Goal: Task Accomplishment & Management: Complete application form

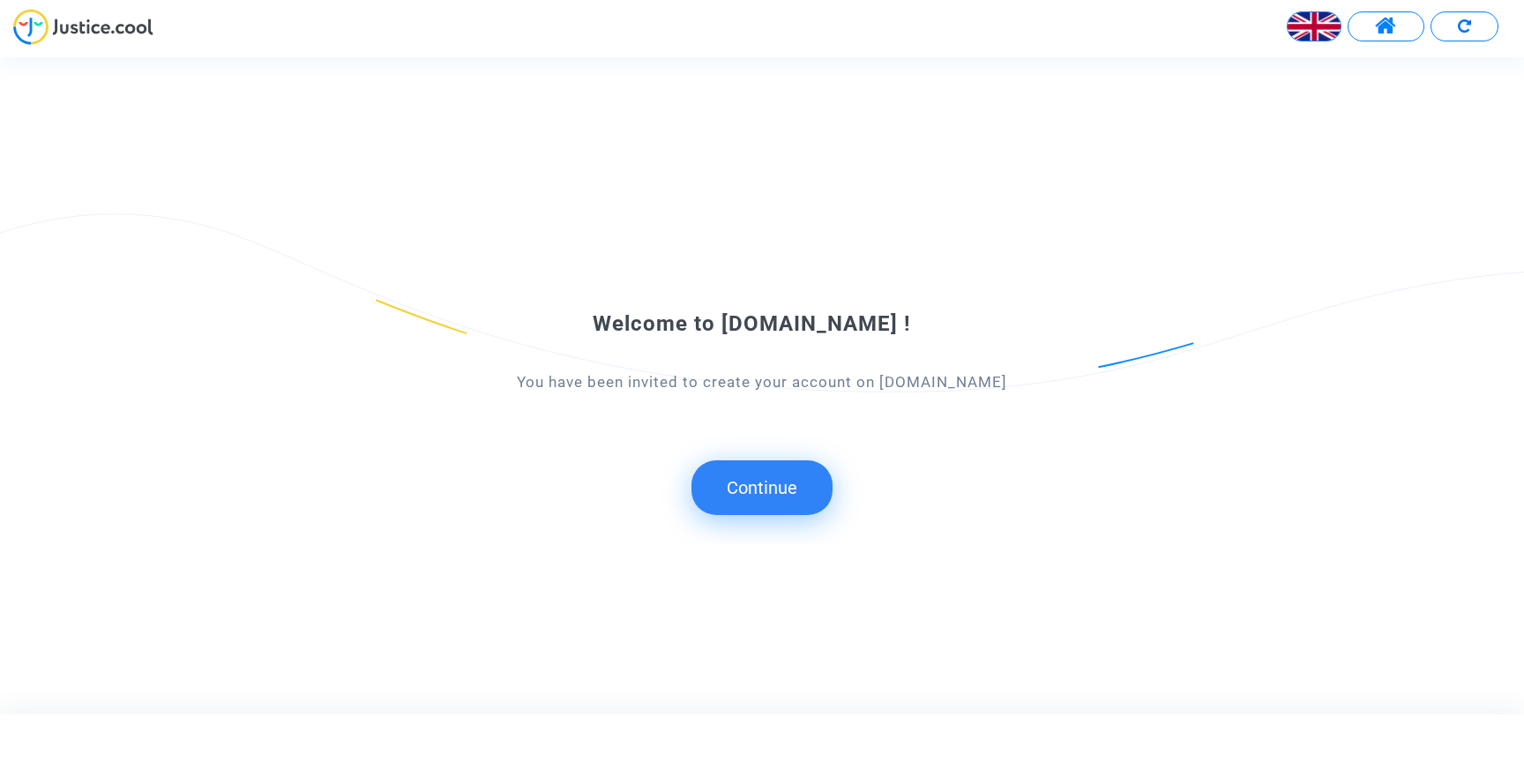
click at [770, 482] on button "Continue" at bounding box center [762, 487] width 141 height 54
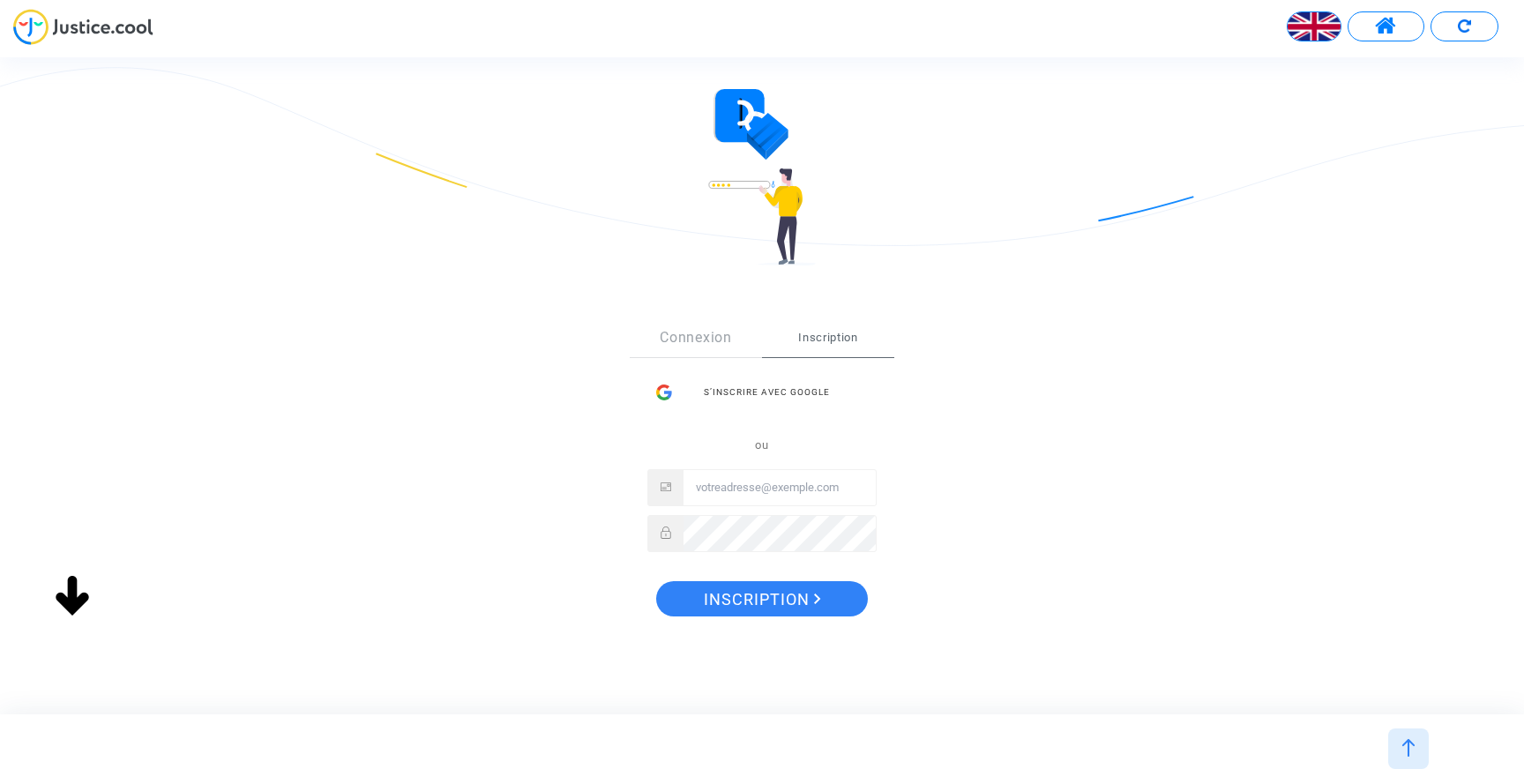
scroll to position [84, 0]
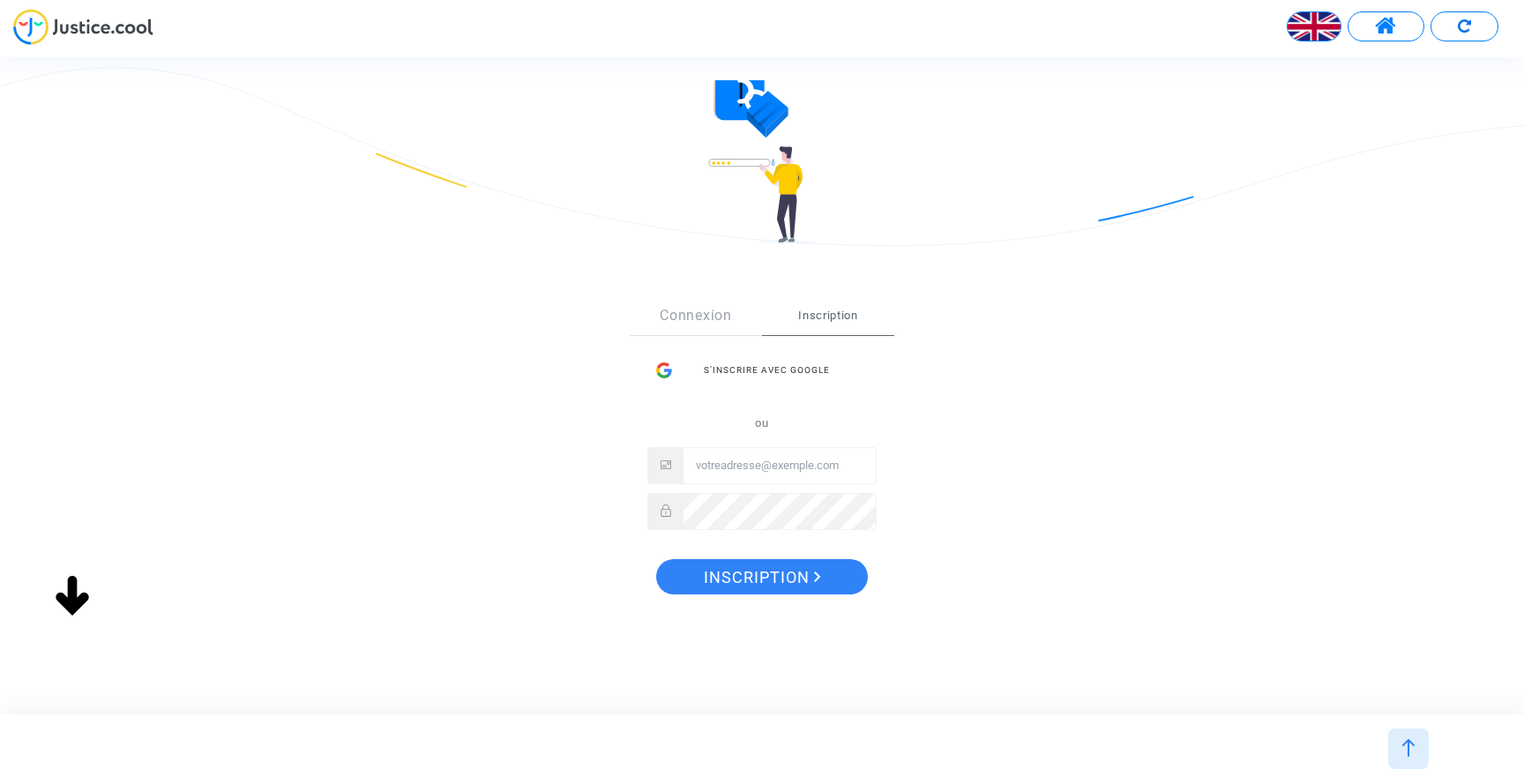
click at [757, 463] on input "Email" at bounding box center [779, 466] width 192 height 36
type input "ousbenz@hotmail.com"
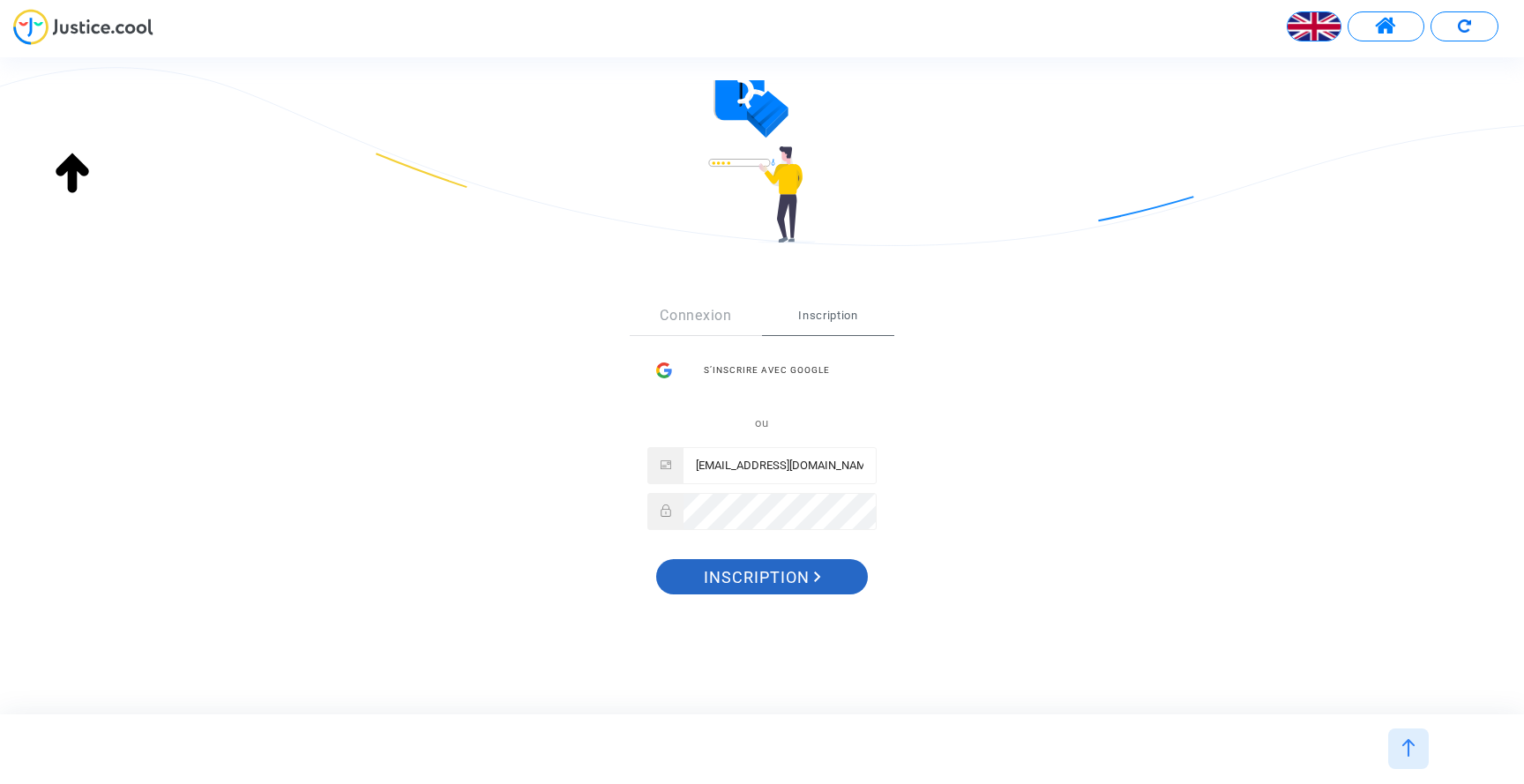
click at [765, 585] on span "Inscription" at bounding box center [762, 577] width 117 height 37
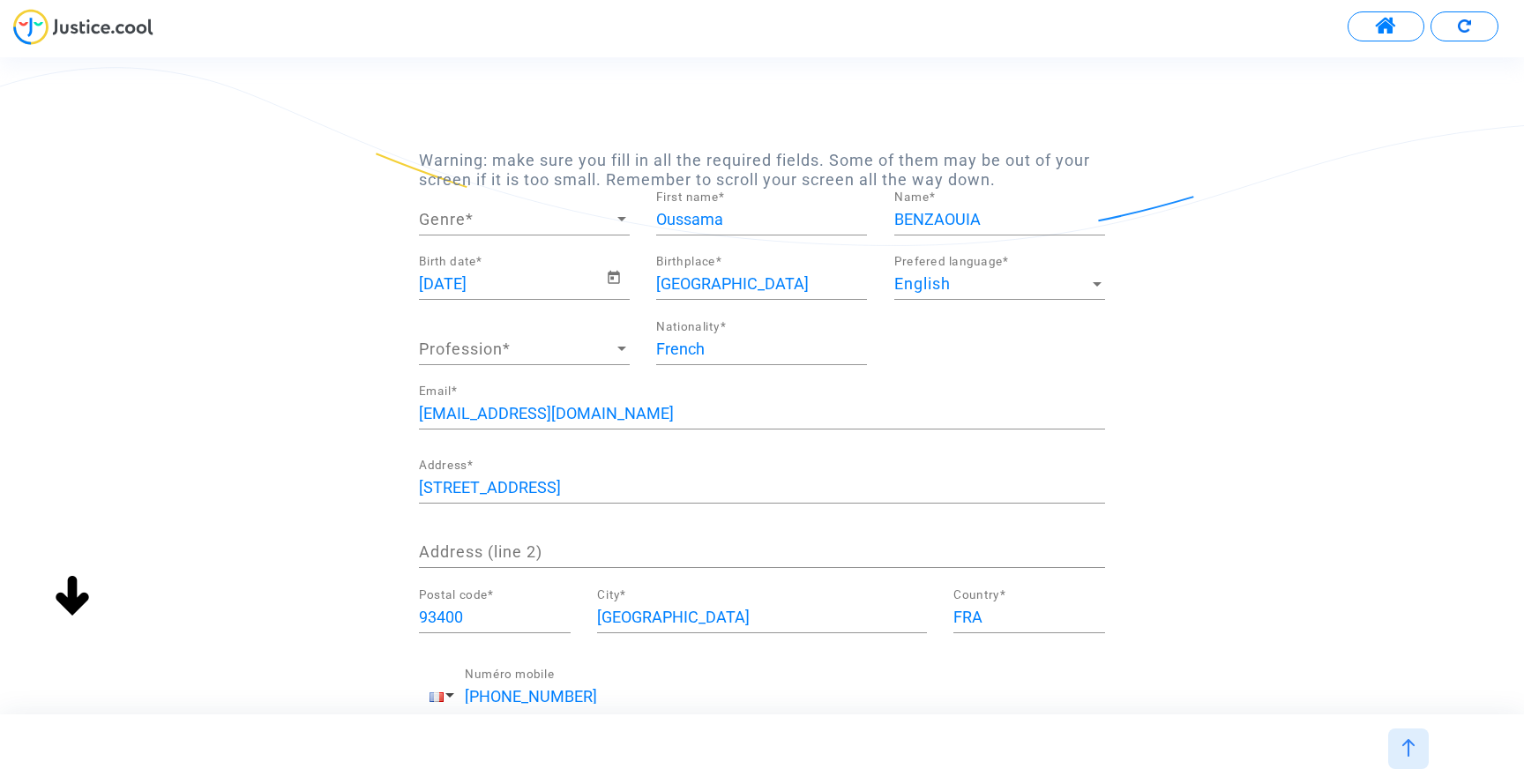
click at [1101, 289] on div at bounding box center [1097, 284] width 16 height 18
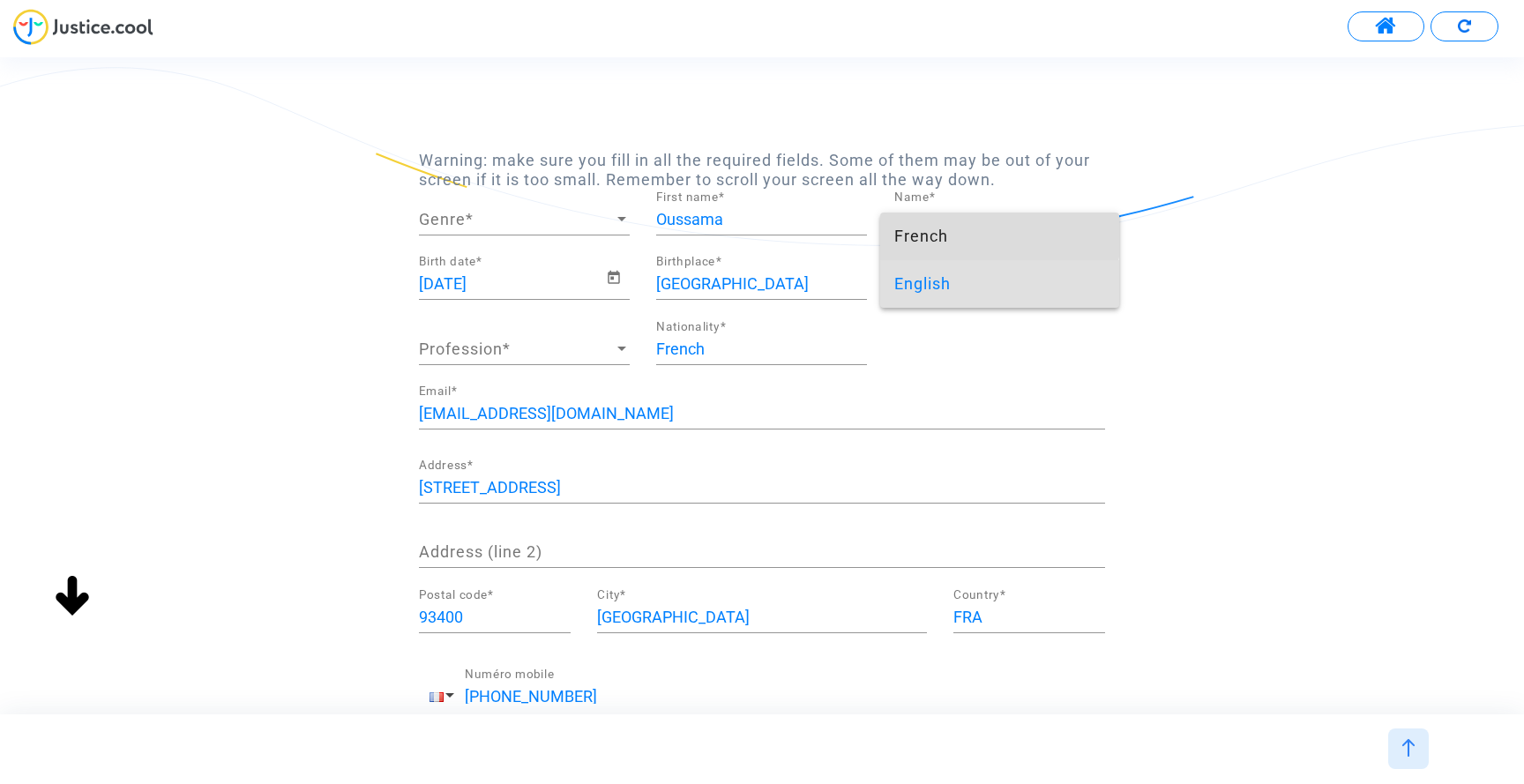
click at [971, 229] on span "French" at bounding box center [1000, 236] width 211 height 48
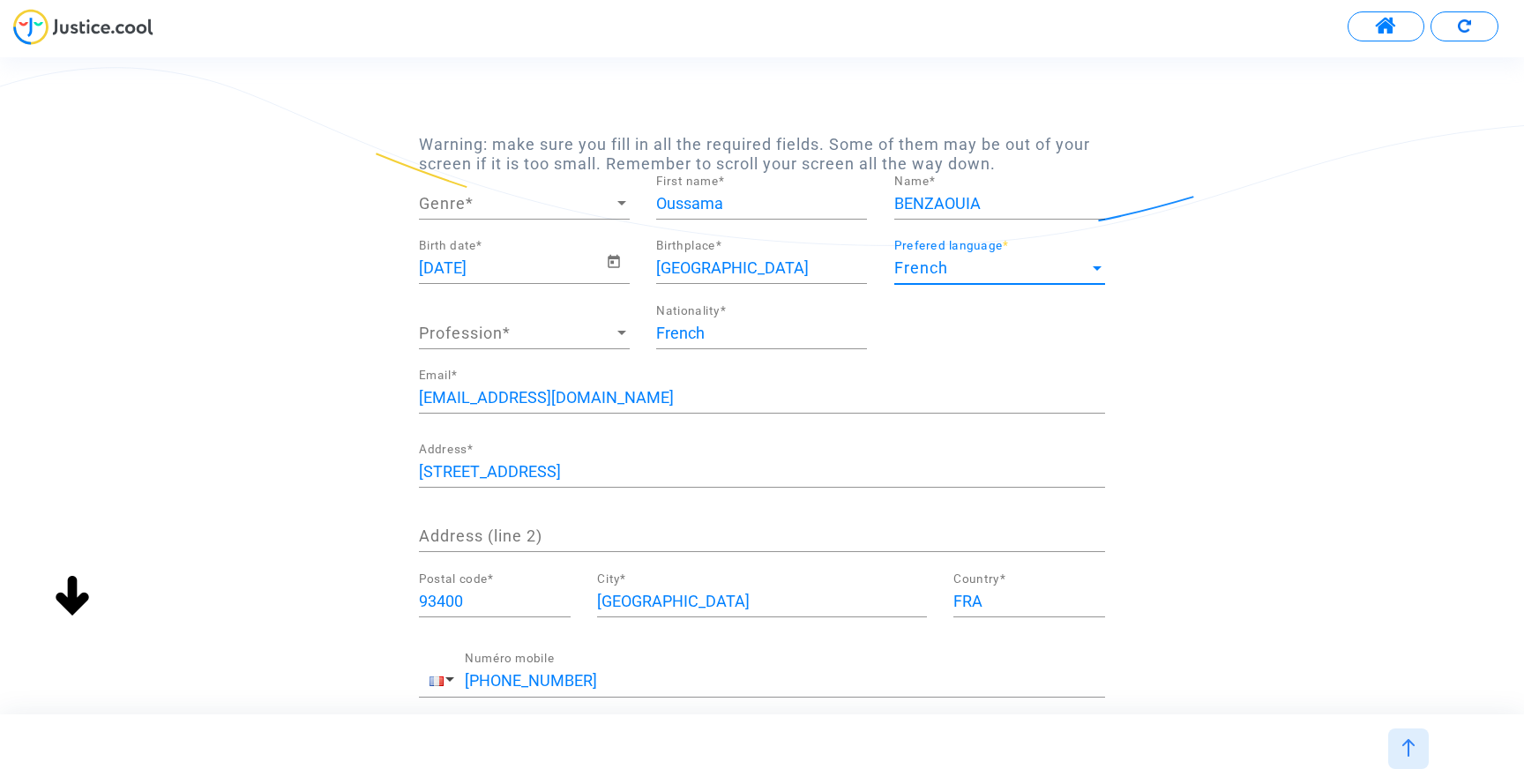
scroll to position [17, 0]
click at [531, 203] on span "Genre" at bounding box center [516, 203] width 195 height 18
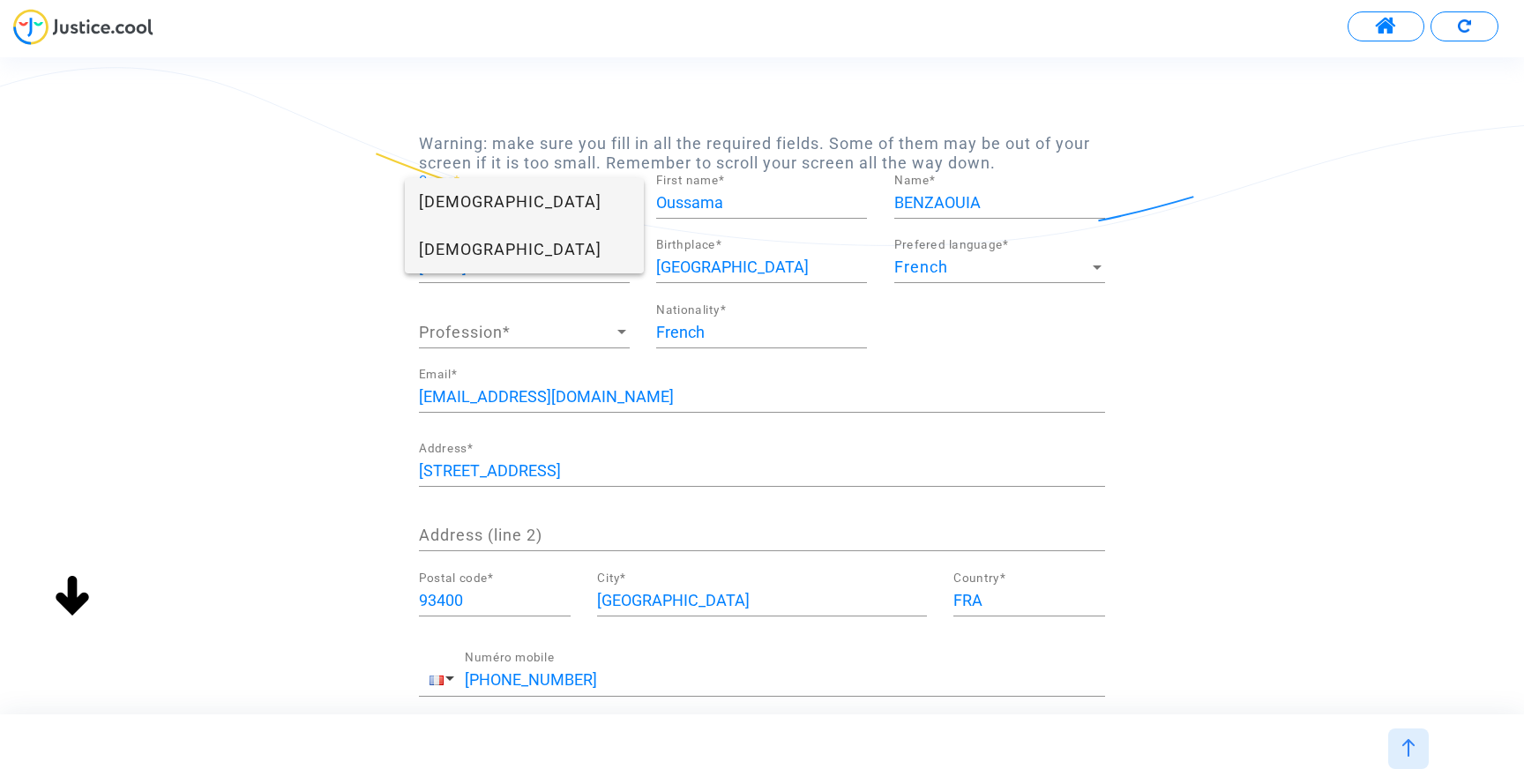
click at [474, 251] on span "Male" at bounding box center [524, 249] width 211 height 48
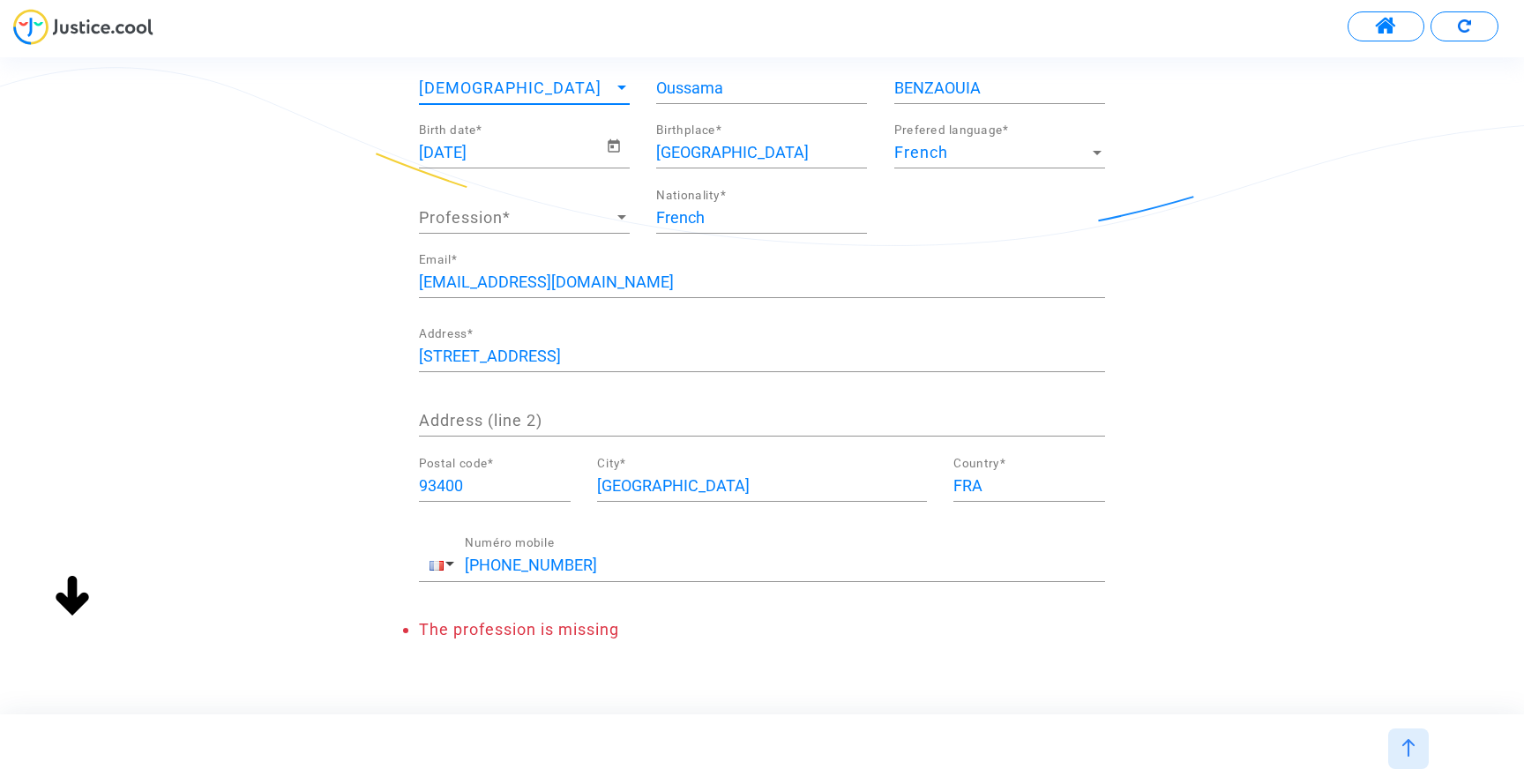
scroll to position [151, 0]
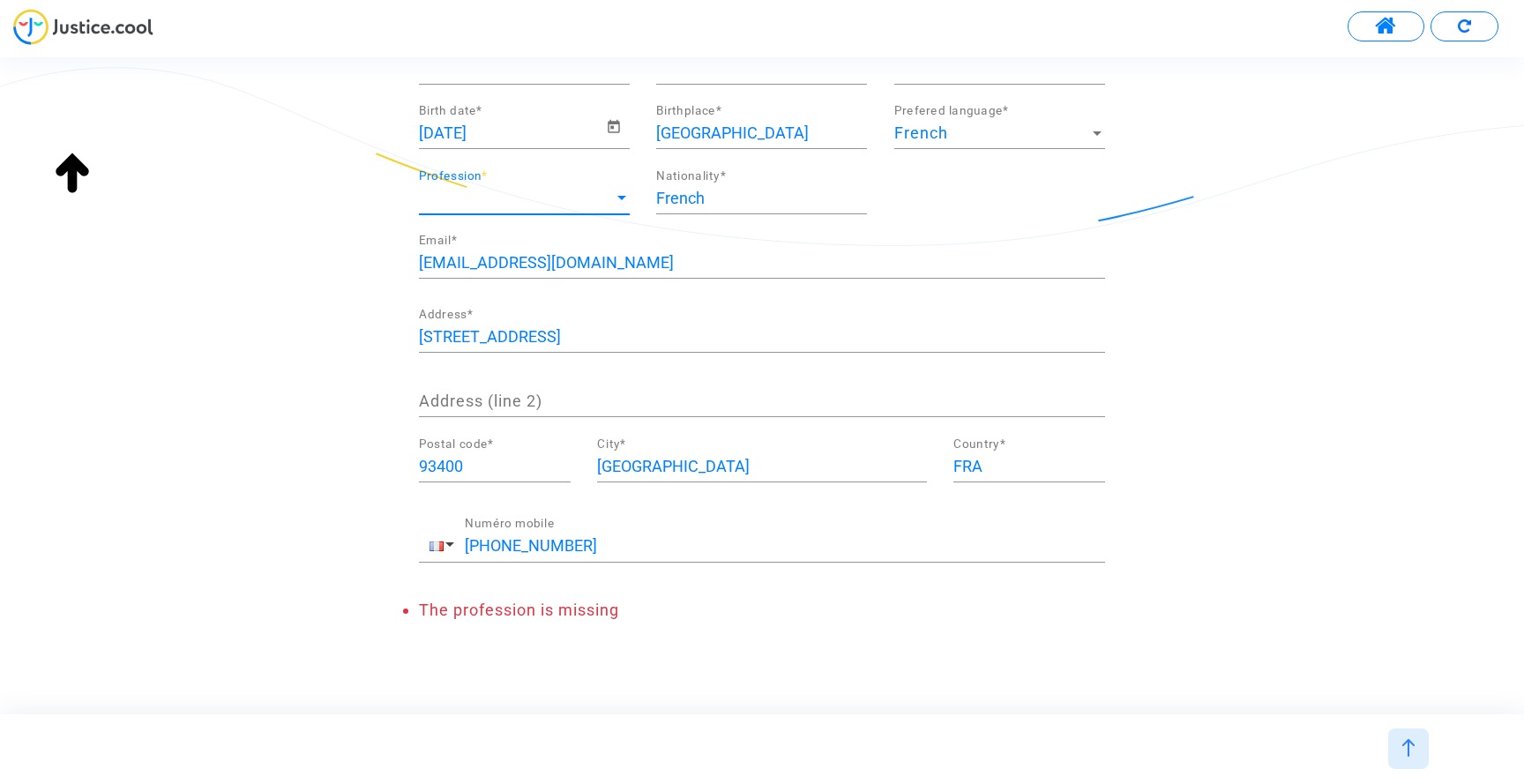
click at [603, 198] on span "Profession" at bounding box center [516, 198] width 195 height 18
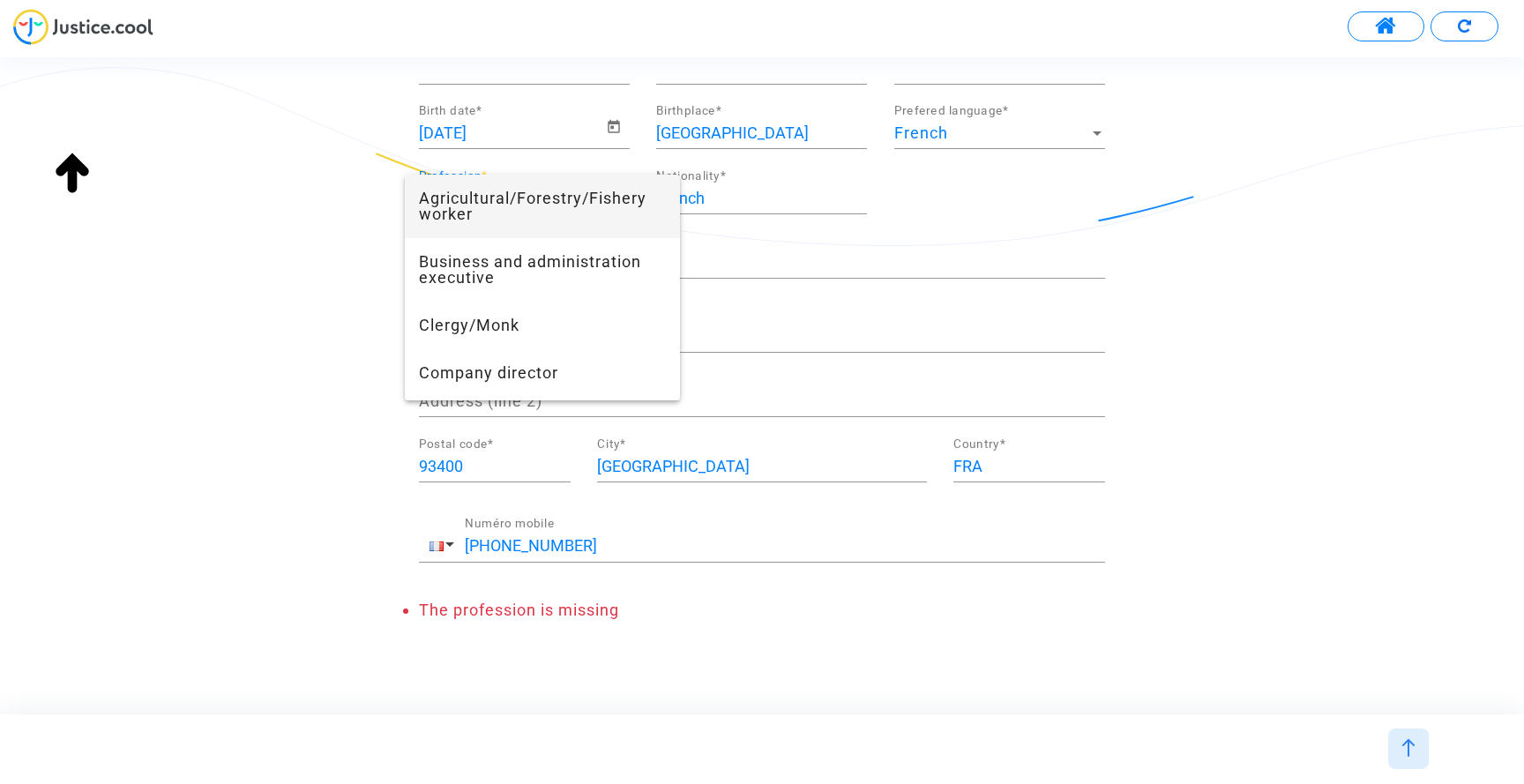
click at [231, 250] on div at bounding box center [762, 392] width 1524 height 784
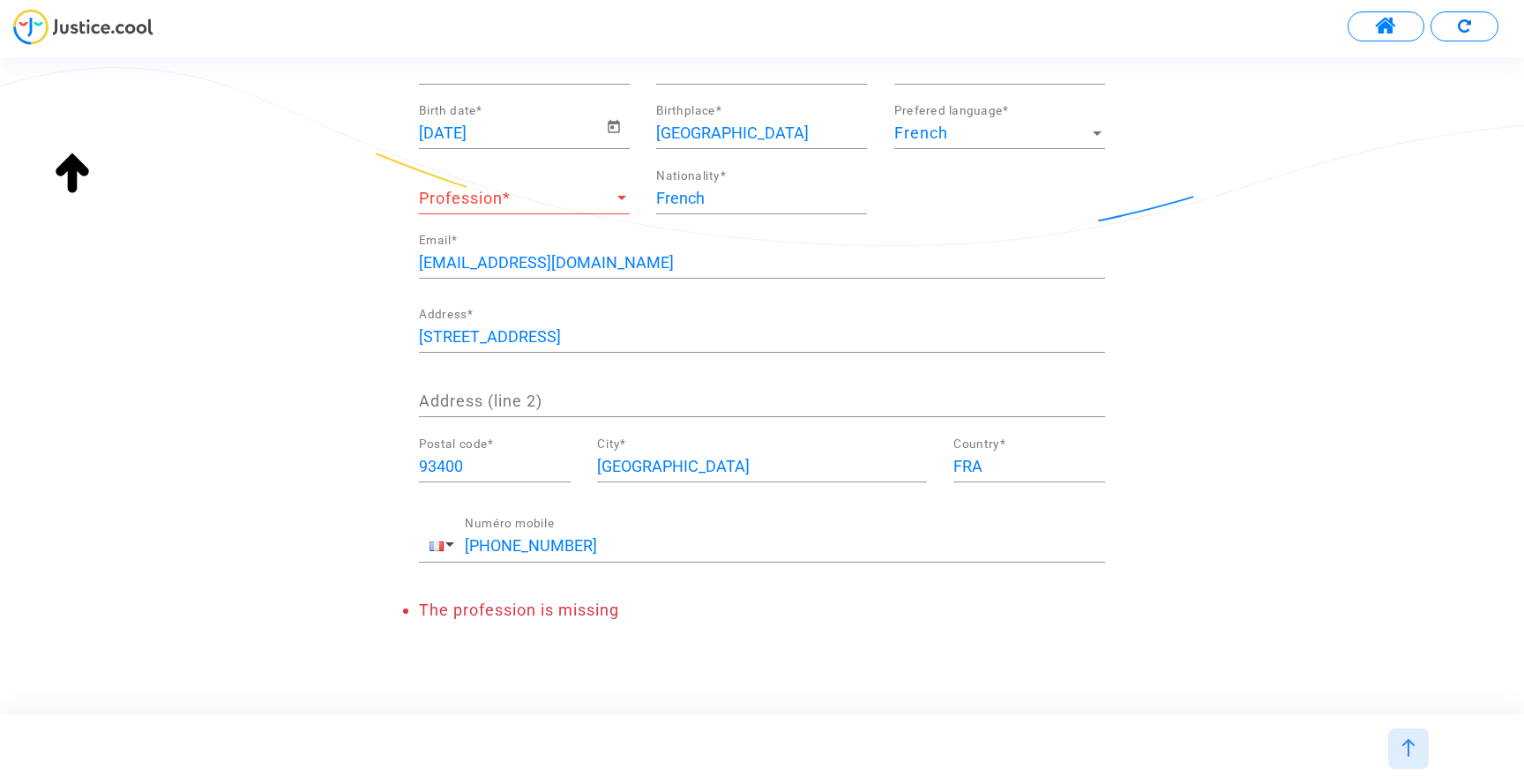
click at [617, 204] on div at bounding box center [622, 198] width 16 height 18
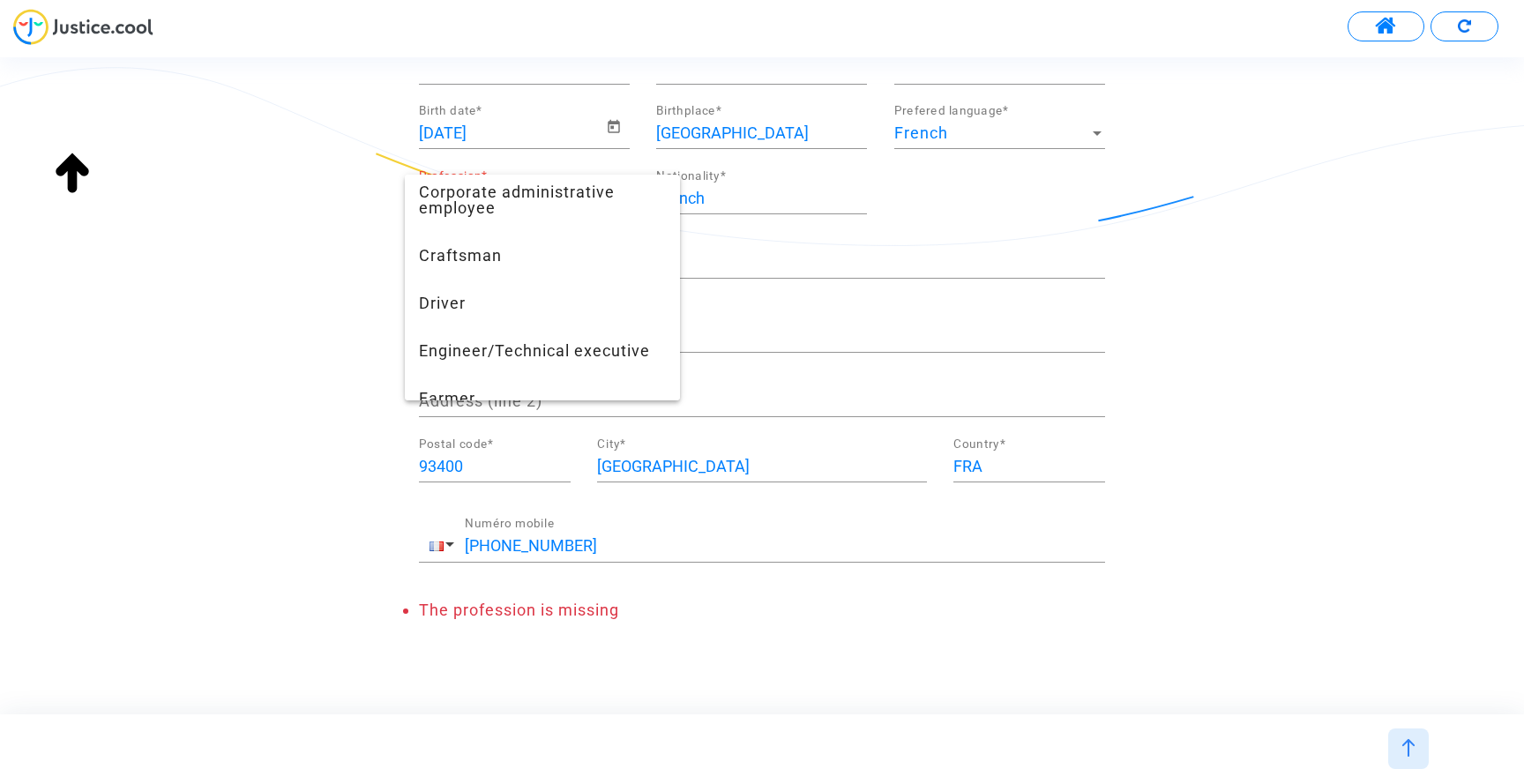
scroll to position [225, 0]
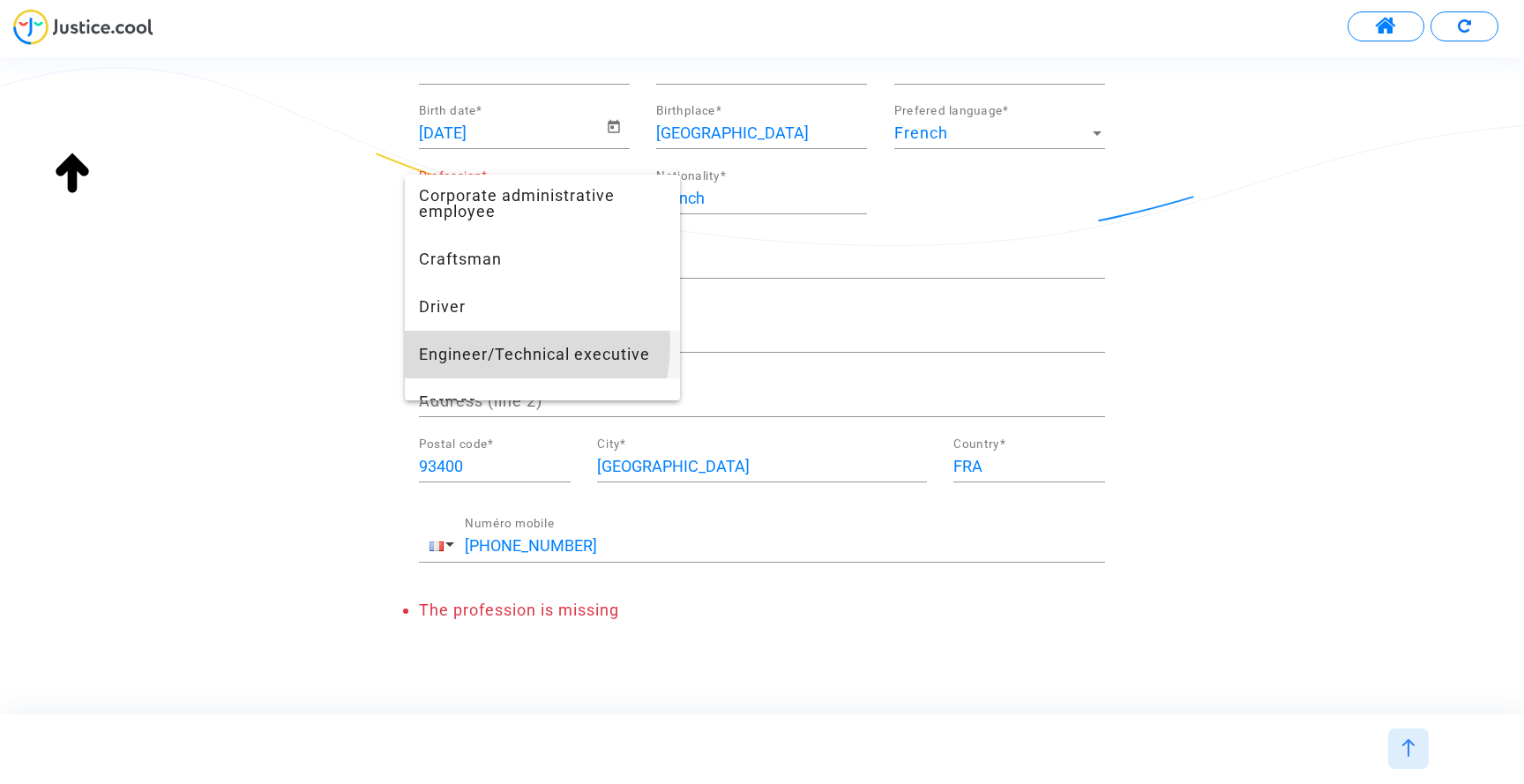
click at [495, 345] on span "Engineer/Technical executive" at bounding box center [542, 354] width 247 height 48
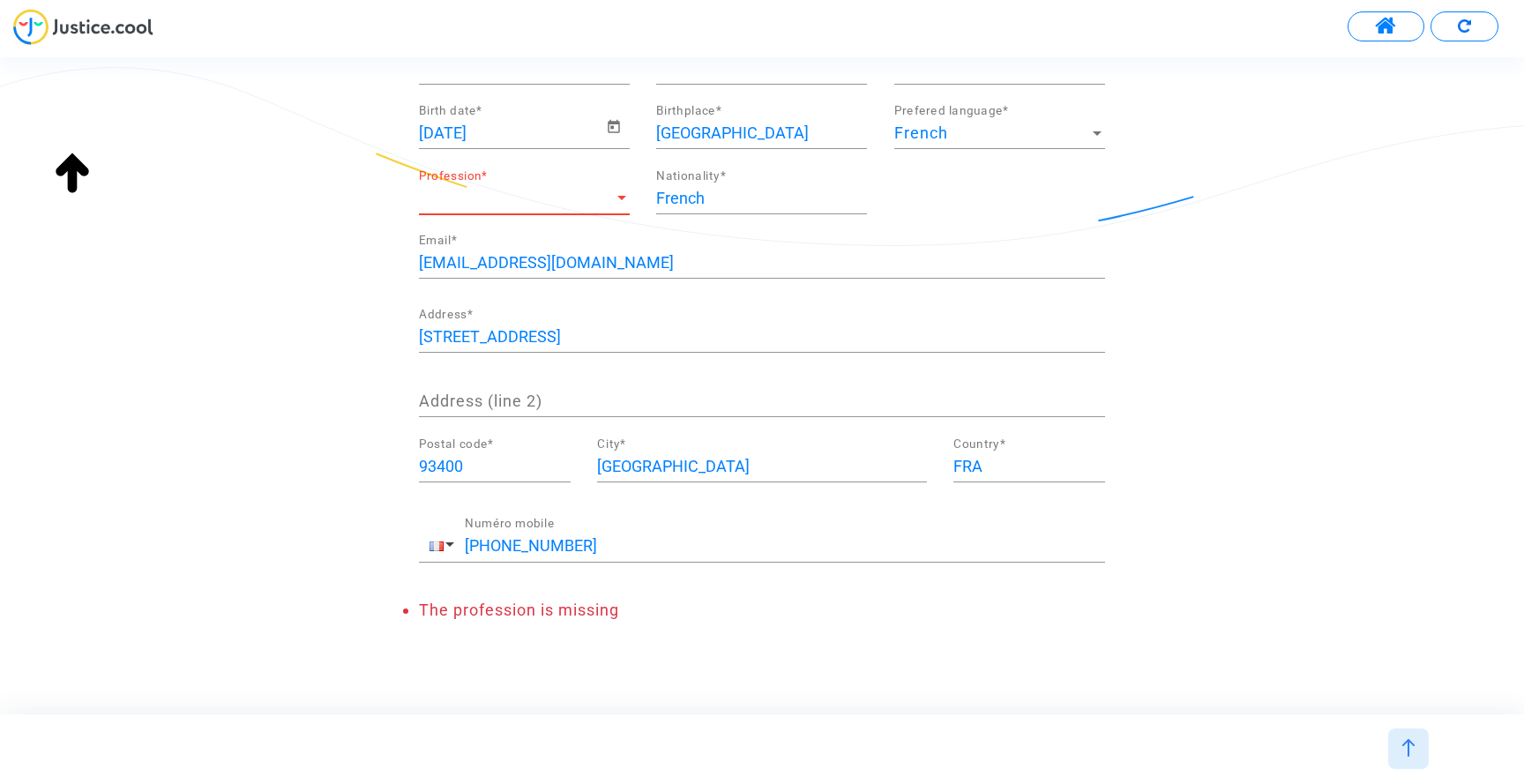
scroll to position [137, 0]
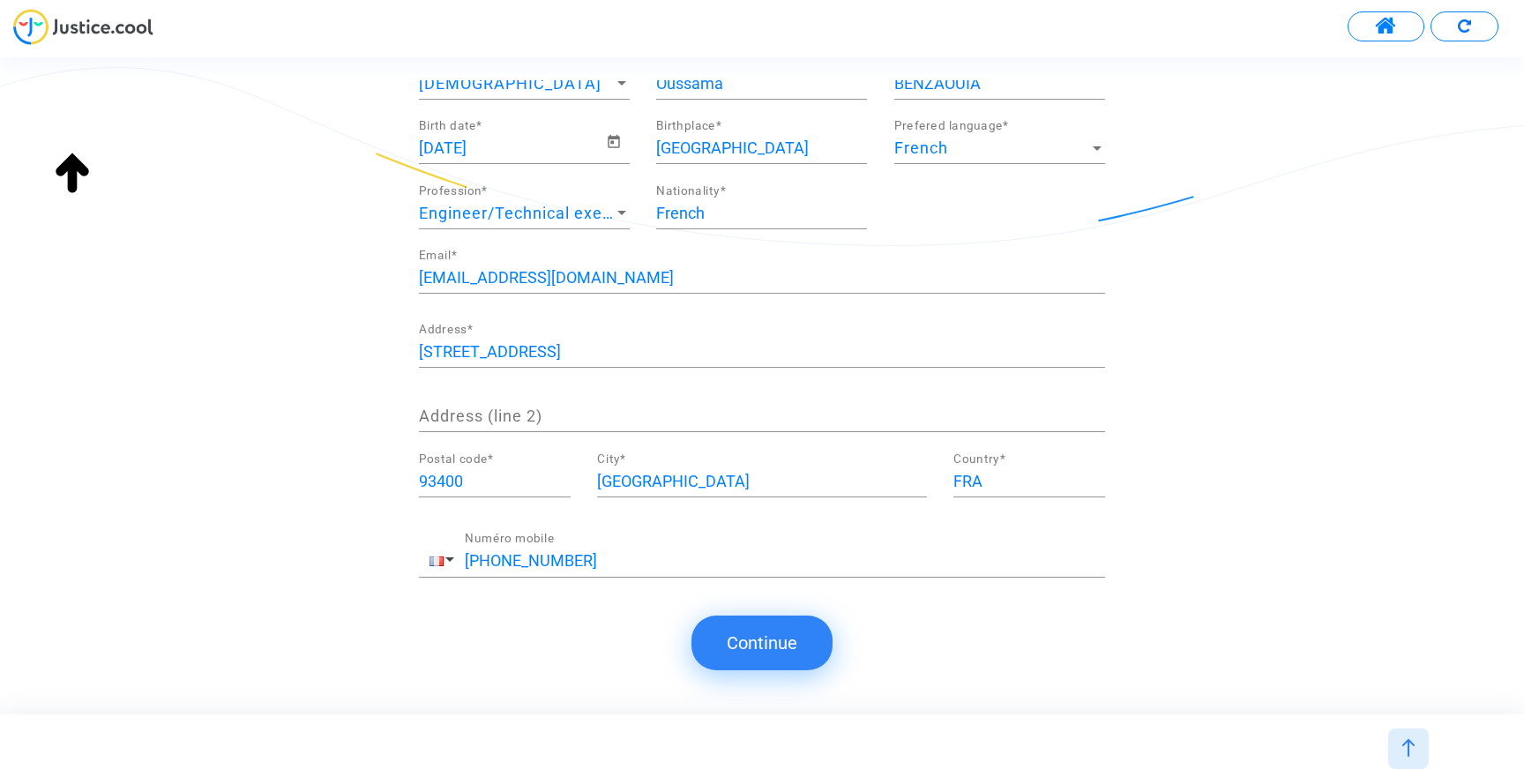
click at [813, 642] on button "Continue" at bounding box center [762, 643] width 141 height 54
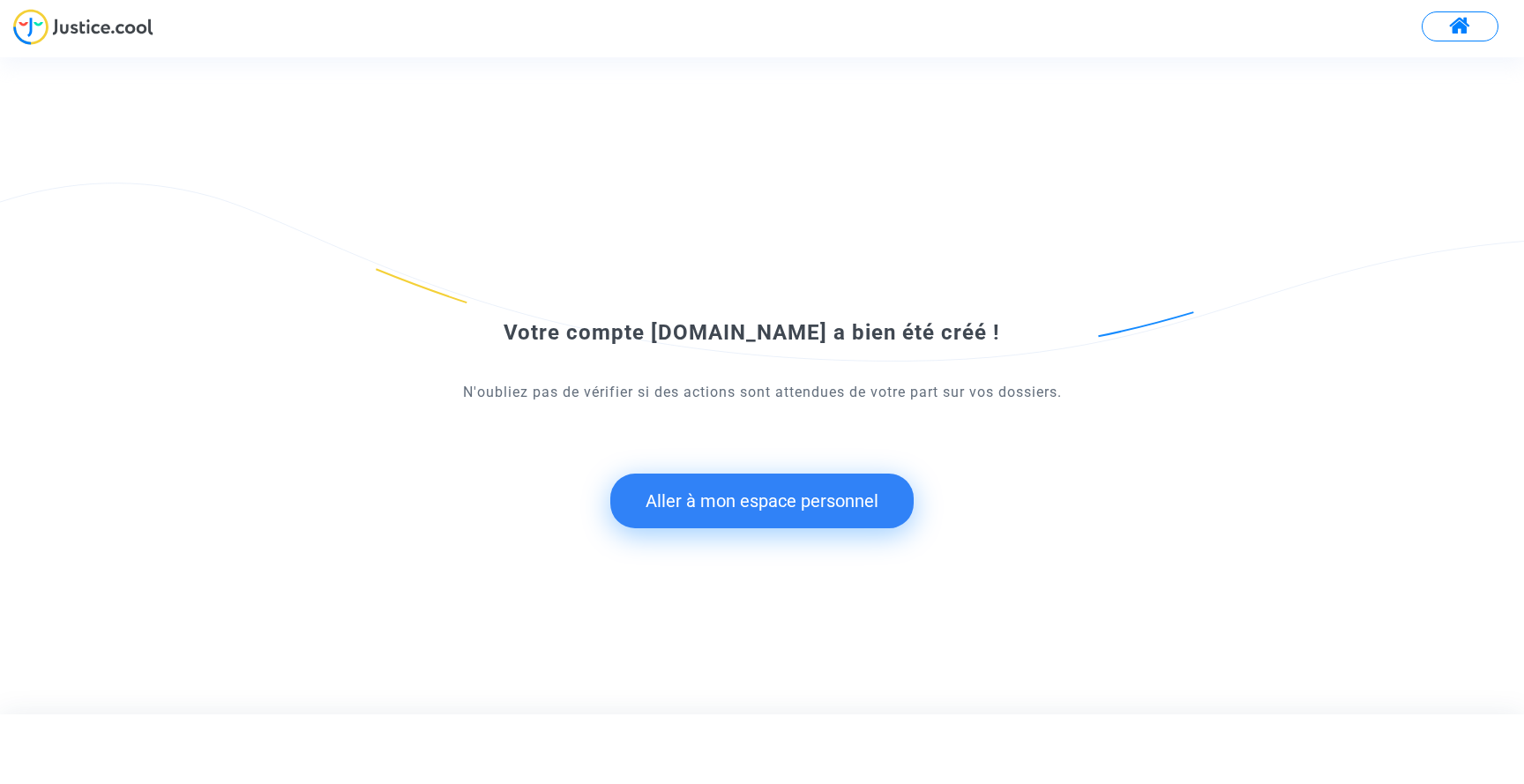
click at [769, 501] on button "Aller à mon espace personnel" at bounding box center [762, 500] width 303 height 54
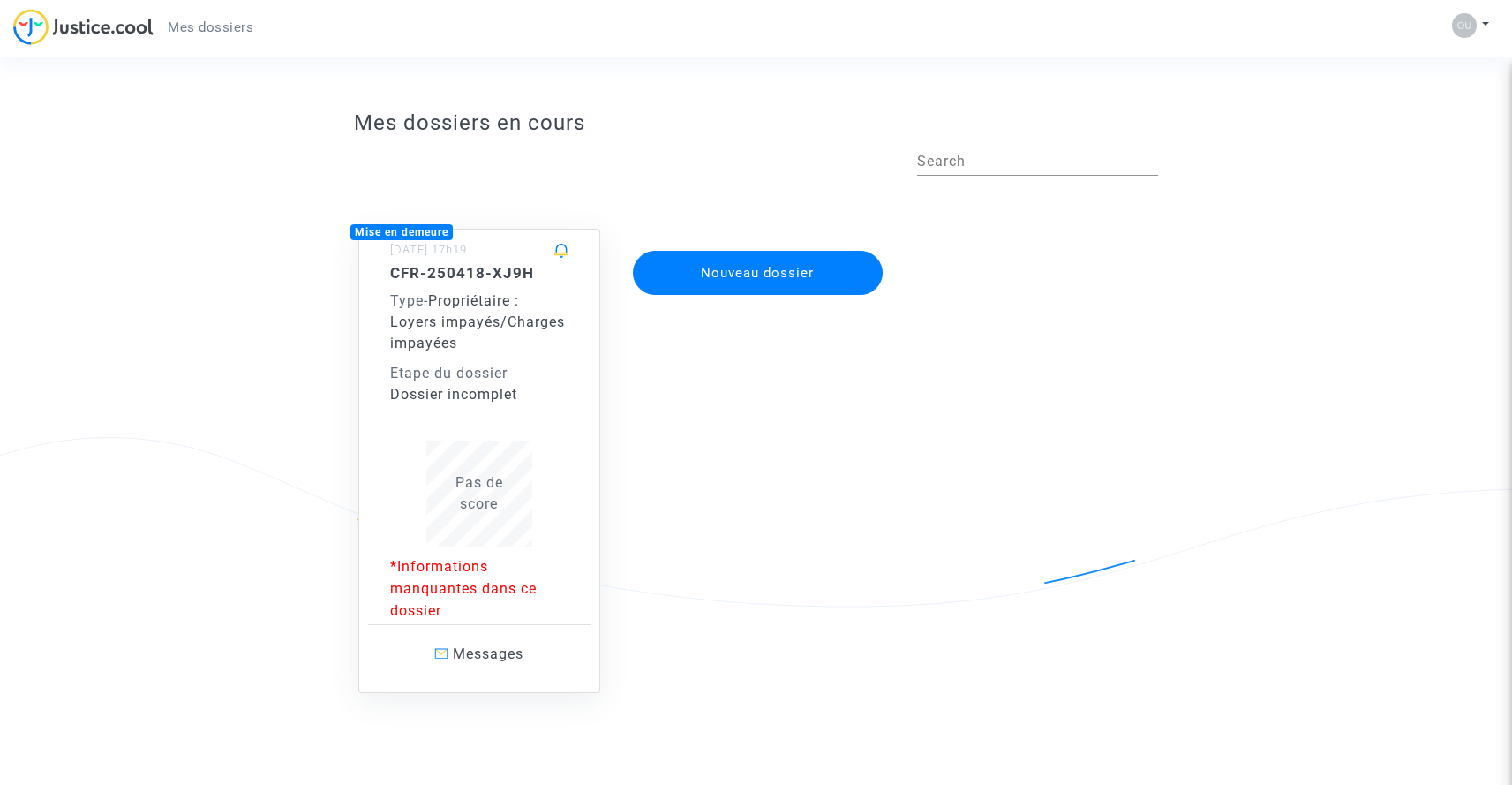
click at [469, 343] on div "Type - Propriétaire : Loyers impayés/Charges impayées" at bounding box center [479, 322] width 179 height 64
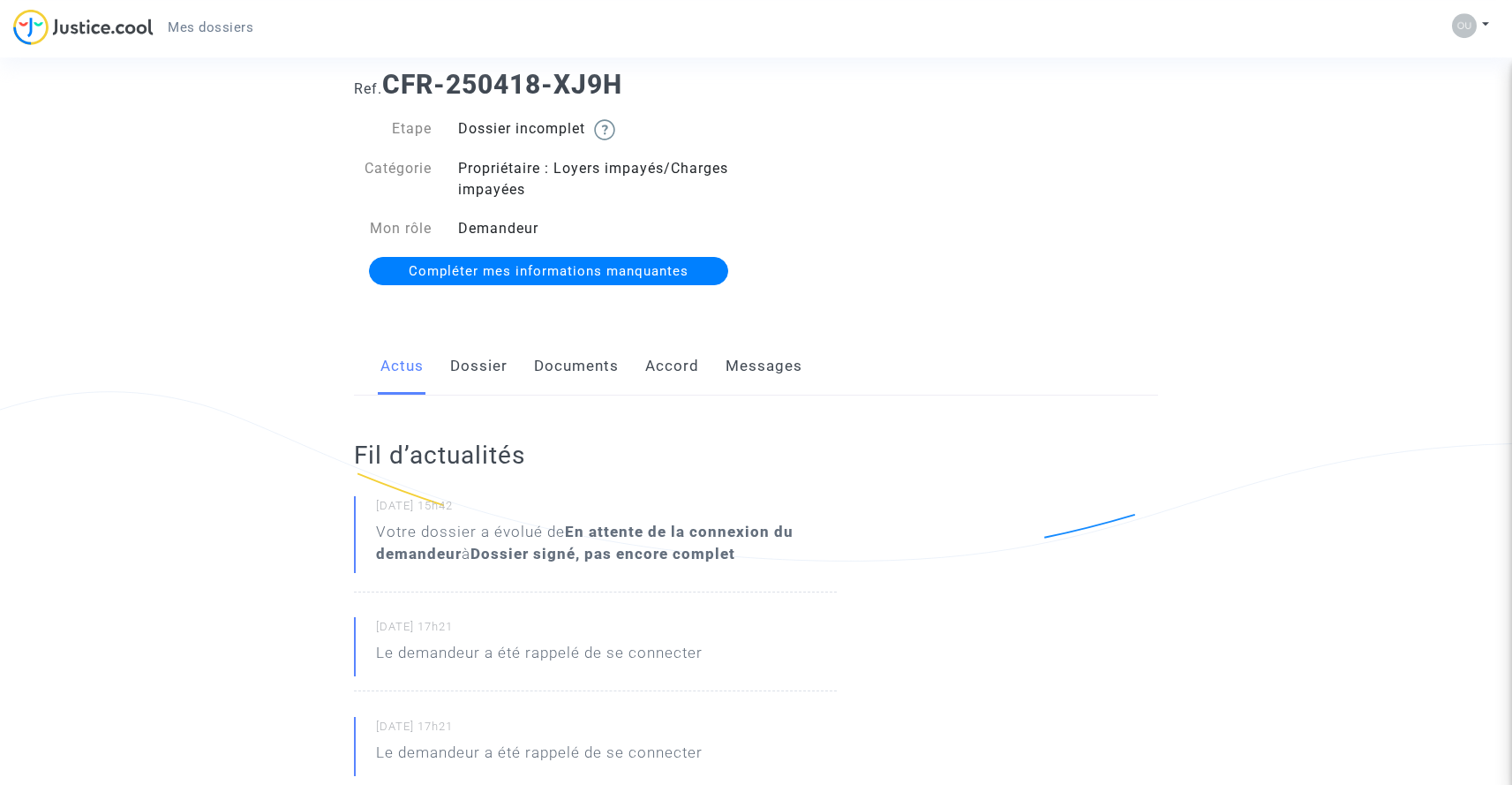
scroll to position [45, 0]
click at [535, 283] on link "Compléter mes informations manquantes" at bounding box center [549, 272] width 359 height 28
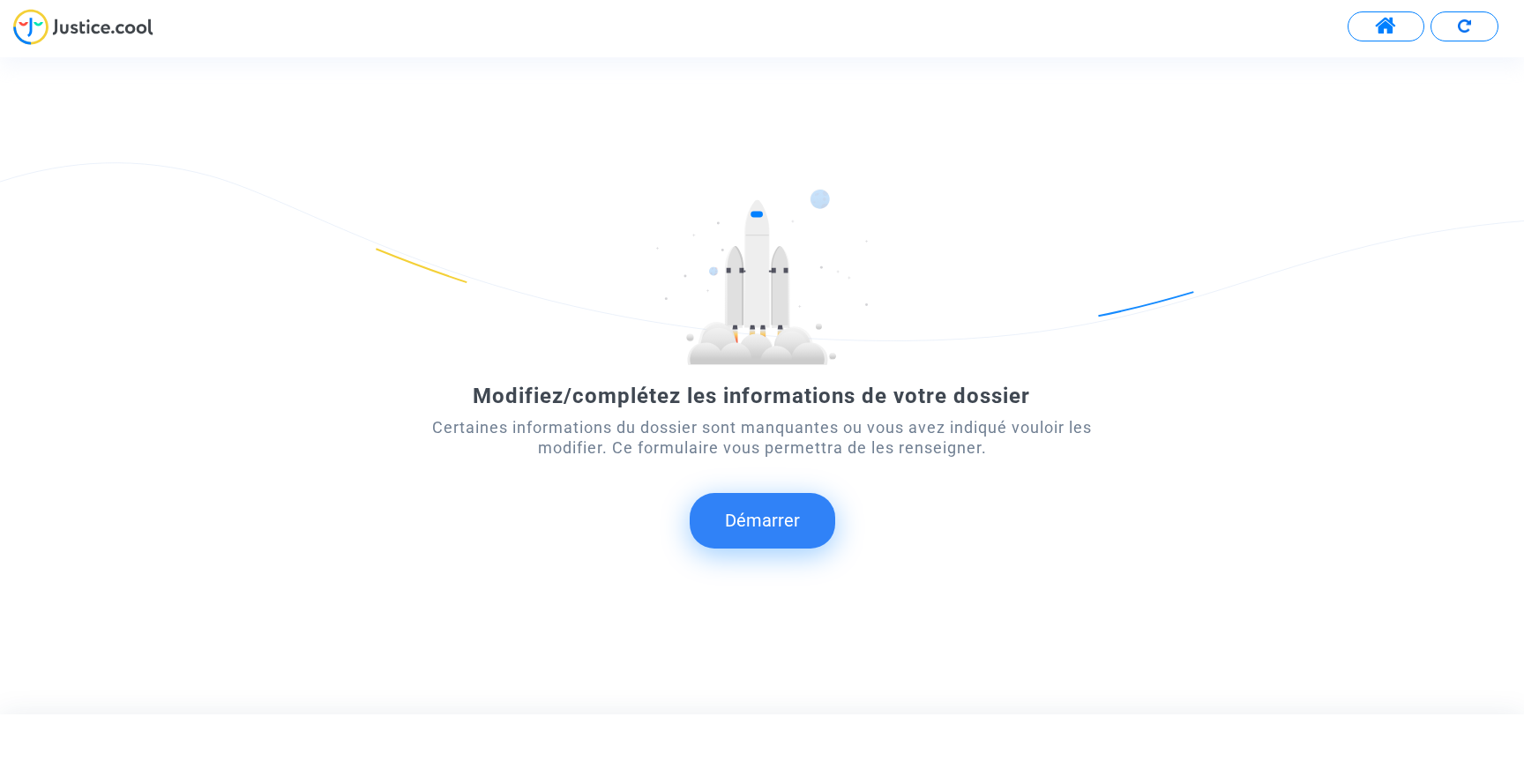
click at [773, 522] on button "Démarrer" at bounding box center [762, 520] width 146 height 54
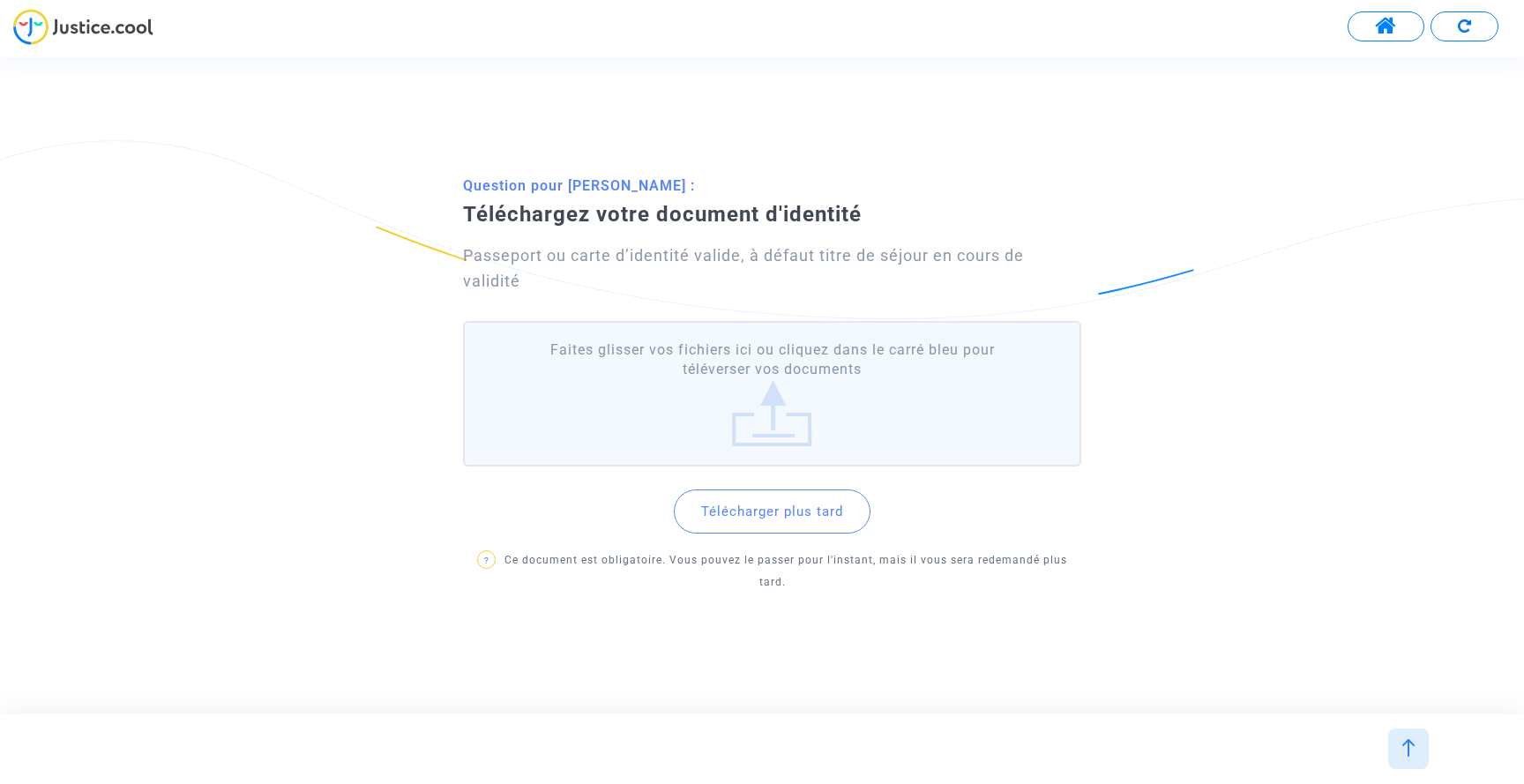
click at [763, 524] on button "Télécharger plus tard" at bounding box center [772, 511] width 196 height 44
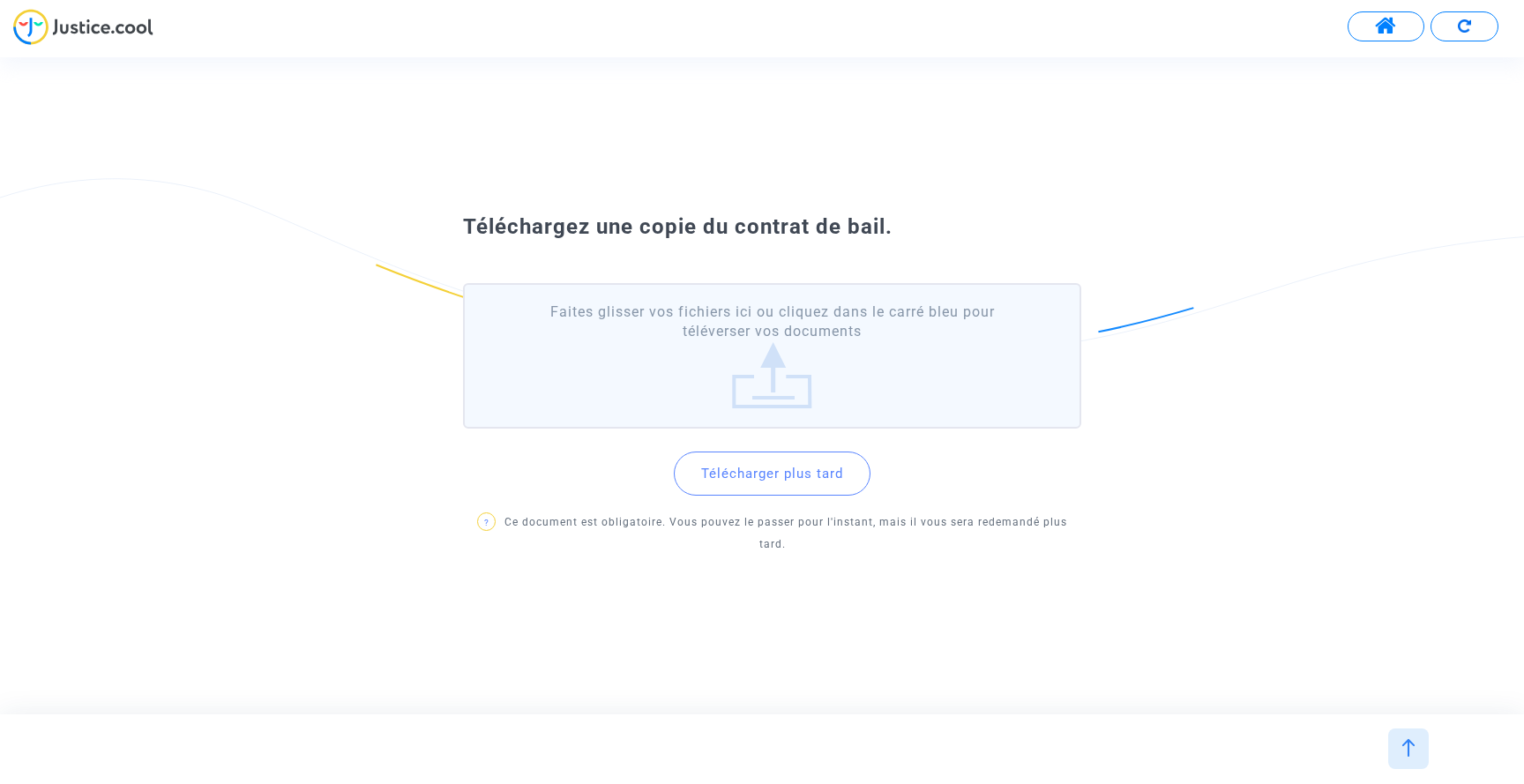
click at [789, 480] on button "Télécharger plus tard" at bounding box center [772, 473] width 196 height 44
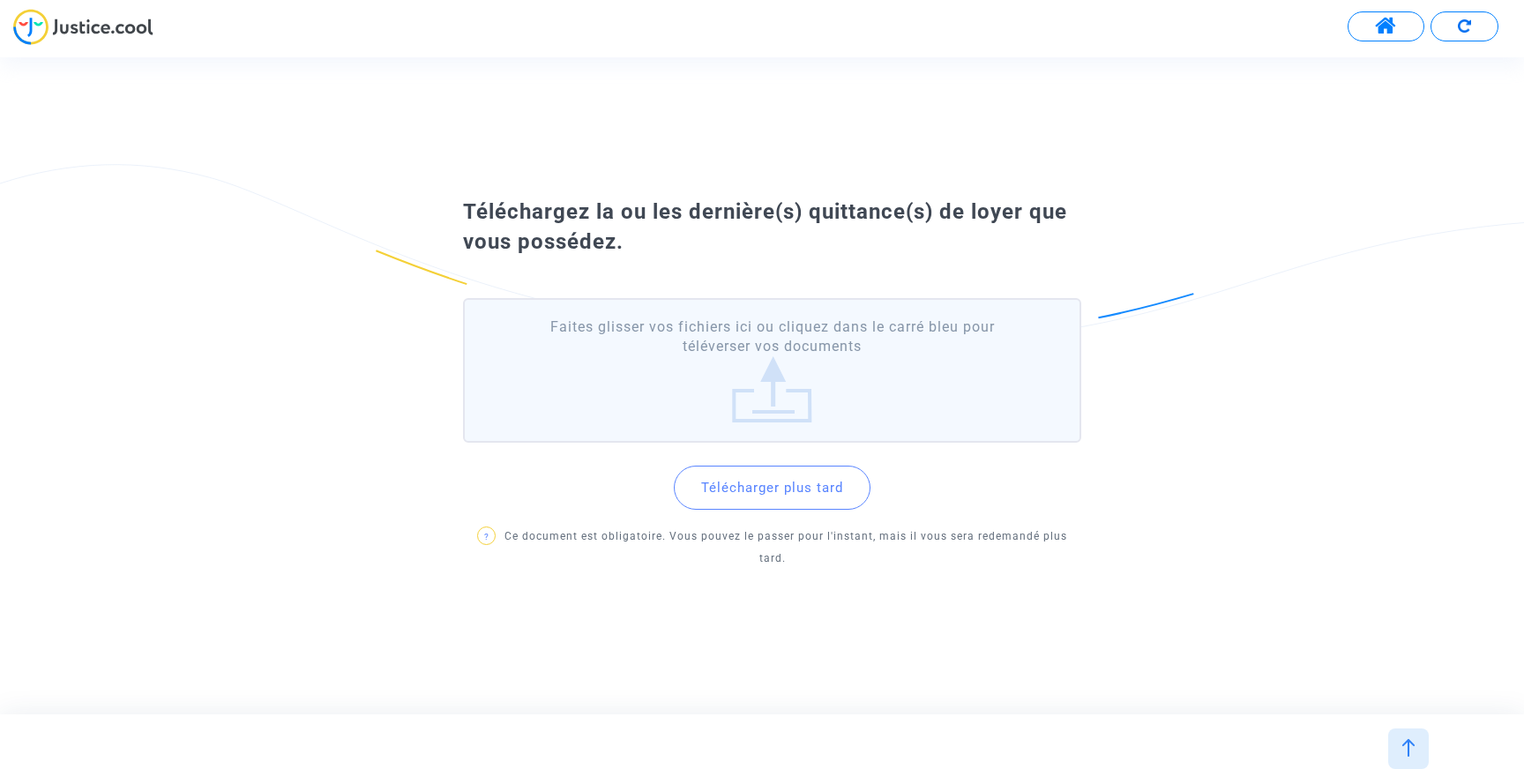
click at [770, 409] on label "Faites glisser vos fichiers ici ou cliquez dans le carré bleu pour téléverser v…" at bounding box center [772, 371] width 618 height 146
click at [0, 0] on input "Faites glisser vos fichiers ici ou cliquez dans le carré bleu pour téléverser v…" at bounding box center [0, 0] width 0 height 0
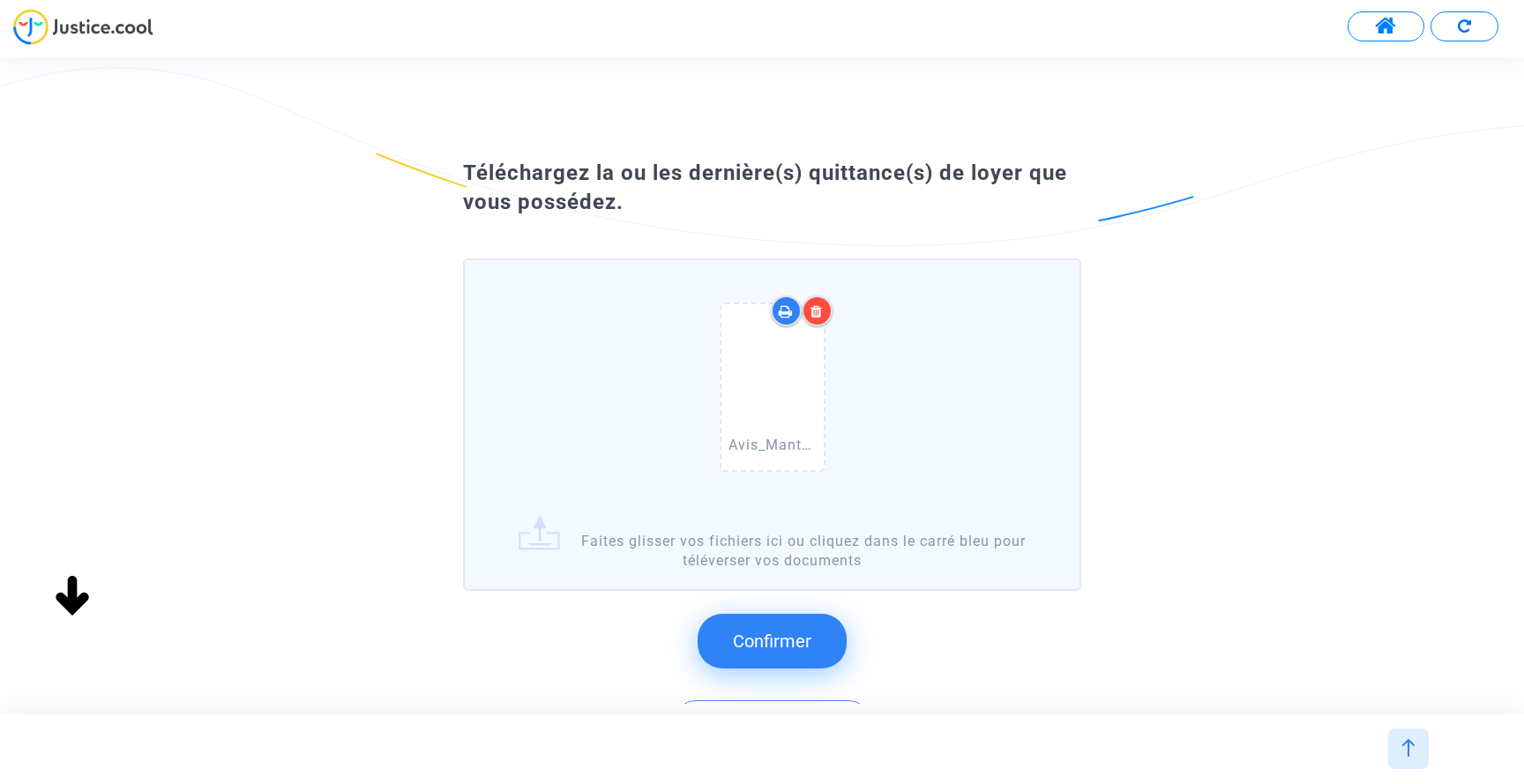
scroll to position [177, 0]
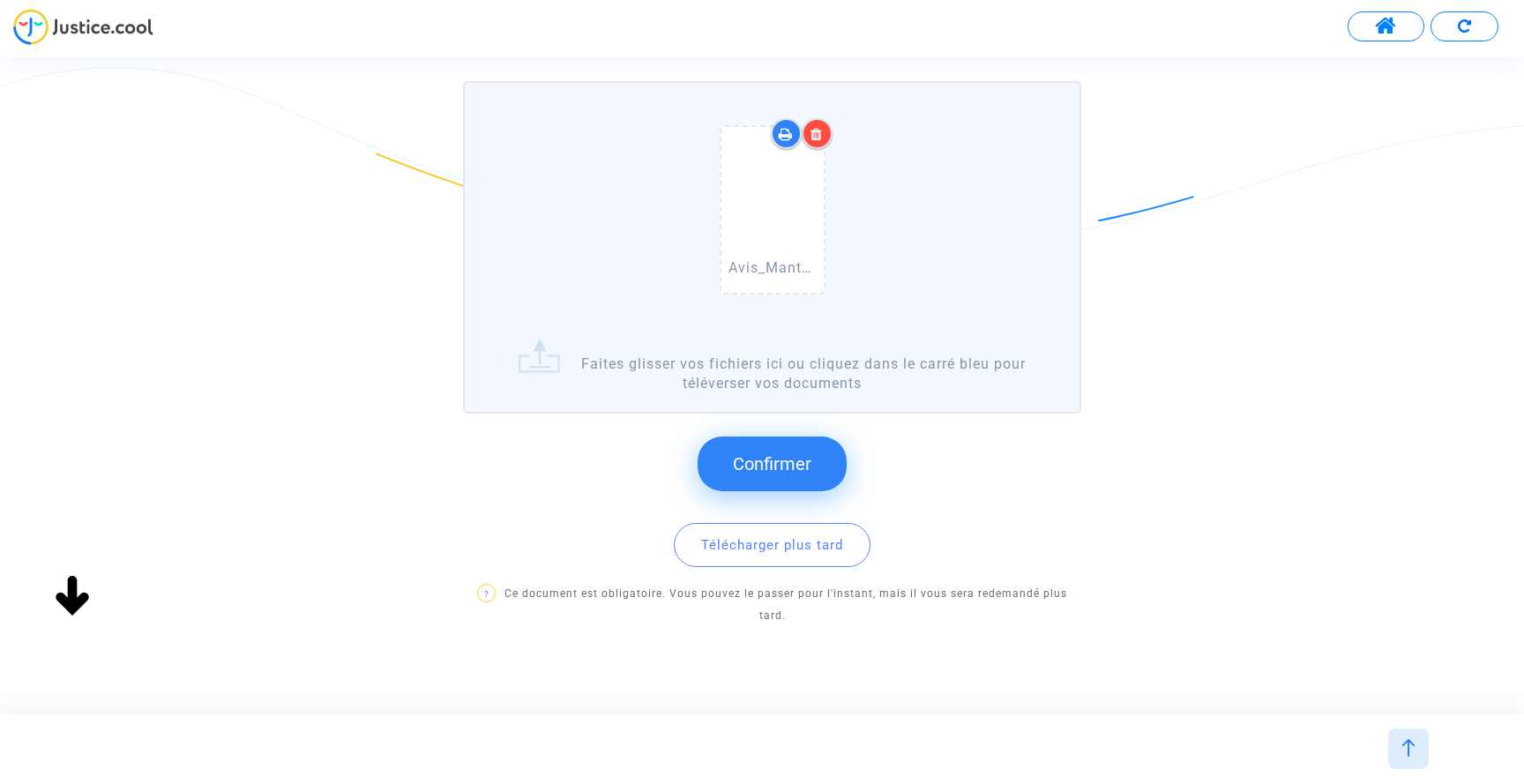
click at [757, 470] on span "Confirmer" at bounding box center [773, 464] width 79 height 22
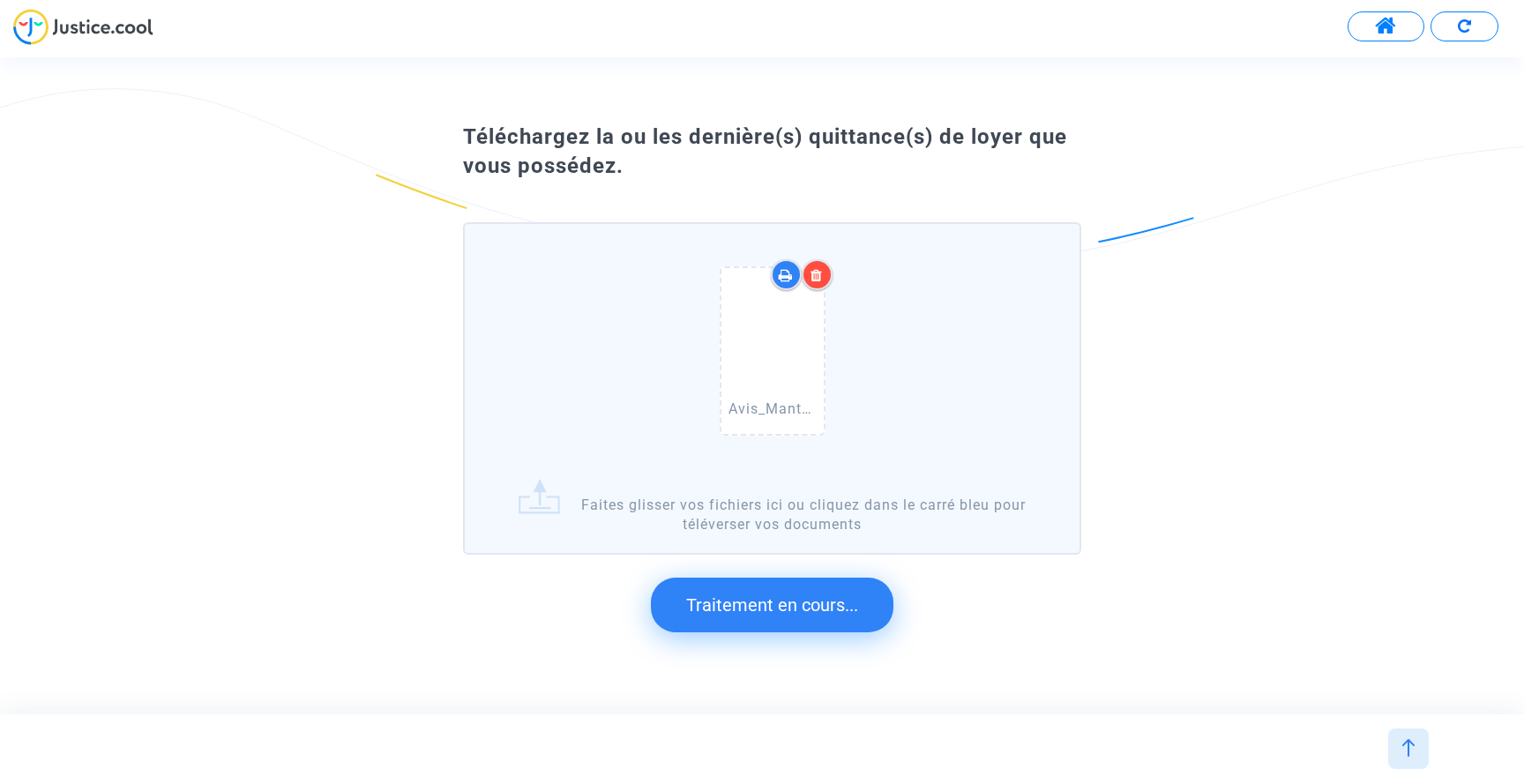
scroll to position [0, 0]
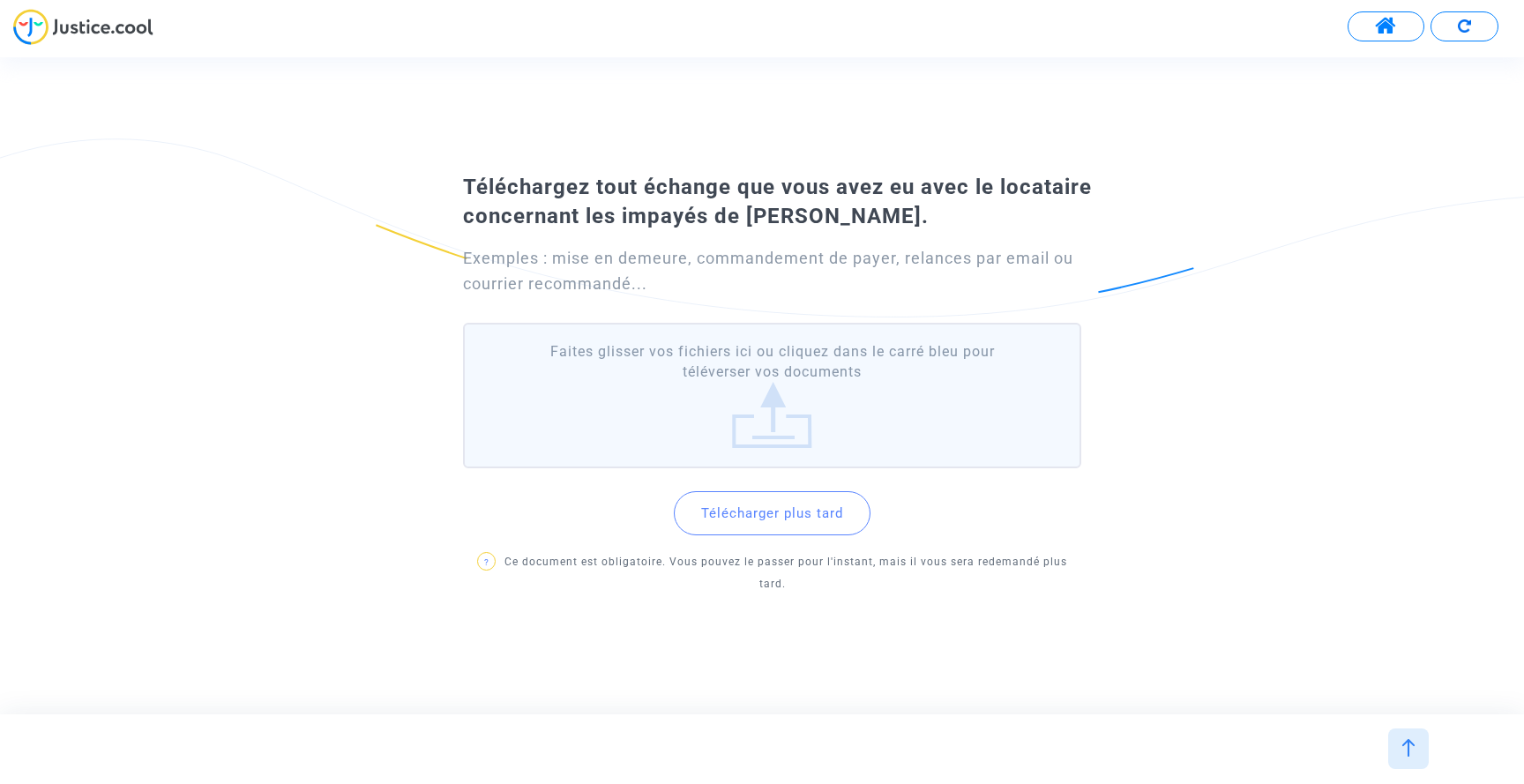
click at [767, 433] on label "Faites glisser vos fichiers ici ou cliquez dans le carré bleu pour téléverser v…" at bounding box center [772, 395] width 618 height 146
click at [0, 0] on input "Faites glisser vos fichiers ici ou cliquez dans le carré bleu pour téléverser v…" at bounding box center [0, 0] width 0 height 0
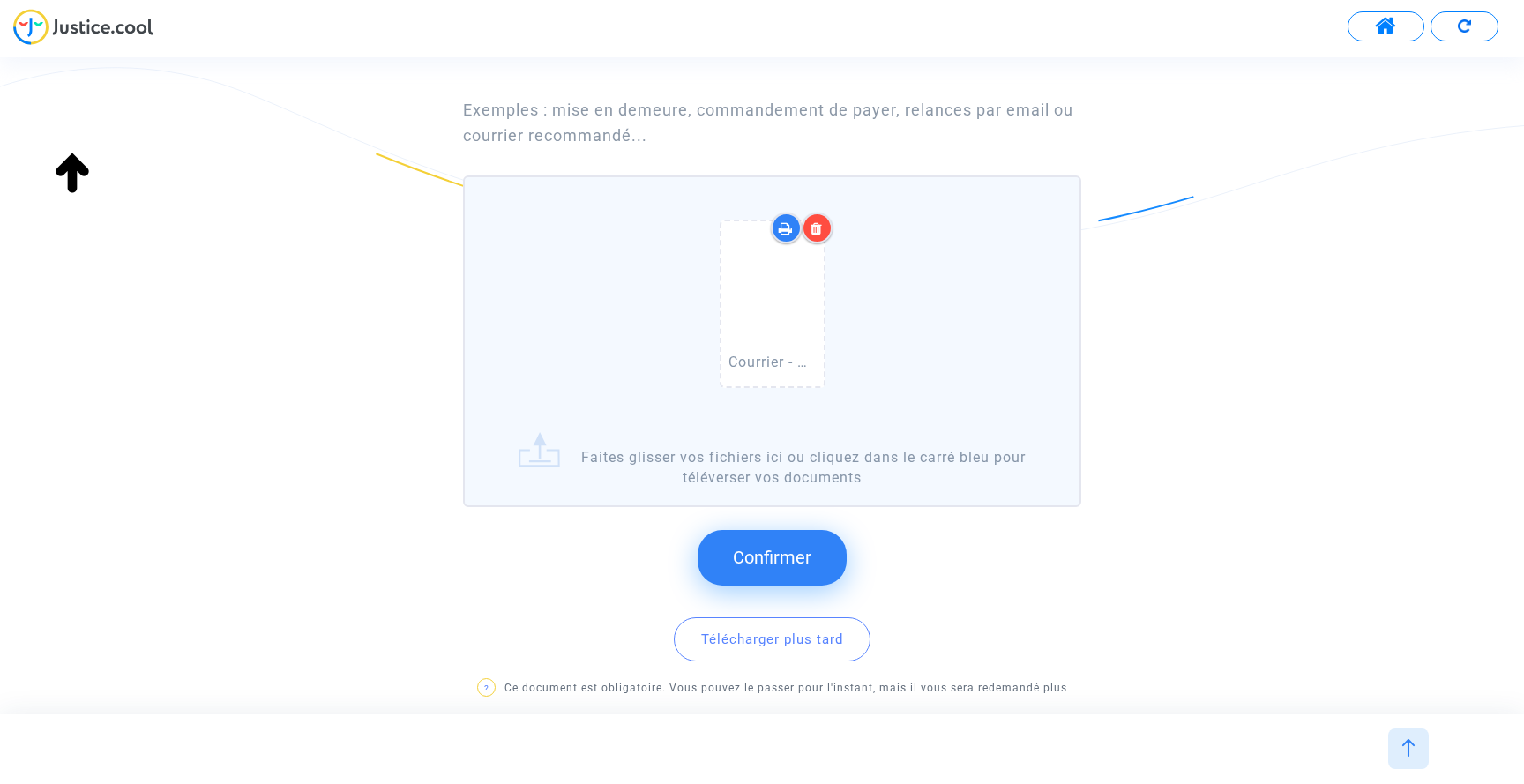
scroll to position [227, 0]
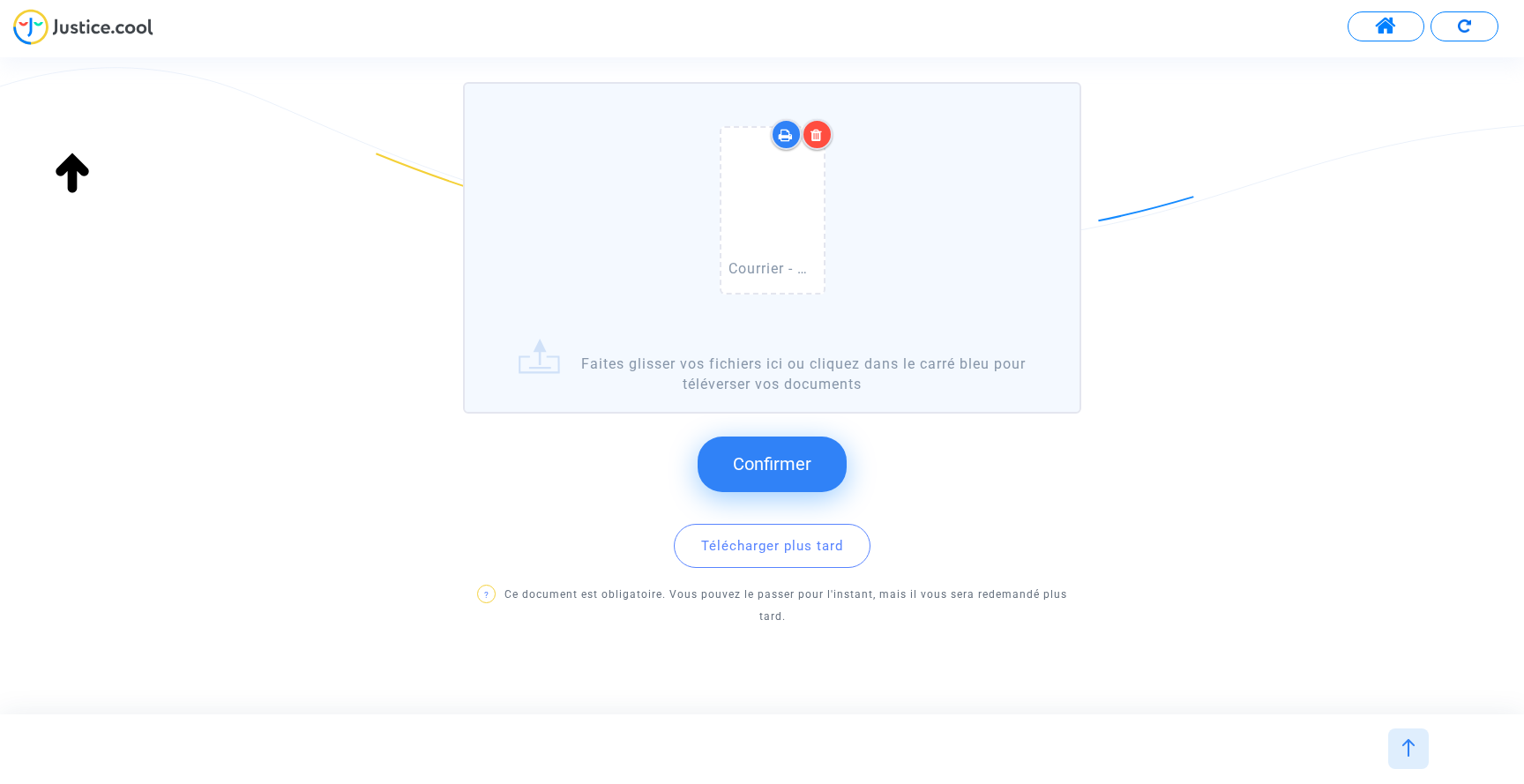
click at [788, 479] on button "Confirmer" at bounding box center [772, 464] width 149 height 54
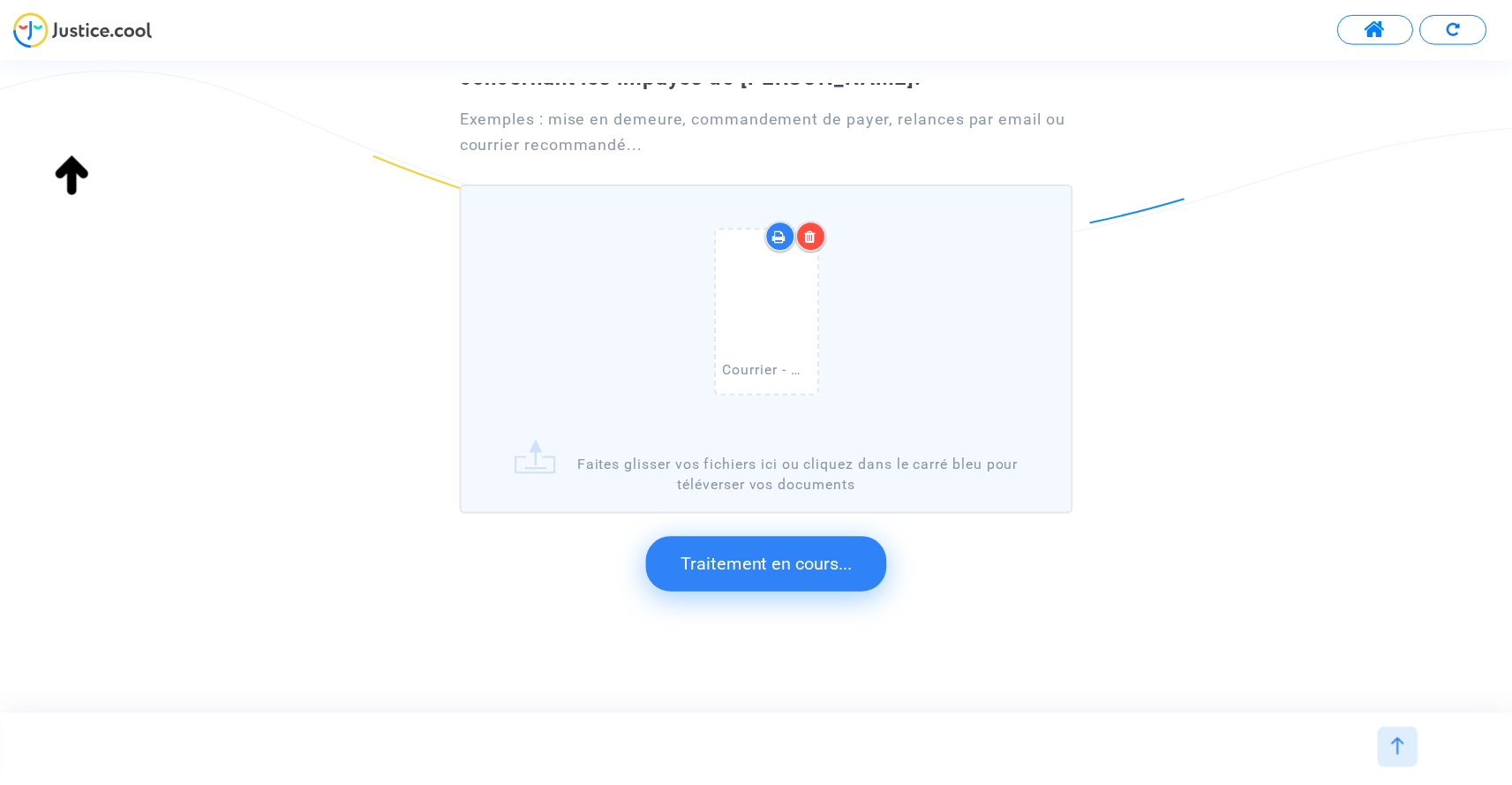
scroll to position [0, 0]
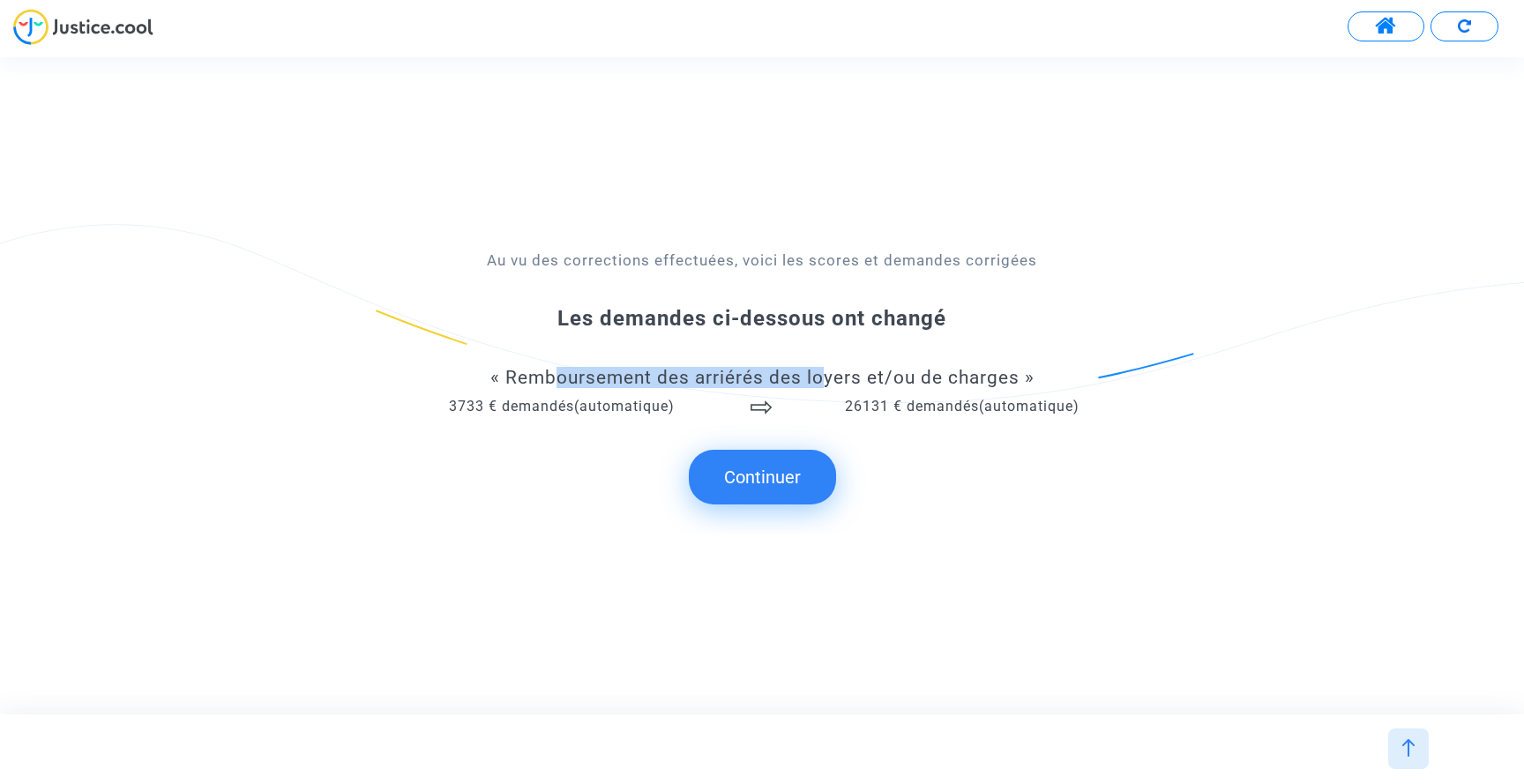
drag, startPoint x: 542, startPoint y: 386, endPoint x: 814, endPoint y: 385, distance: 272.0
click at [814, 385] on div "« Remboursement des arriérés des loyers et/ou de charges »" at bounding box center [762, 377] width 713 height 20
drag, startPoint x: 475, startPoint y: 410, endPoint x: 699, endPoint y: 407, distance: 224.0
click at [699, 407] on div "3733 € demandés (automatique)" at bounding box center [562, 407] width 285 height 20
click at [760, 479] on button "Continuer" at bounding box center [762, 477] width 147 height 54
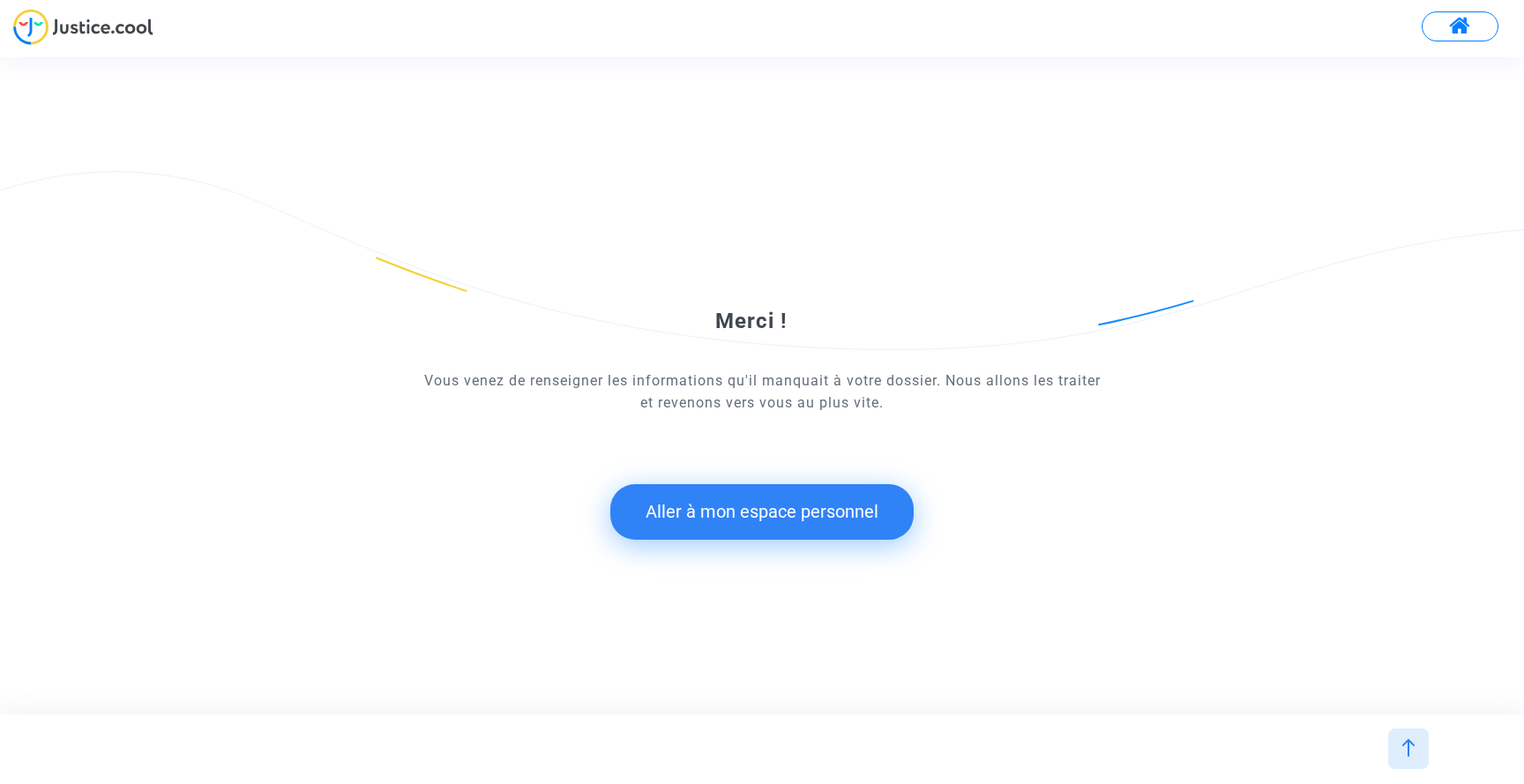
click at [749, 515] on button "Aller à mon espace personnel" at bounding box center [762, 512] width 303 height 54
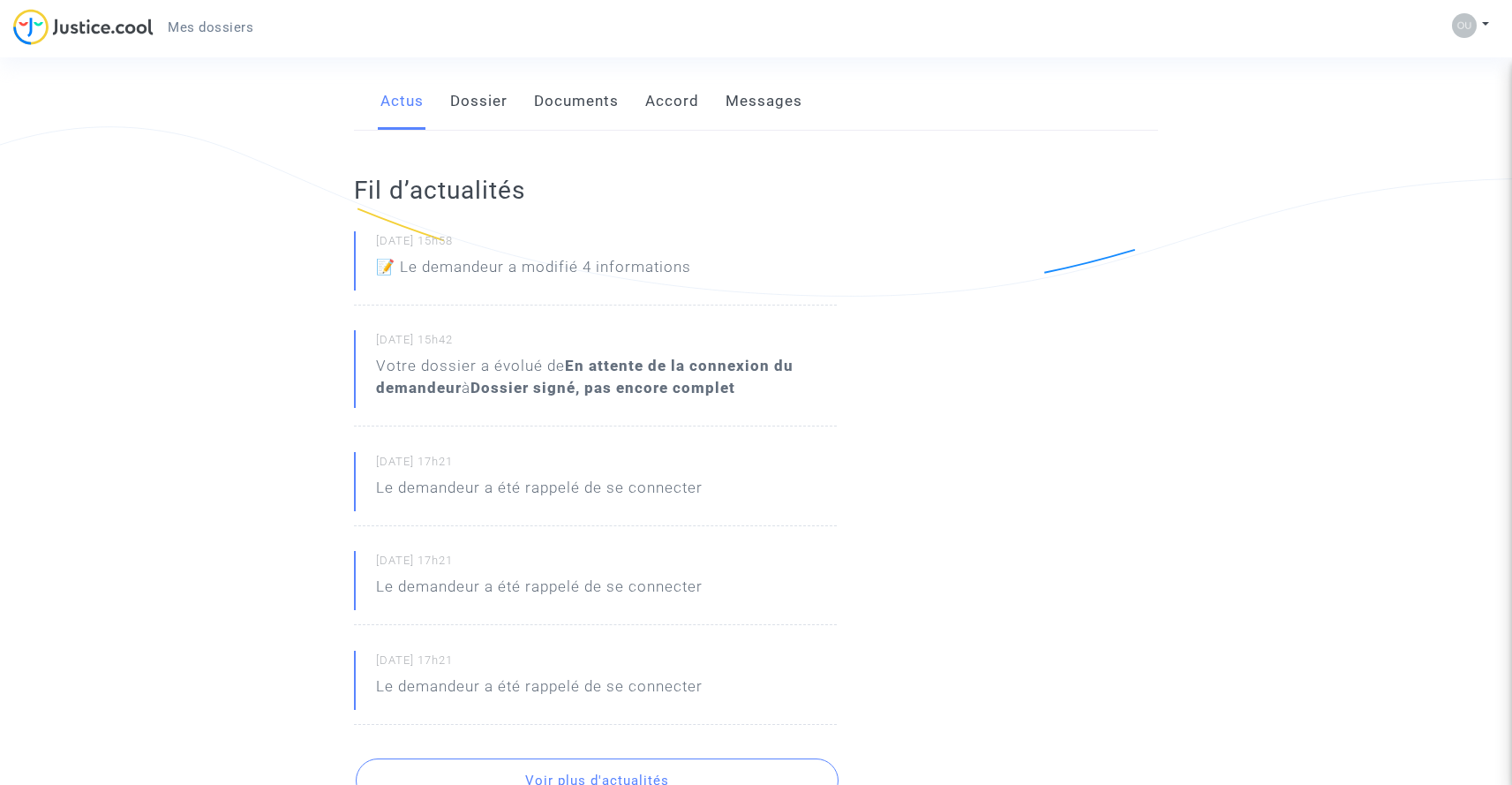
scroll to position [141, 0]
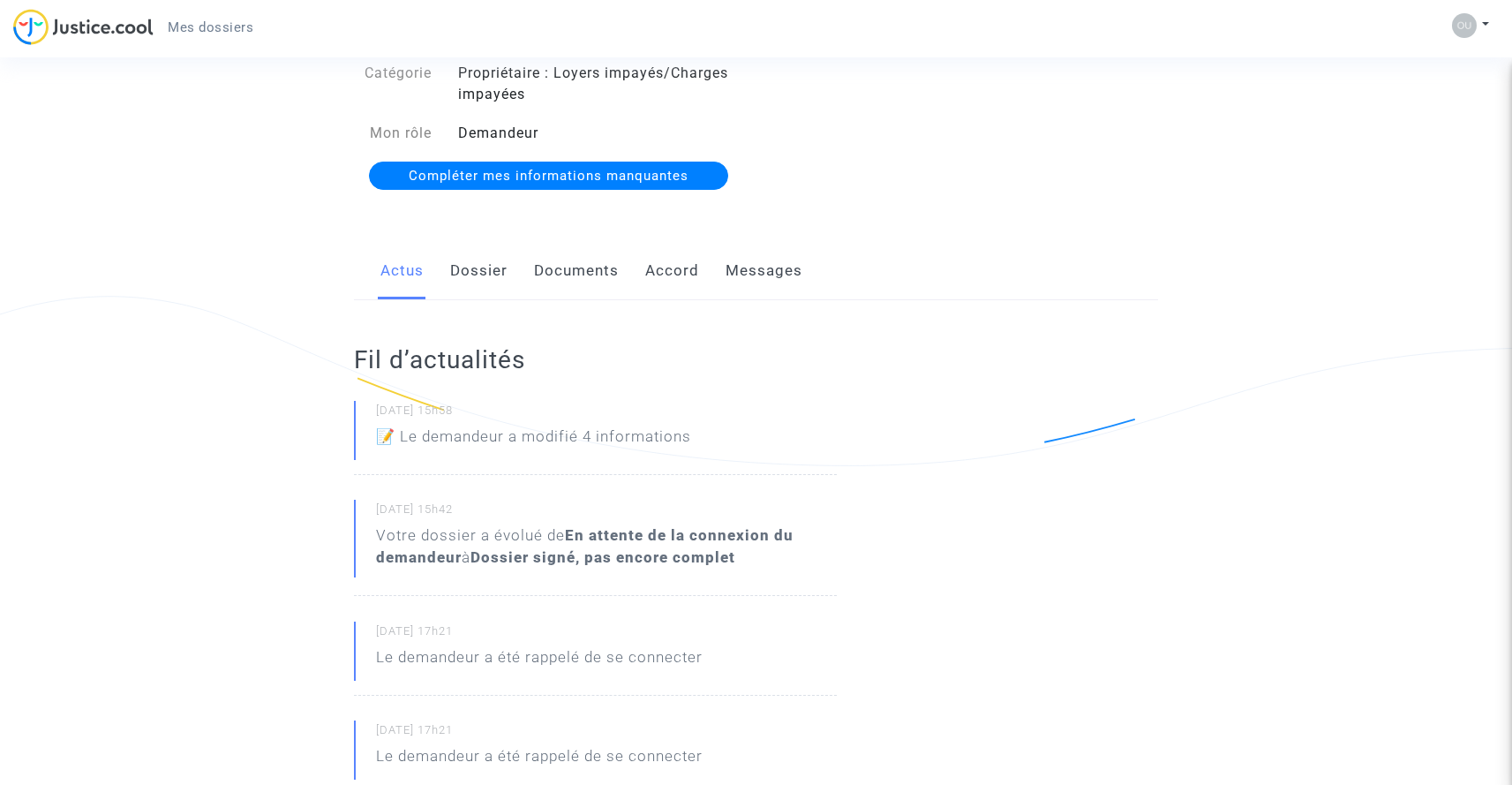
click at [452, 270] on link "Dossier" at bounding box center [478, 271] width 57 height 58
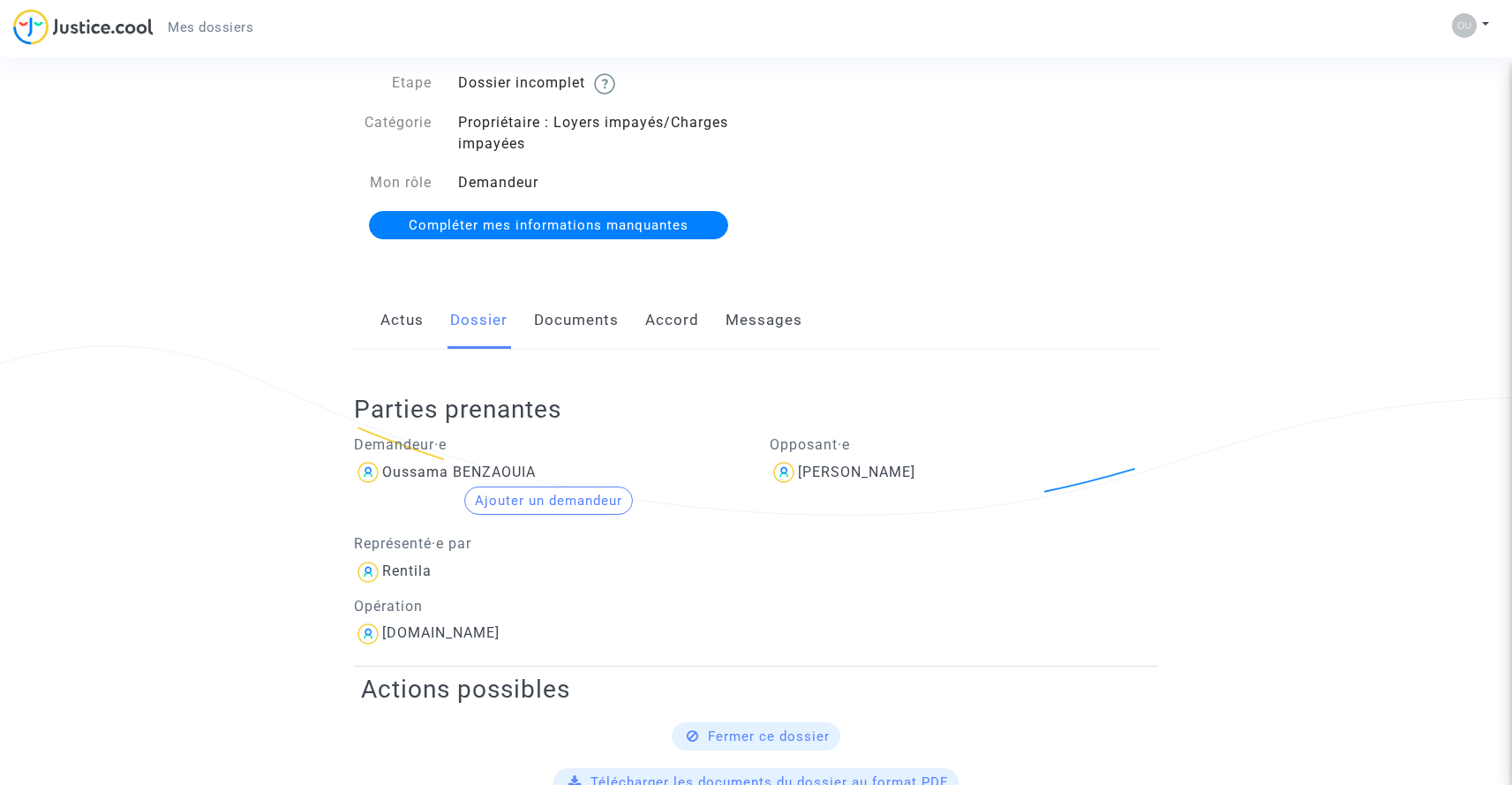
scroll to position [66, 0]
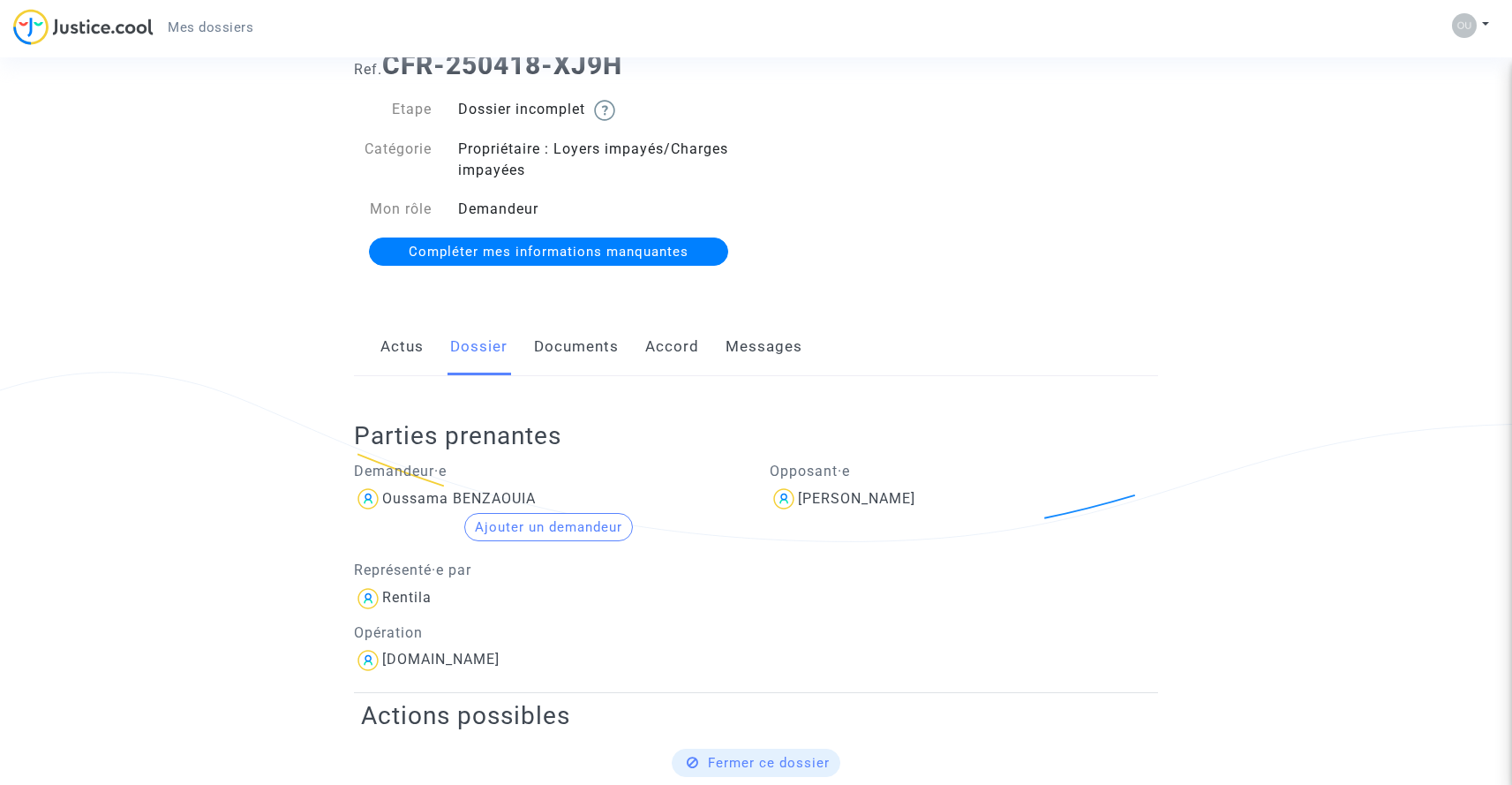
click at [556, 353] on link "Documents" at bounding box center [576, 347] width 85 height 58
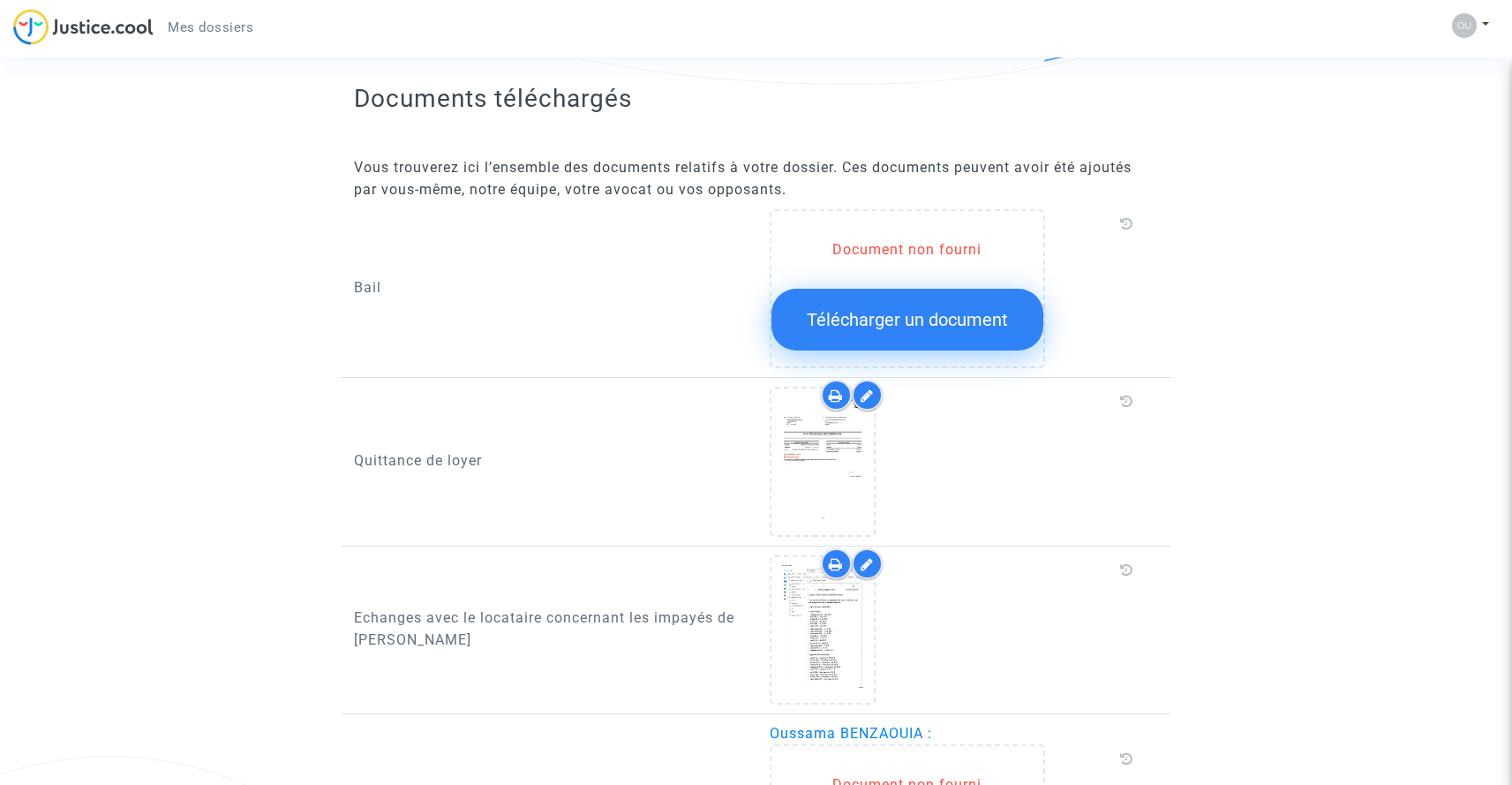
scroll to position [607, 0]
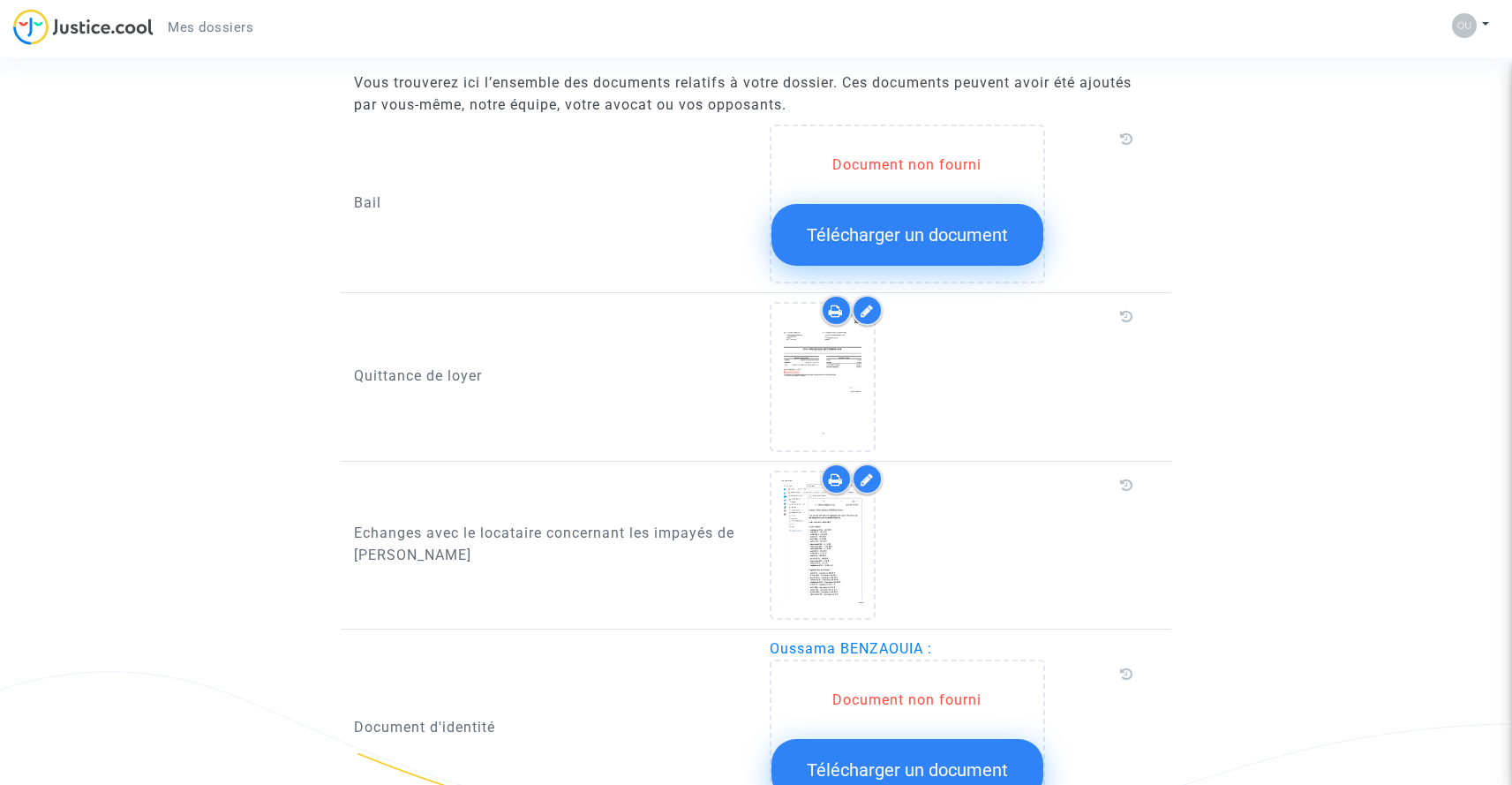
click at [879, 244] on span "Télécharger un document" at bounding box center [908, 235] width 201 height 22
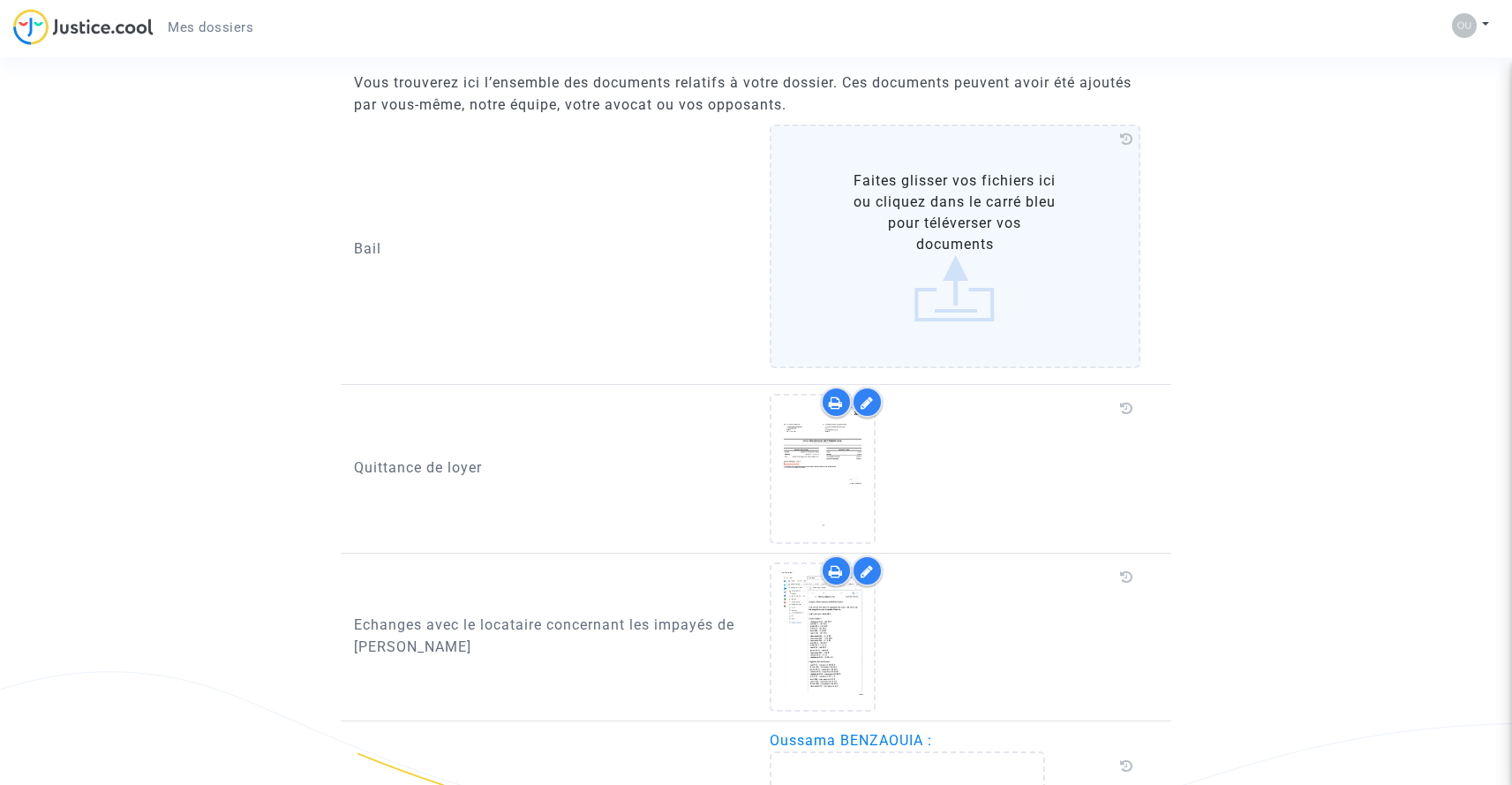
click at [974, 274] on label "Faites glisser vos fichiers ici ou cliquez dans le carré bleu pour téléverser v…" at bounding box center [955, 245] width 371 height 243
click at [0, 0] on input "Faites glisser vos fichiers ici ou cliquez dans le carré bleu pour téléverser v…" at bounding box center [0, 0] width 0 height 0
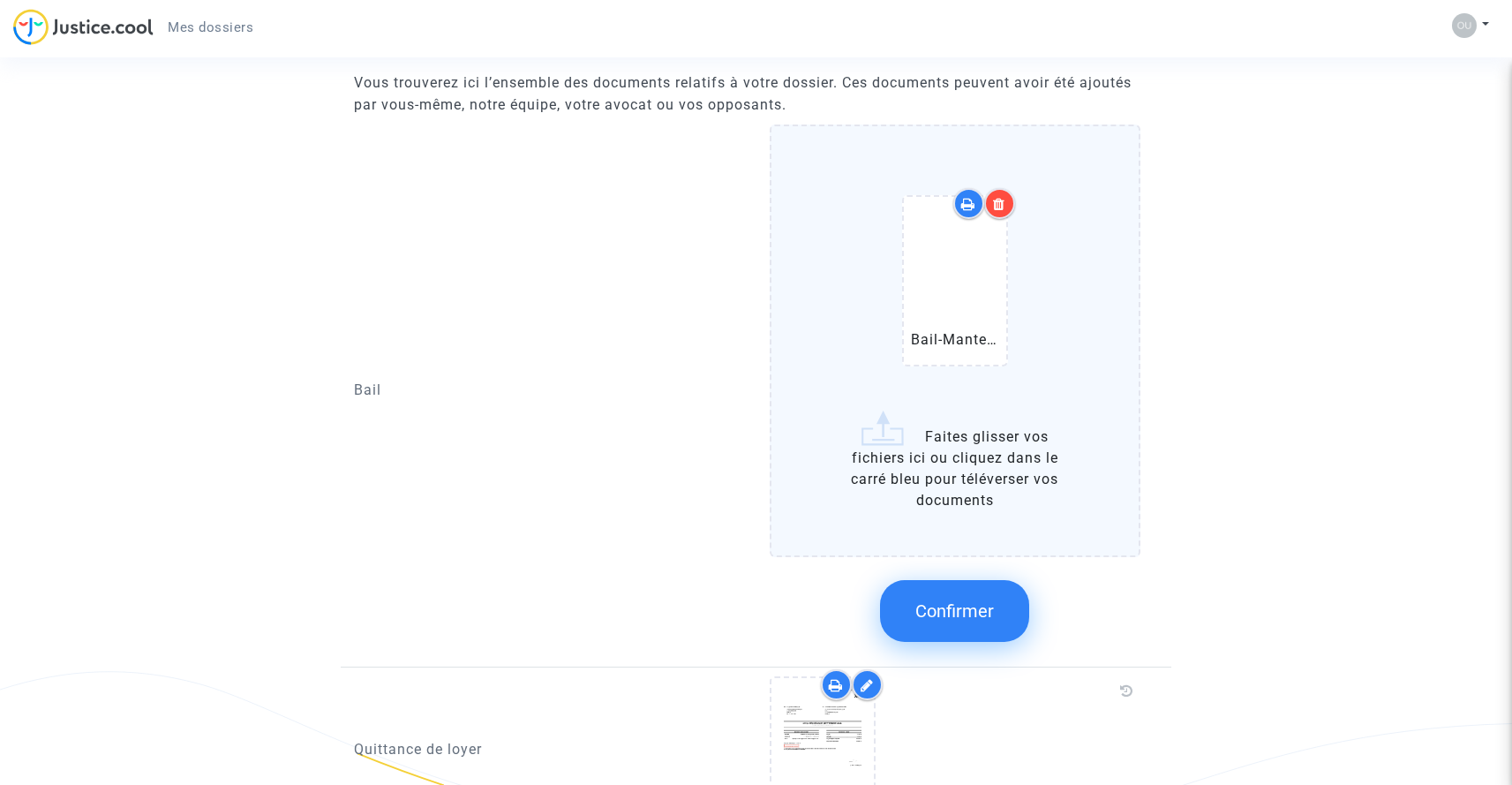
click at [969, 614] on span "Confirmer" at bounding box center [955, 611] width 79 height 22
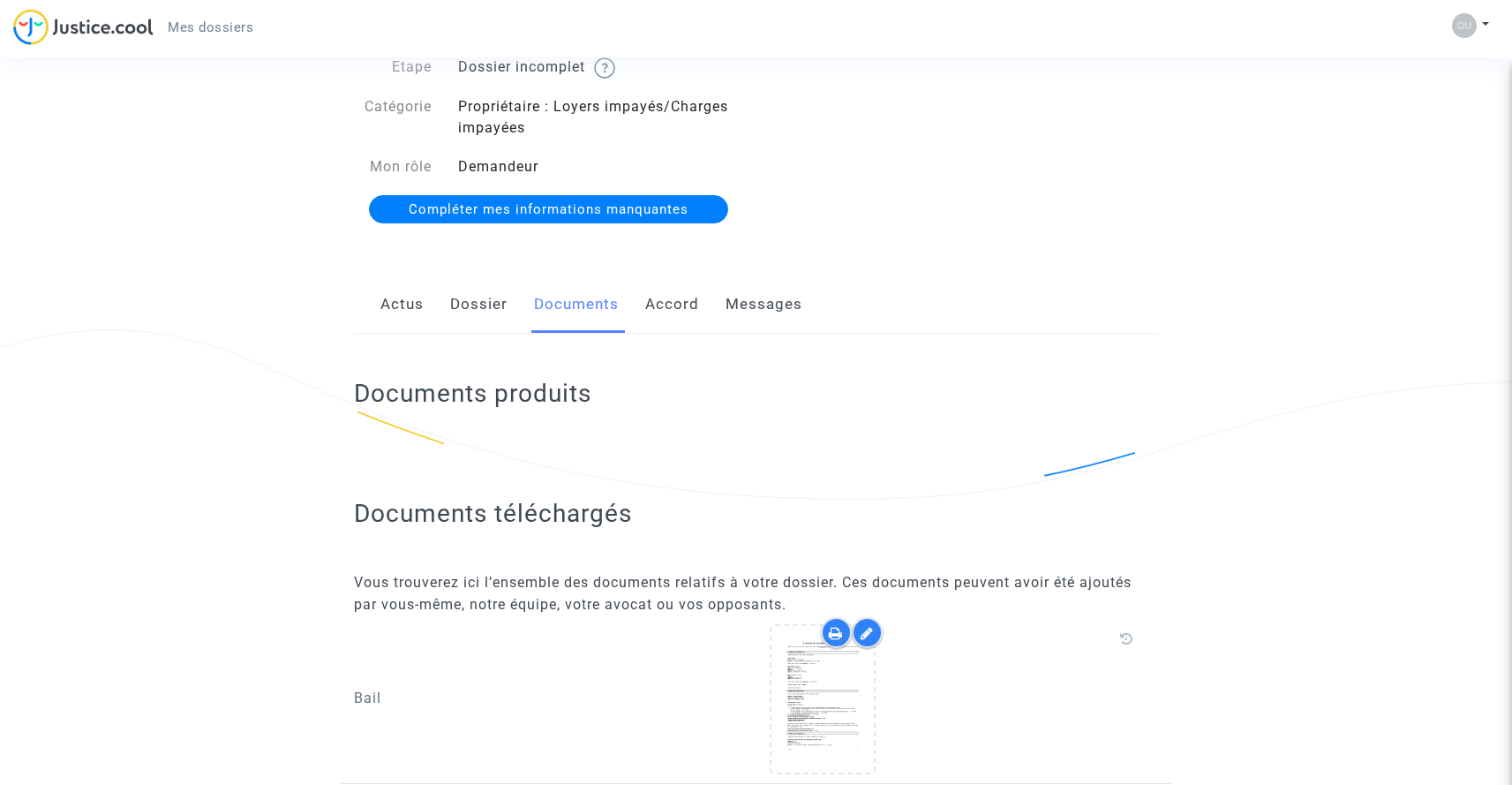
scroll to position [0, 0]
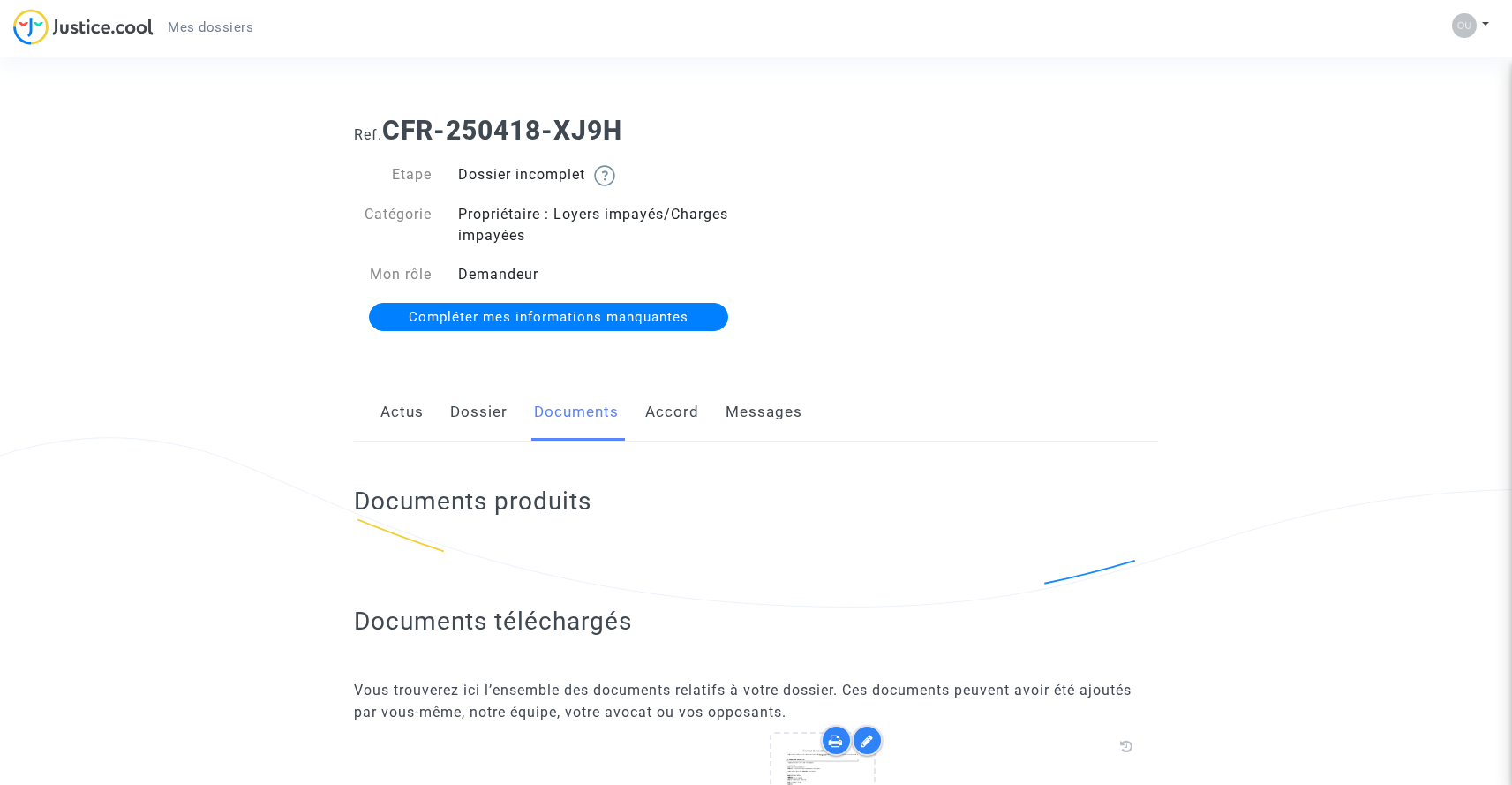
click at [664, 416] on link "Accord" at bounding box center [672, 413] width 54 height 58
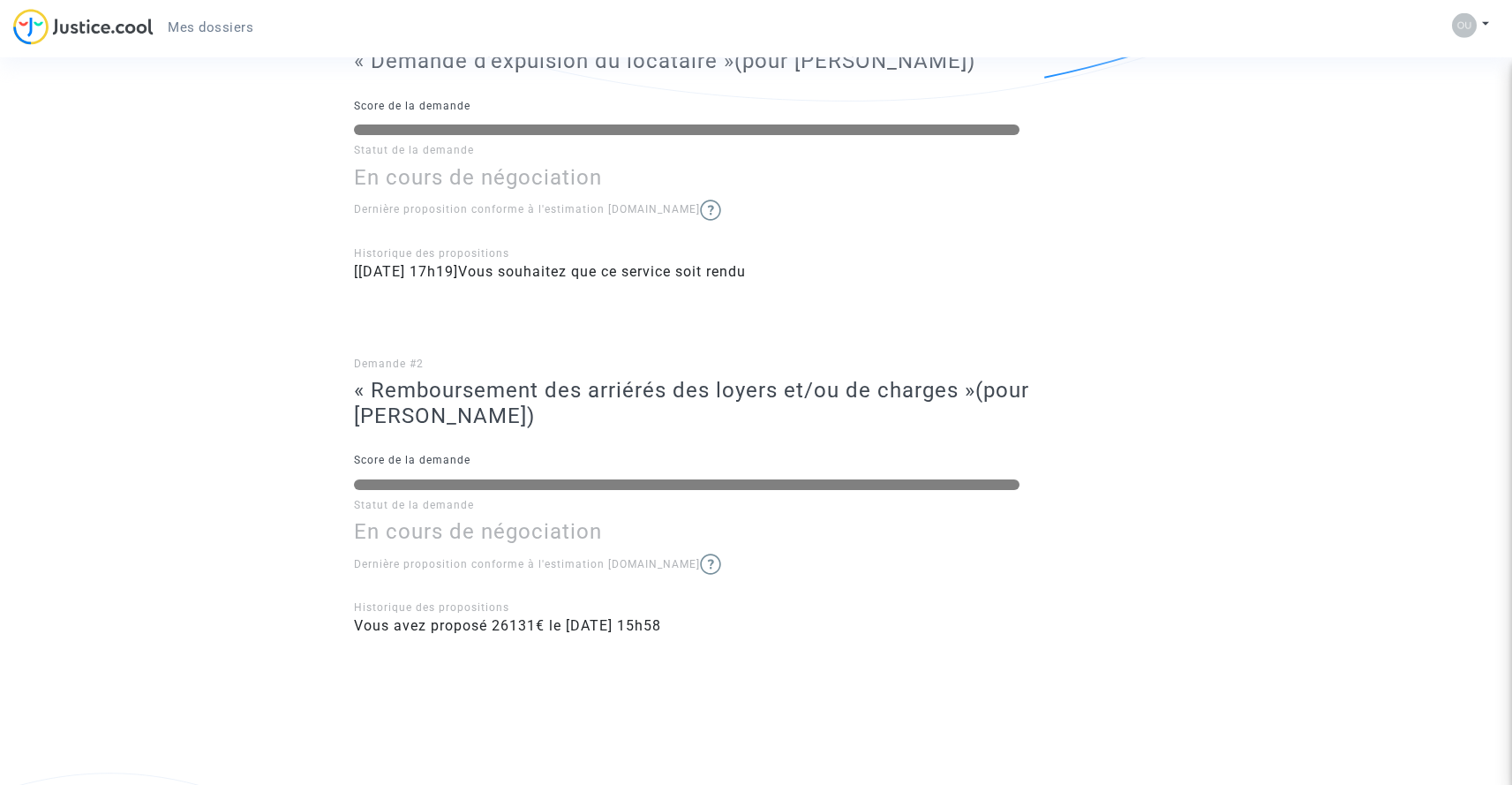
scroll to position [518, 0]
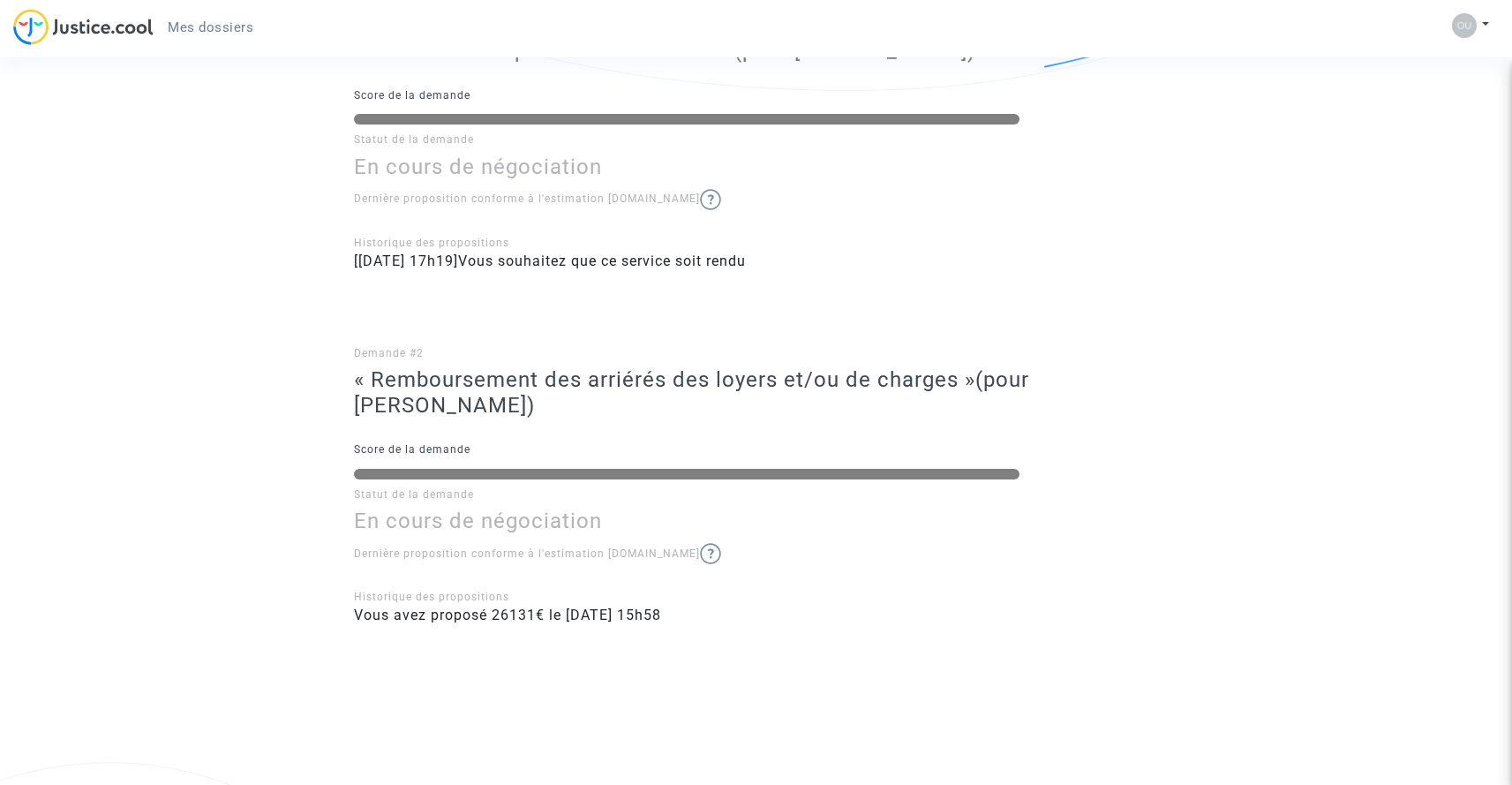
click at [502, 619] on span "Vous avez proposé 26131€ le 29/09/2025 - 15h58" at bounding box center [507, 615] width 307 height 17
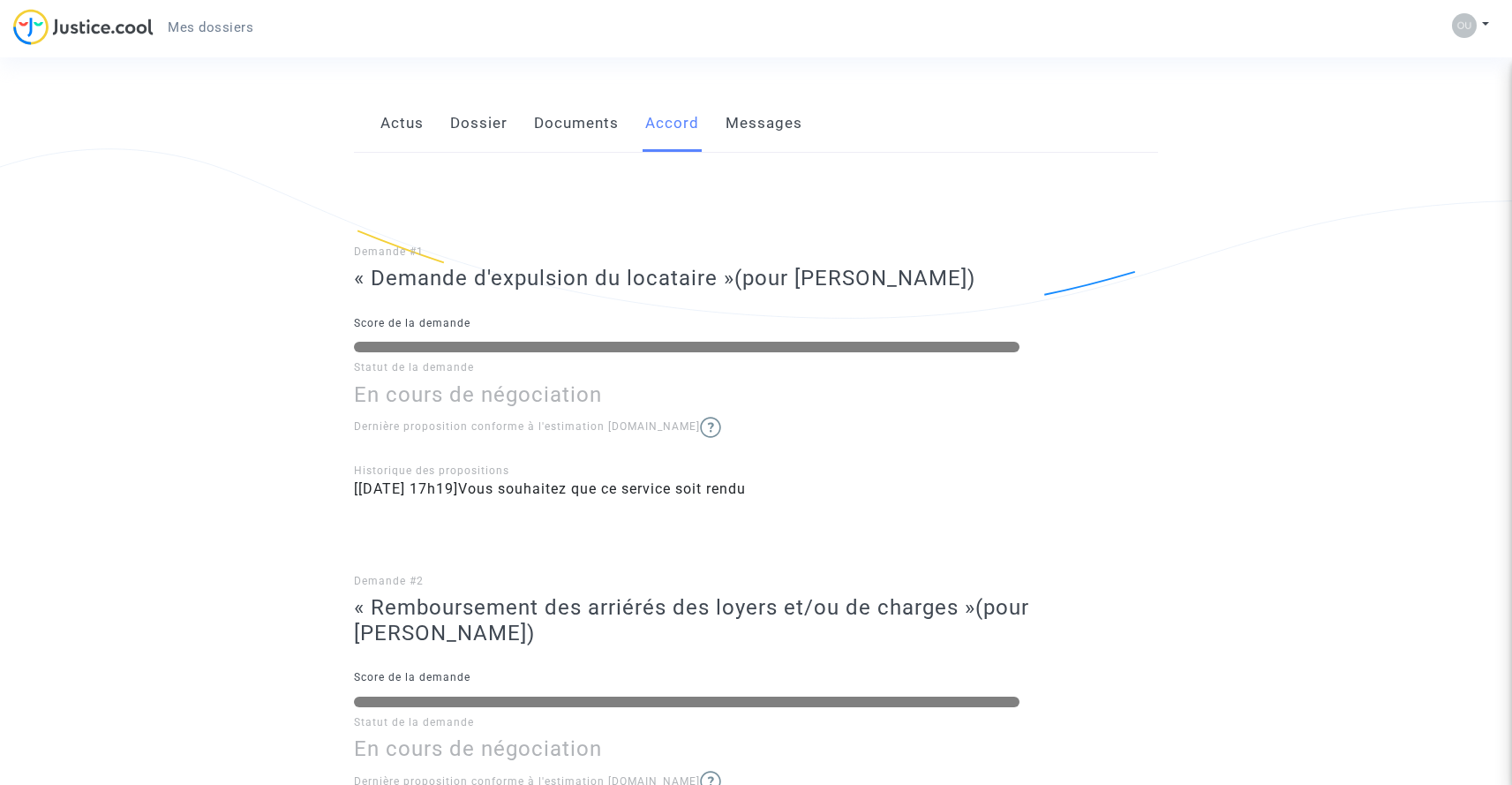
scroll to position [123, 0]
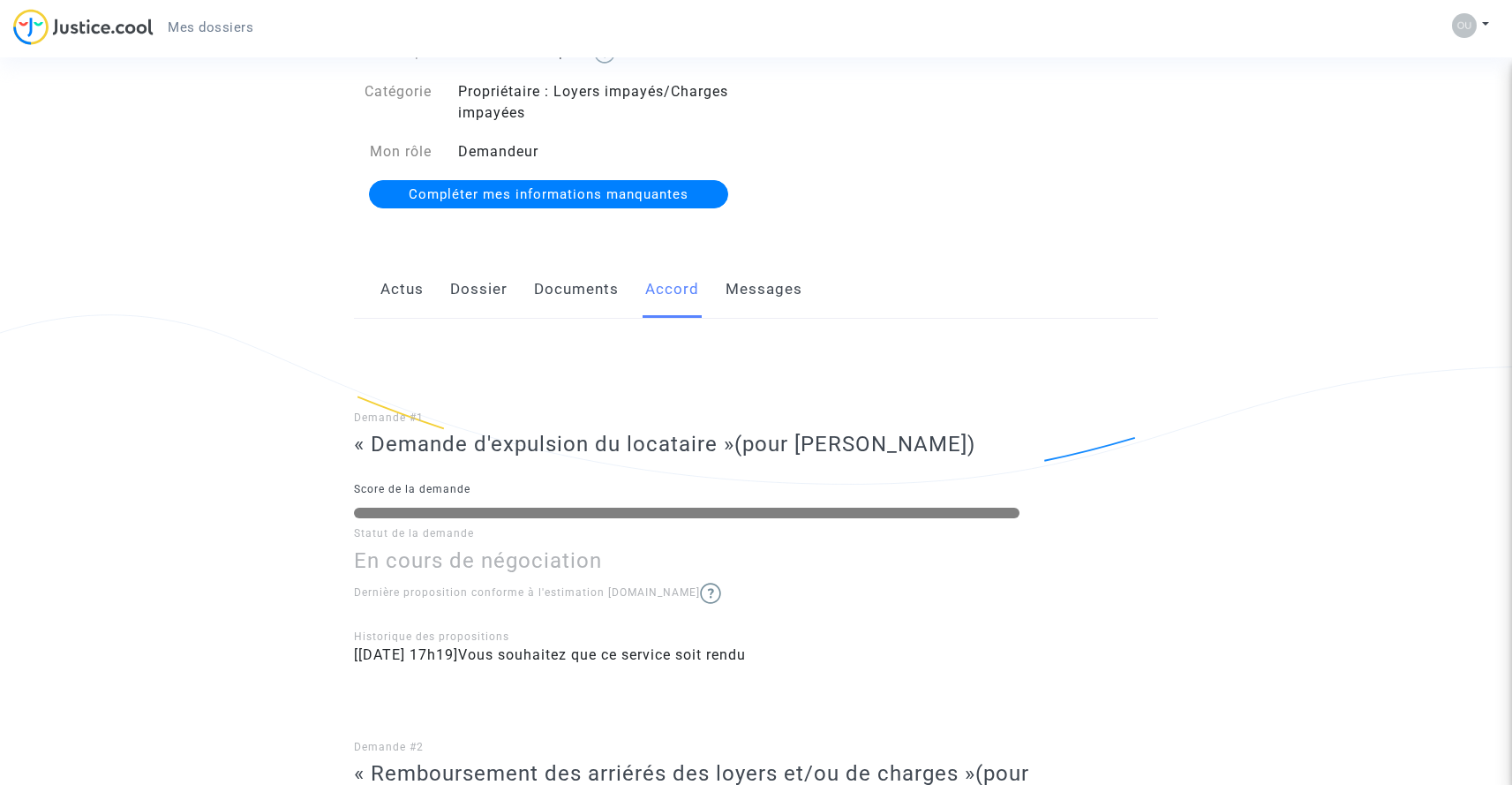
click at [740, 283] on link "Messages" at bounding box center [764, 290] width 77 height 58
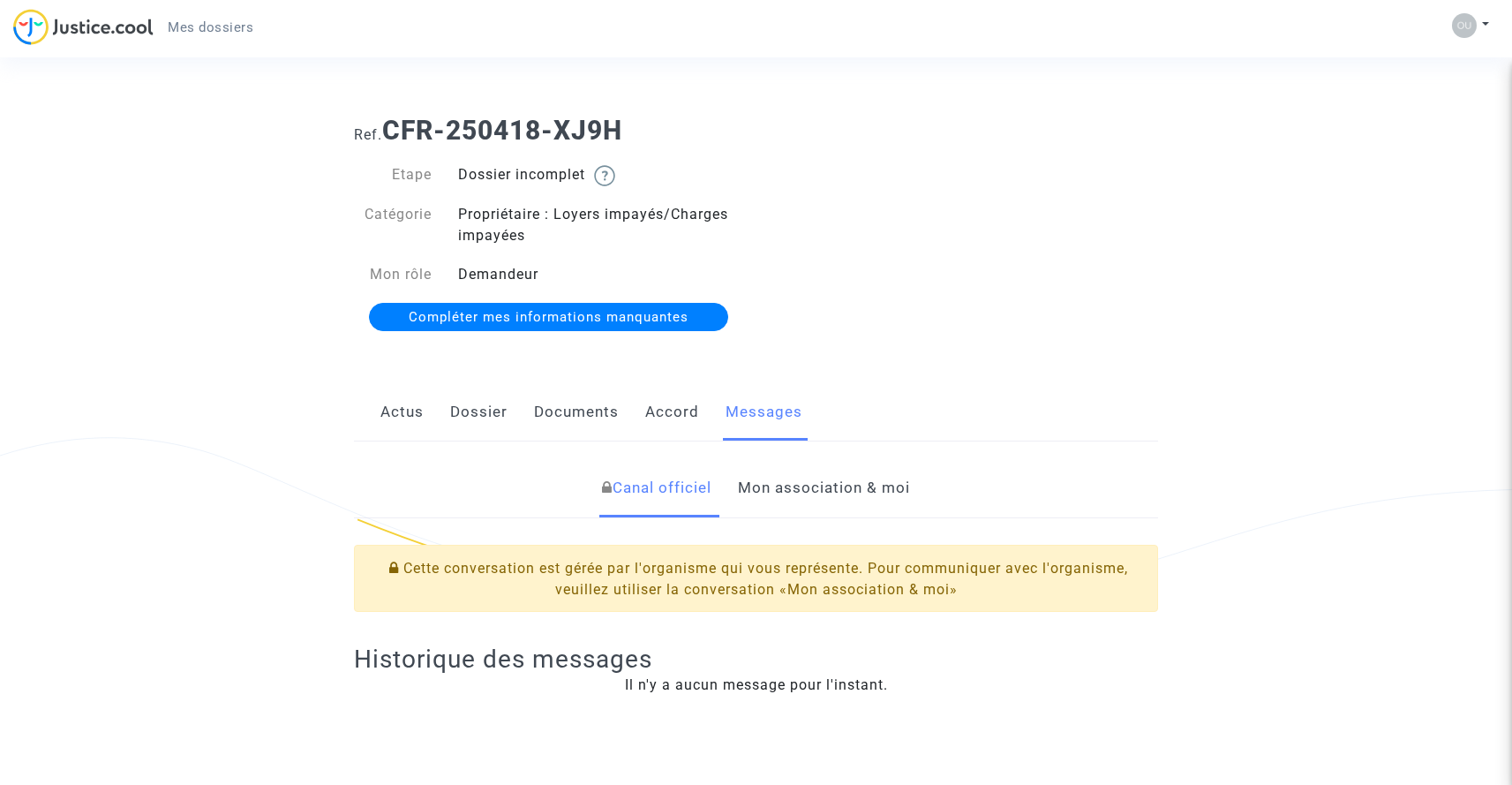
click at [397, 415] on link "Actus" at bounding box center [402, 413] width 43 height 58
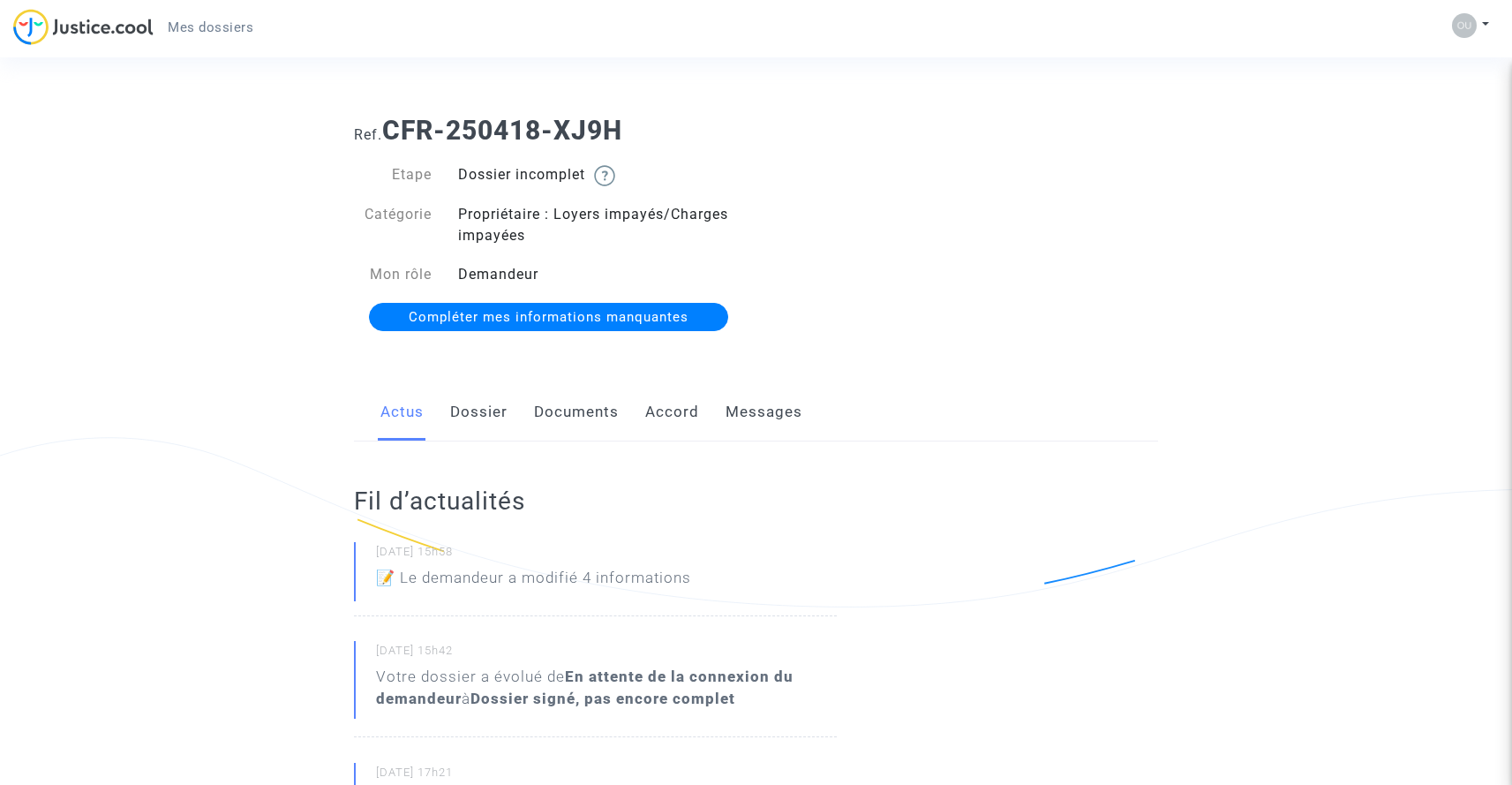
click at [70, 29] on img at bounding box center [83, 26] width 140 height 37
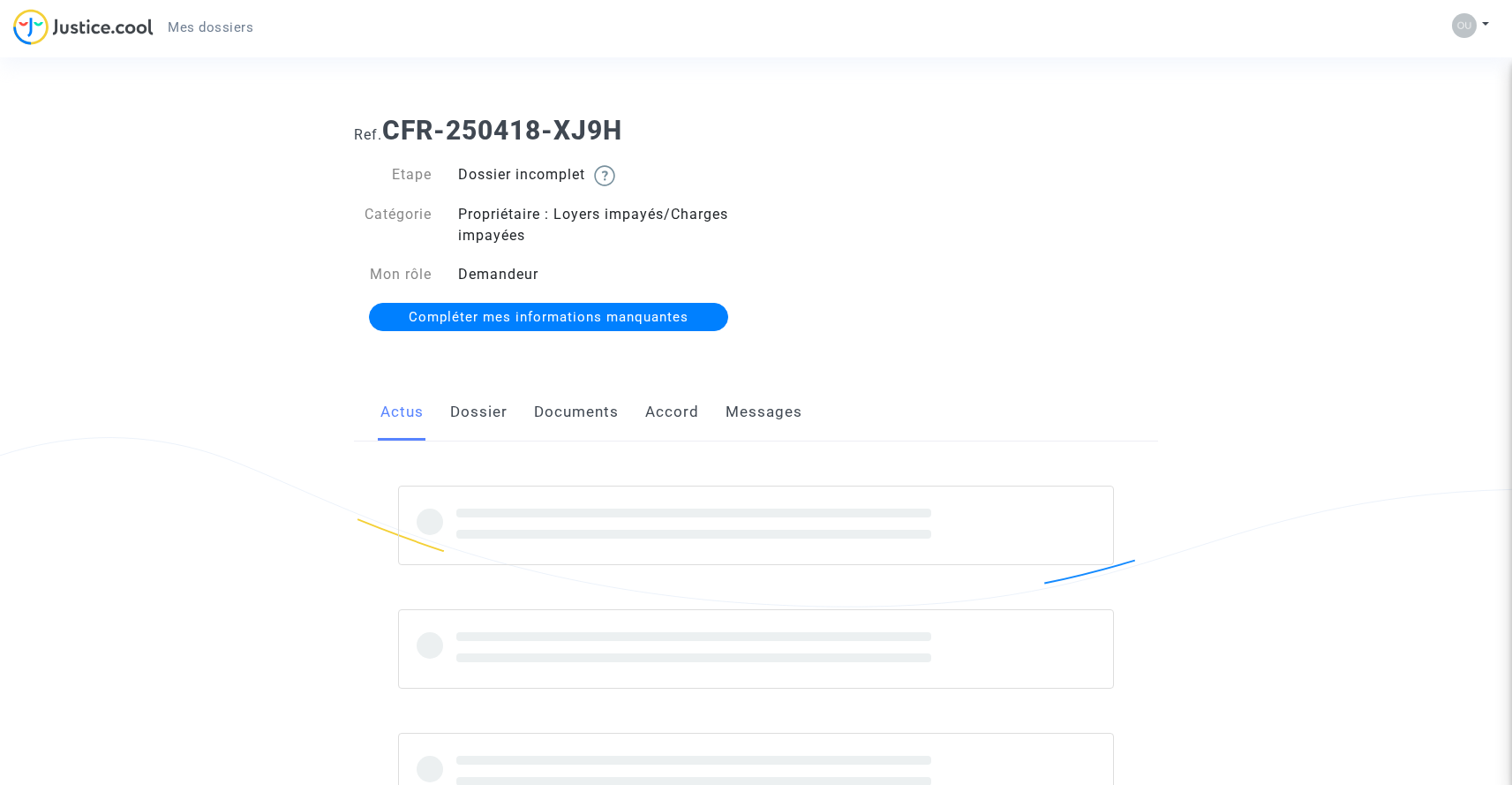
click at [572, 314] on span "Compléter mes informations manquantes" at bounding box center [549, 317] width 280 height 16
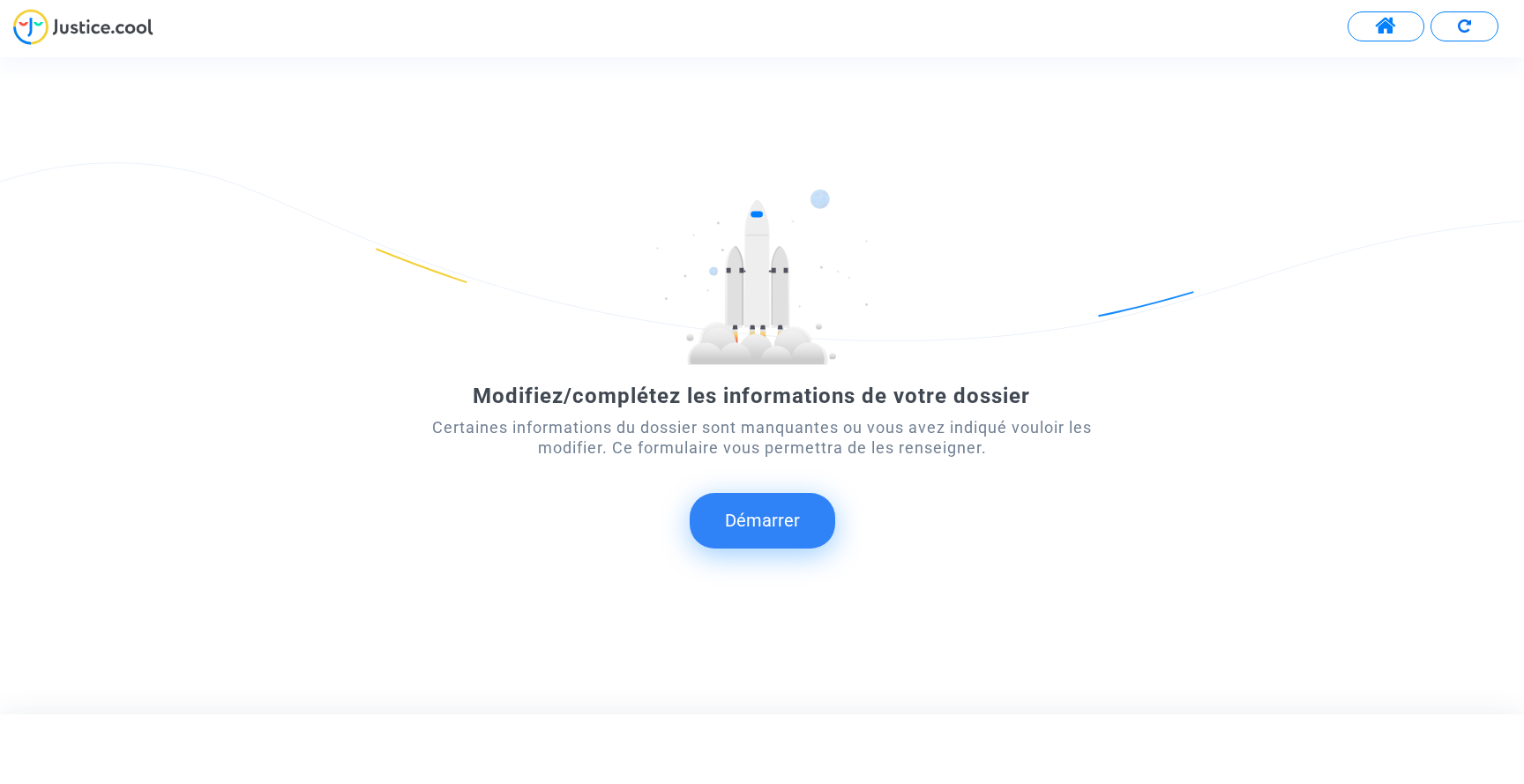
click at [769, 526] on button "Démarrer" at bounding box center [762, 520] width 146 height 54
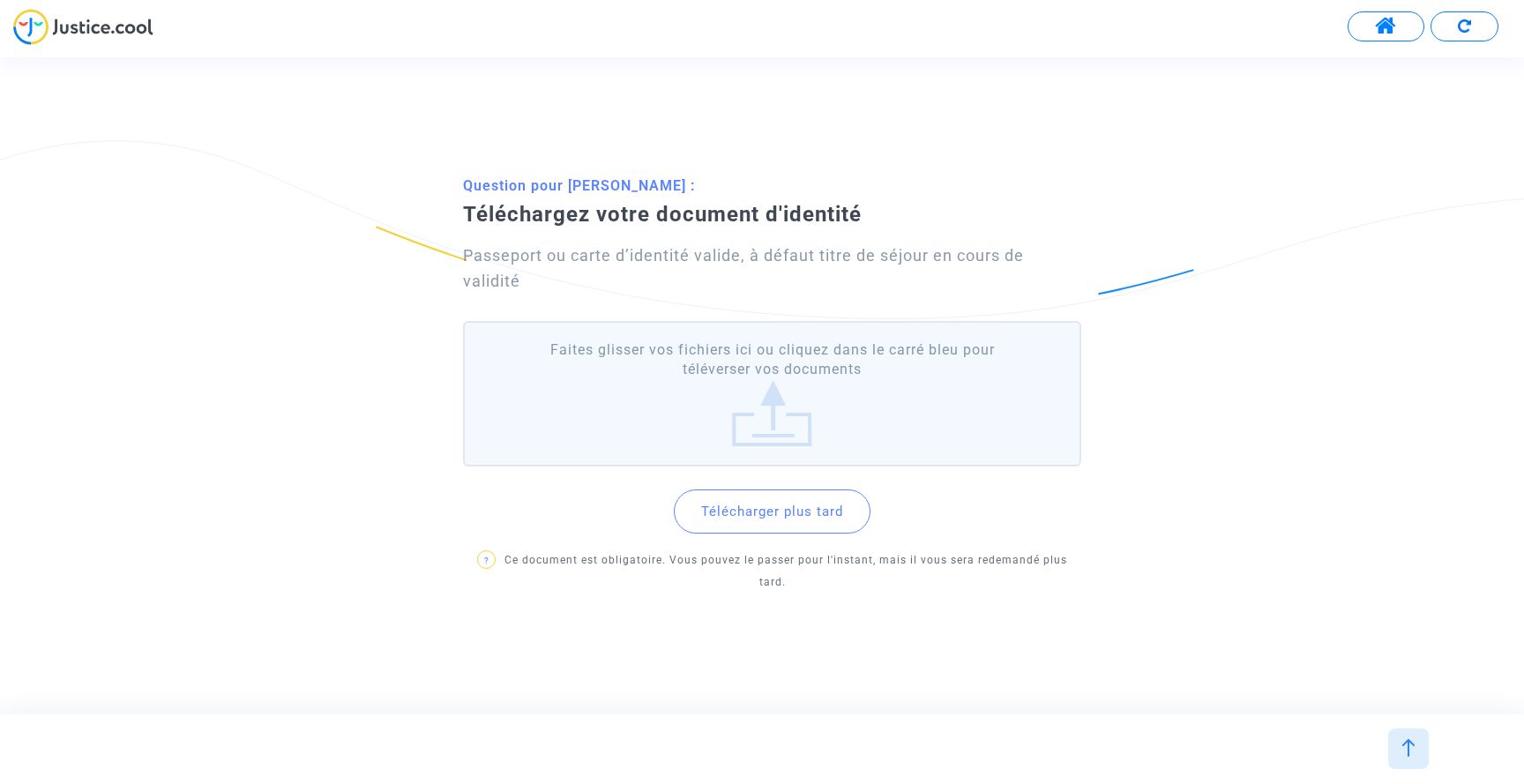
click at [749, 520] on button "Télécharger plus tard" at bounding box center [772, 511] width 196 height 44
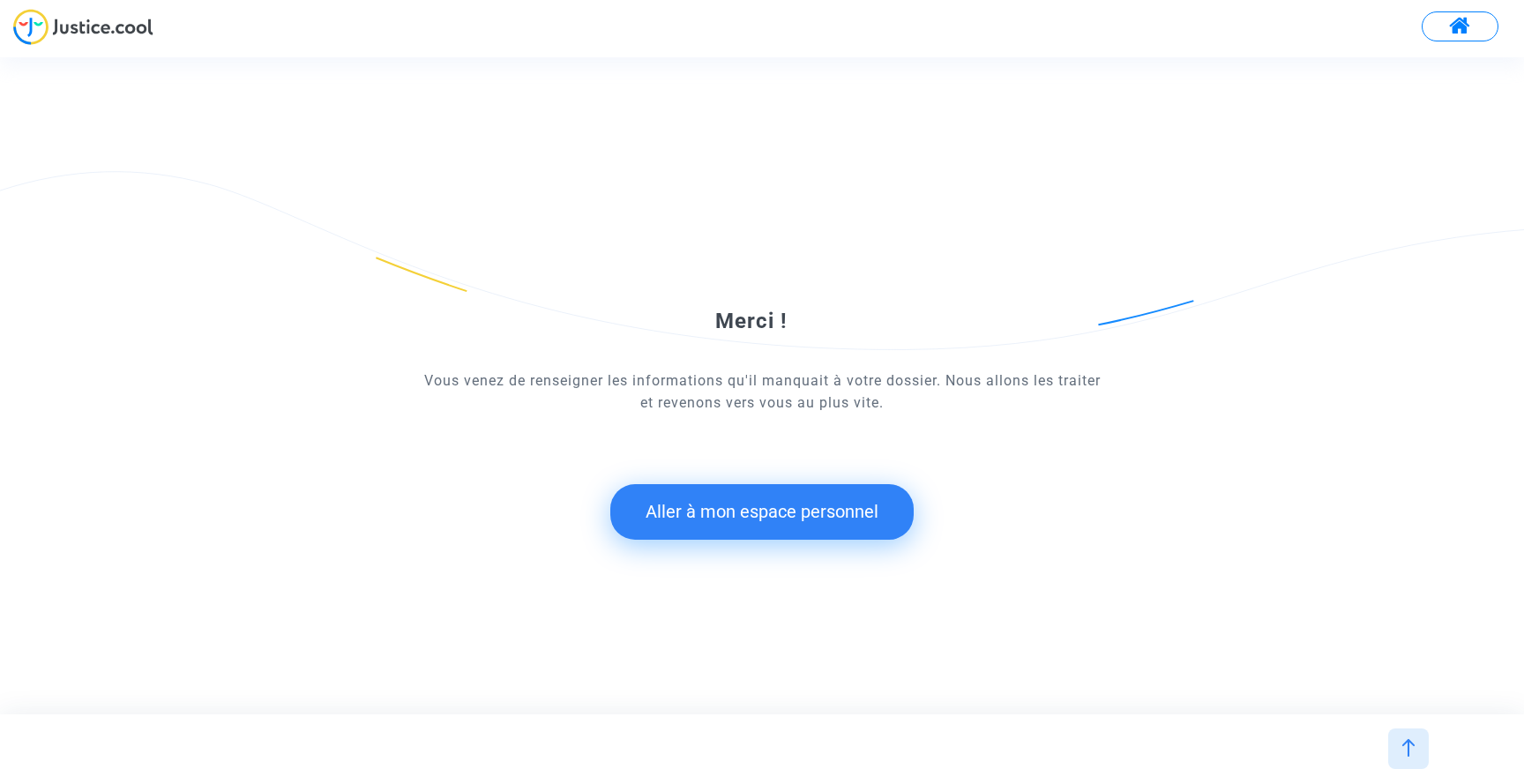
click at [758, 507] on button "Aller à mon espace personnel" at bounding box center [762, 512] width 303 height 54
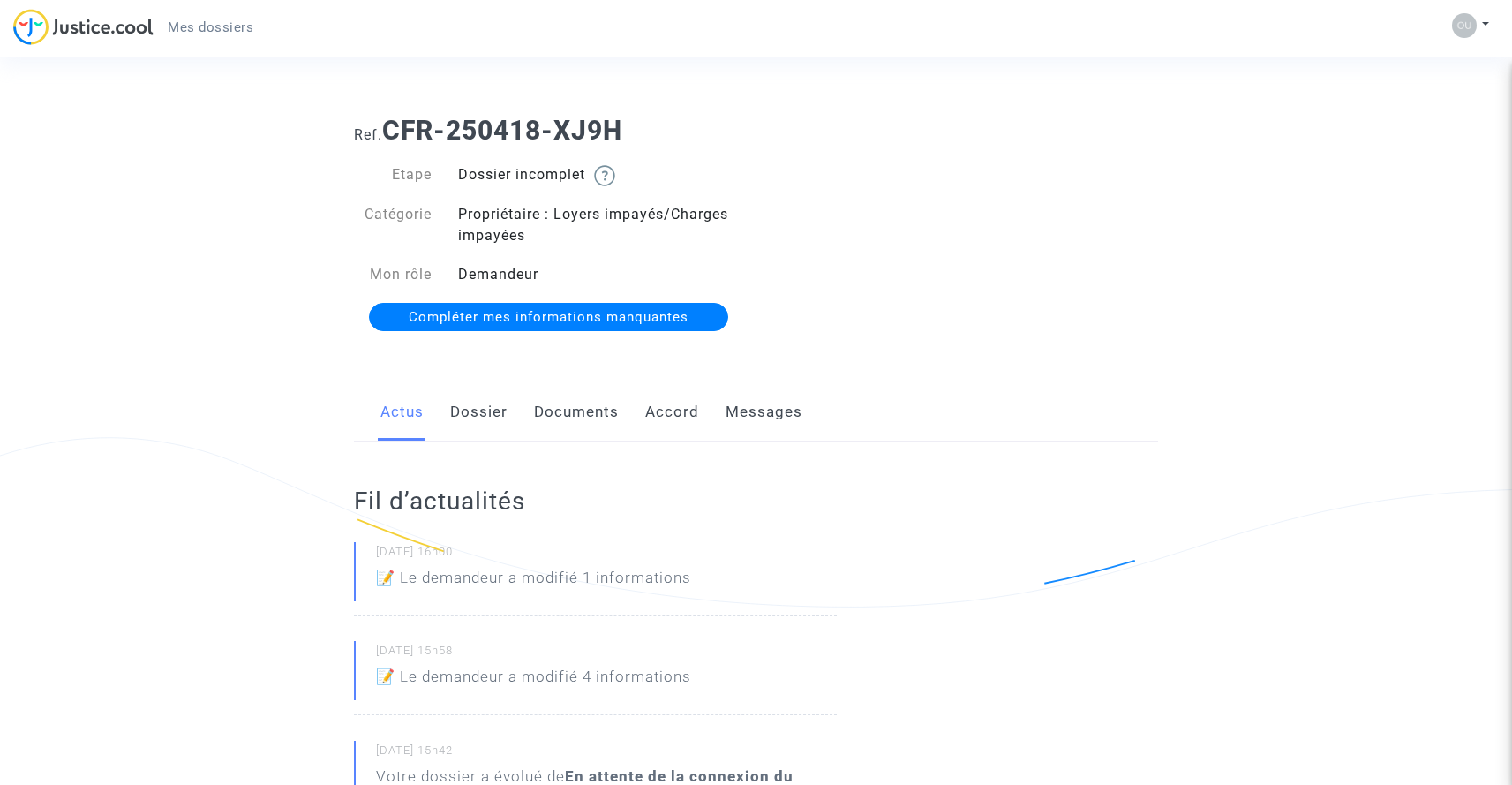
click at [464, 400] on link "Dossier" at bounding box center [478, 413] width 57 height 58
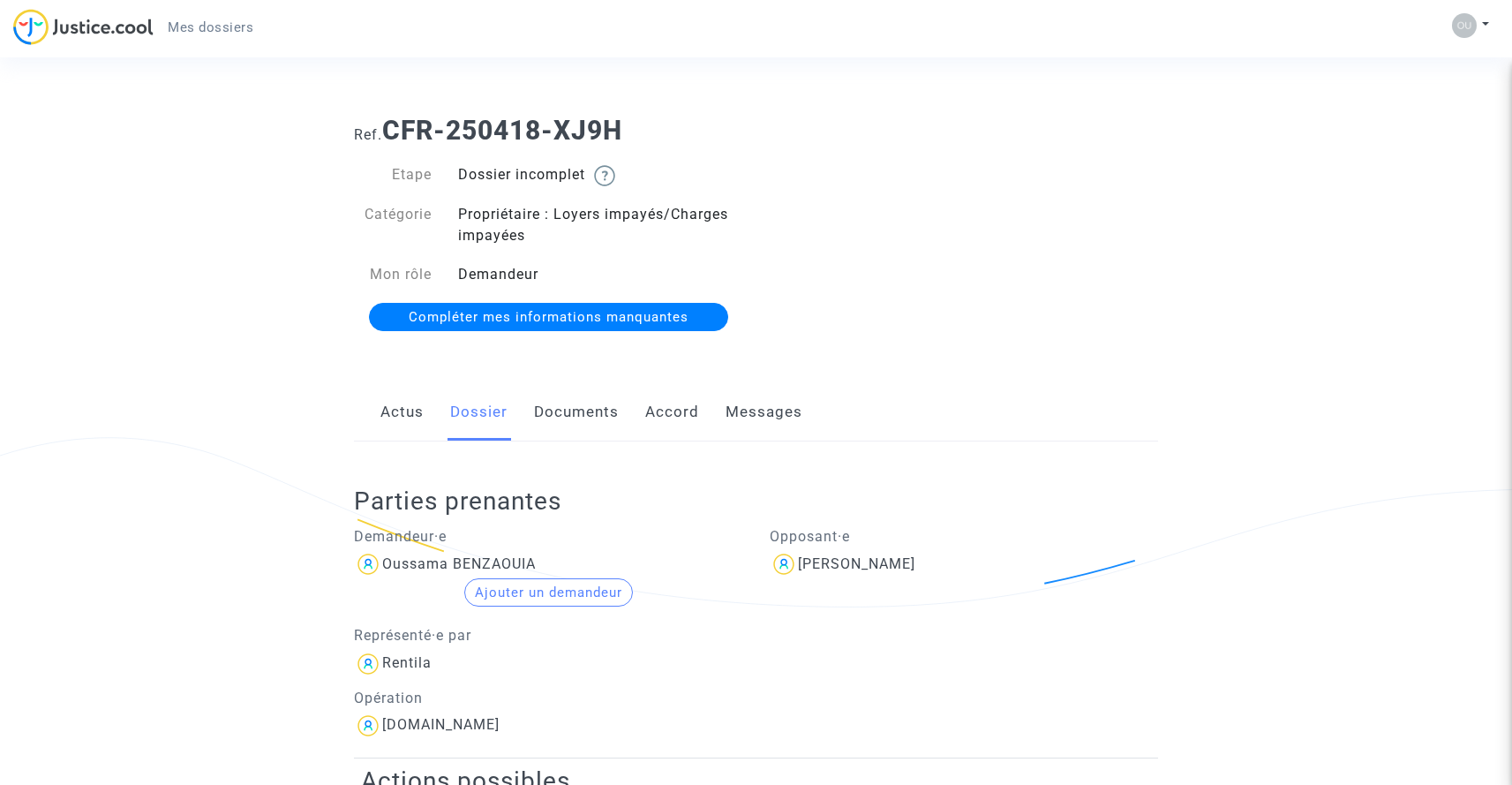
click at [819, 575] on div "Wilten Tevarayin" at bounding box center [964, 564] width 389 height 28
click at [877, 553] on div "Opposant·e Wilten Tevarayin" at bounding box center [964, 629] width 415 height 224
click at [1065, 565] on div "Wilten Tevarayin" at bounding box center [964, 564] width 389 height 28
click at [1087, 588] on div "Opposant·e Wilten Tevarayin" at bounding box center [964, 629] width 415 height 224
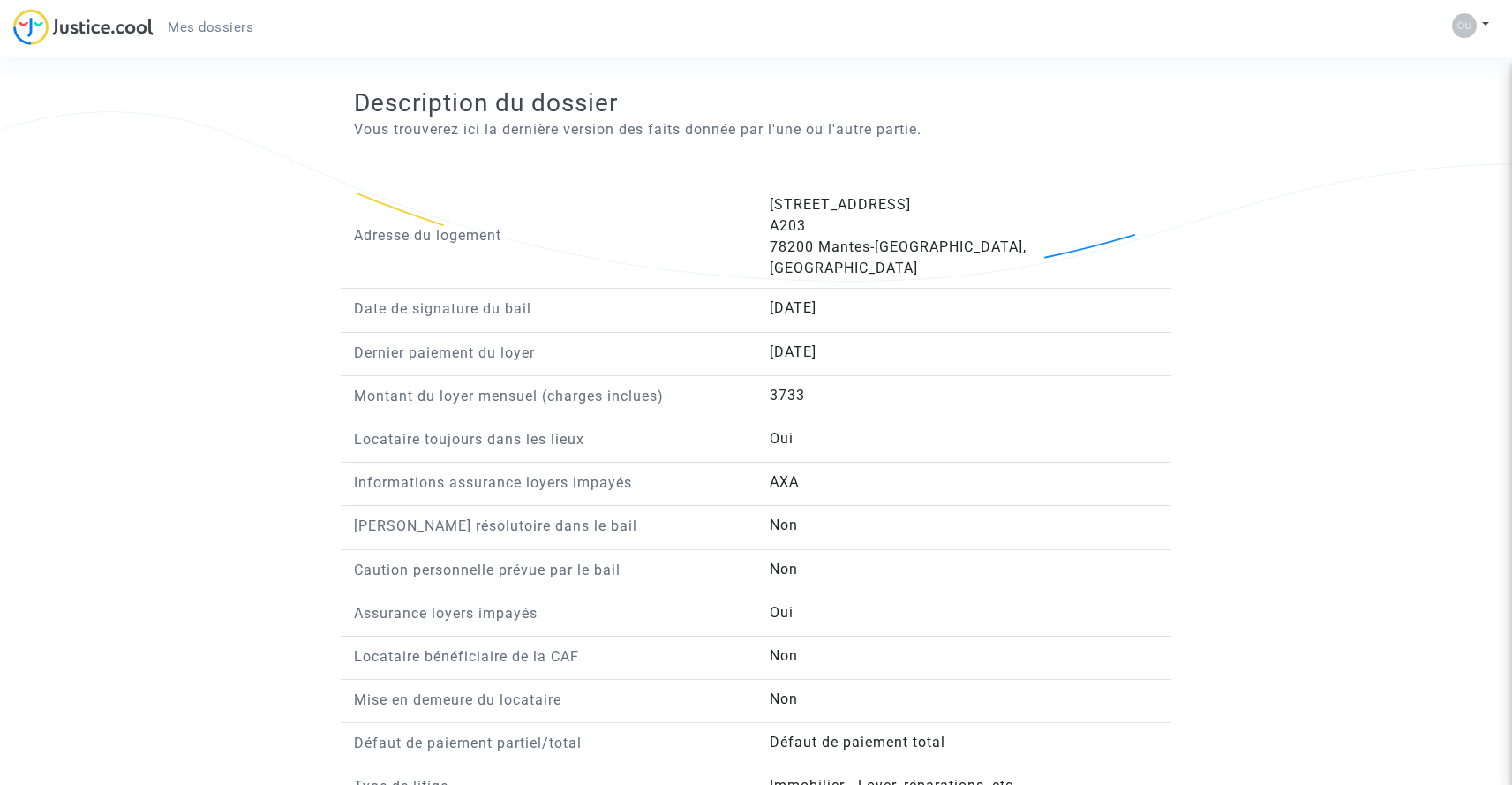
scroll to position [1385, 0]
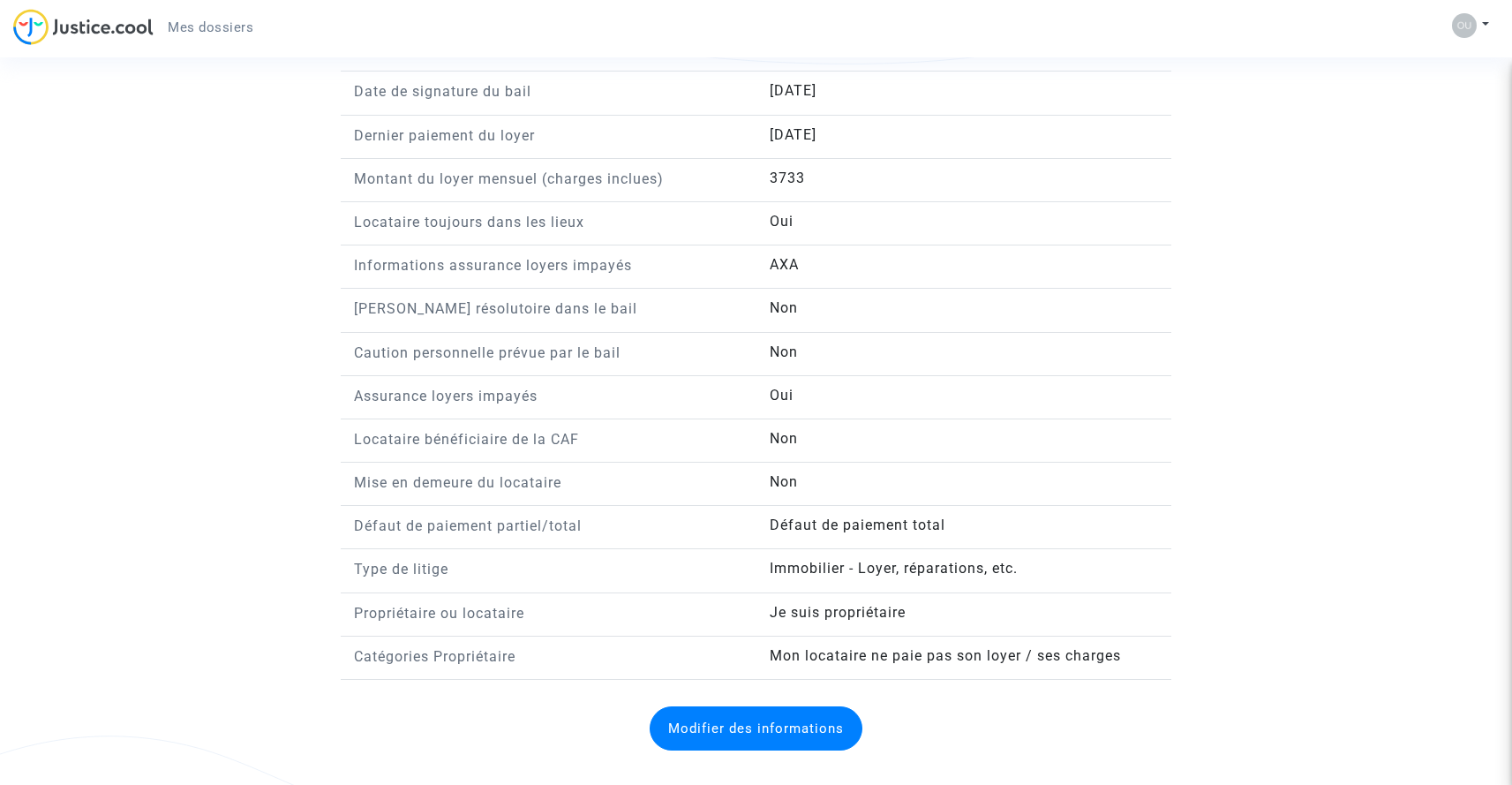
click at [674, 709] on button "Modifier des informations" at bounding box center [756, 728] width 212 height 44
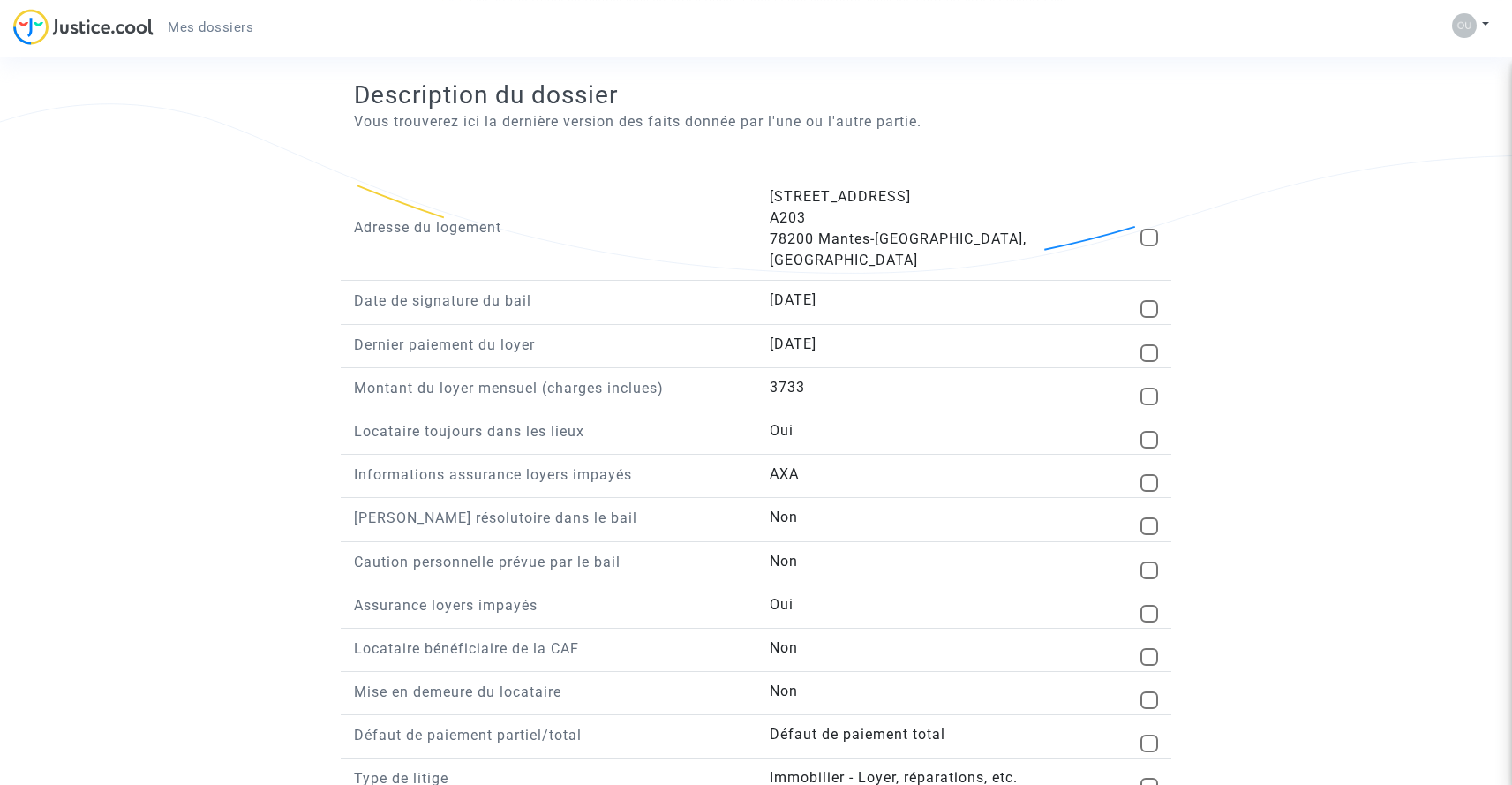
scroll to position [1178, 0]
click at [1148, 385] on span at bounding box center [1149, 394] width 18 height 18
click at [1148, 402] on input "checkbox" at bounding box center [1148, 402] width 1 height 1
checkbox input "true"
click at [1150, 472] on span at bounding box center [1149, 480] width 18 height 18
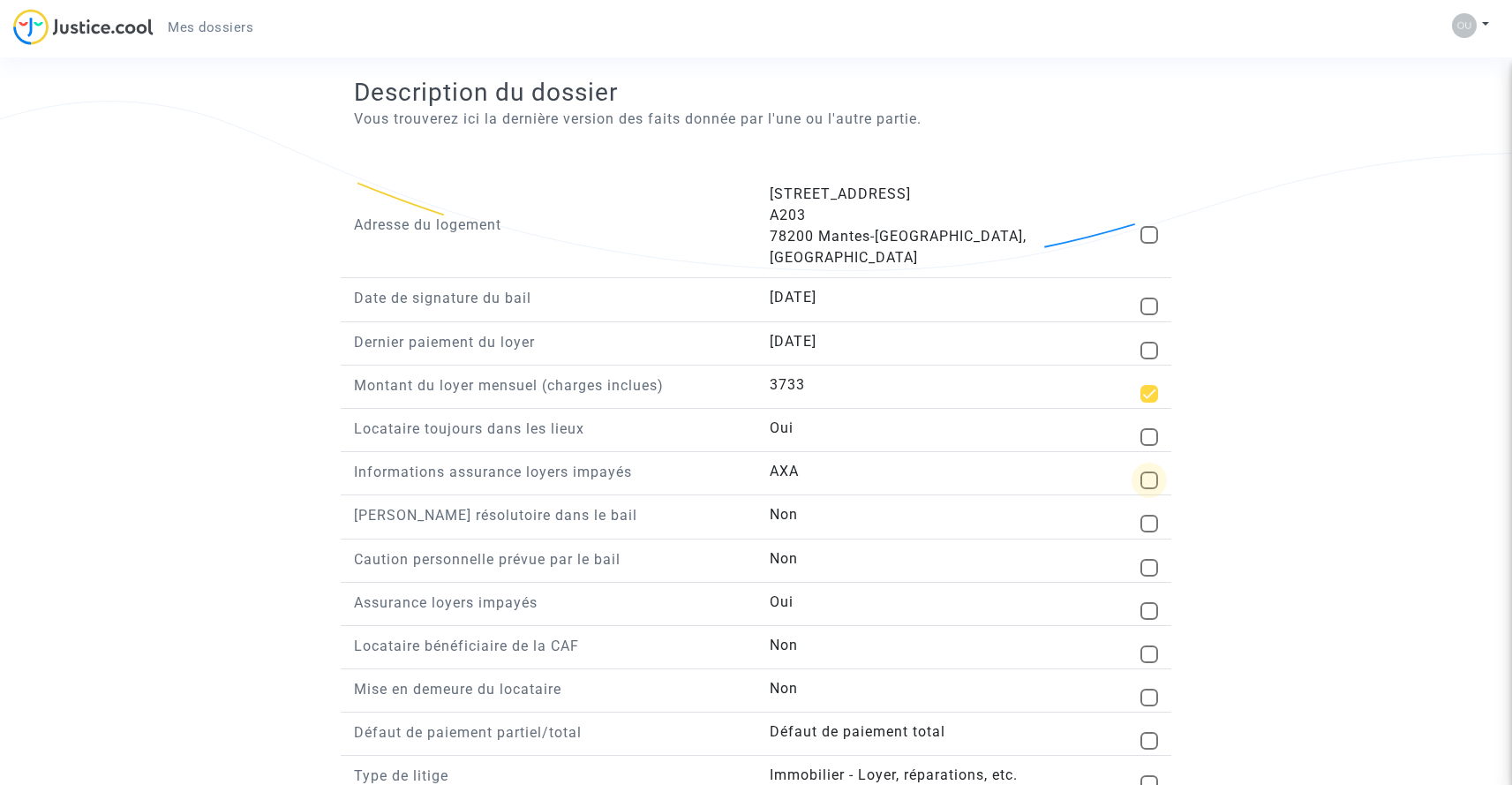
click at [1149, 489] on input "checkbox" at bounding box center [1148, 489] width 1 height 1
checkbox input "true"
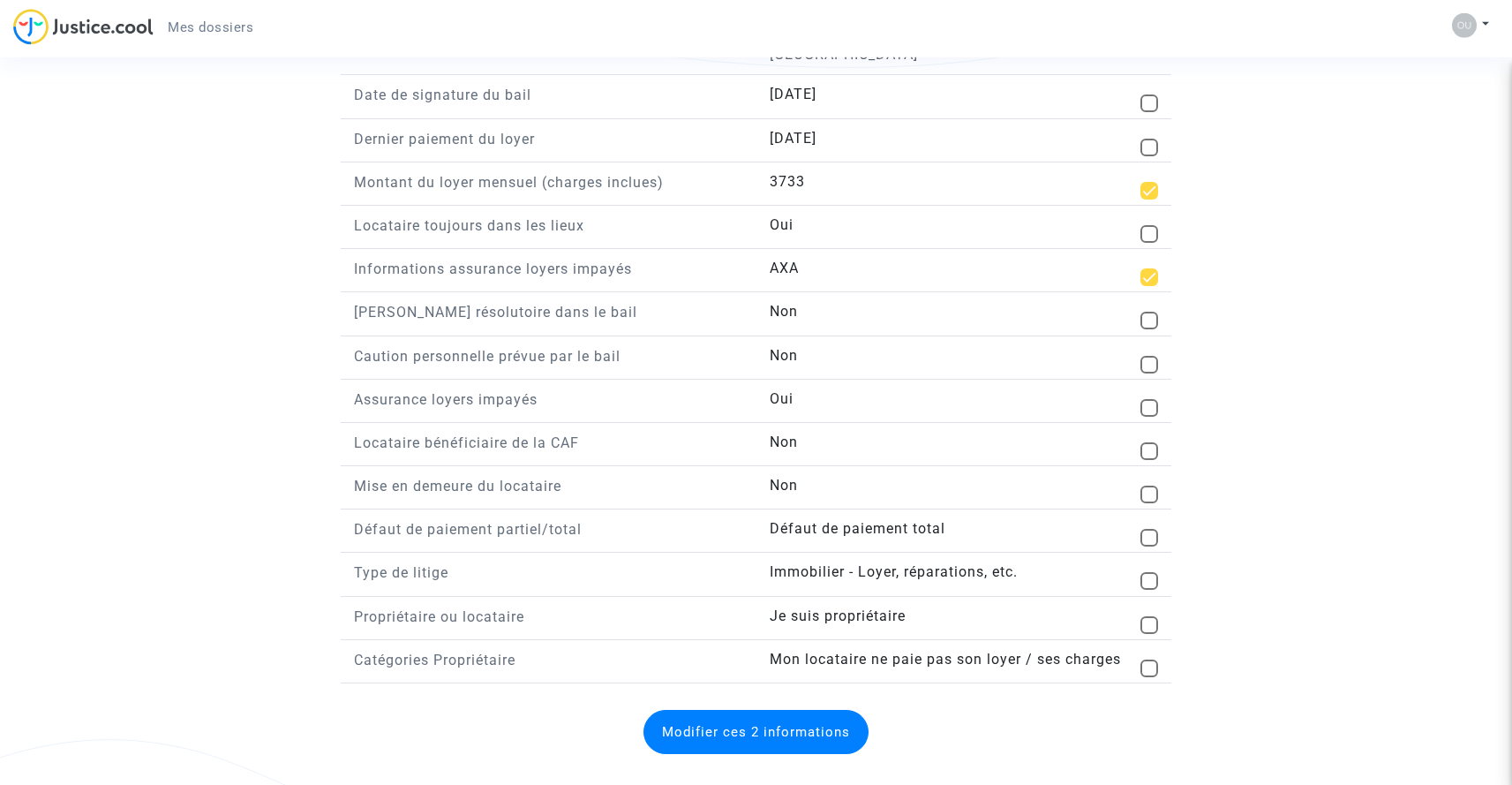
scroll to position [1393, 0]
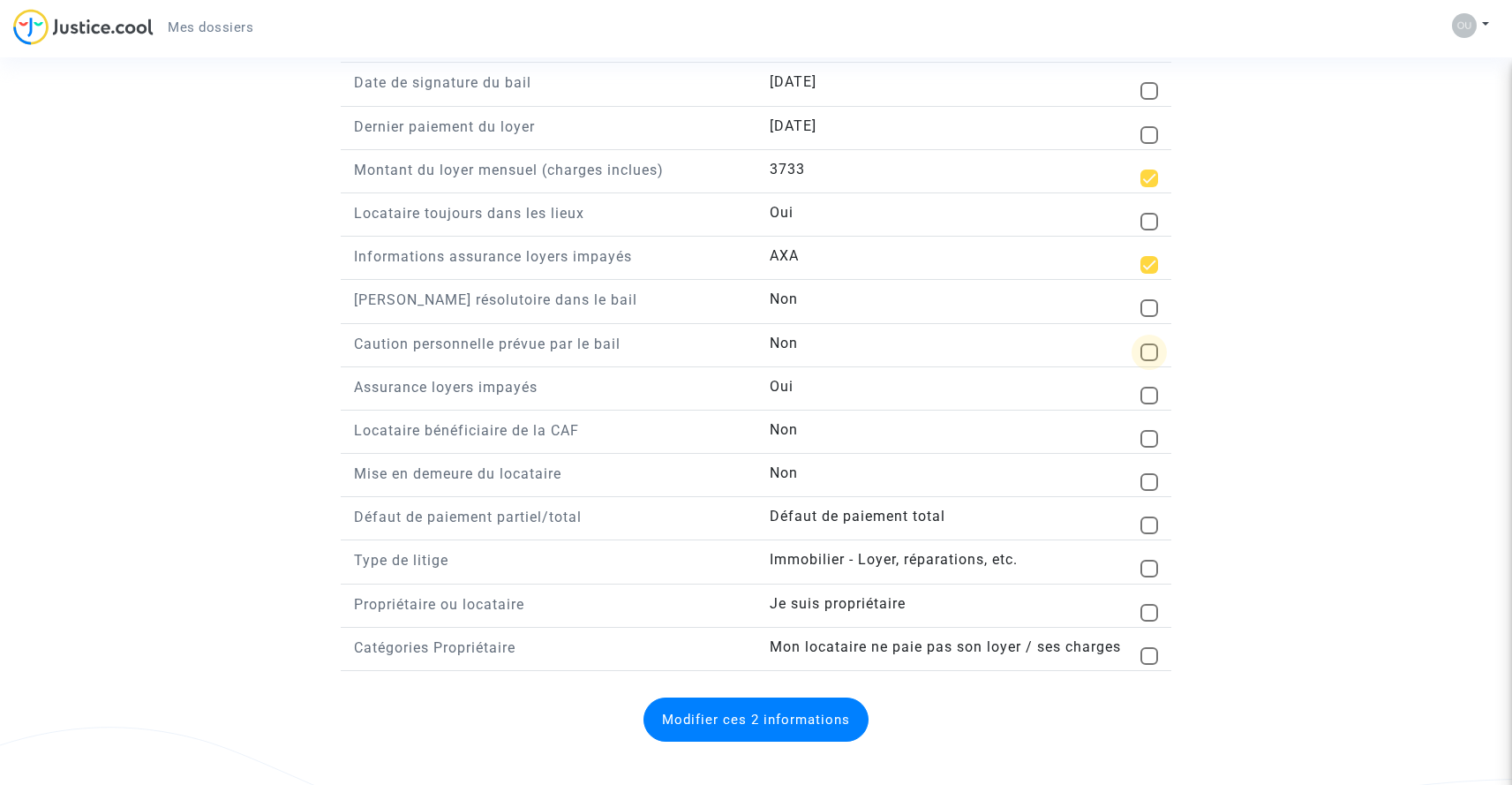
click at [1145, 343] on span at bounding box center [1149, 352] width 18 height 18
click at [1148, 361] on input "checkbox" at bounding box center [1148, 361] width 1 height 1
checkbox input "true"
click at [1149, 430] on span at bounding box center [1149, 438] width 18 height 18
click at [1149, 447] on input "checkbox" at bounding box center [1148, 447] width 1 height 1
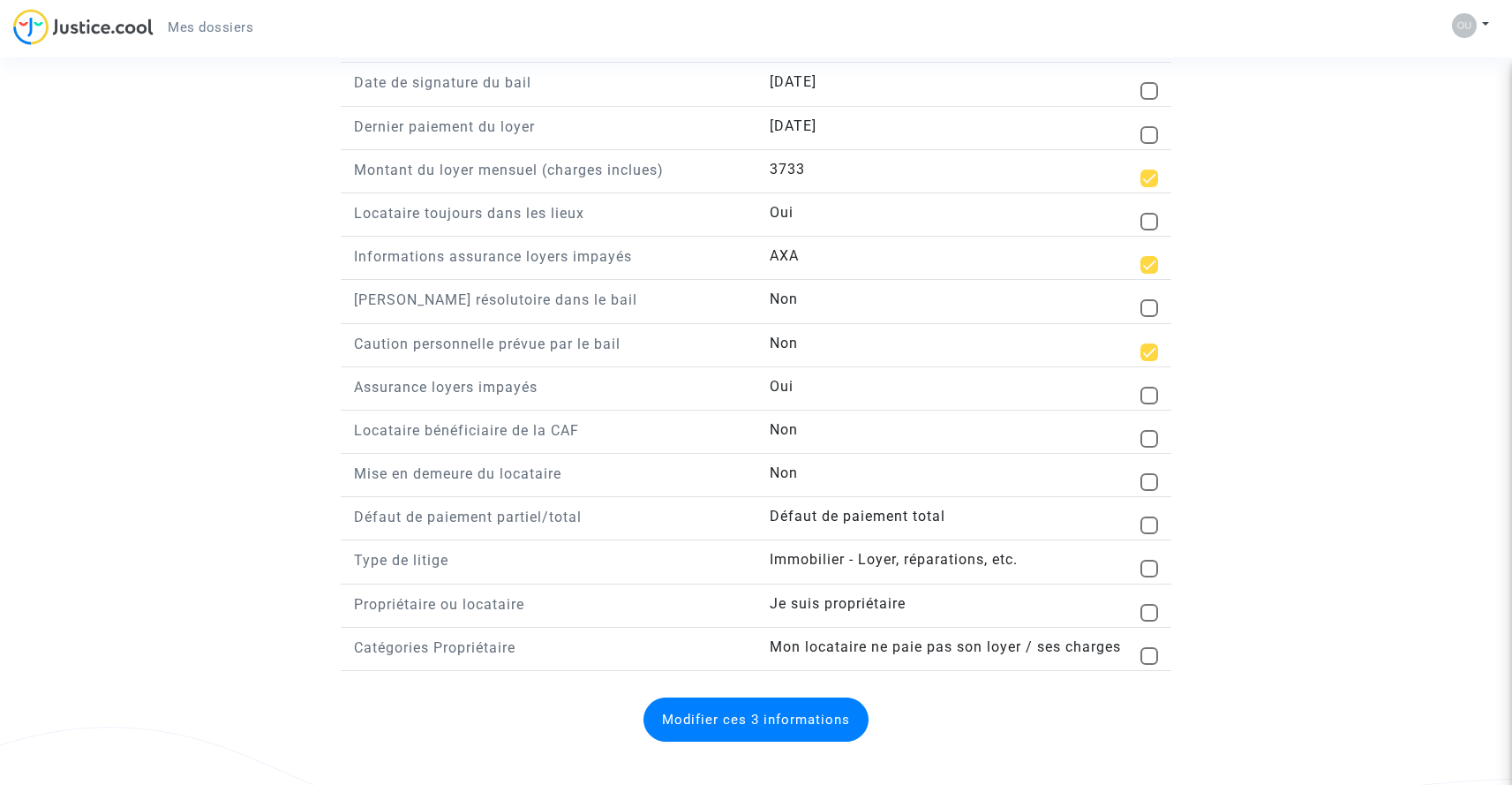
checkbox input "true"
click at [1146, 517] on span at bounding box center [1149, 526] width 18 height 18
click at [1148, 534] on input "checkbox" at bounding box center [1148, 534] width 1 height 1
checkbox input "true"
click at [745, 706] on button "Modifier ces 5 informations" at bounding box center [756, 719] width 226 height 44
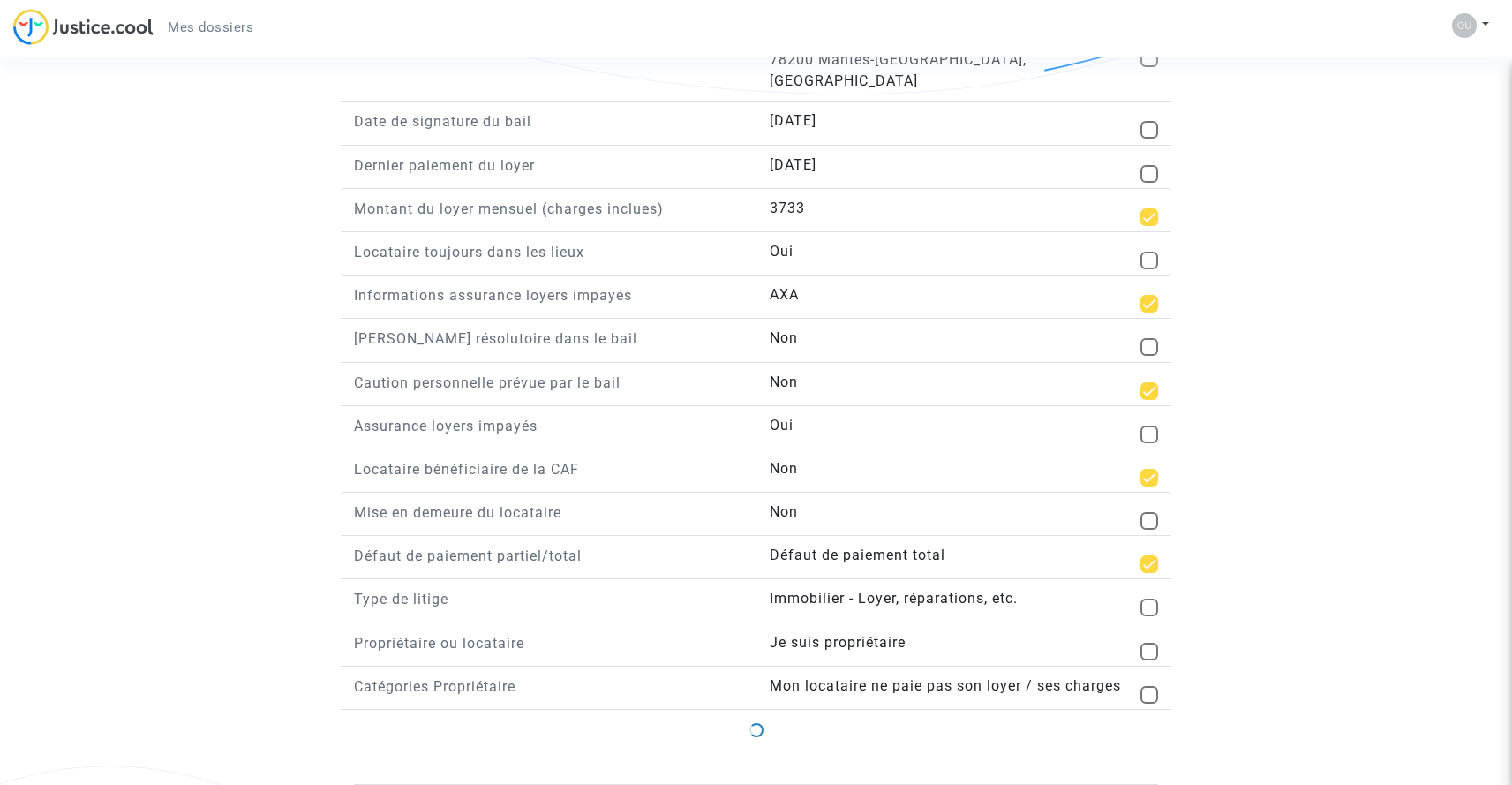
scroll to position [1335, 0]
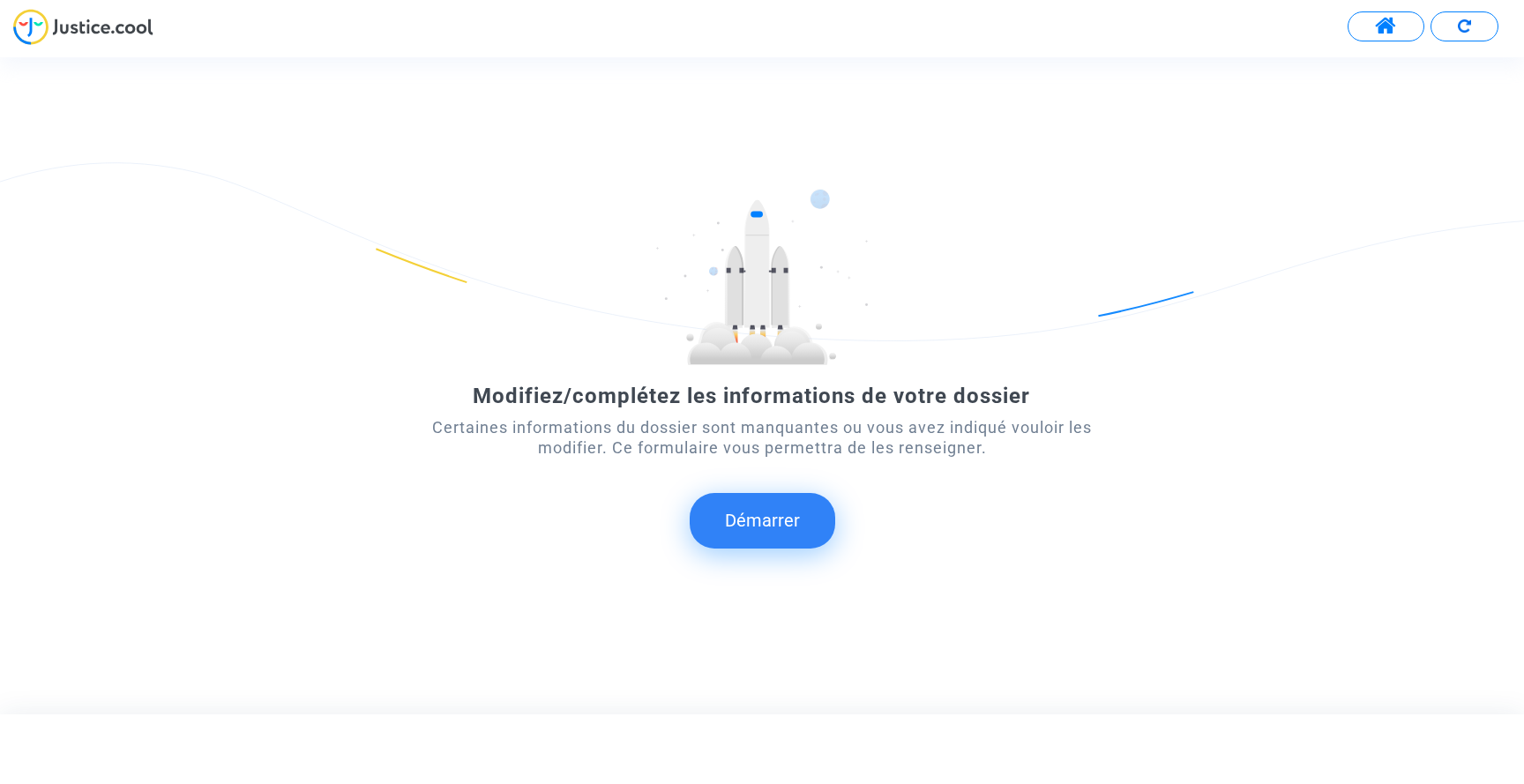
click at [753, 528] on button "Démarrer" at bounding box center [762, 520] width 146 height 54
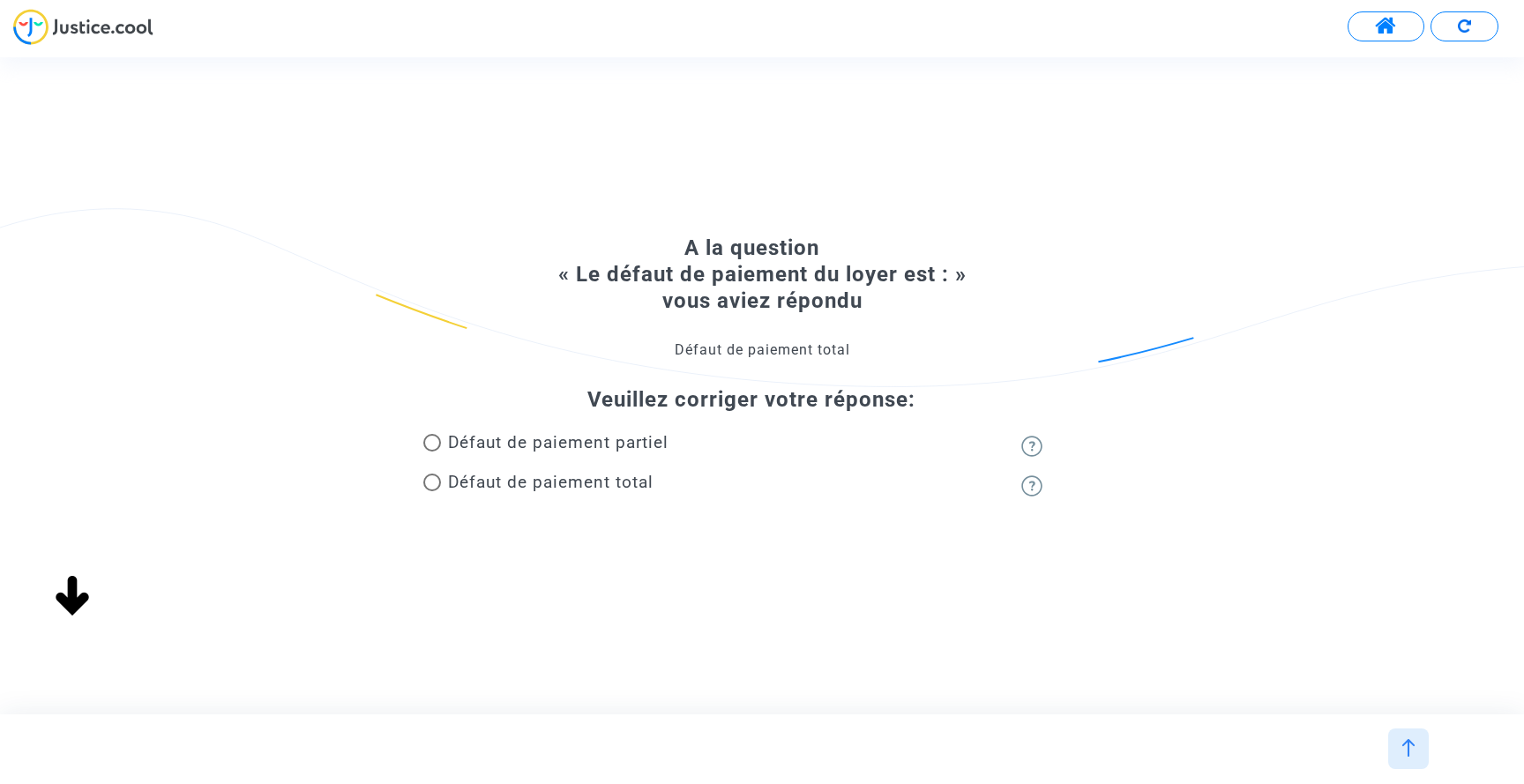
click at [639, 440] on span "Défaut de paiement partiel" at bounding box center [558, 442] width 221 height 21
click at [432, 452] on input "Défaut de paiement partiel" at bounding box center [431, 452] width 1 height 1
radio input "true"
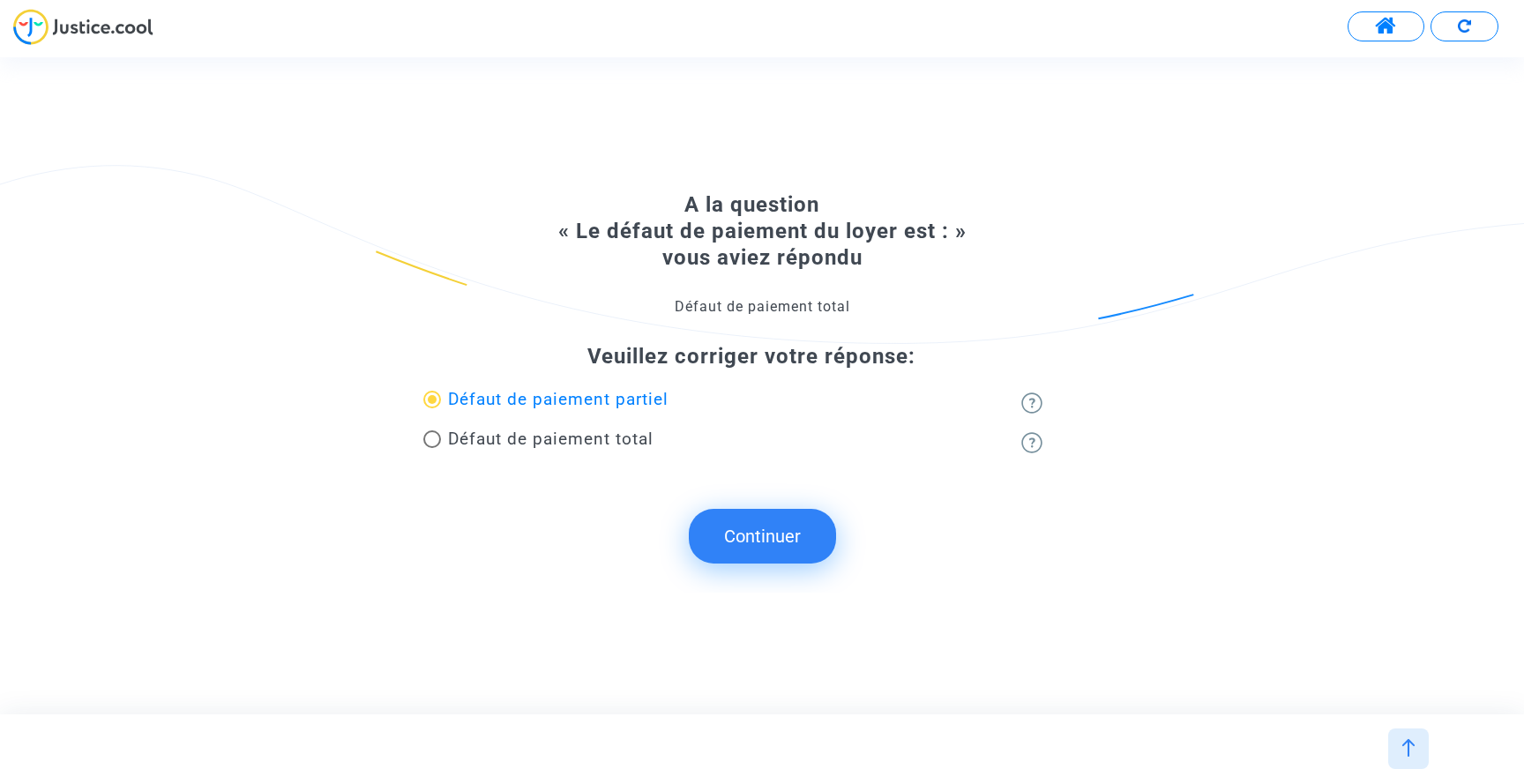
click at [771, 546] on button "Continuer" at bounding box center [762, 536] width 147 height 54
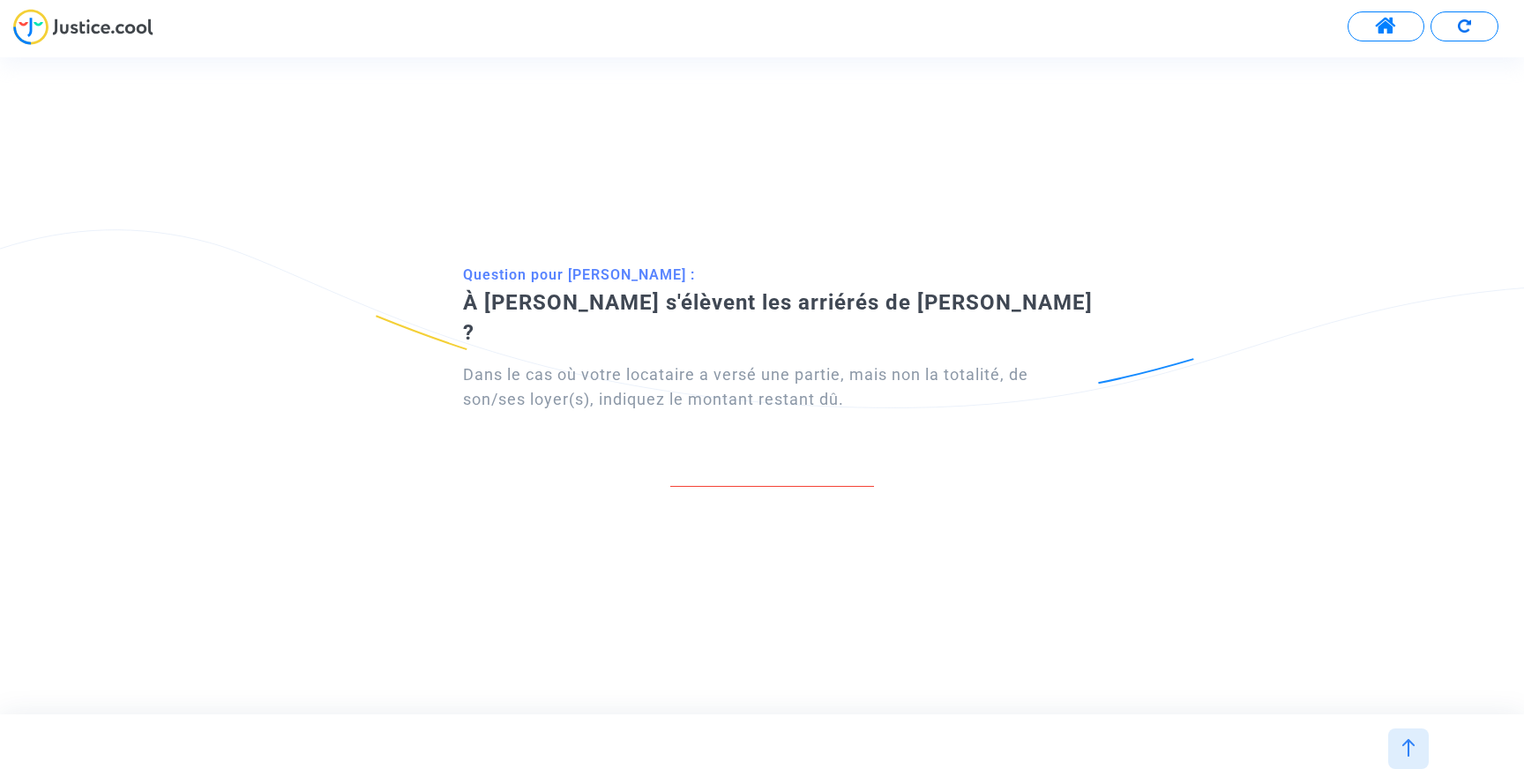
click at [977, 558] on div "Question pour Oussama BENZAOUIA : À combien s'élèvent les arriérés de loyer ? D…" at bounding box center [762, 385] width 1524 height 656
click at [1405, 753] on img at bounding box center [1409, 747] width 18 height 18
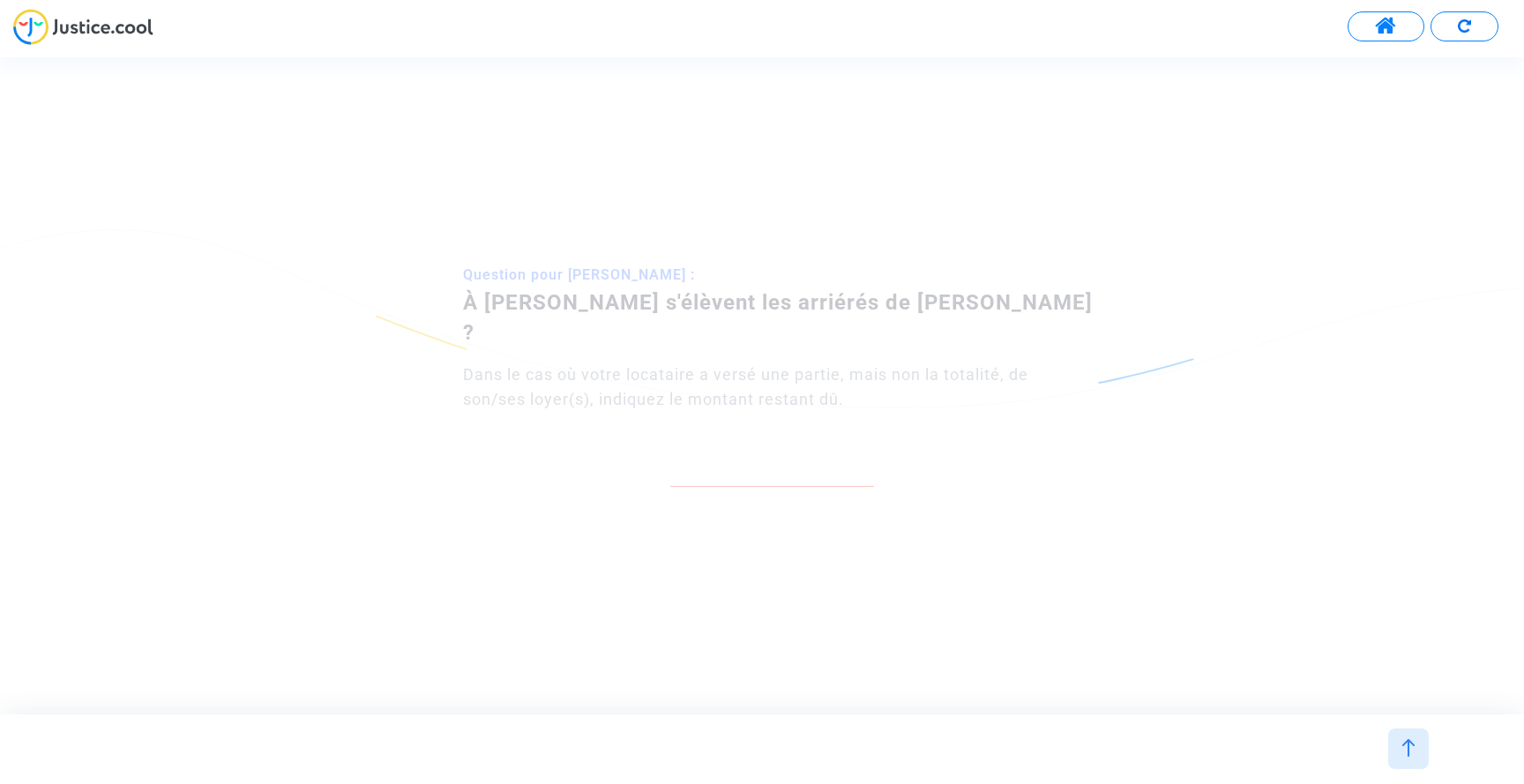
click at [1410, 745] on img at bounding box center [1409, 747] width 18 height 18
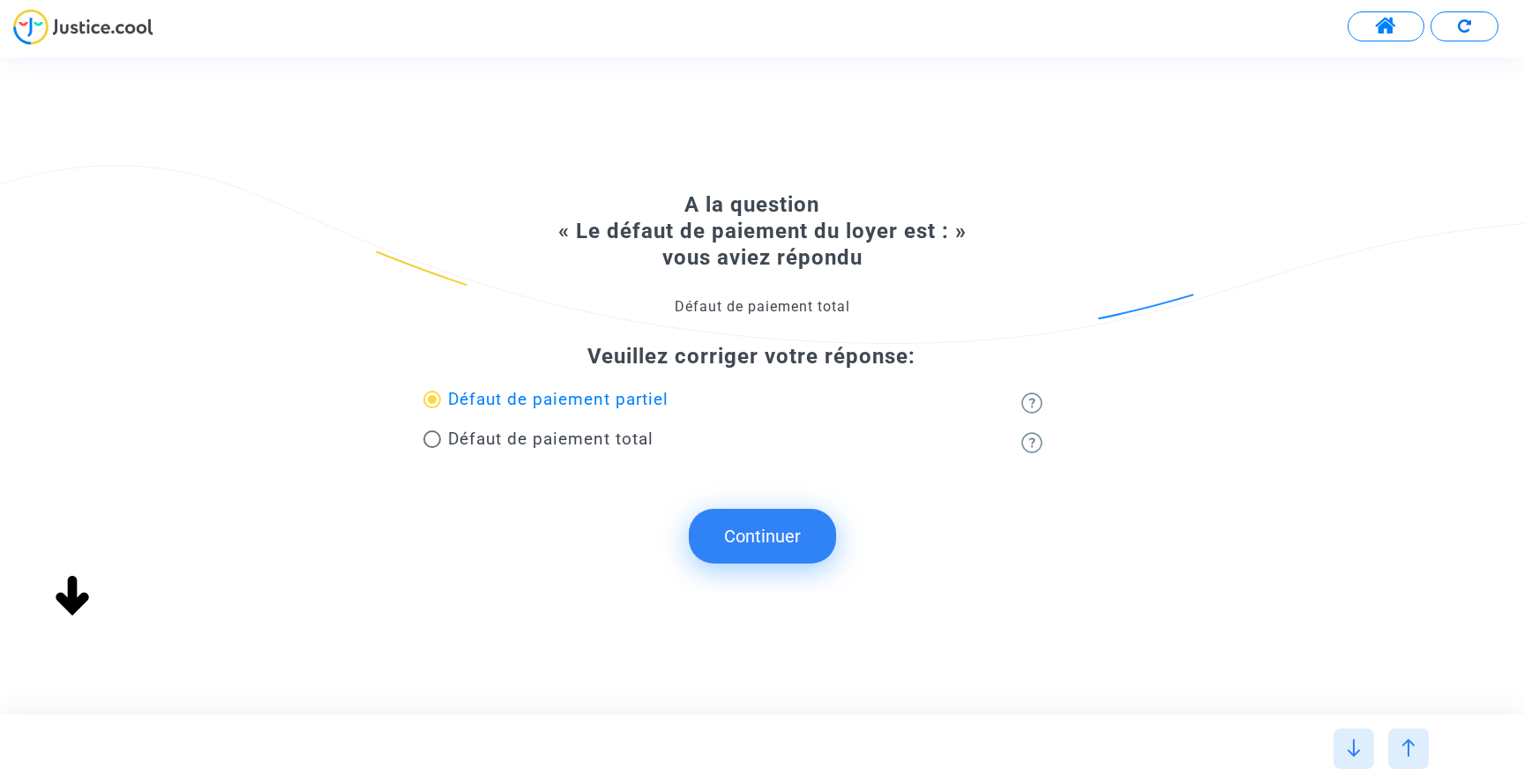
click at [774, 517] on div "Modifiez/complétez les informations de votre dossier Certaines informations du …" at bounding box center [777, 385] width 1555 height 656
click at [754, 525] on button "Continuer" at bounding box center [762, 536] width 147 height 54
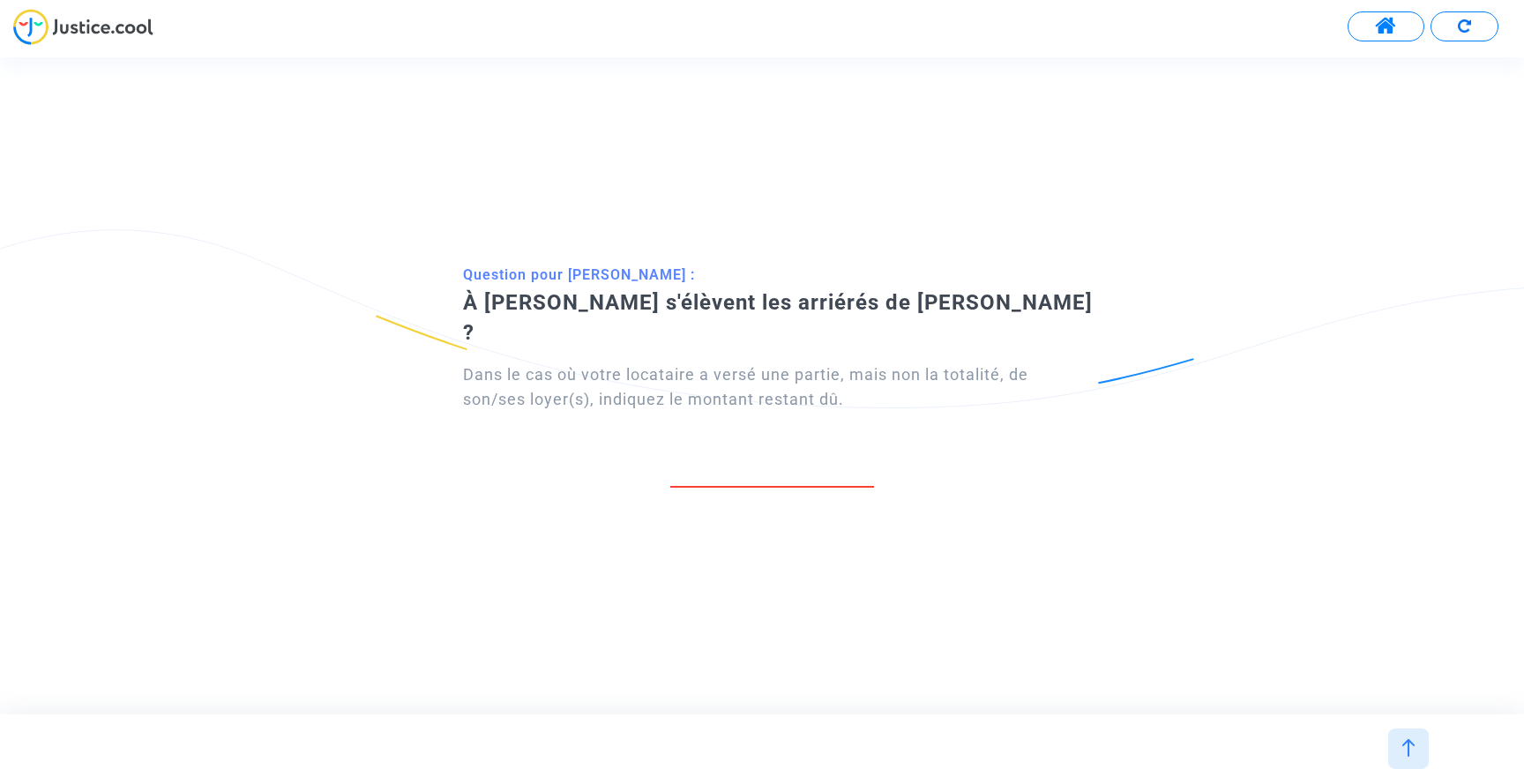
click at [78, 598] on div "Question pour Oussama BENZAOUIA : À combien s'élèvent les arriérés de loyer ? D…" at bounding box center [762, 385] width 1524 height 656
click at [716, 588] on div "Question pour Oussama BENZAOUIA : À combien s'élèvent les arriérés de loyer ? D…" at bounding box center [762, 385] width 1524 height 656
click at [1421, 760] on div at bounding box center [1409, 748] width 40 height 40
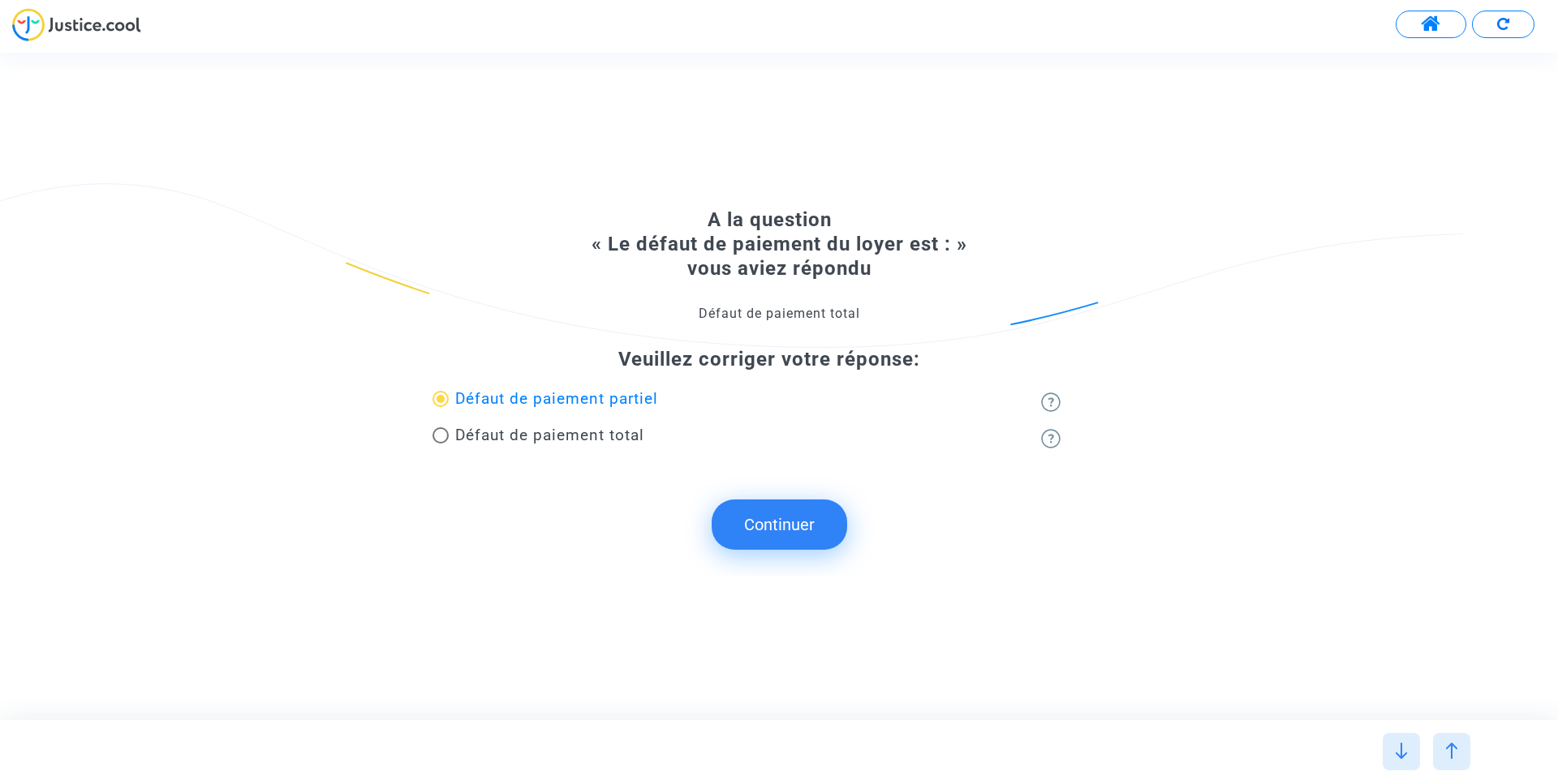
click at [744, 538] on button "Continuer" at bounding box center [779, 525] width 136 height 50
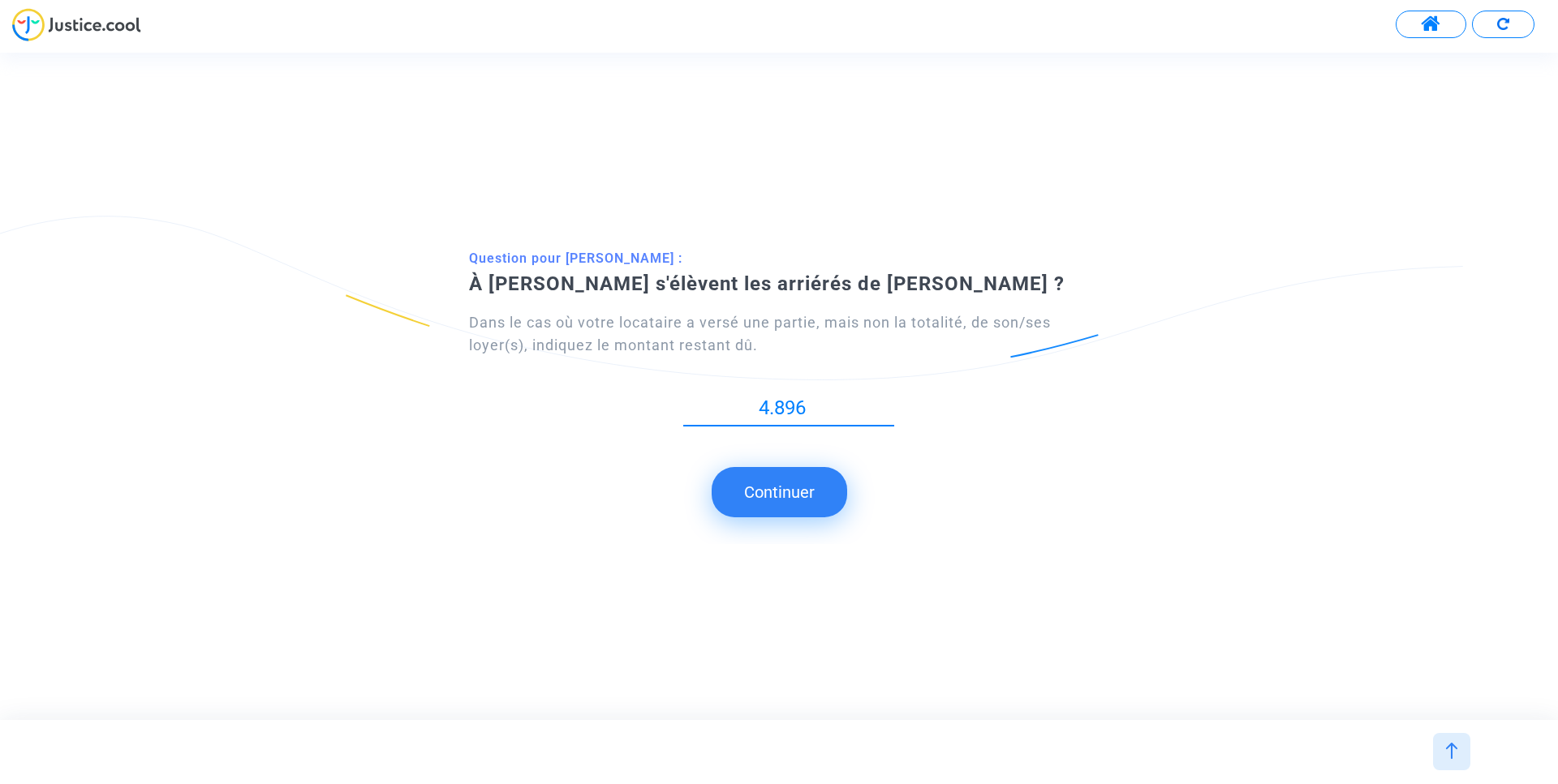
click at [782, 496] on button "Continuer" at bounding box center [779, 492] width 136 height 50
click at [774, 413] on input "4.896" at bounding box center [788, 408] width 211 height 22
type input "4896"
click at [782, 503] on button "Continuer" at bounding box center [779, 492] width 136 height 50
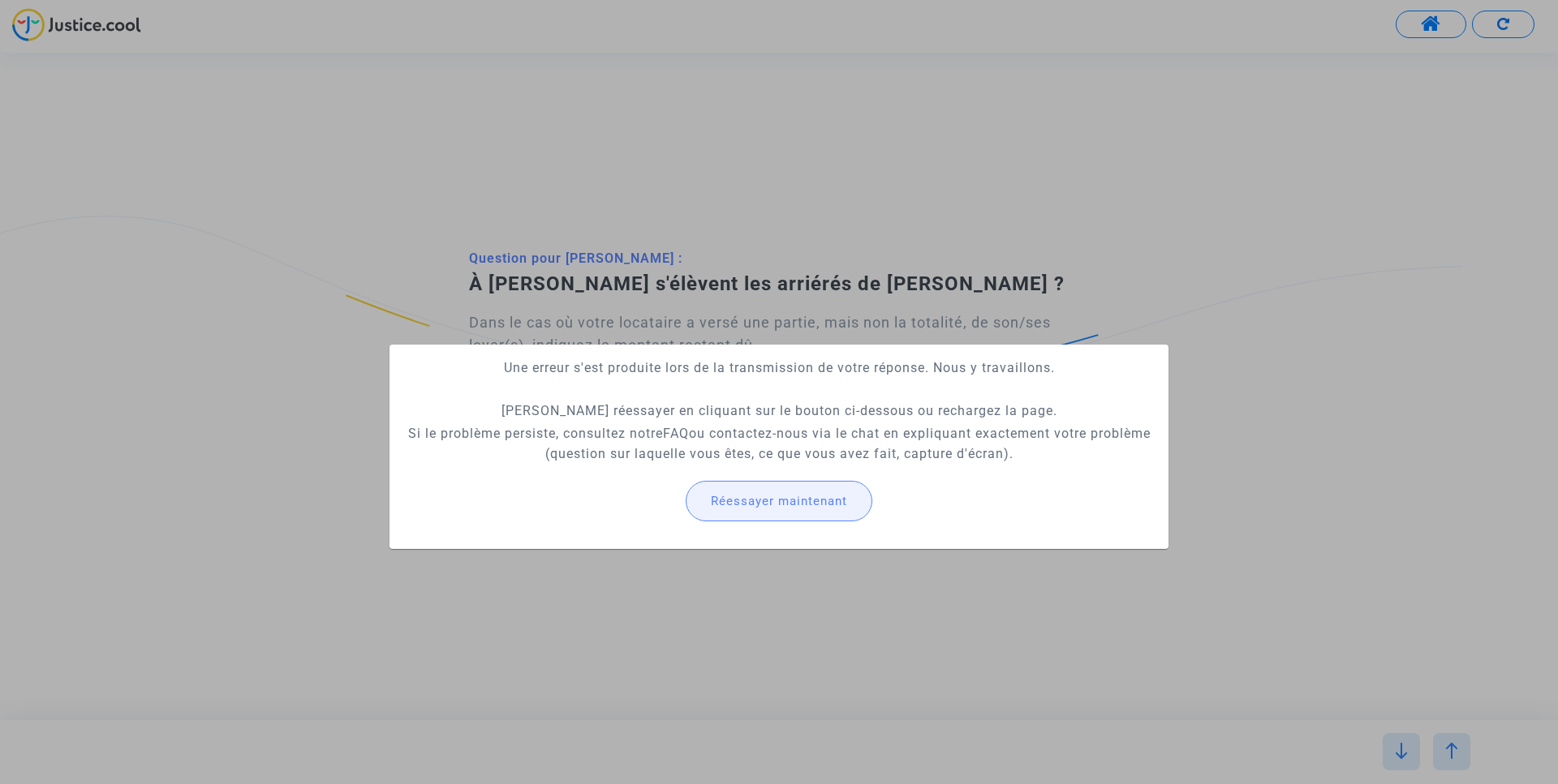
click at [754, 503] on span "Réessayer maintenant" at bounding box center [779, 501] width 136 height 15
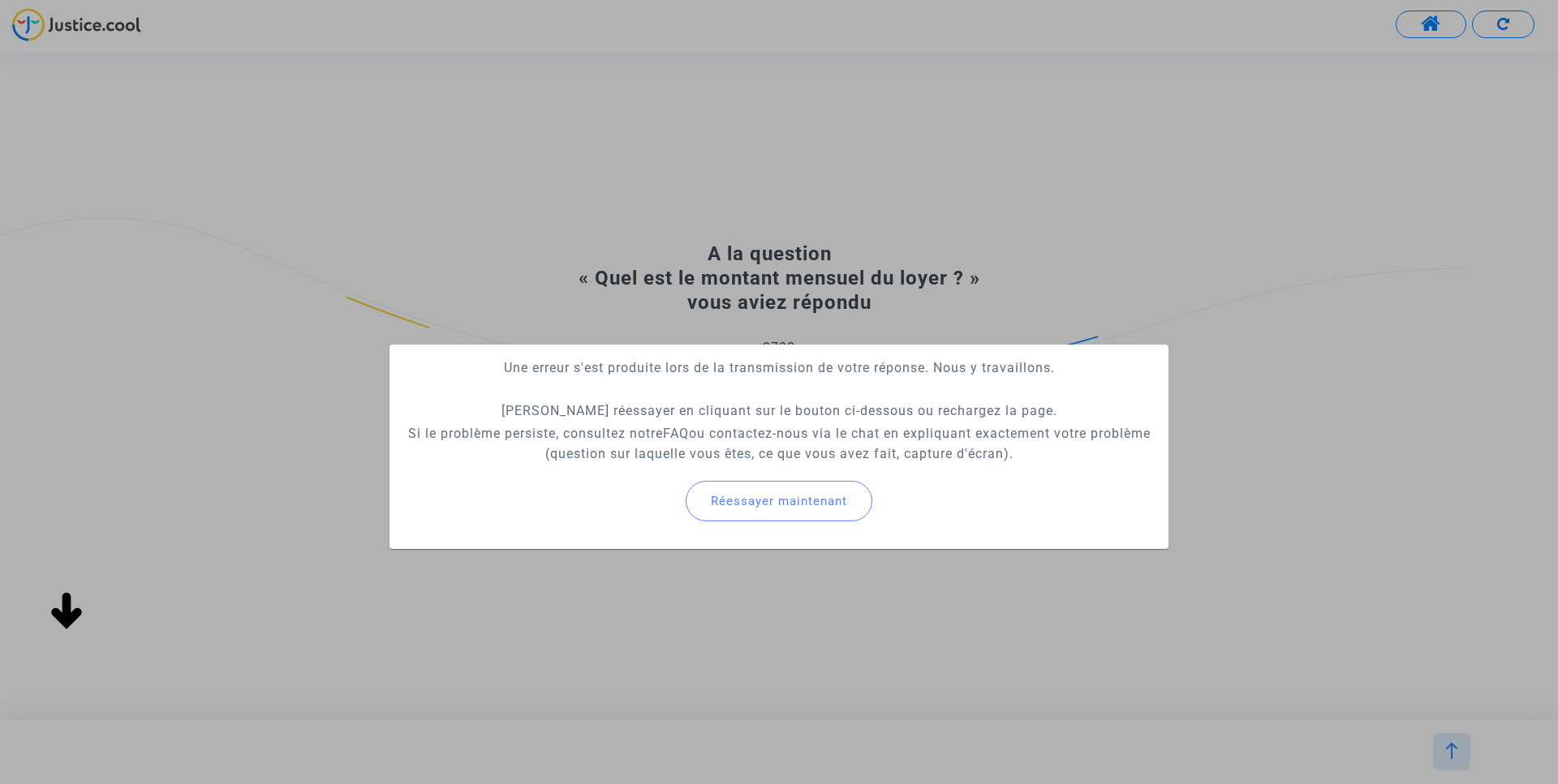
click at [816, 626] on div at bounding box center [779, 392] width 1558 height 784
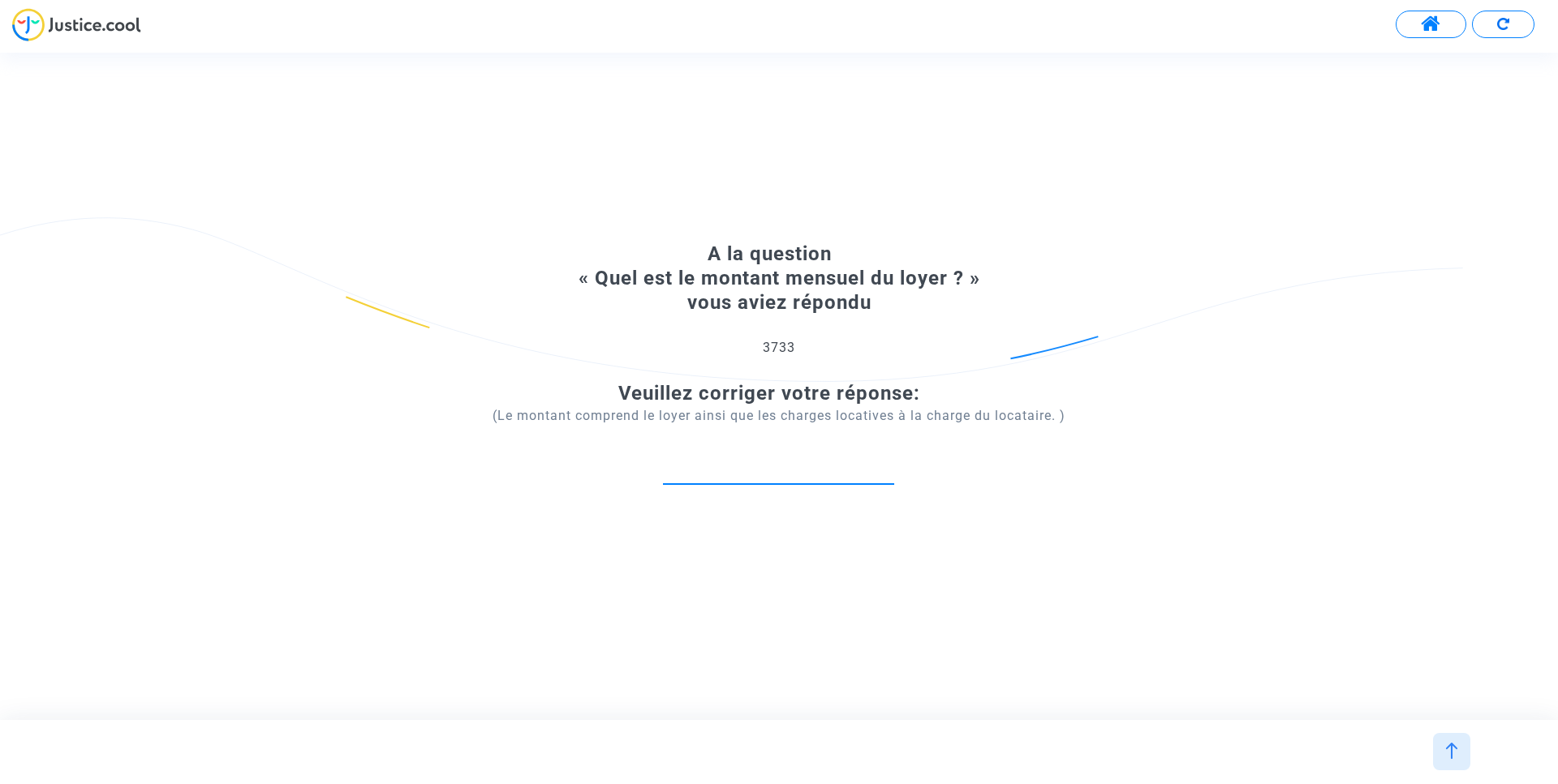
click at [772, 465] on input "number" at bounding box center [778, 466] width 231 height 22
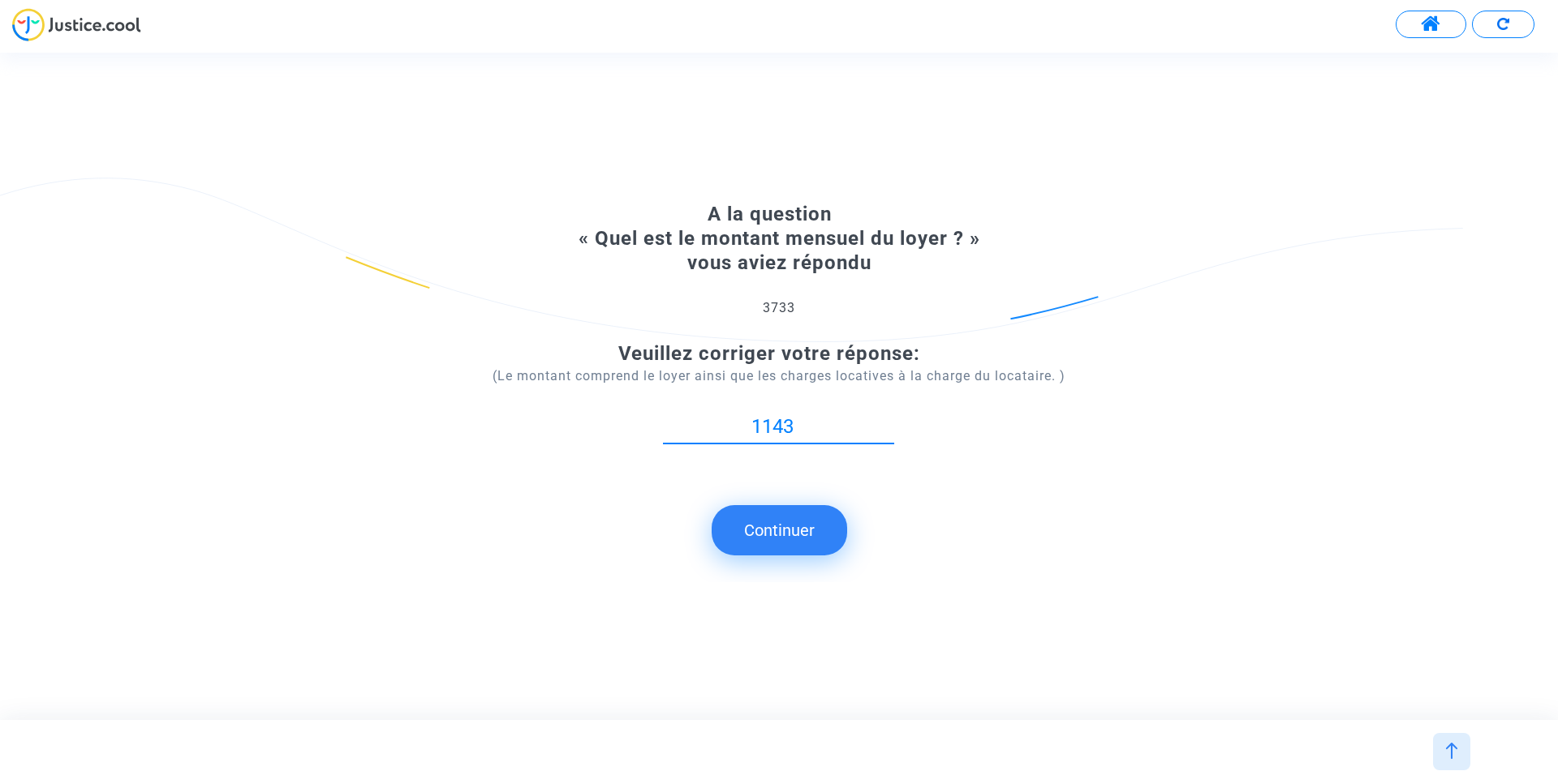
type input "1143"
click at [778, 522] on button "Continuer" at bounding box center [779, 530] width 136 height 50
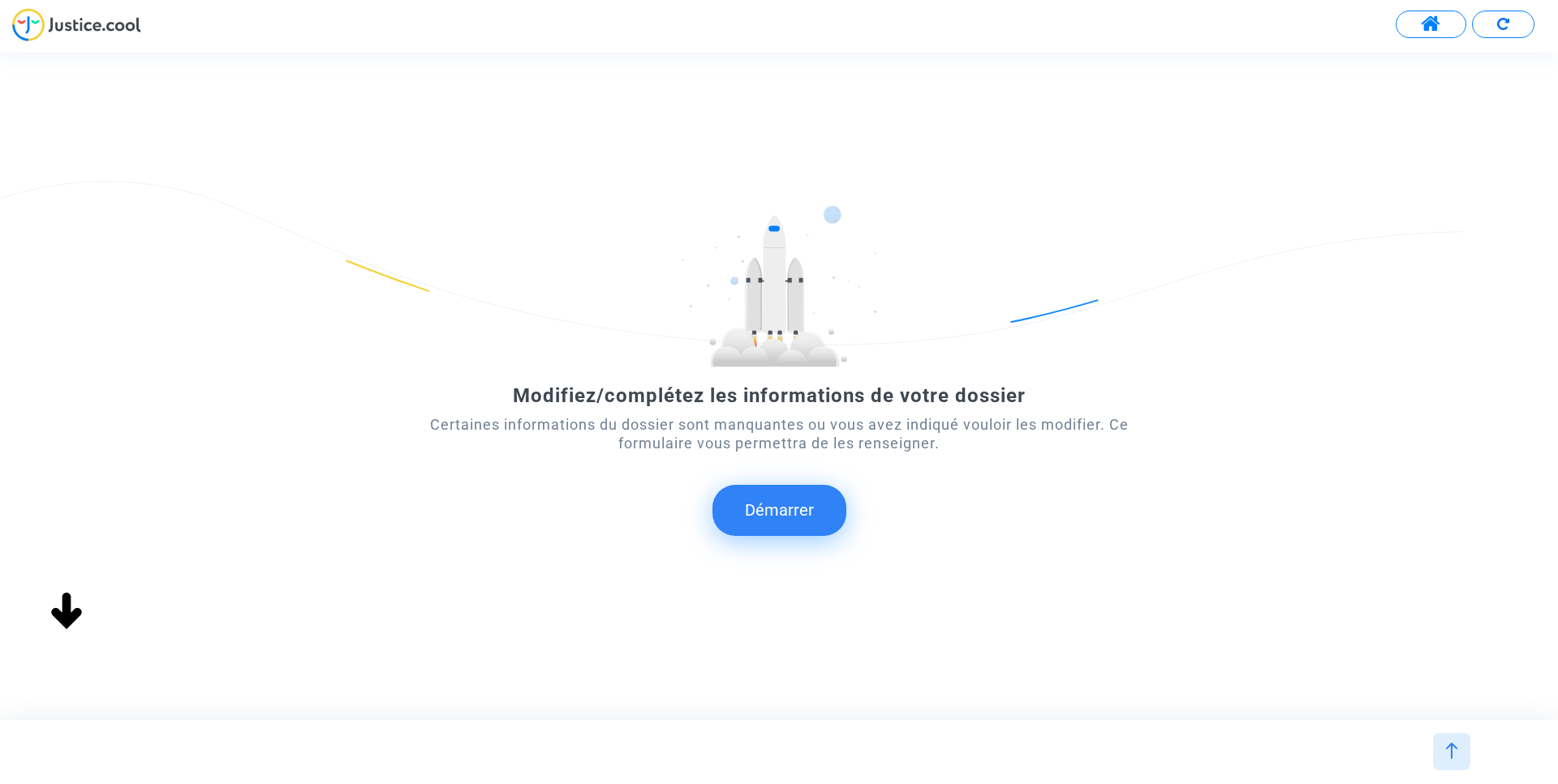
click at [776, 492] on button "Démarrer" at bounding box center [779, 510] width 134 height 50
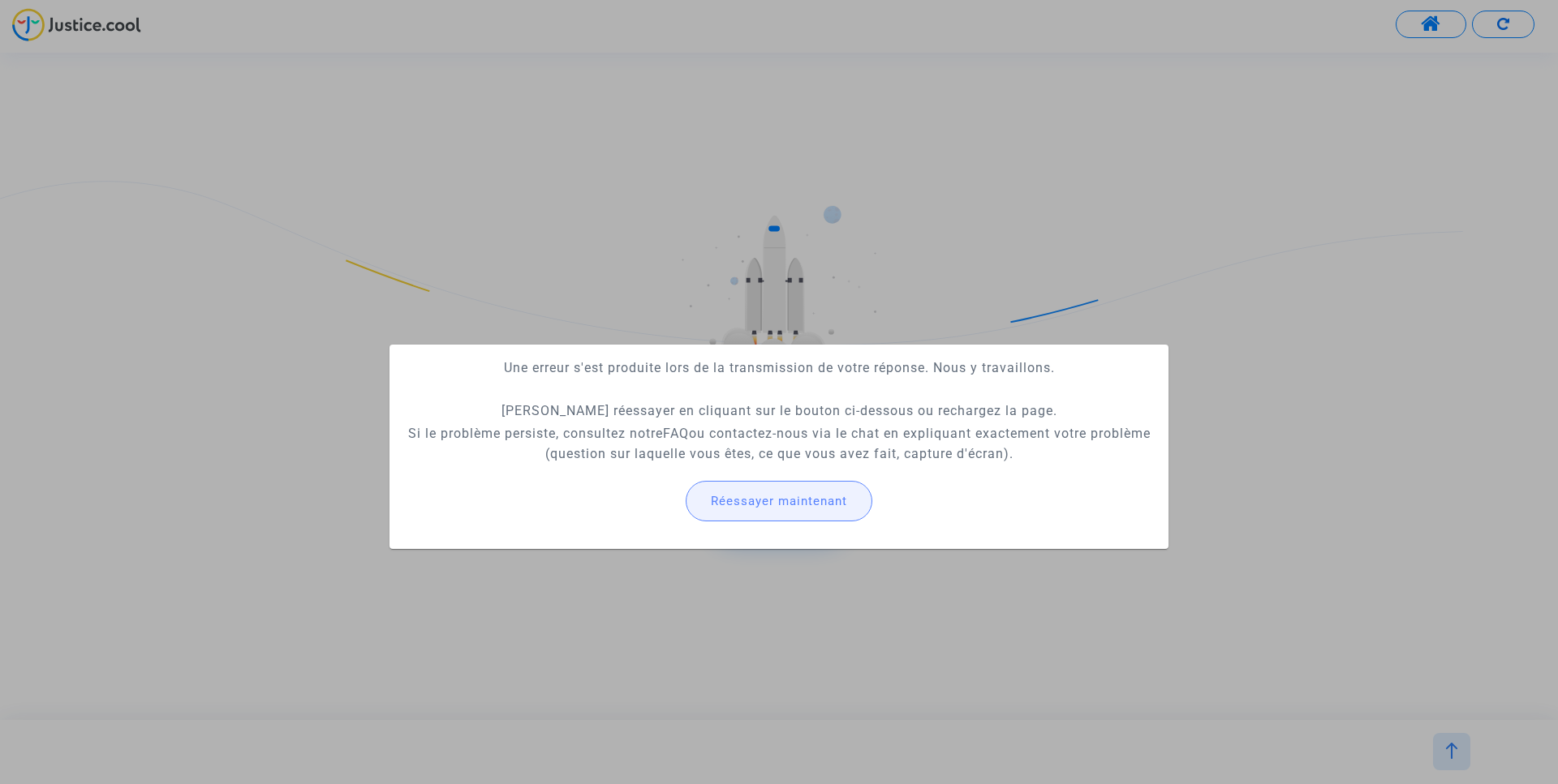
click at [774, 512] on button "Réessayer maintenant" at bounding box center [779, 501] width 187 height 41
click at [781, 494] on span "Réessayer maintenant" at bounding box center [779, 501] width 136 height 15
click at [782, 501] on span "Réessayer maintenant" at bounding box center [779, 501] width 136 height 15
click at [110, 15] on div at bounding box center [779, 392] width 1558 height 784
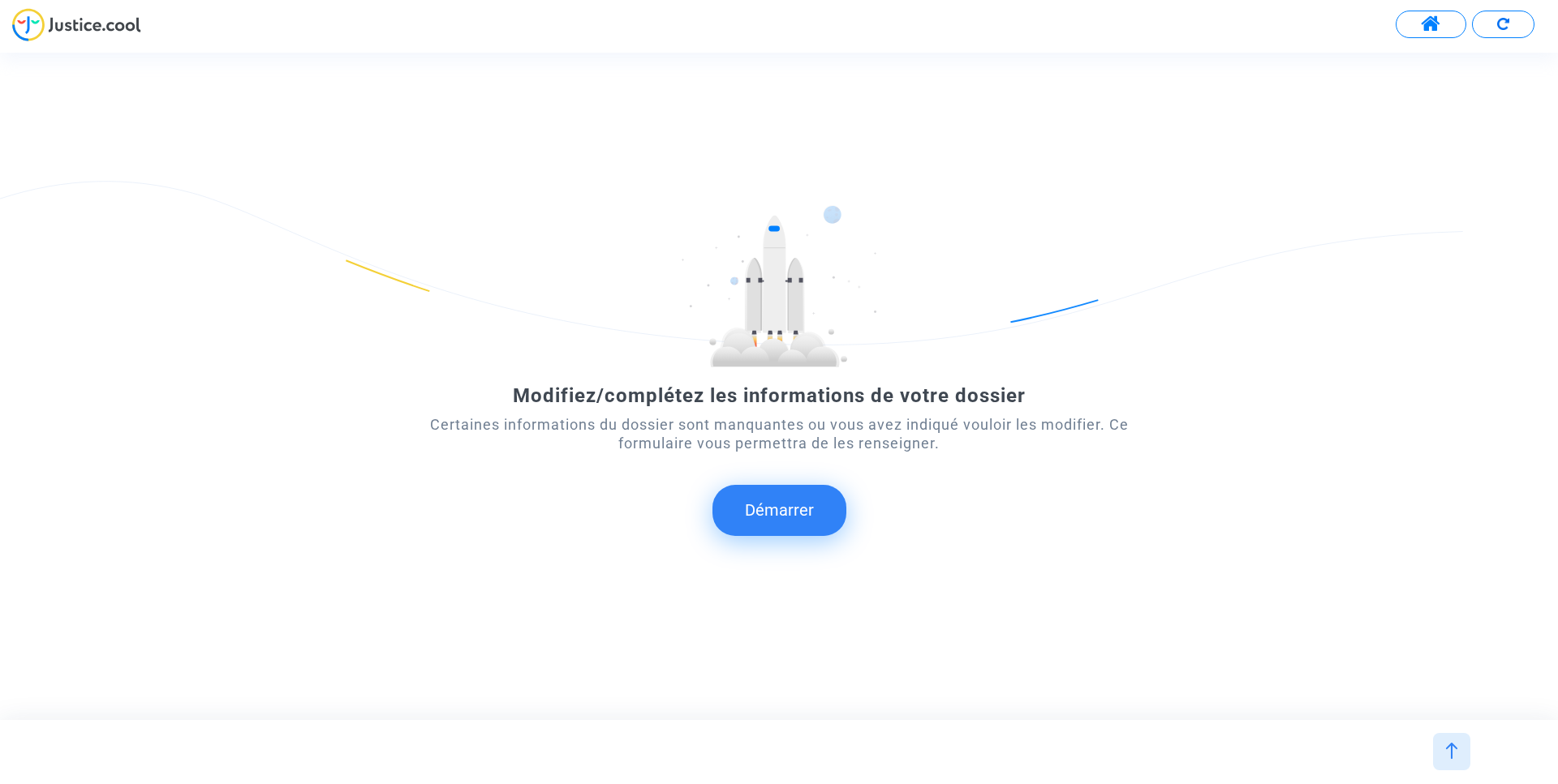
click at [25, 34] on img at bounding box center [76, 24] width 129 height 34
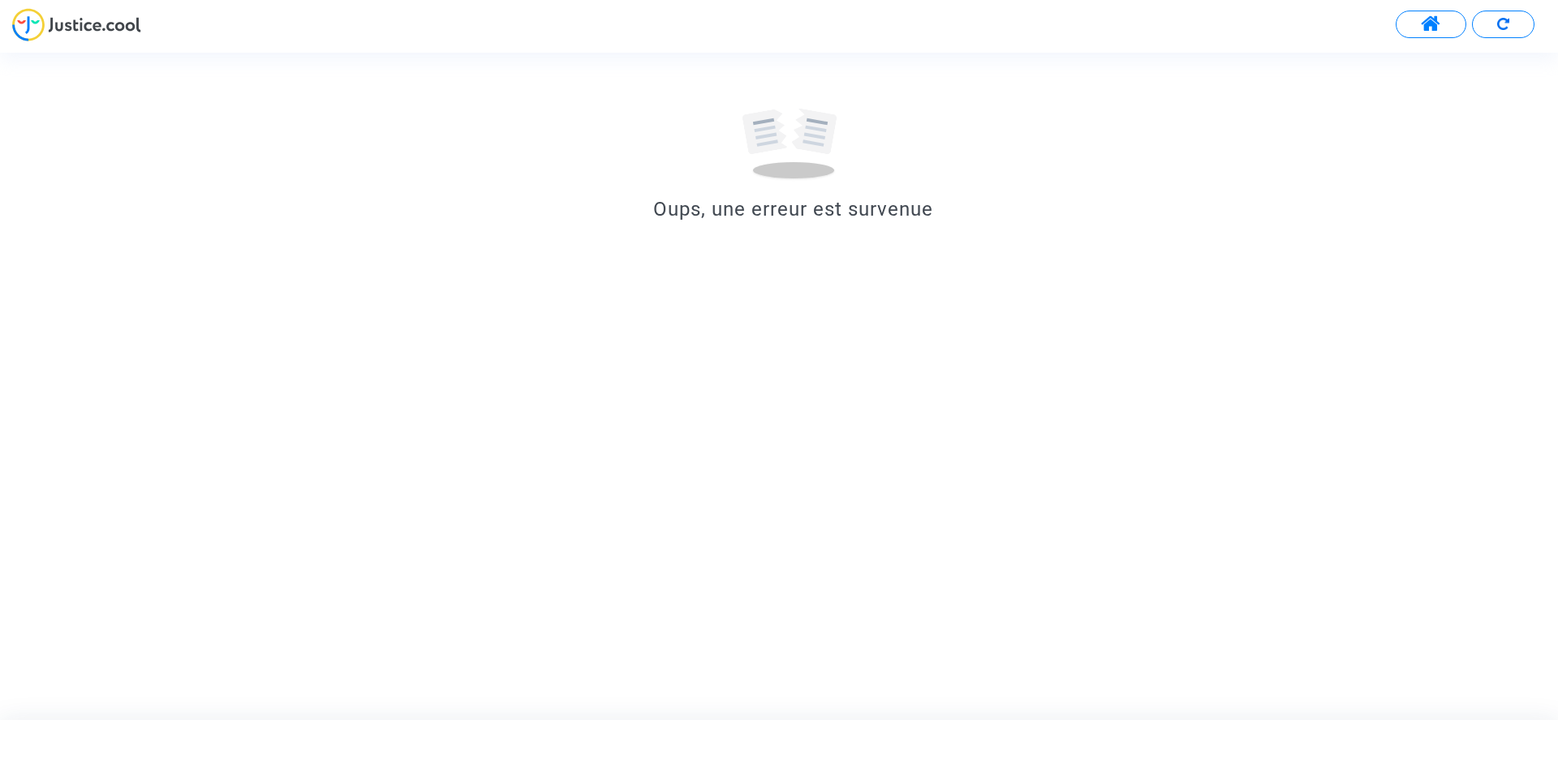
click at [43, 22] on img at bounding box center [76, 24] width 129 height 34
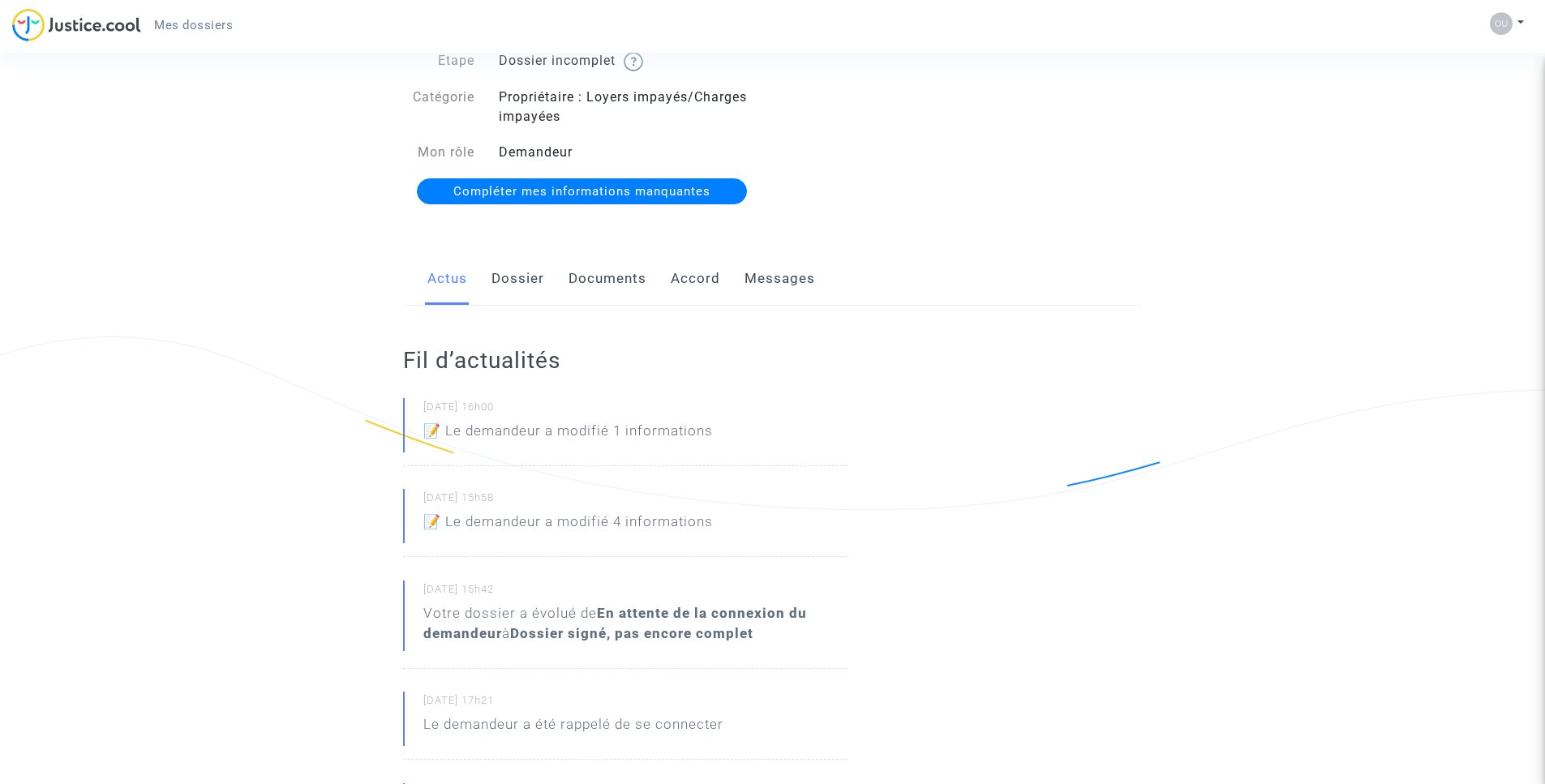
scroll to position [325, 0]
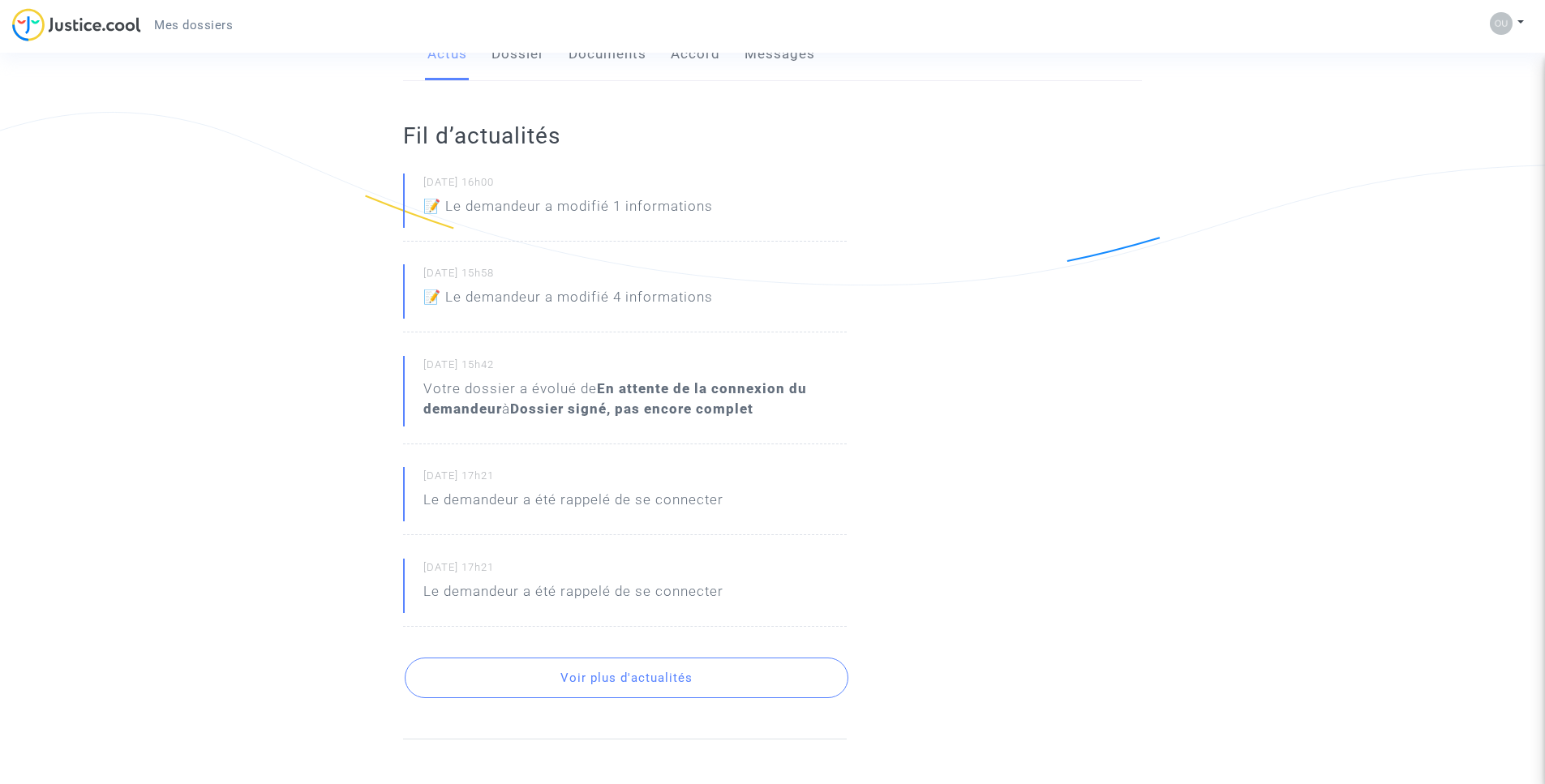
click at [617, 685] on button "Voir plus d'actualités" at bounding box center [627, 678] width 444 height 41
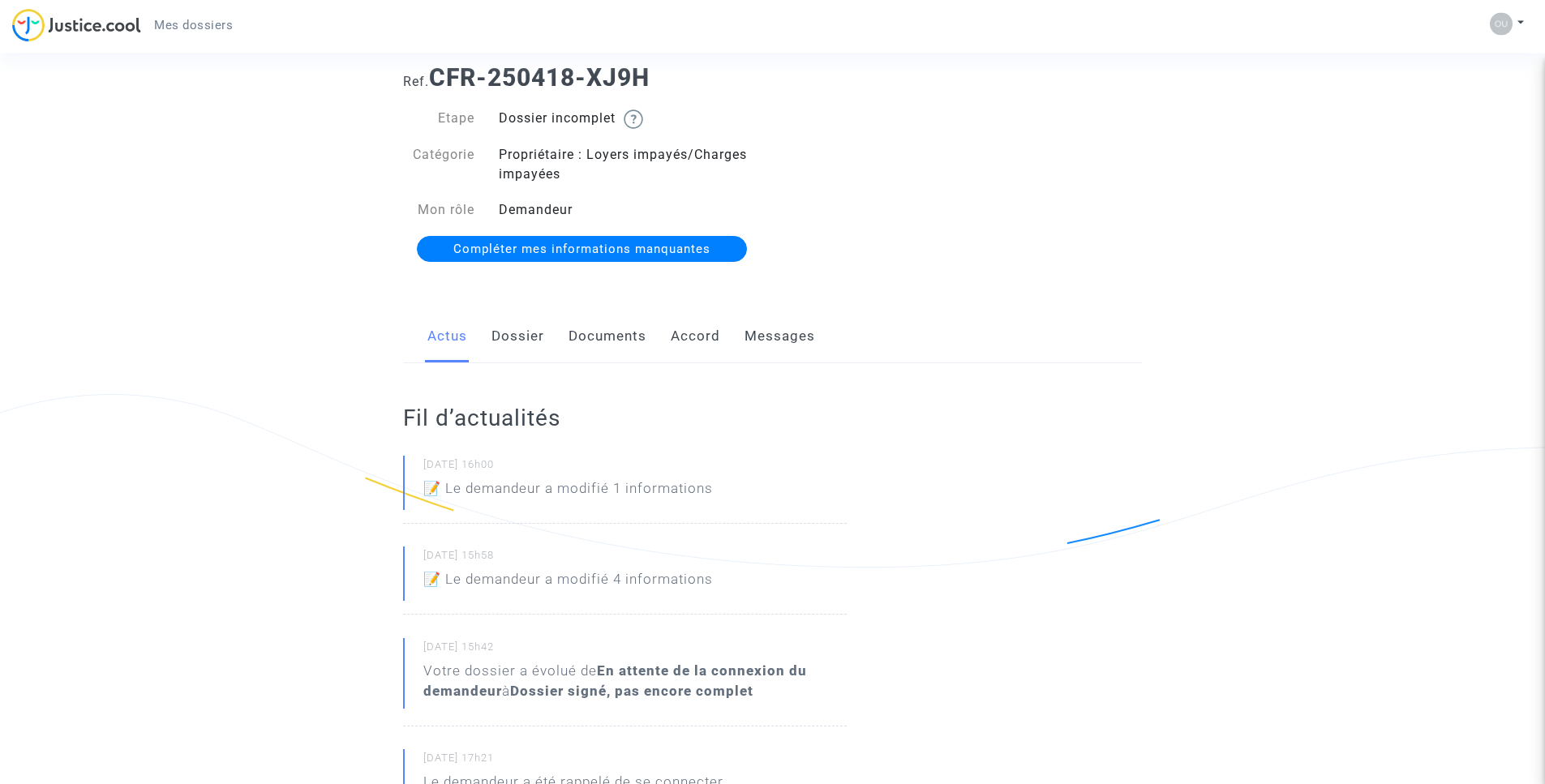
scroll to position [39, 0]
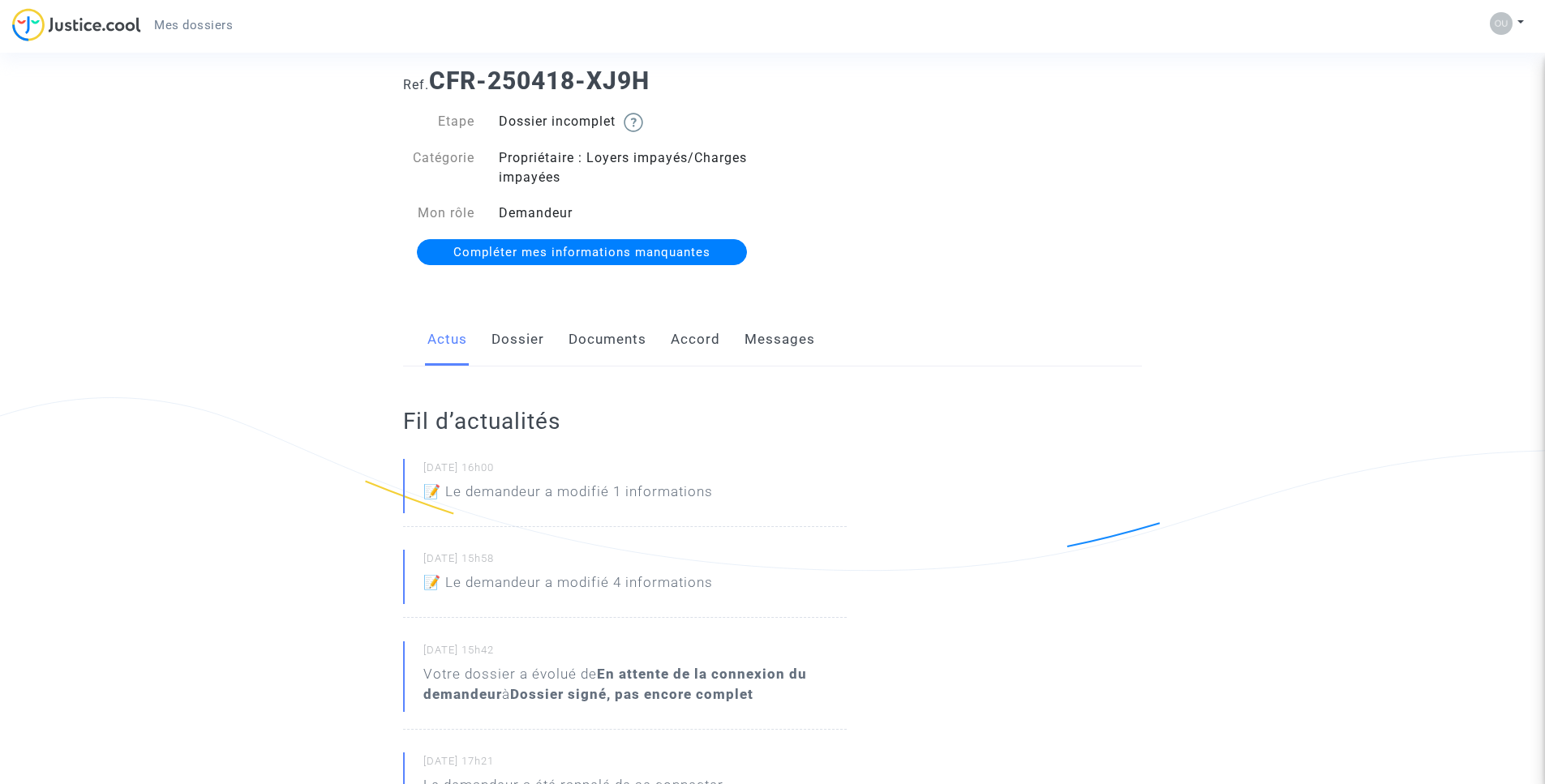
click at [501, 345] on link "Dossier" at bounding box center [517, 340] width 53 height 54
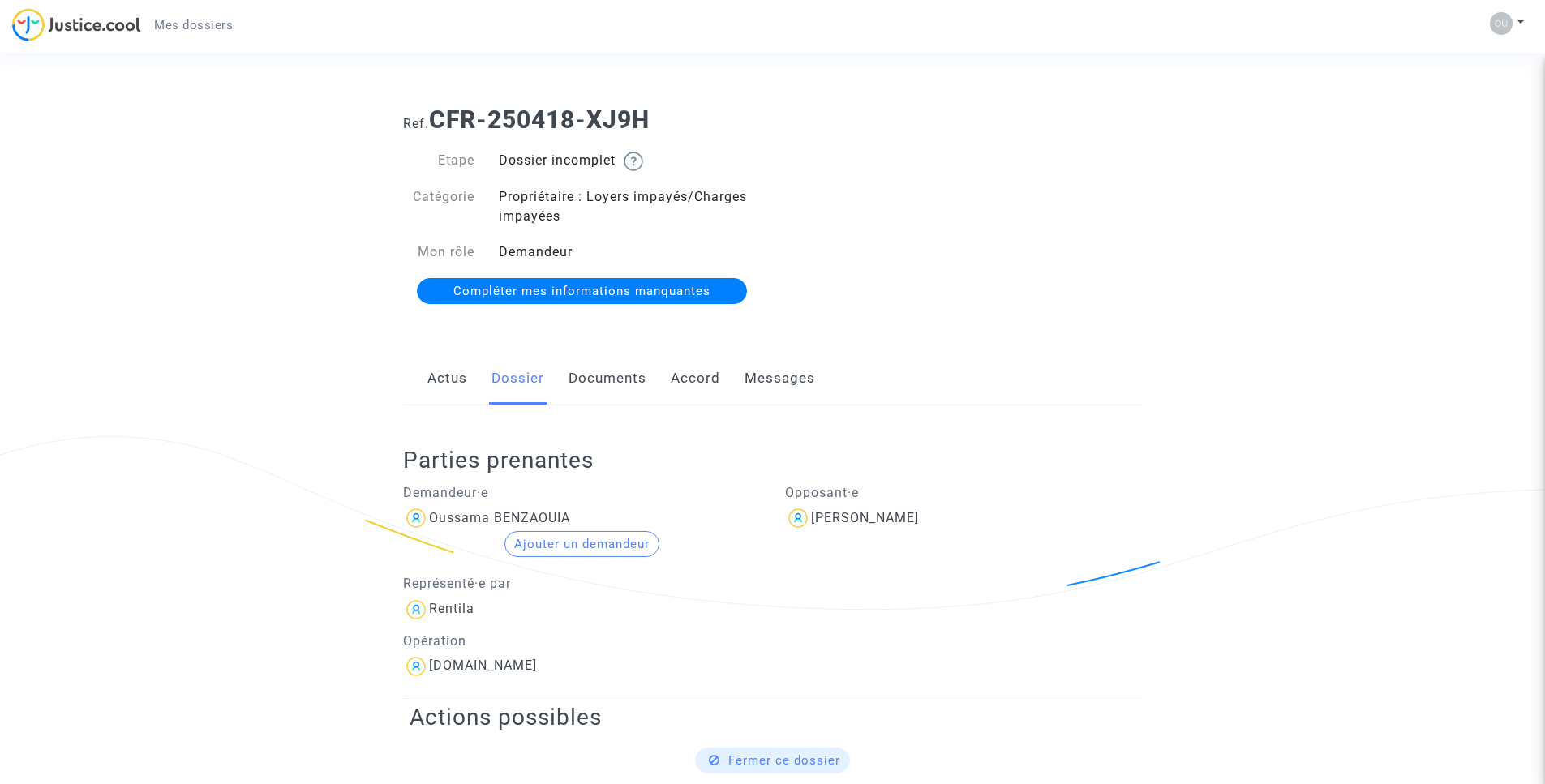
click at [798, 518] on img at bounding box center [798, 518] width 26 height 26
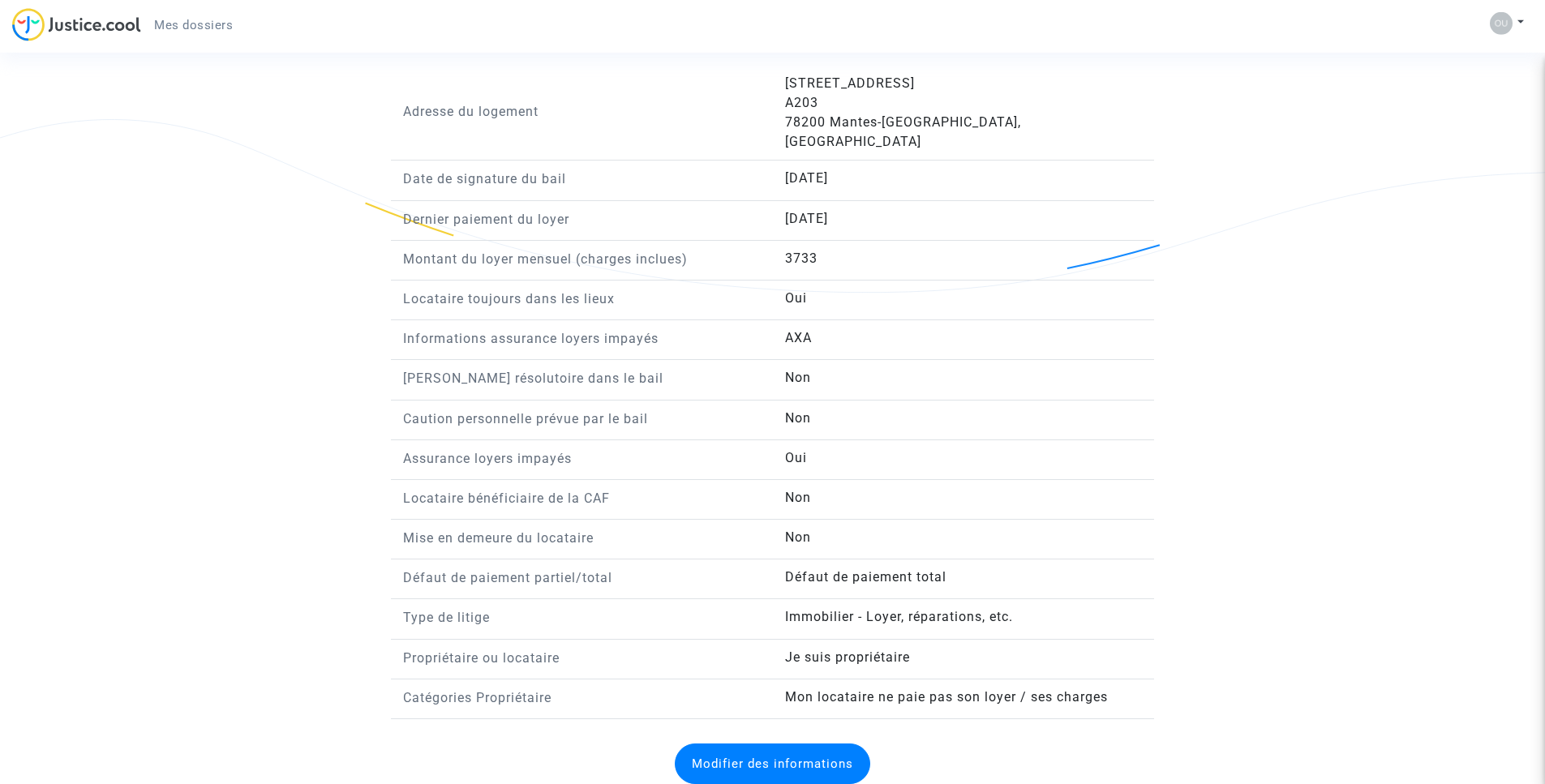
scroll to position [1216, 0]
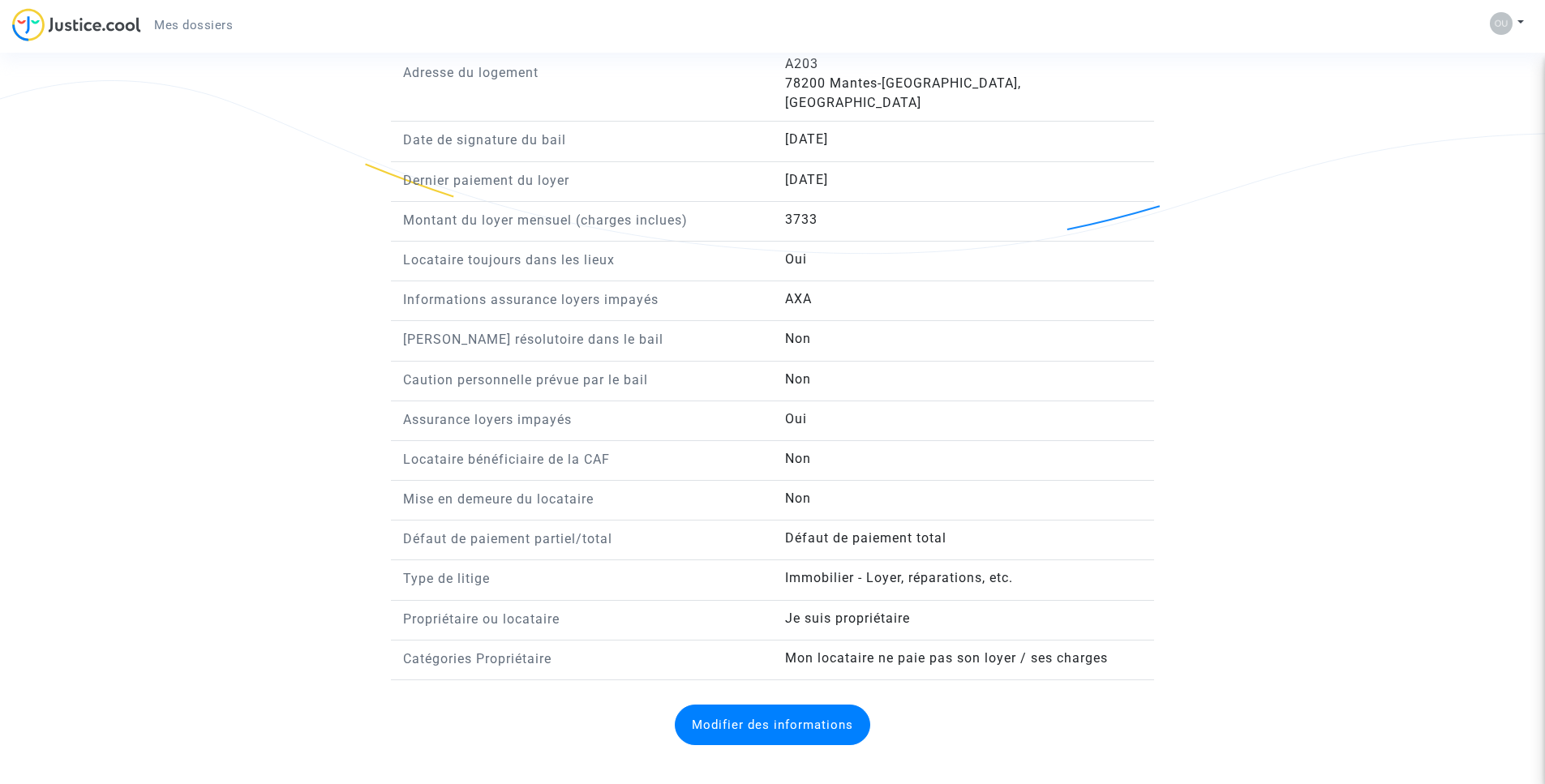
click at [768, 705] on button "Modifier des informations" at bounding box center [773, 724] width 195 height 41
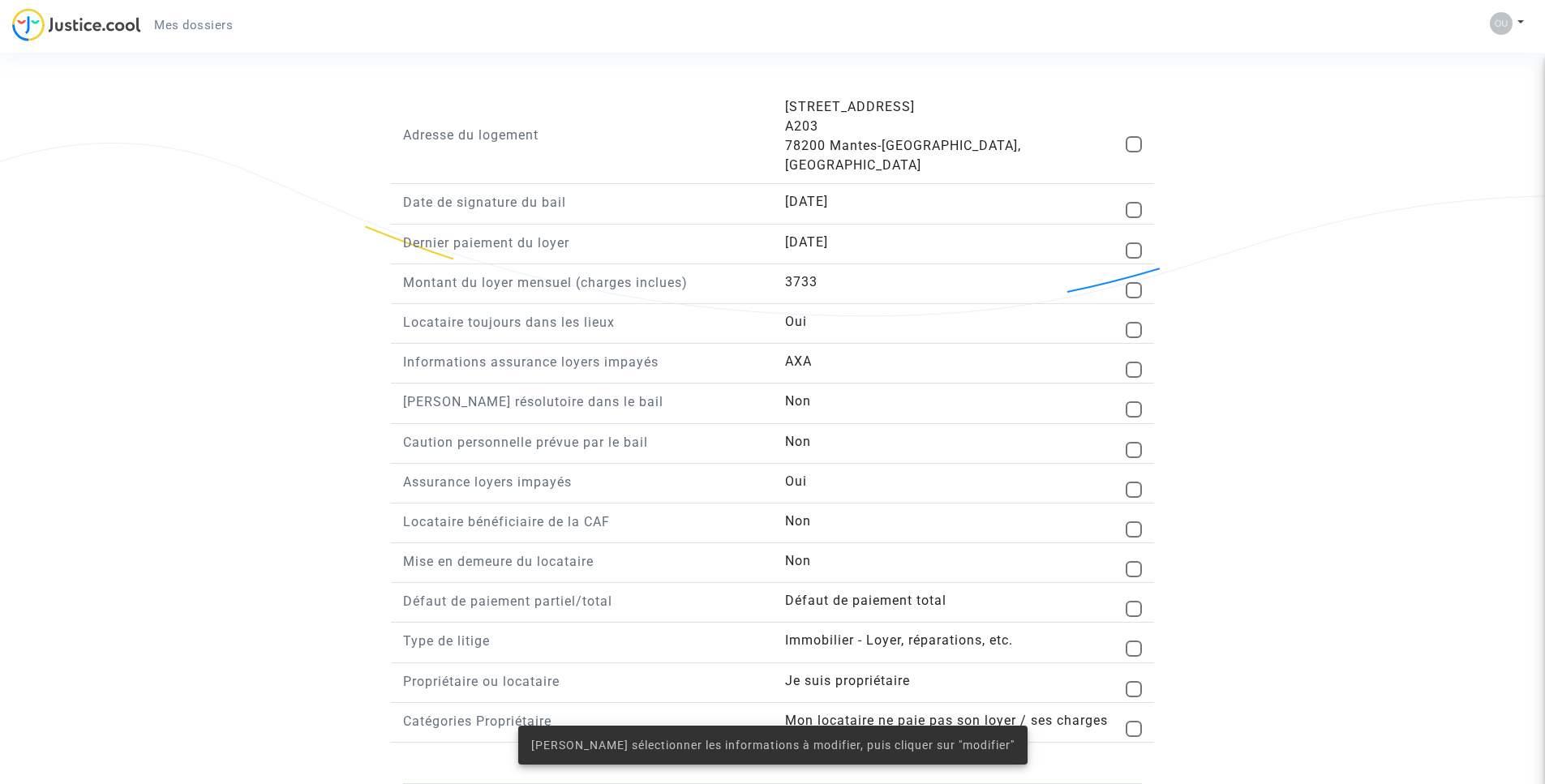
scroll to position [1135, 0]
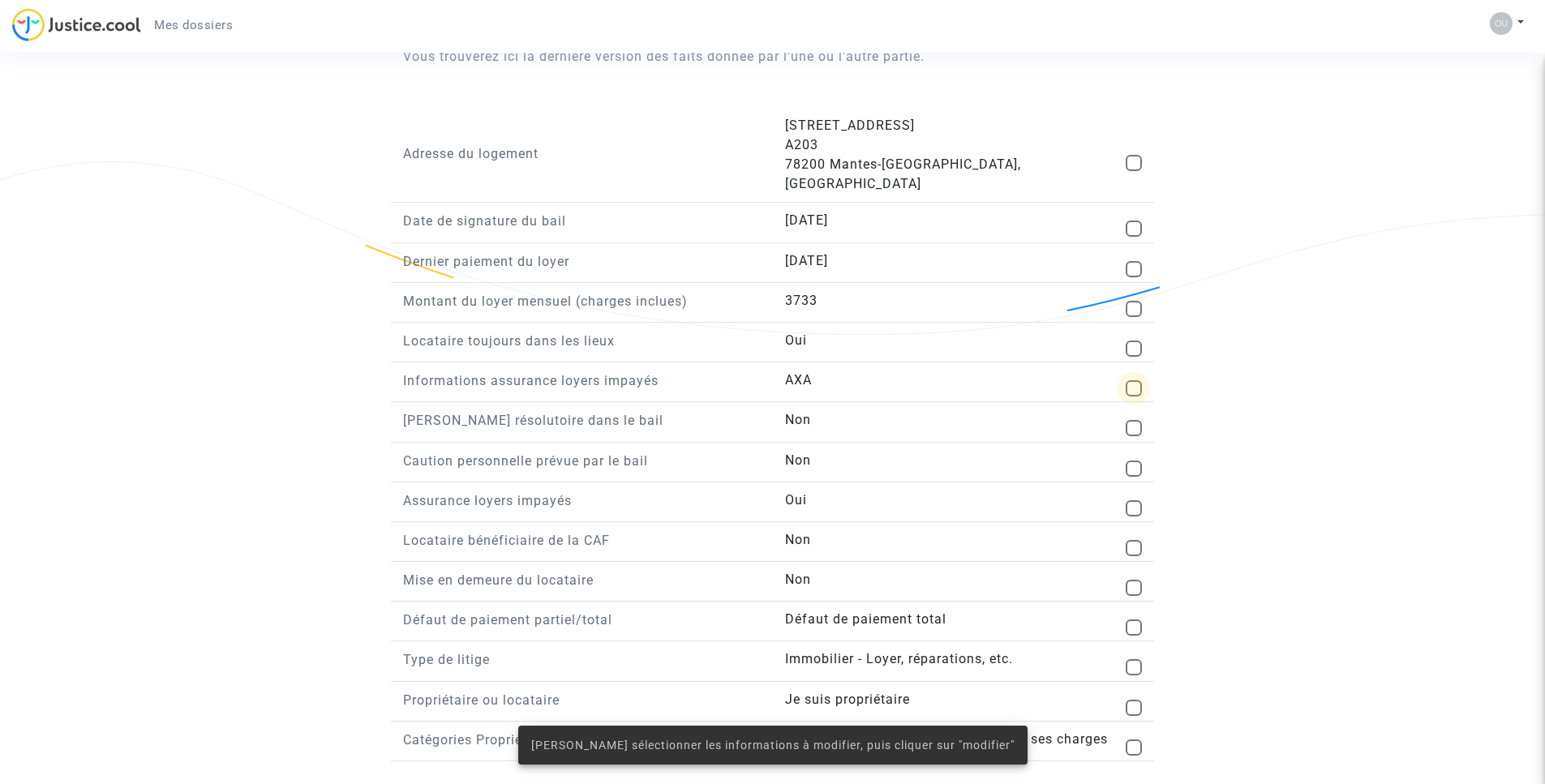
click at [1128, 381] on span at bounding box center [1134, 389] width 16 height 16
click at [1133, 396] on input "checkbox" at bounding box center [1133, 396] width 1 height 1
checkbox input "true"
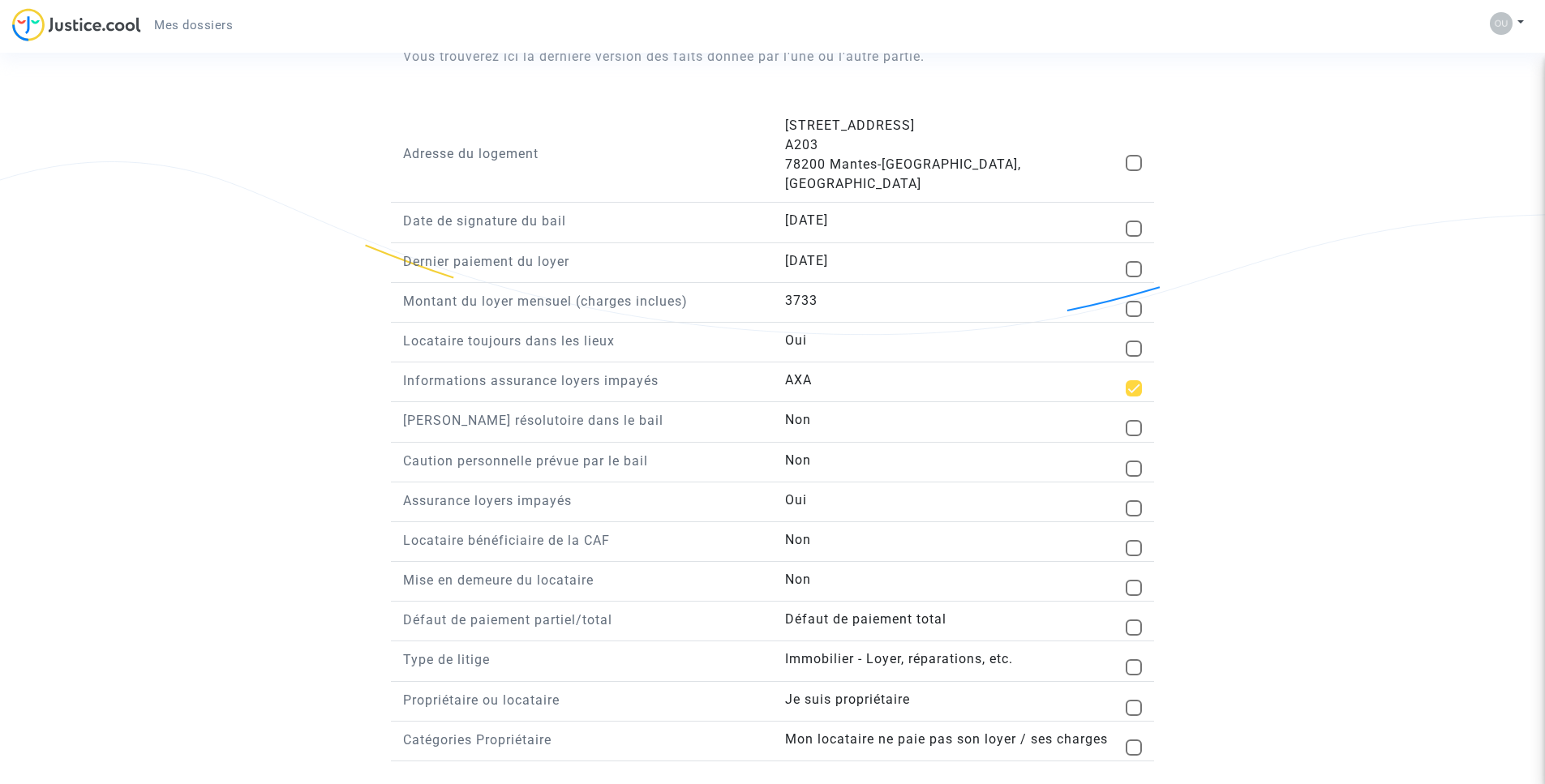
click at [1135, 301] on span at bounding box center [1134, 309] width 16 height 16
click at [1134, 317] on input "checkbox" at bounding box center [1133, 317] width 1 height 1
checkbox input "true"
click at [1136, 501] on span at bounding box center [1134, 509] width 16 height 16
click at [1134, 516] on input "checkbox" at bounding box center [1133, 516] width 1 height 1
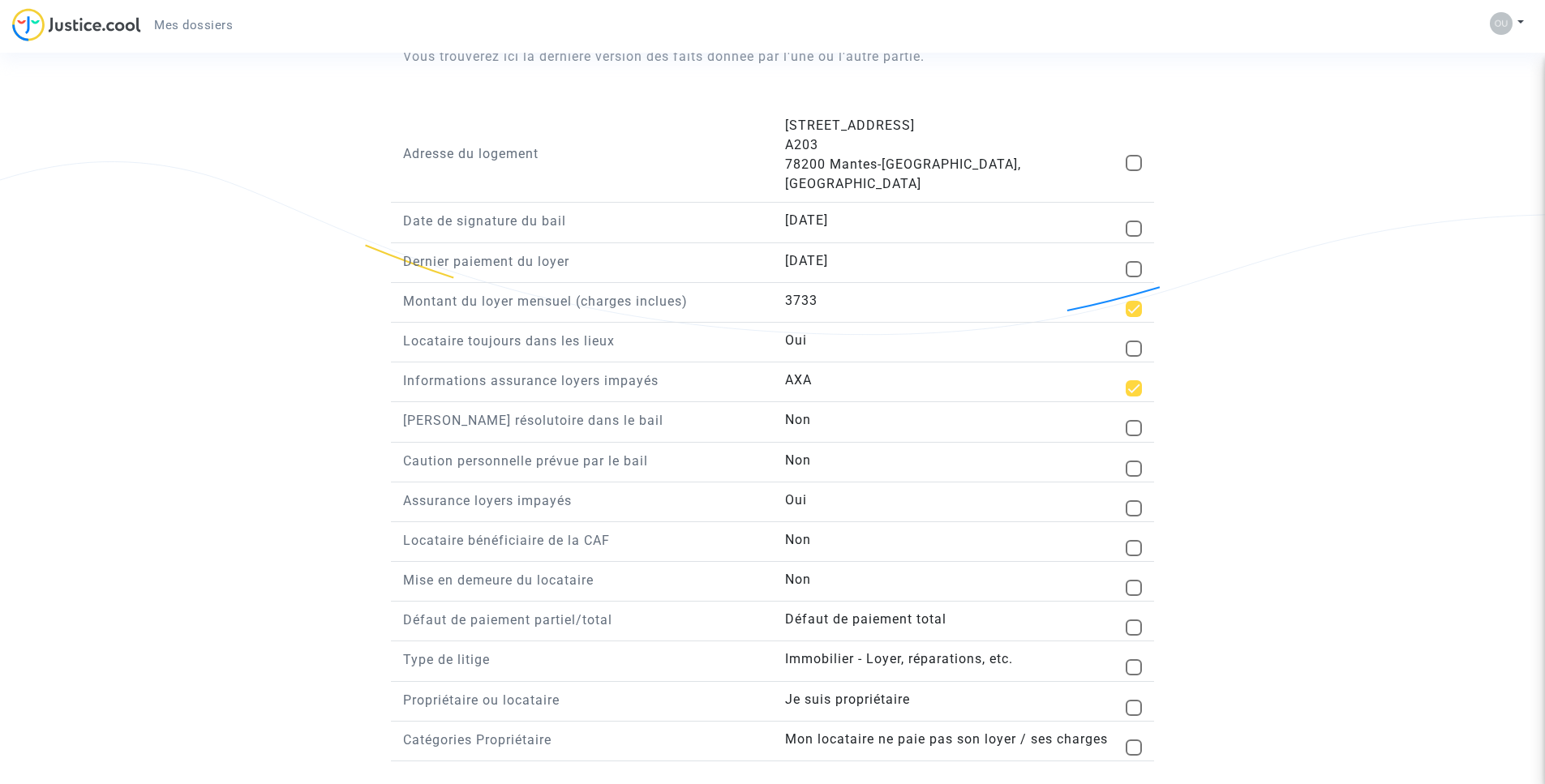
checkbox input "true"
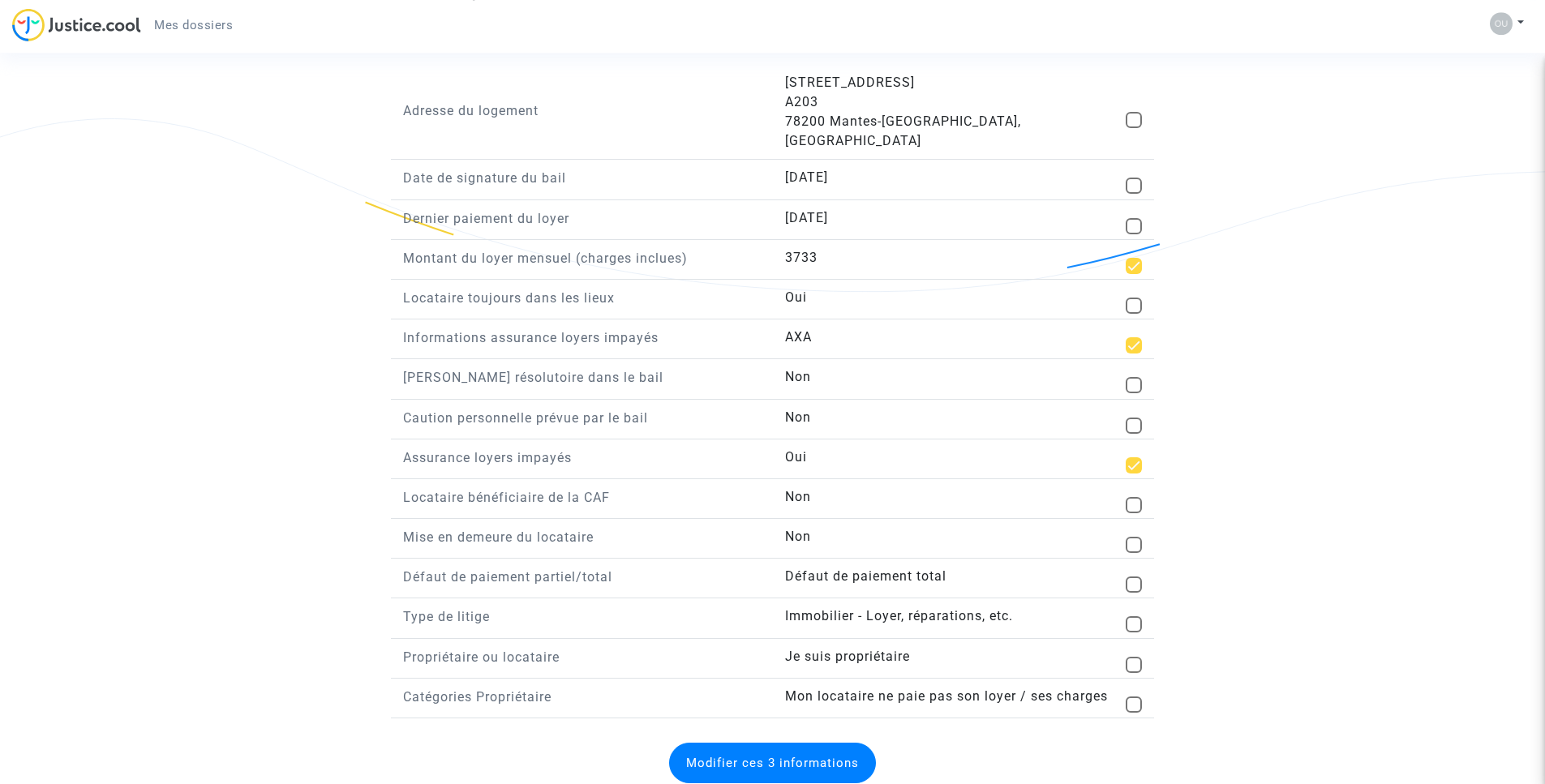
scroll to position [1212, 0]
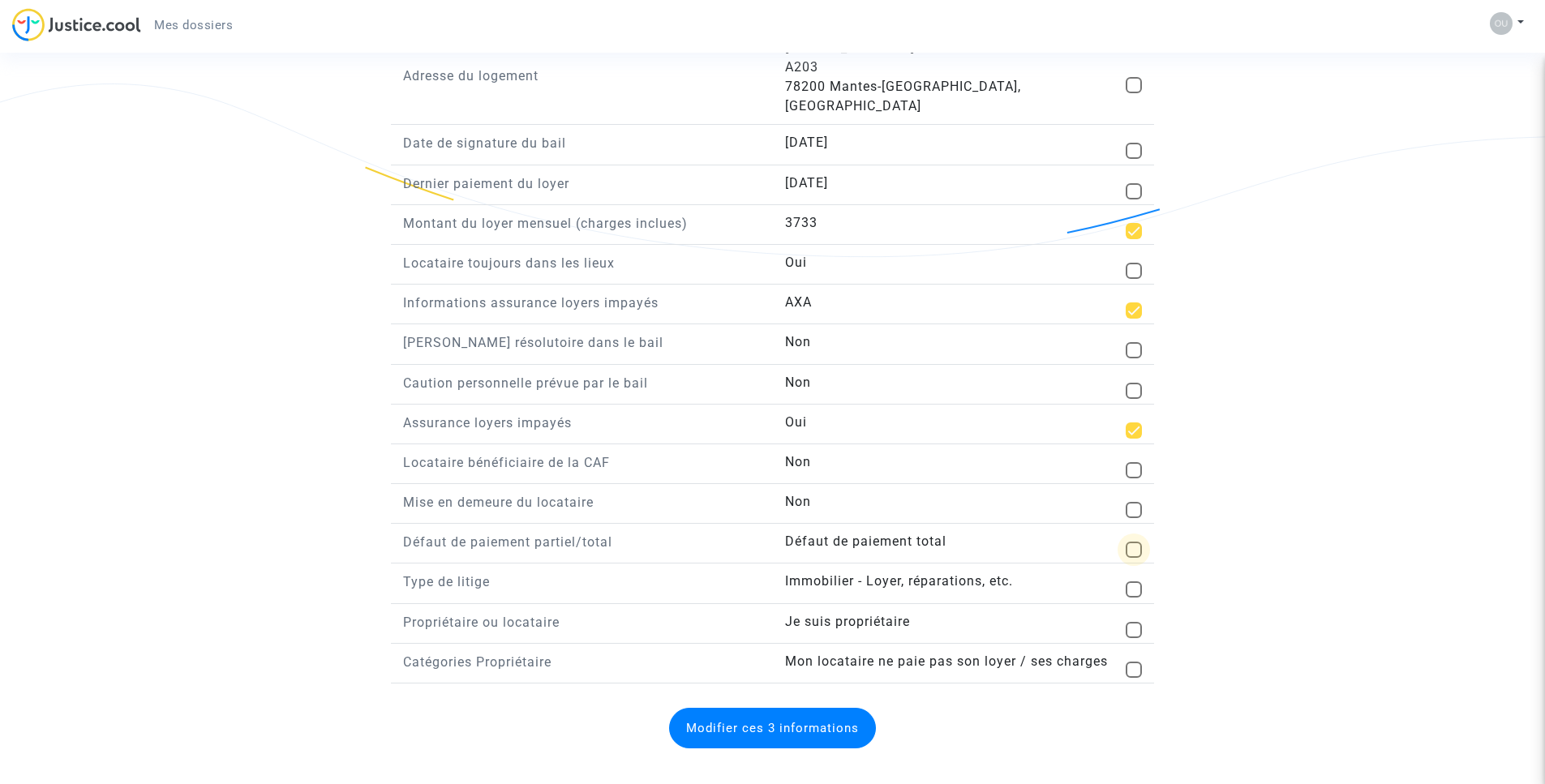
click at [1132, 541] on span at bounding box center [1134, 549] width 16 height 16
click at [1133, 558] on input "checkbox" at bounding box center [1133, 558] width 1 height 1
checkbox input "true"
click at [1133, 662] on span at bounding box center [1134, 670] width 16 height 16
click at [1133, 678] on input "checkbox" at bounding box center [1133, 678] width 1 height 1
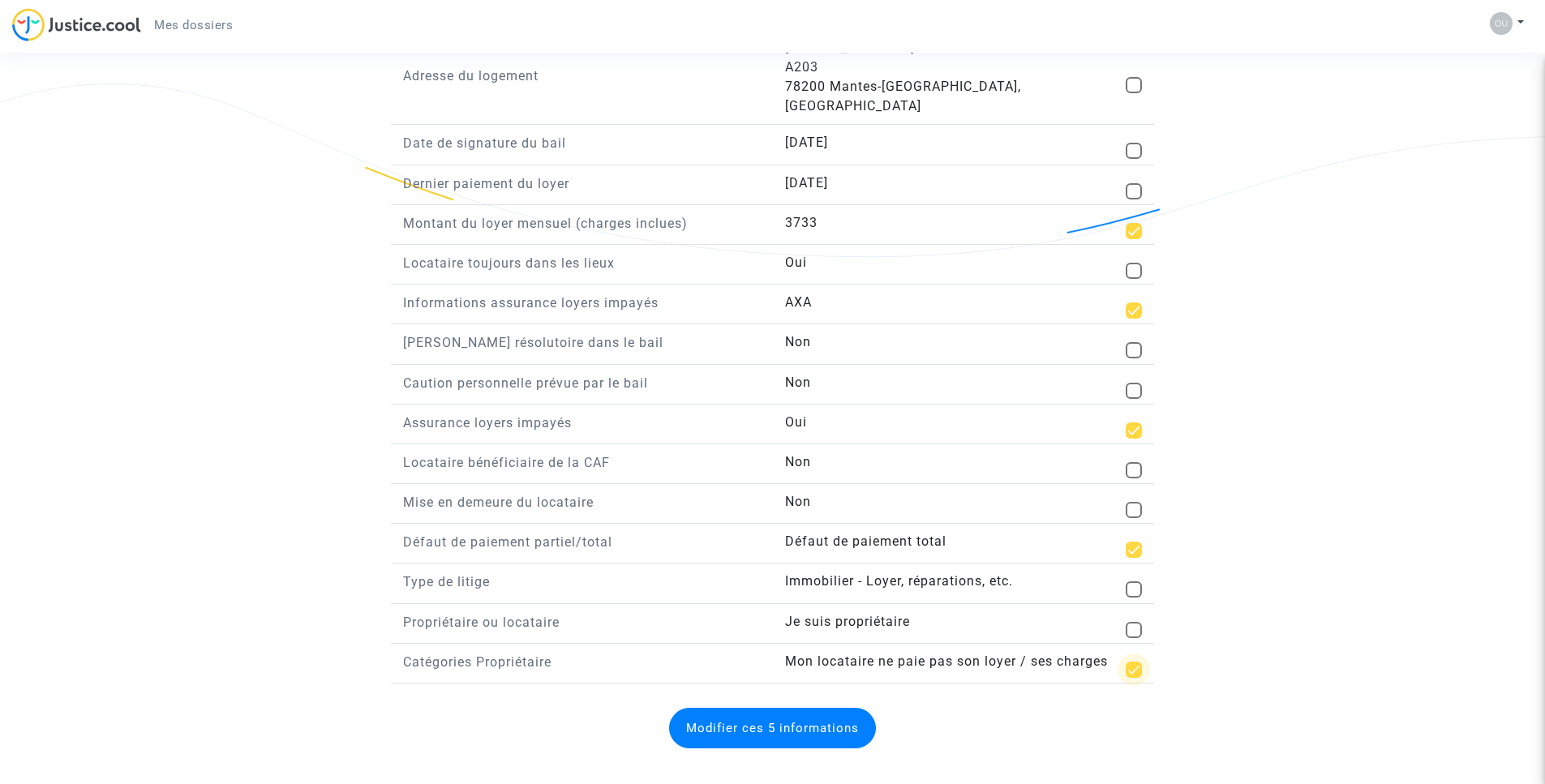
click at [1133, 662] on span at bounding box center [1134, 670] width 16 height 16
click at [1133, 678] on input "checkbox" at bounding box center [1133, 678] width 1 height 1
checkbox input "false"
click at [825, 708] on button "Modifier ces 4 informations" at bounding box center [773, 728] width 207 height 41
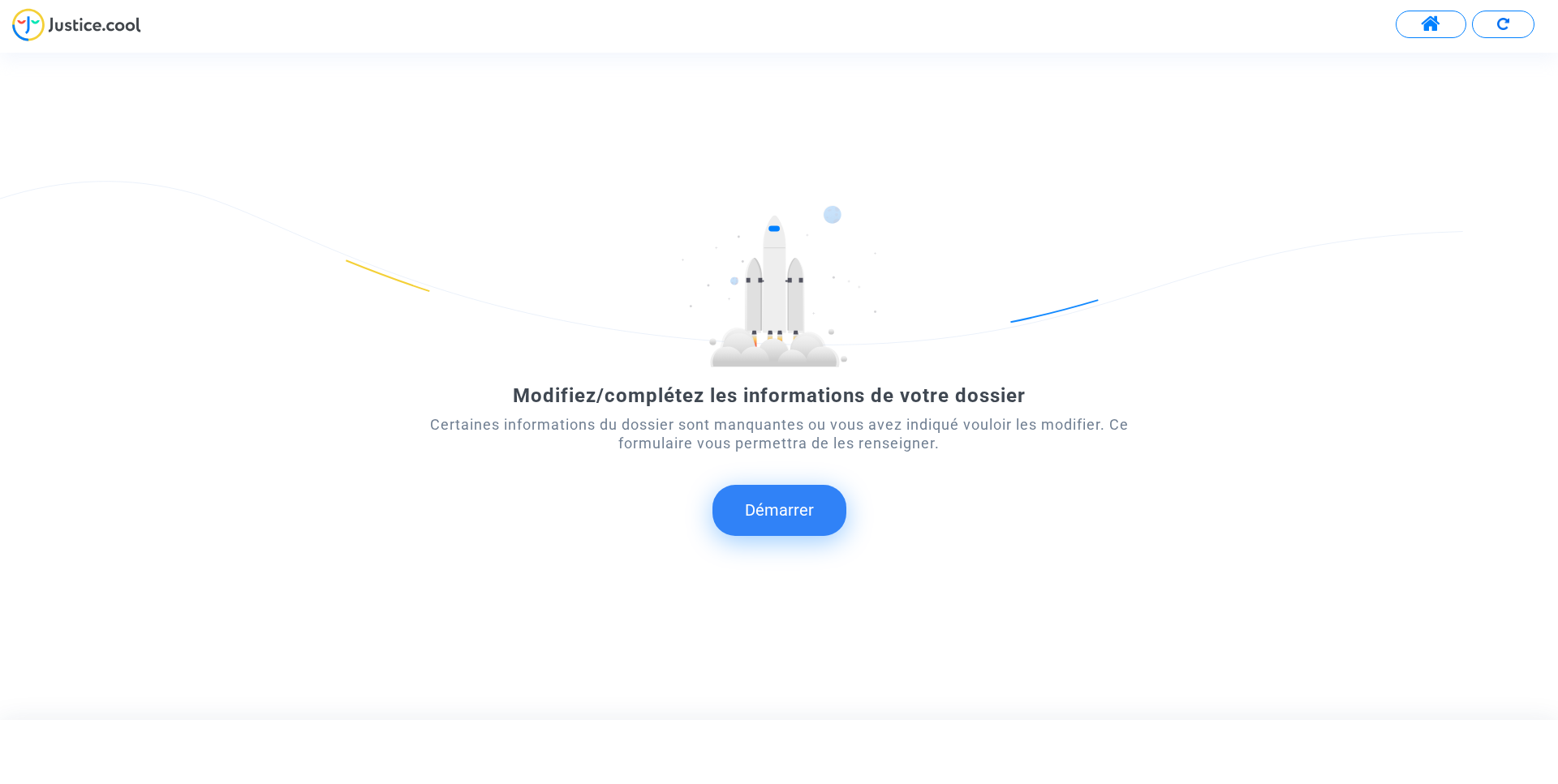
click at [772, 522] on button "Démarrer" at bounding box center [779, 510] width 134 height 50
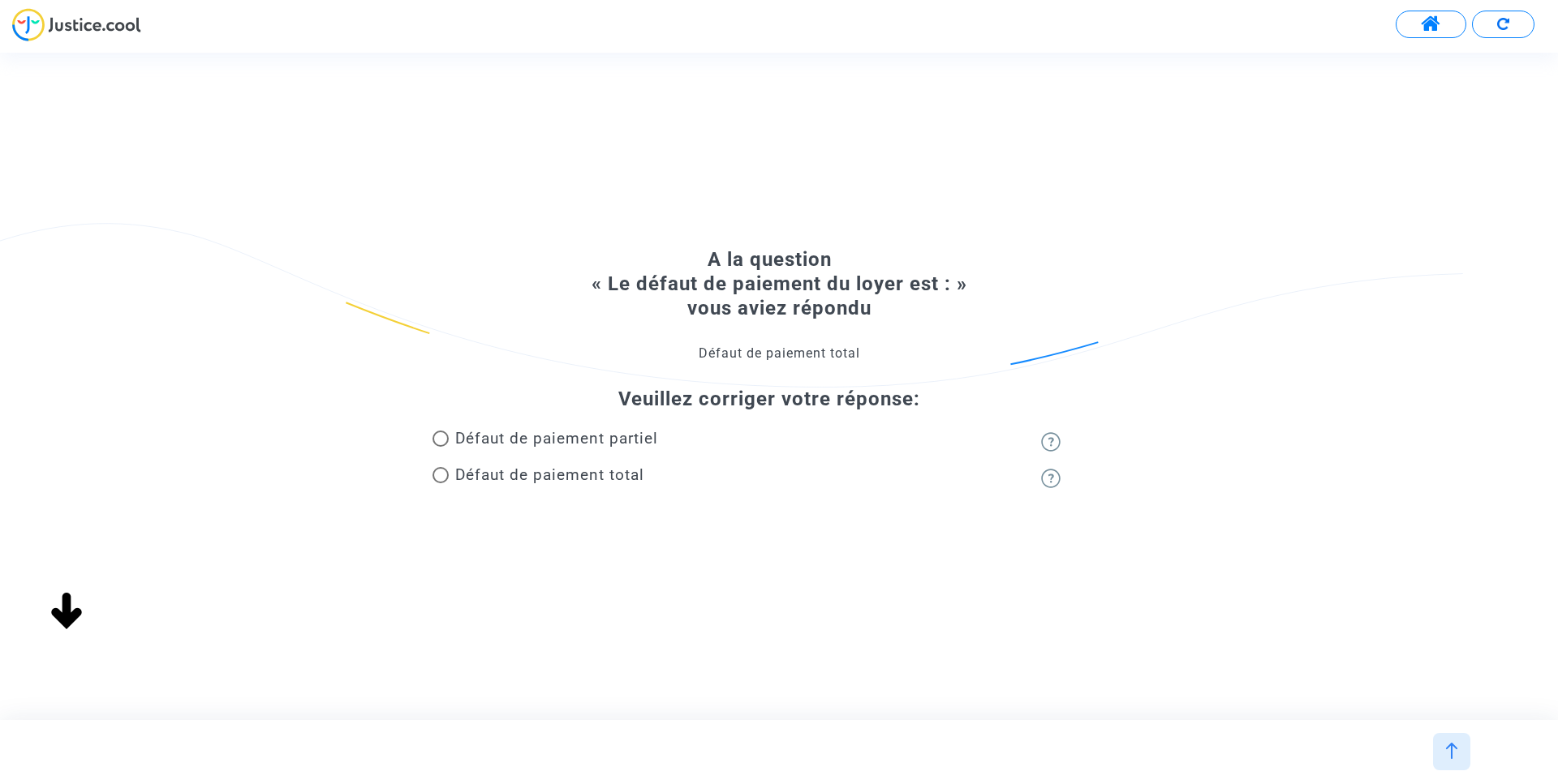
click at [637, 439] on span "Défaut de paiement partiel" at bounding box center [556, 439] width 203 height 19
click at [440, 447] on input "Défaut de paiement partiel" at bounding box center [440, 447] width 1 height 1
radio input "true"
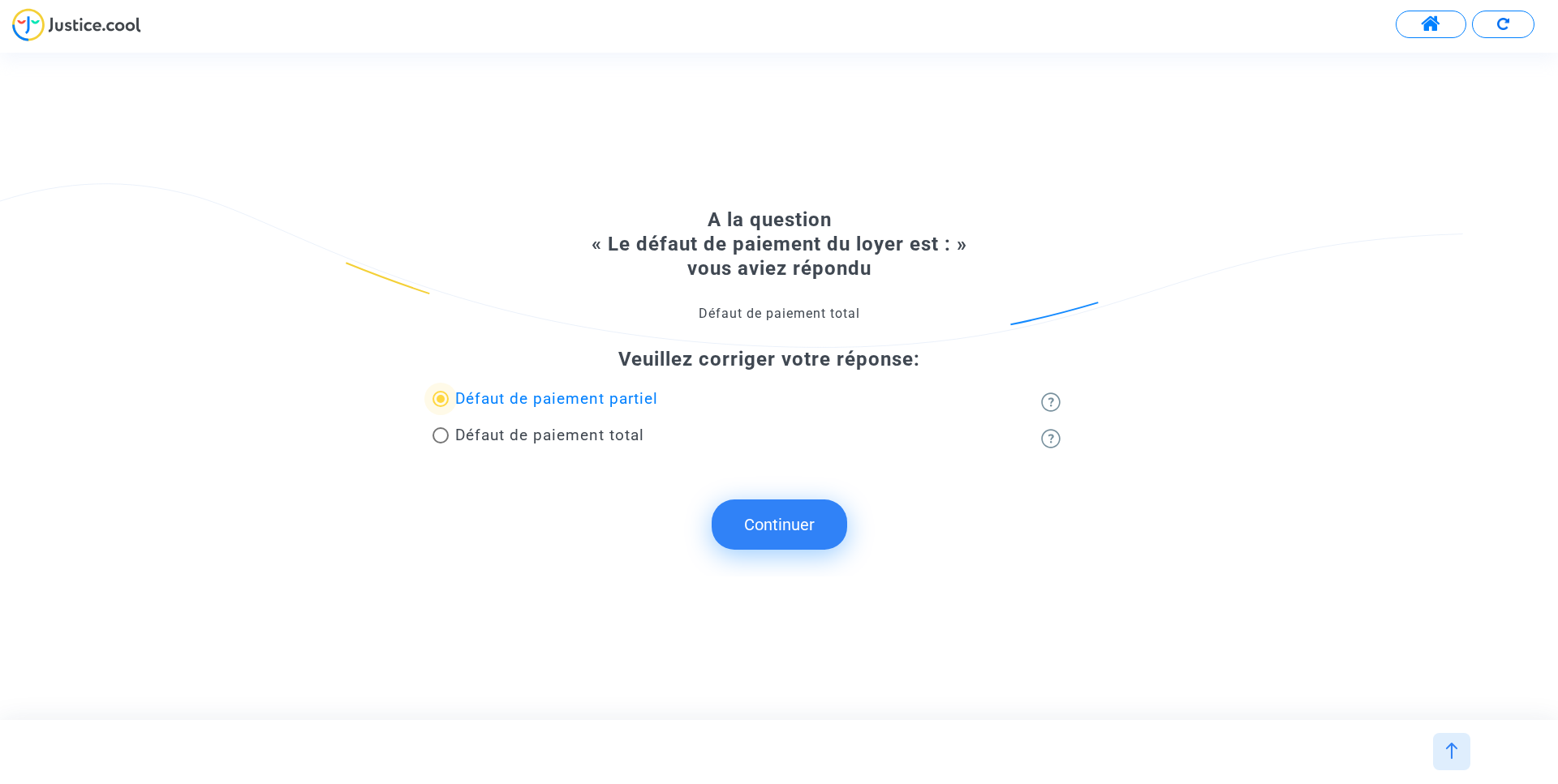
click at [770, 527] on button "Continuer" at bounding box center [779, 525] width 136 height 50
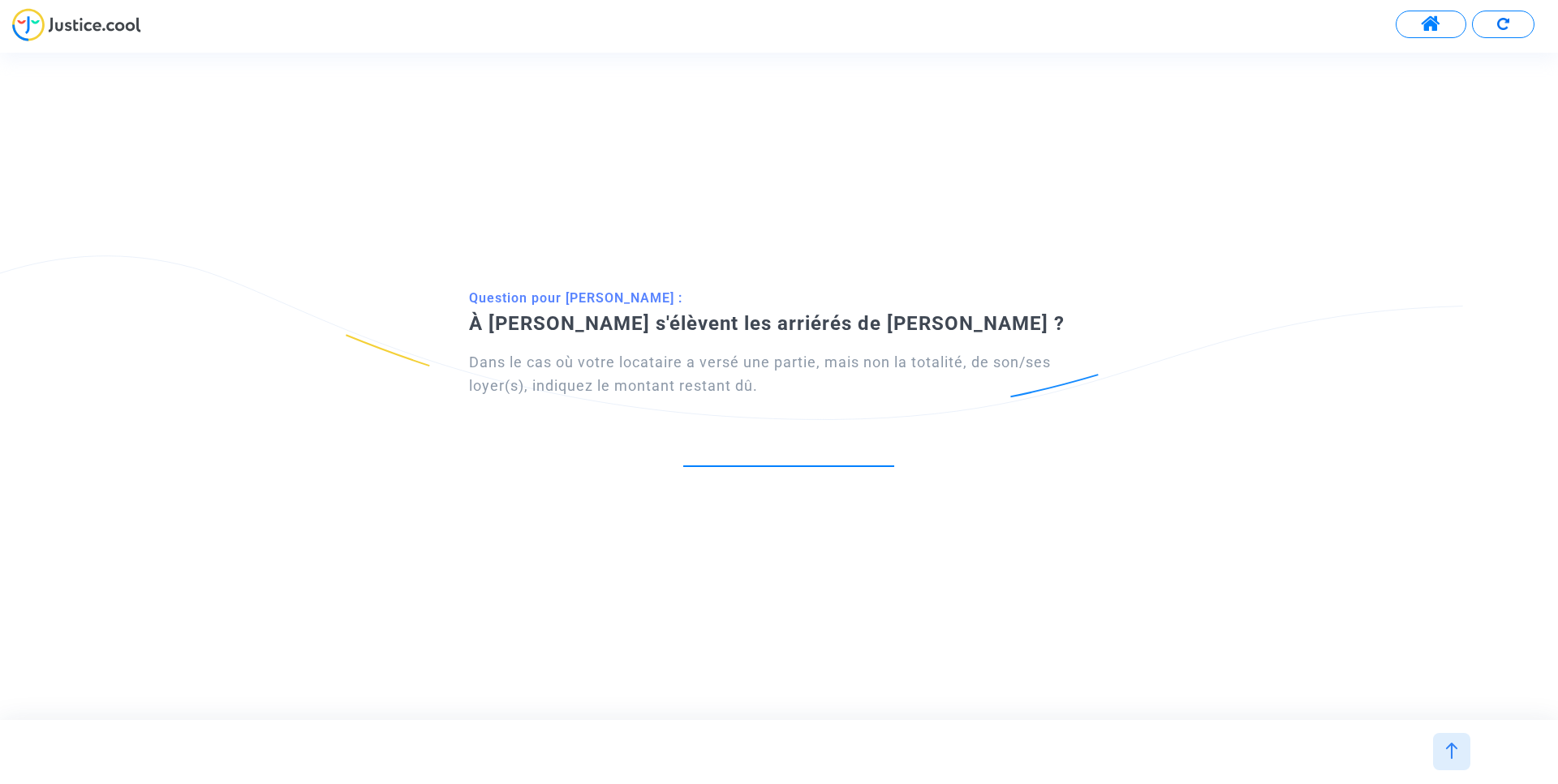
paste input "4.896"
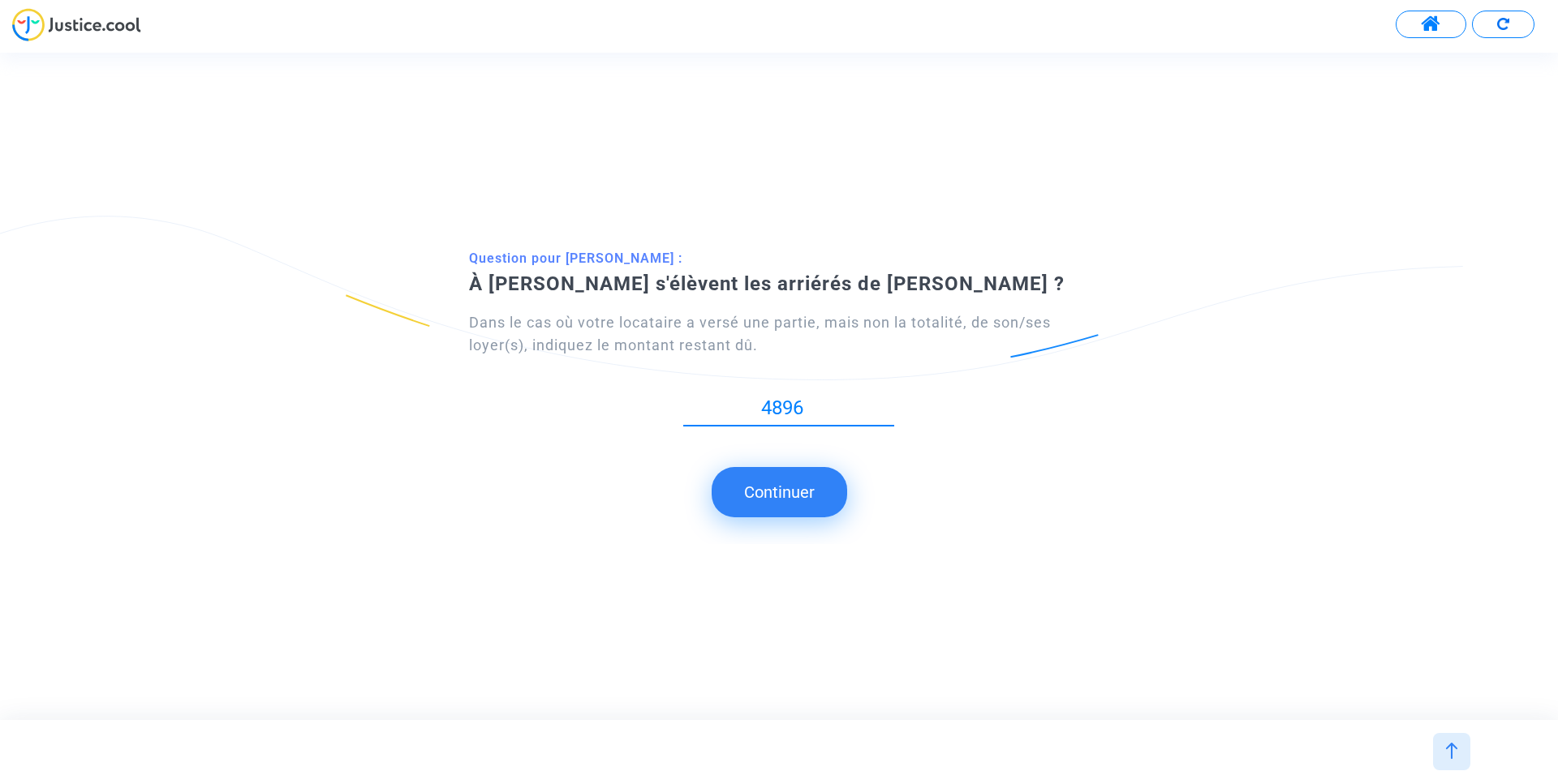
type input "4896"
click at [782, 484] on button "Continuer" at bounding box center [779, 492] width 136 height 50
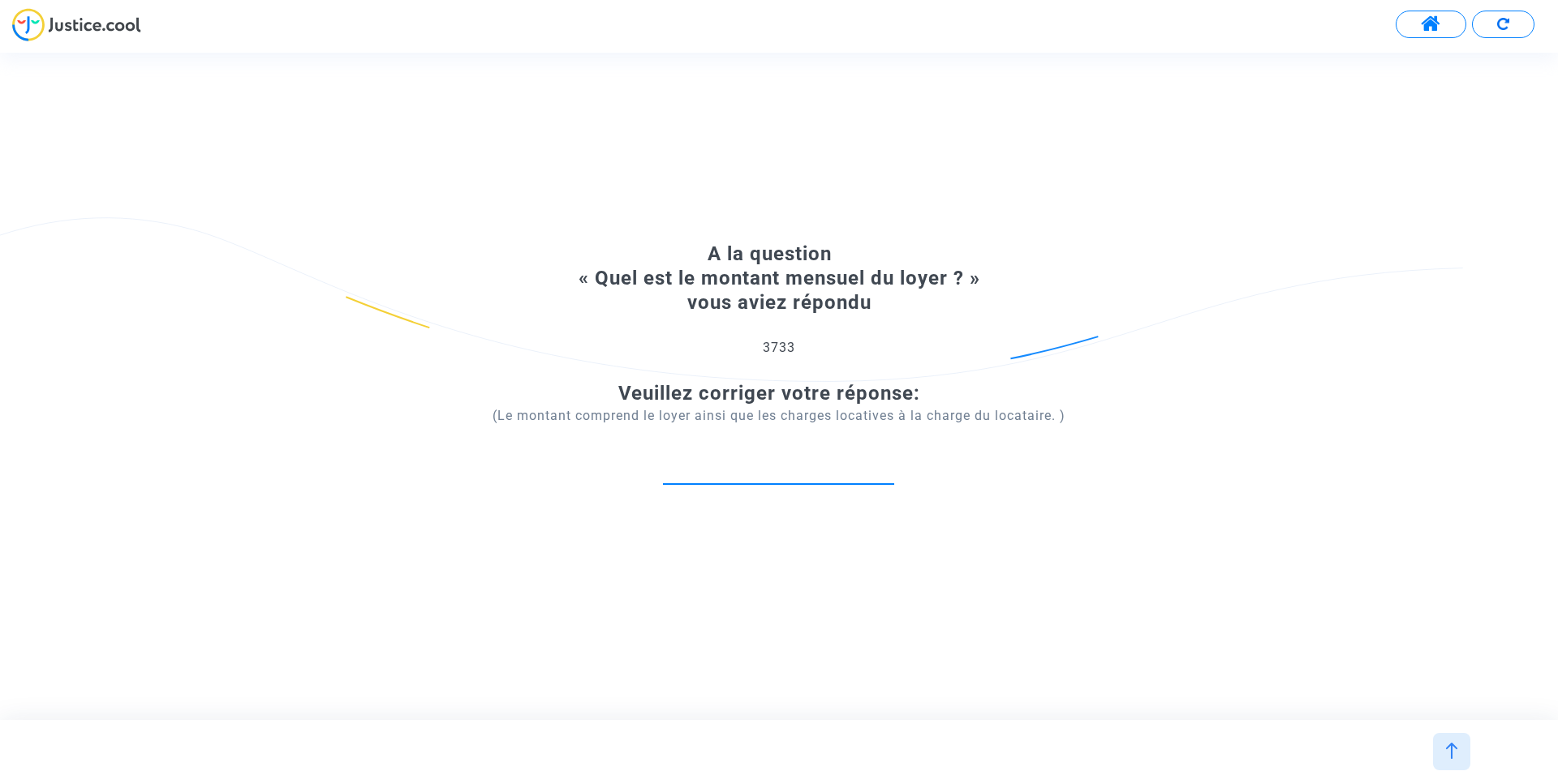
click at [774, 470] on input "number" at bounding box center [778, 466] width 231 height 22
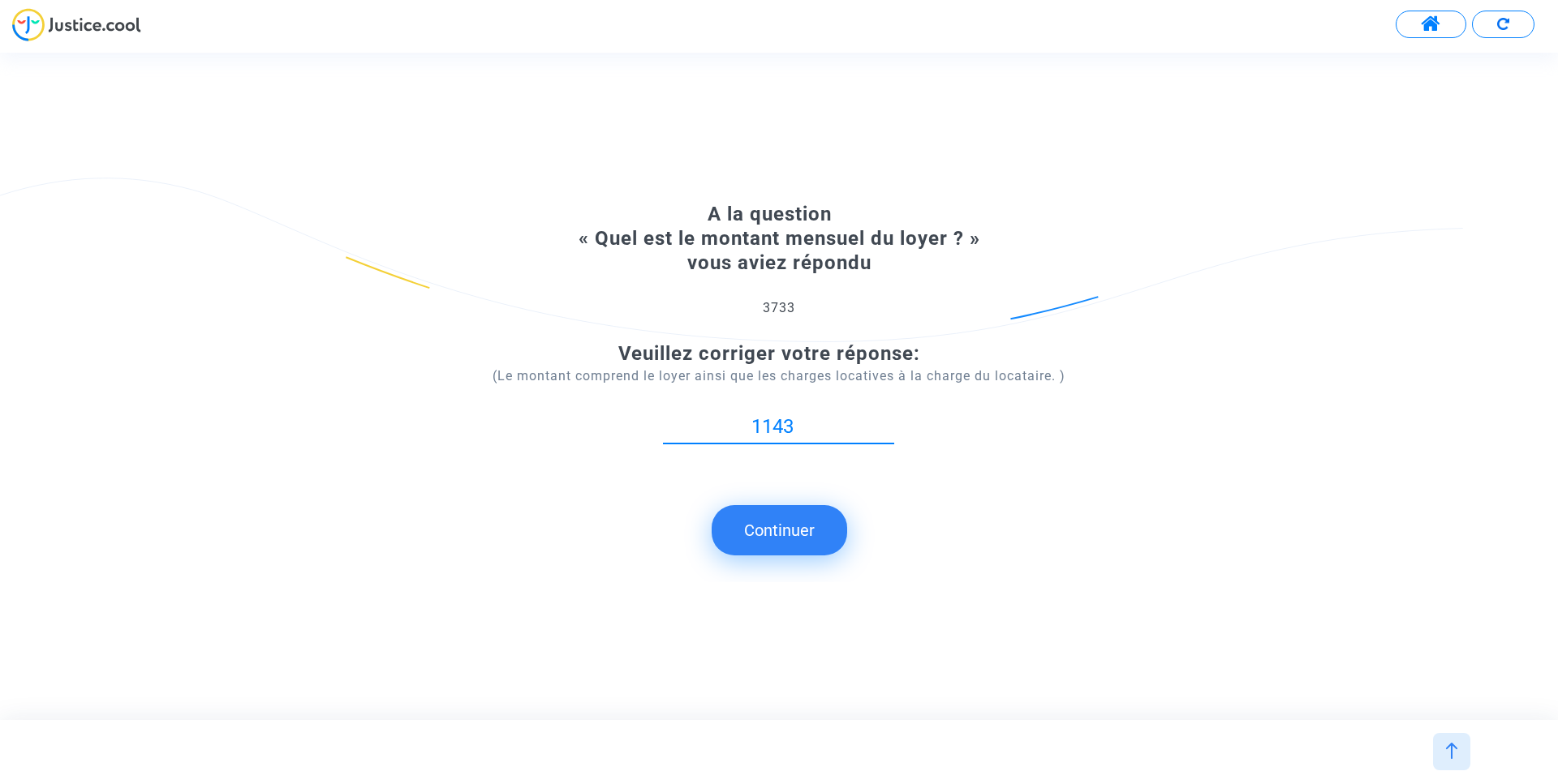
type input "1143"
click at [772, 541] on button "Continuer" at bounding box center [779, 530] width 136 height 50
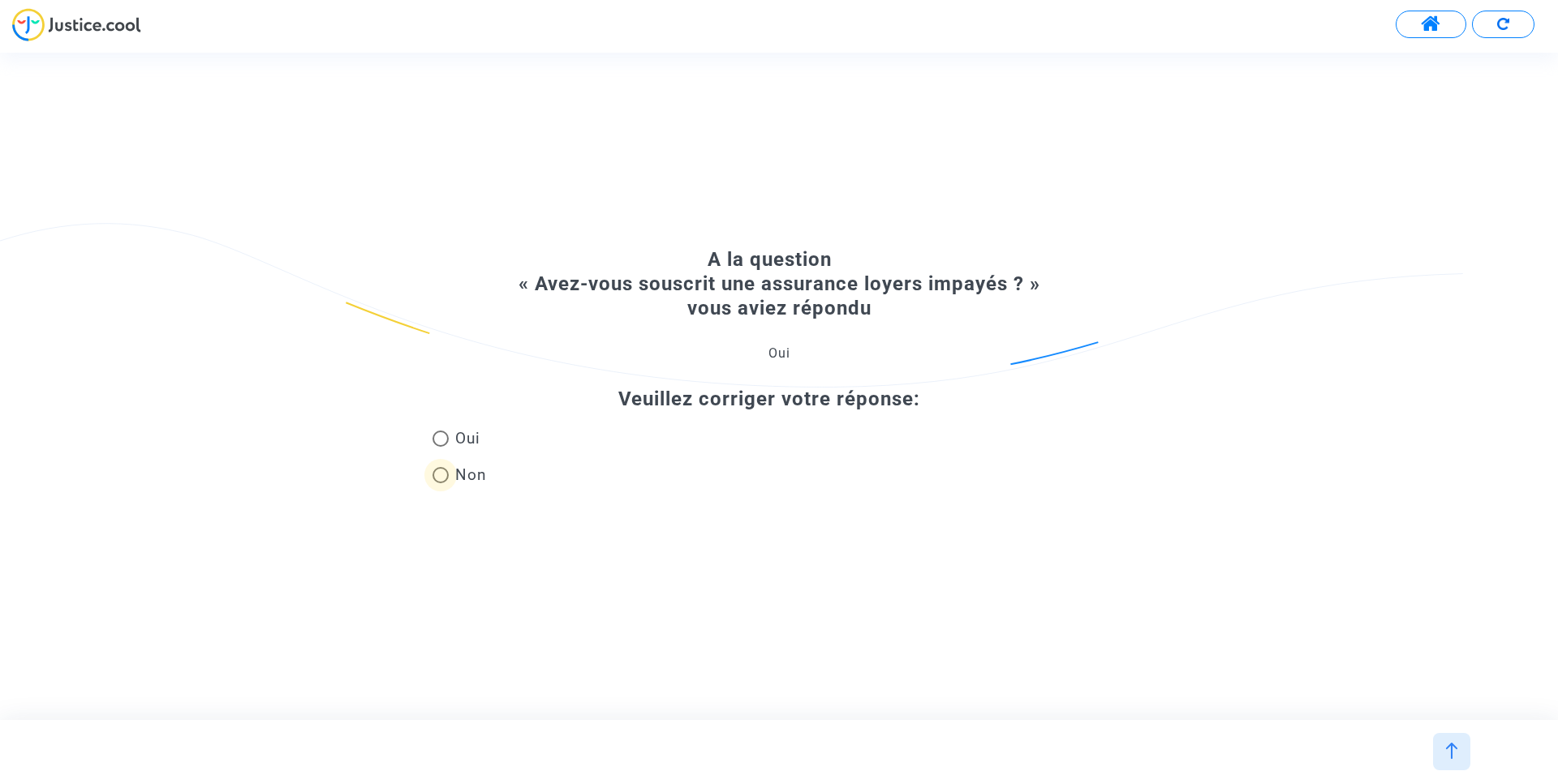
click at [453, 472] on span "Non" at bounding box center [467, 474] width 38 height 22
click at [440, 484] on input "Non" at bounding box center [440, 484] width 1 height 1
radio input "true"
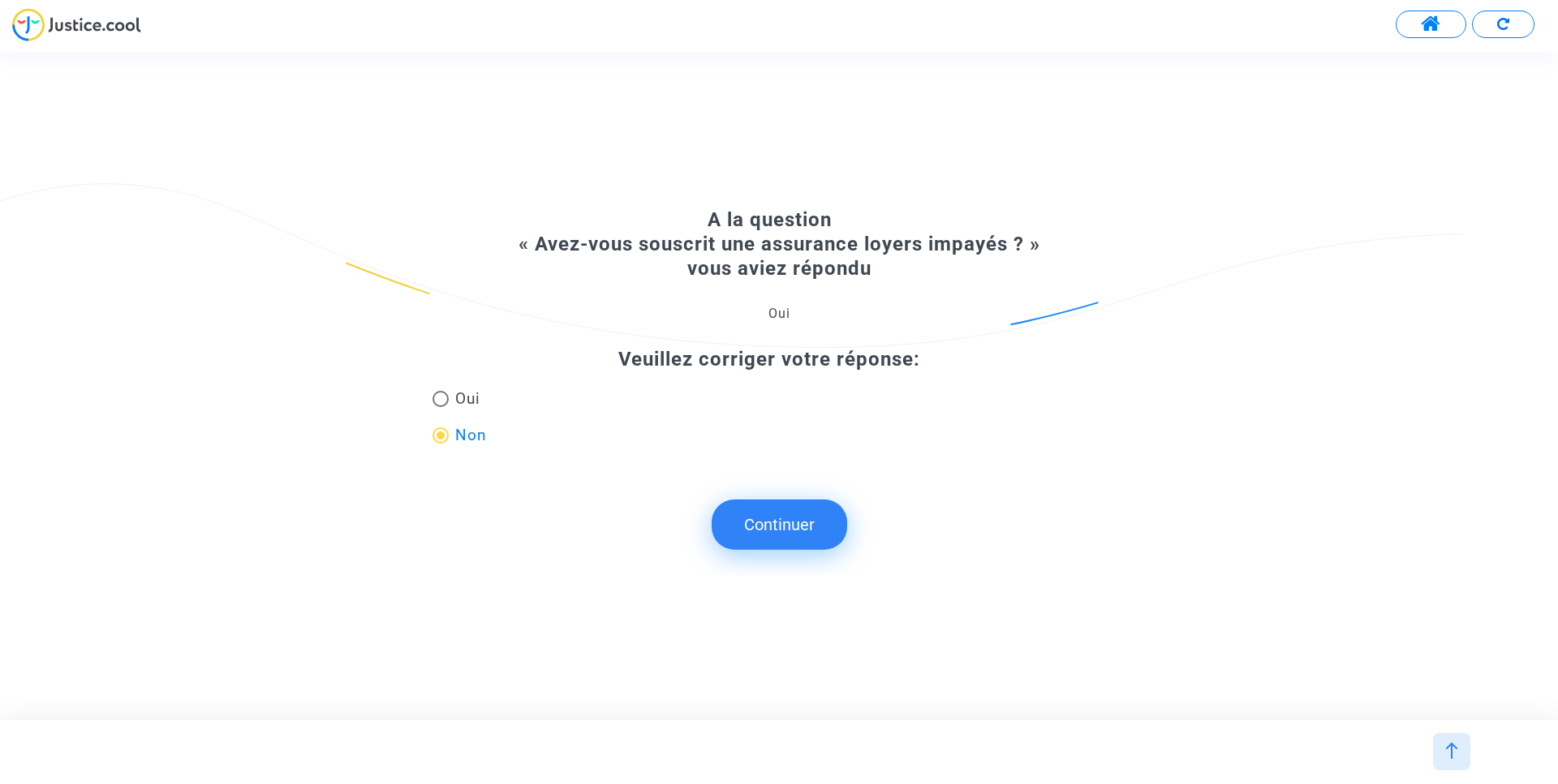
click at [747, 513] on button "Continuer" at bounding box center [779, 525] width 136 height 50
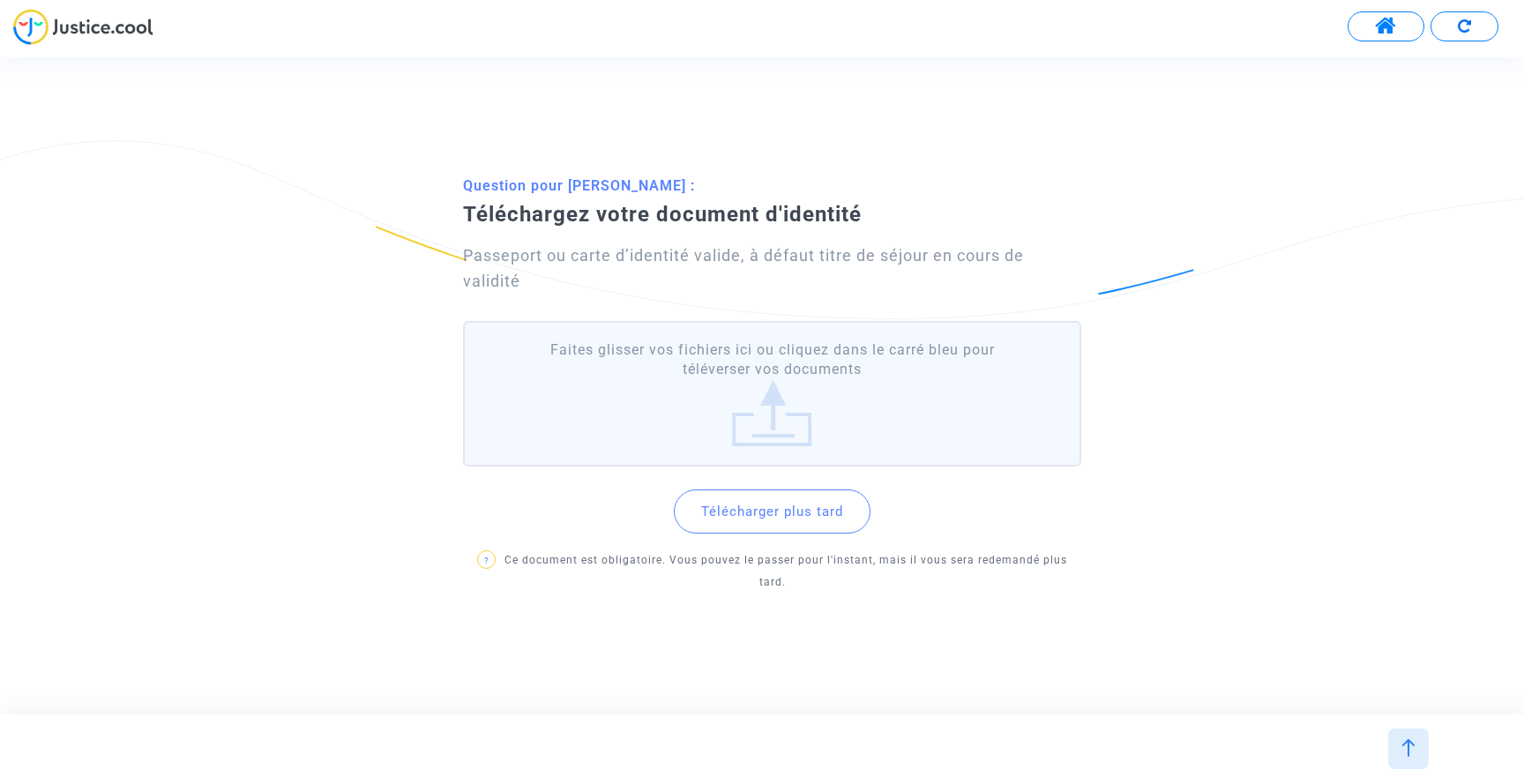
click at [768, 522] on button "Télécharger plus tard" at bounding box center [772, 511] width 196 height 44
click at [776, 426] on label "Faites glisser vos fichiers ici ou cliquez dans le carré bleu pour téléverser v…" at bounding box center [772, 393] width 618 height 146
click at [0, 0] on input "Faites glisser vos fichiers ici ou cliquez dans le carré bleu pour téléverser v…" at bounding box center [0, 0] width 0 height 0
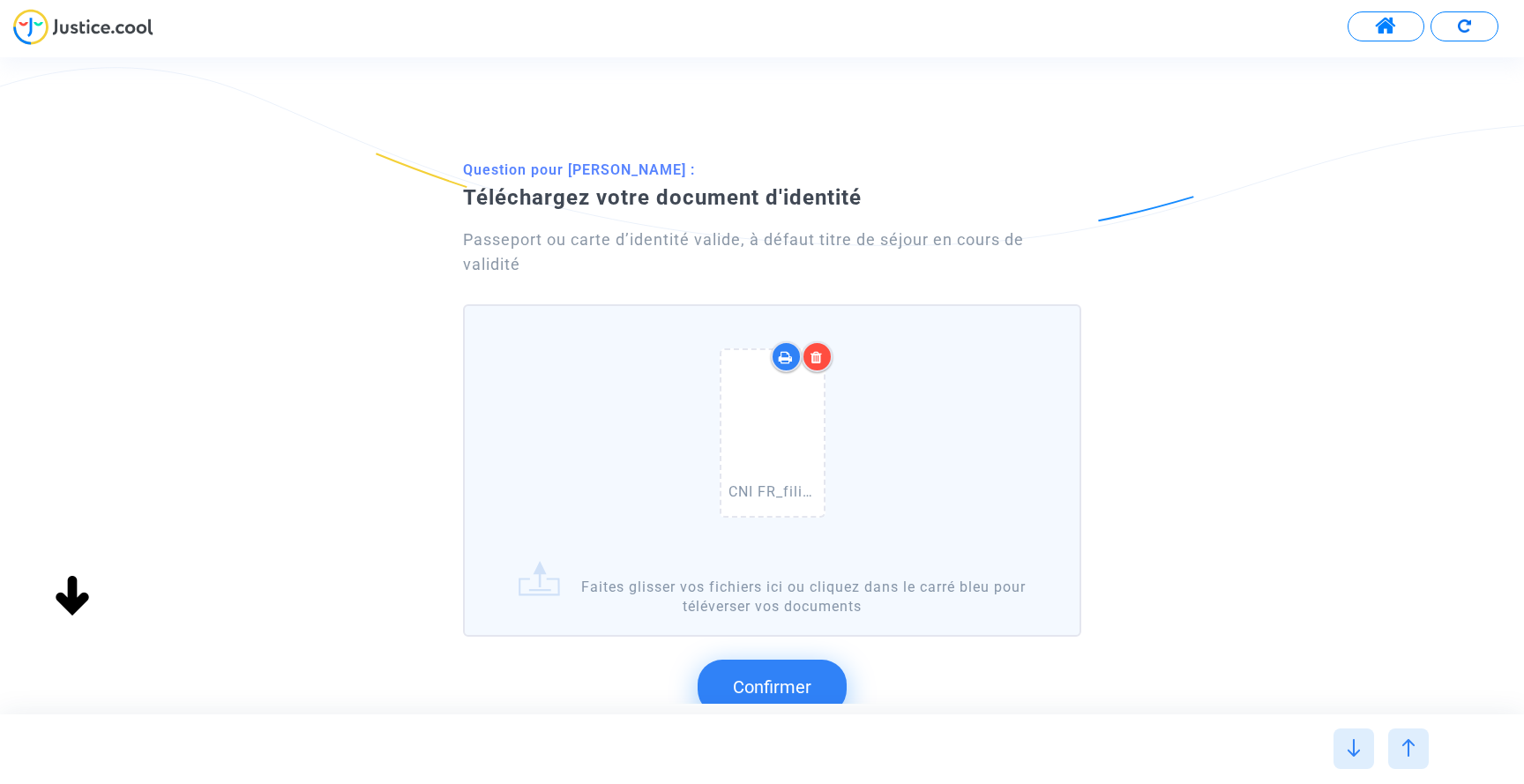
click at [795, 684] on span "Confirmer" at bounding box center [773, 686] width 79 height 22
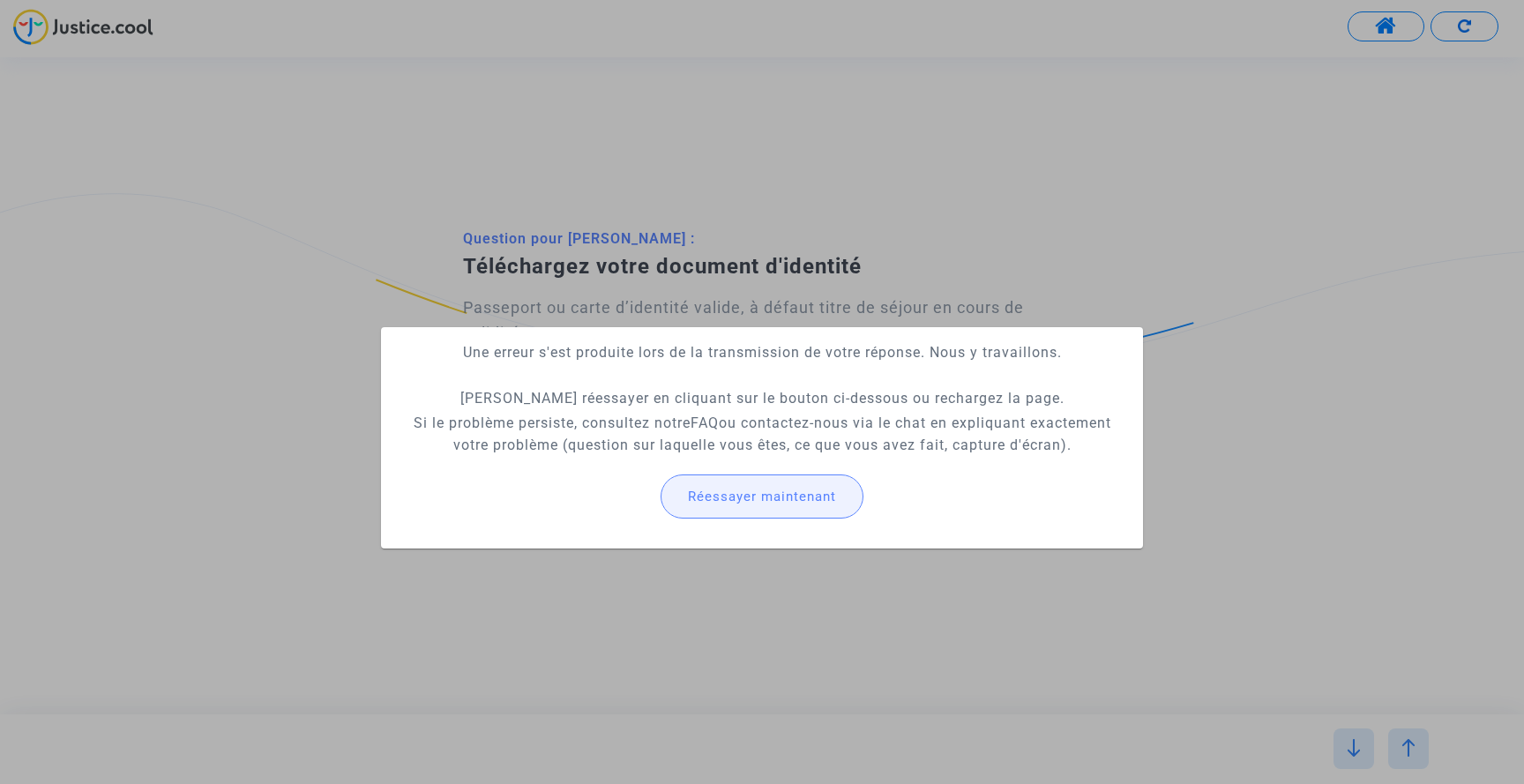
click at [738, 501] on span "Réessayer maintenant" at bounding box center [762, 496] width 148 height 16
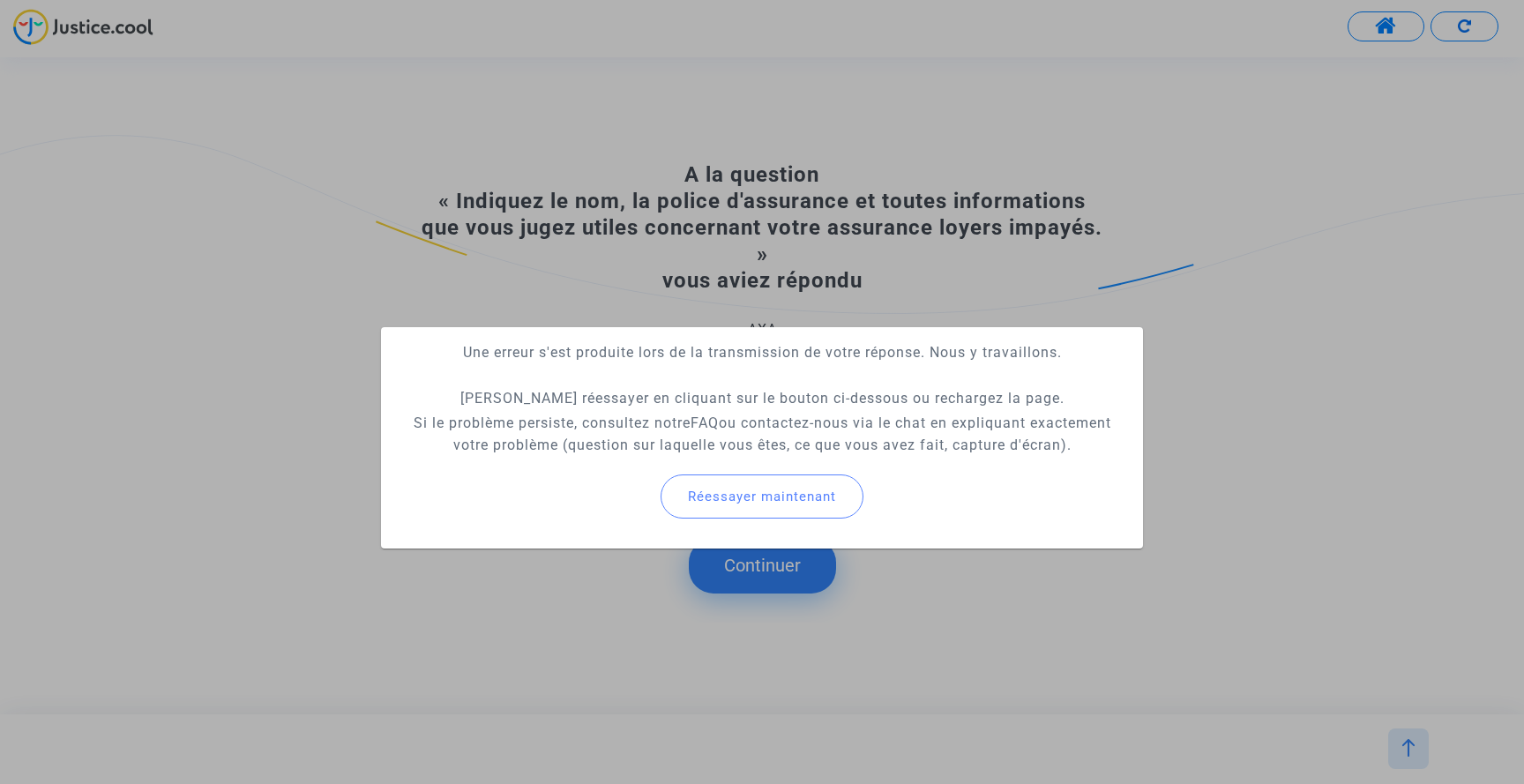
click at [970, 267] on div at bounding box center [762, 392] width 1524 height 784
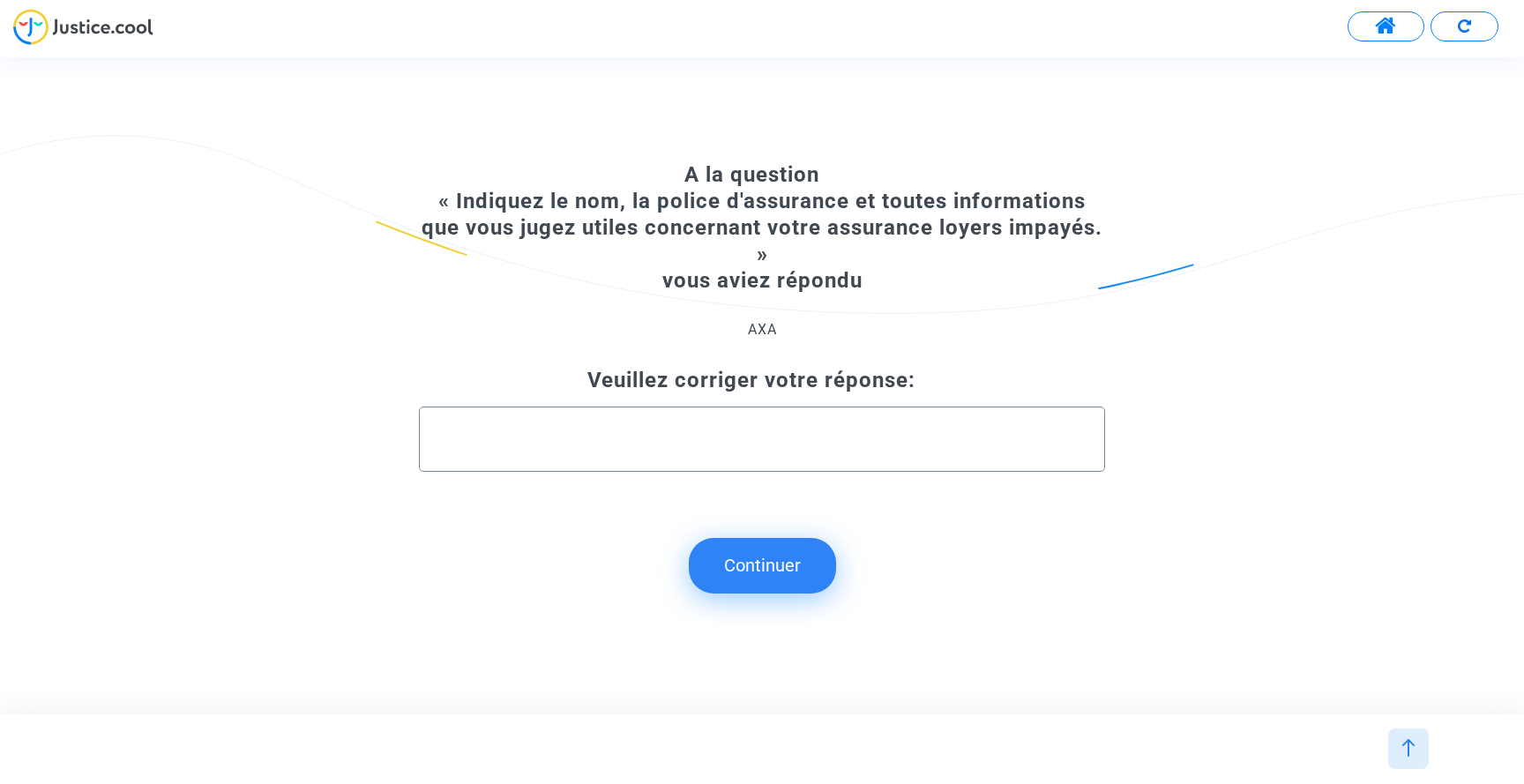
click at [759, 438] on input "text" at bounding box center [762, 439] width 649 height 21
type input "N/A"
click at [787, 559] on button "Continuer" at bounding box center [762, 565] width 147 height 54
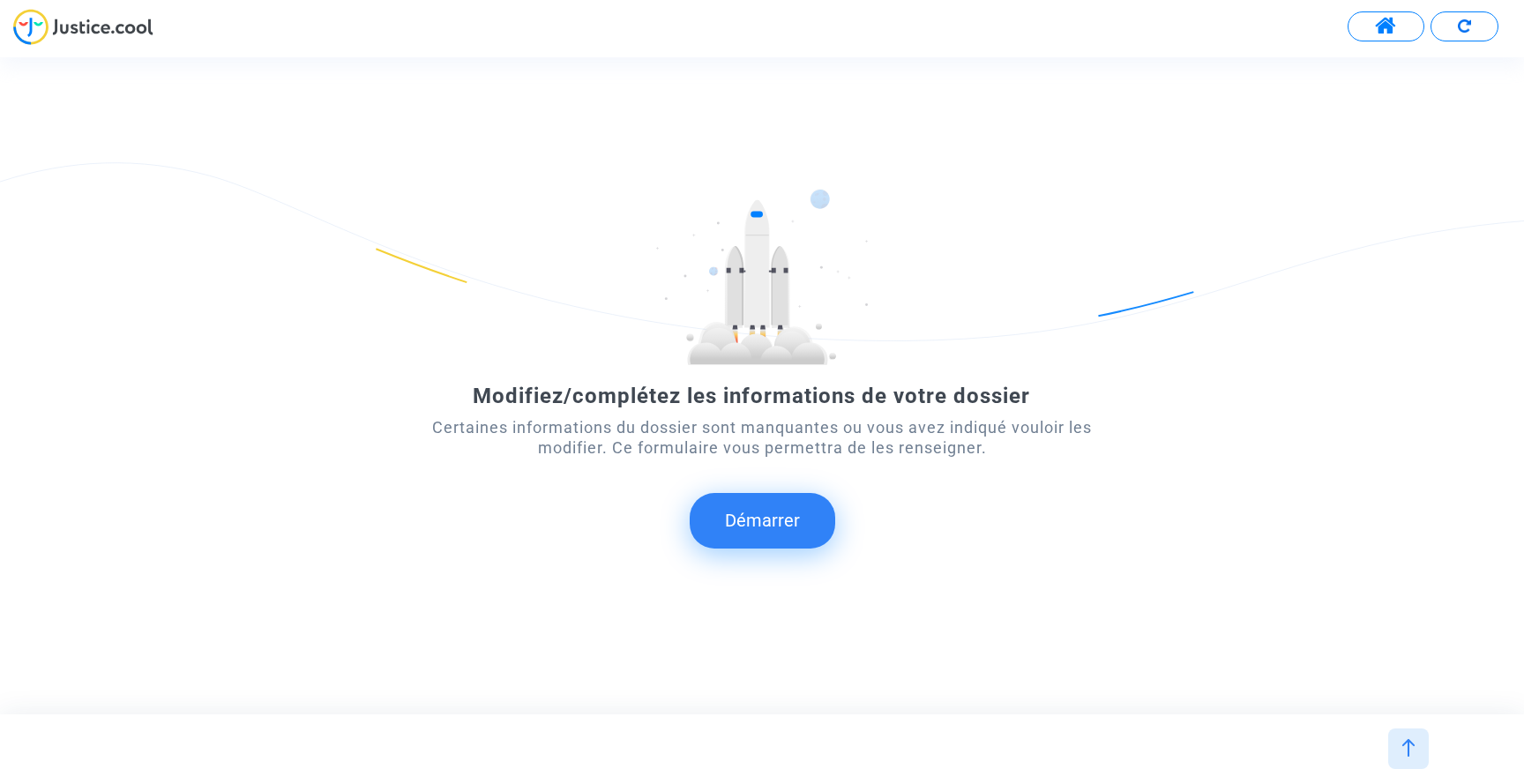
click at [741, 530] on button "Démarrer" at bounding box center [762, 520] width 146 height 54
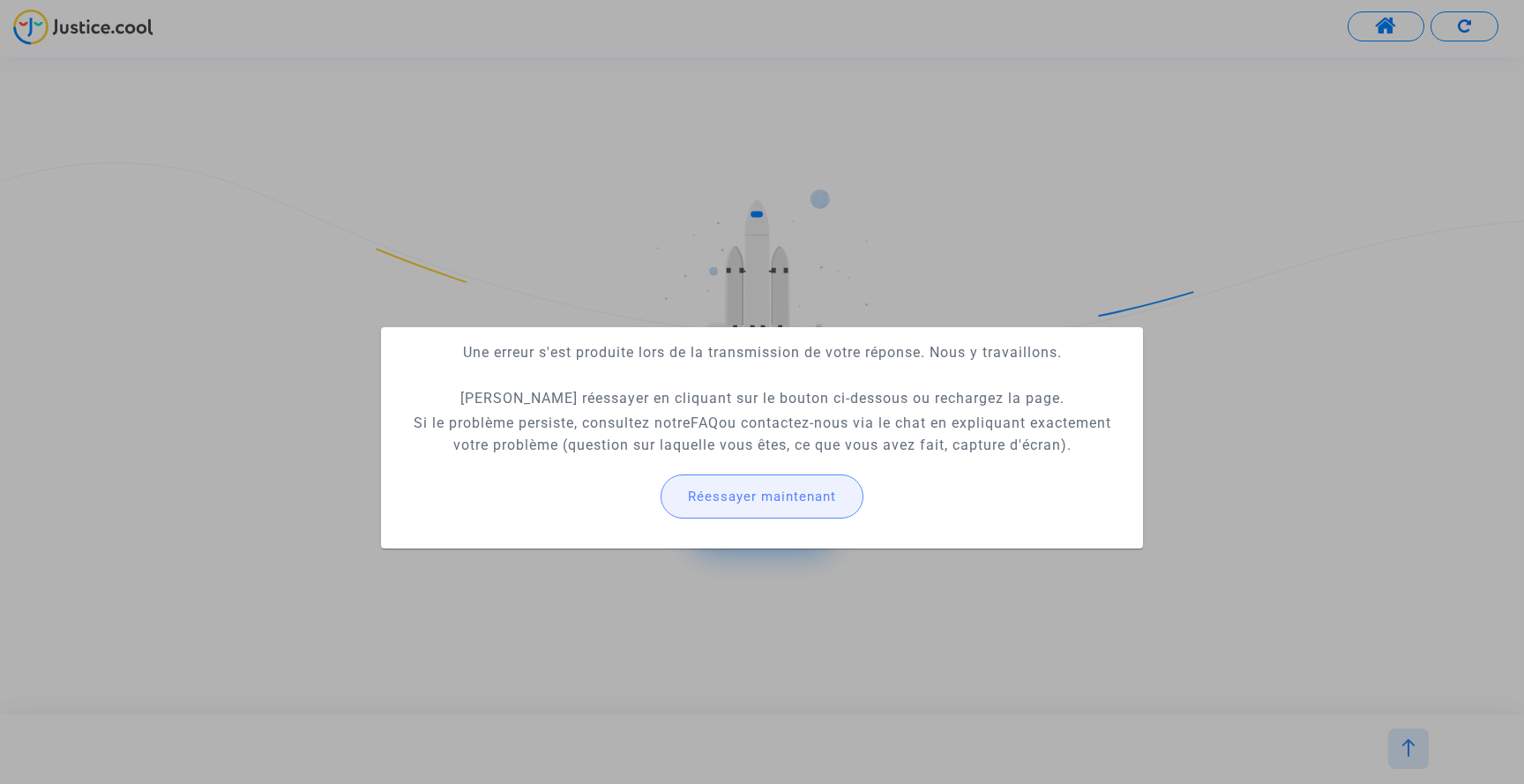
click at [765, 499] on span "Réessayer maintenant" at bounding box center [762, 496] width 148 height 16
click at [246, 154] on div at bounding box center [762, 392] width 1524 height 784
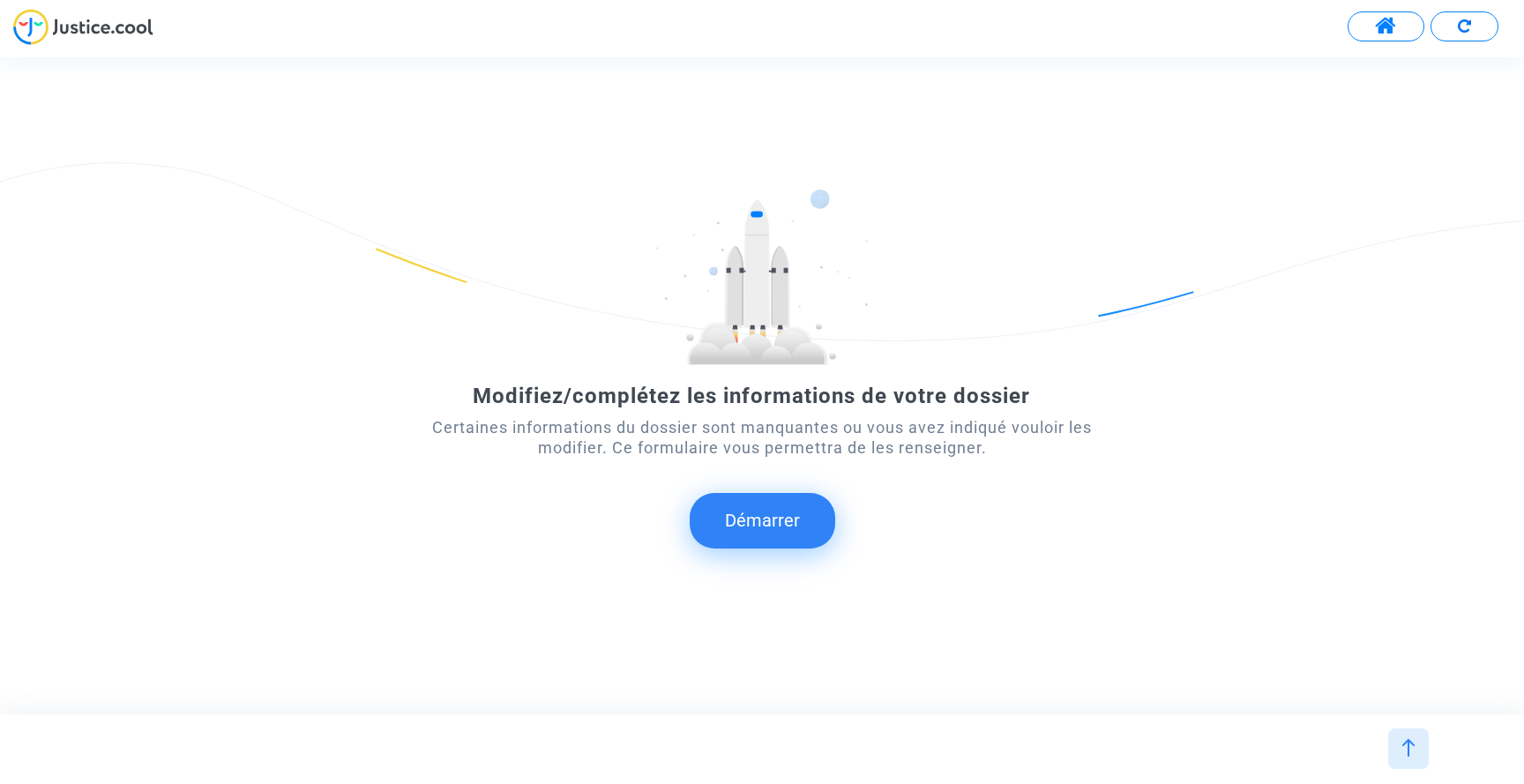
click at [99, 21] on img at bounding box center [83, 26] width 140 height 37
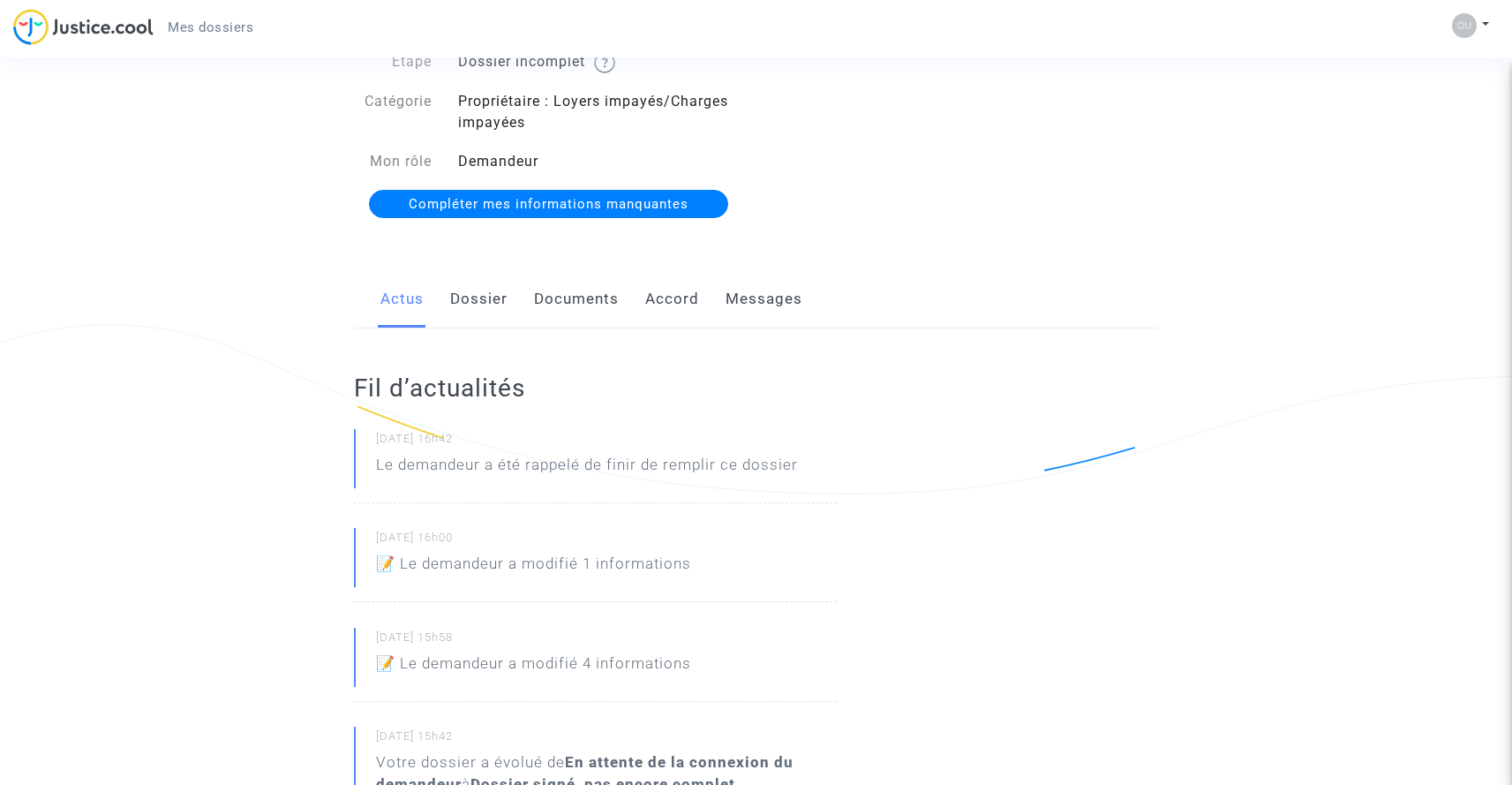
scroll to position [28, 0]
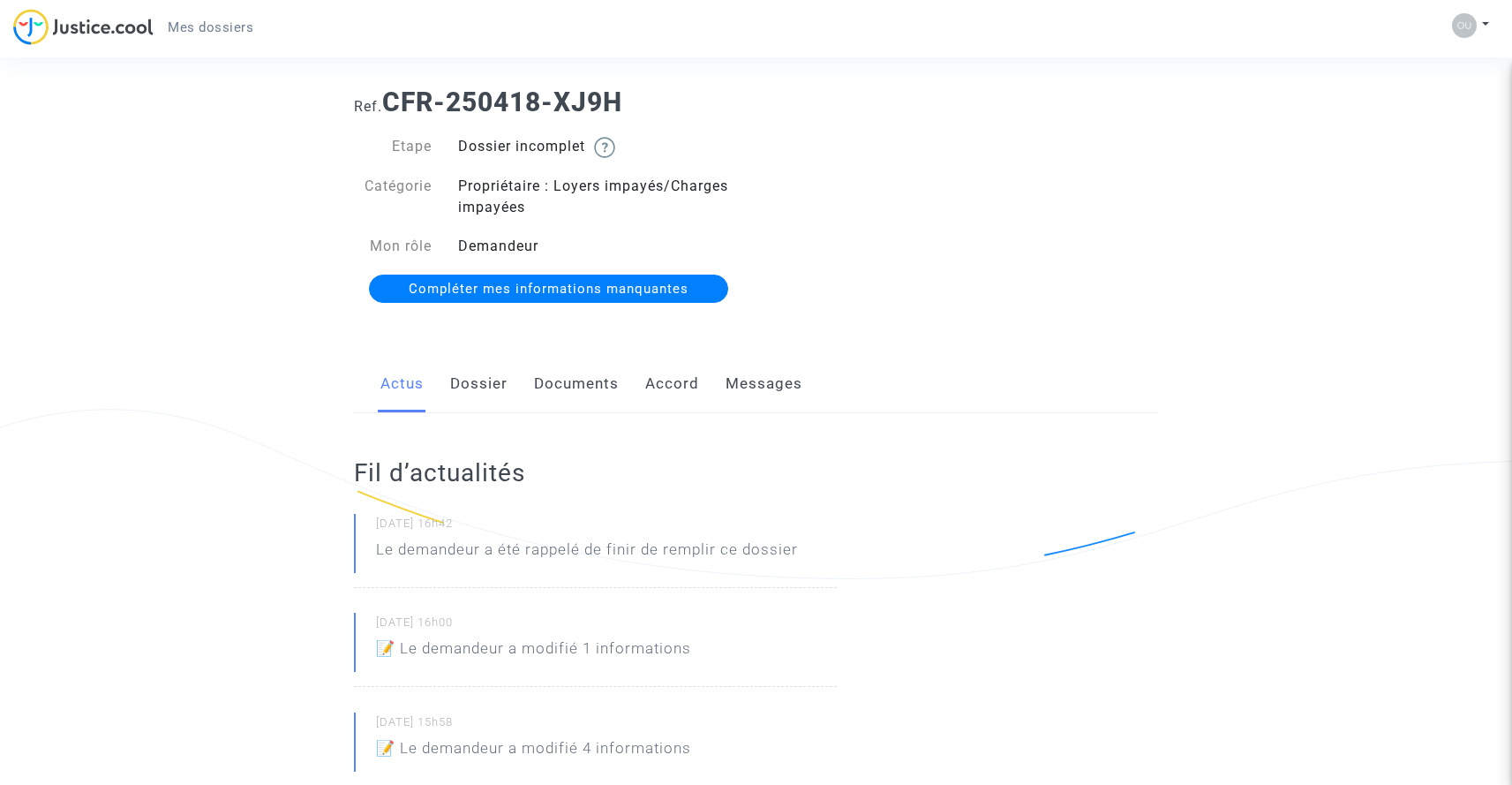
click at [582, 293] on span "Compléter mes informations manquantes" at bounding box center [549, 289] width 280 height 16
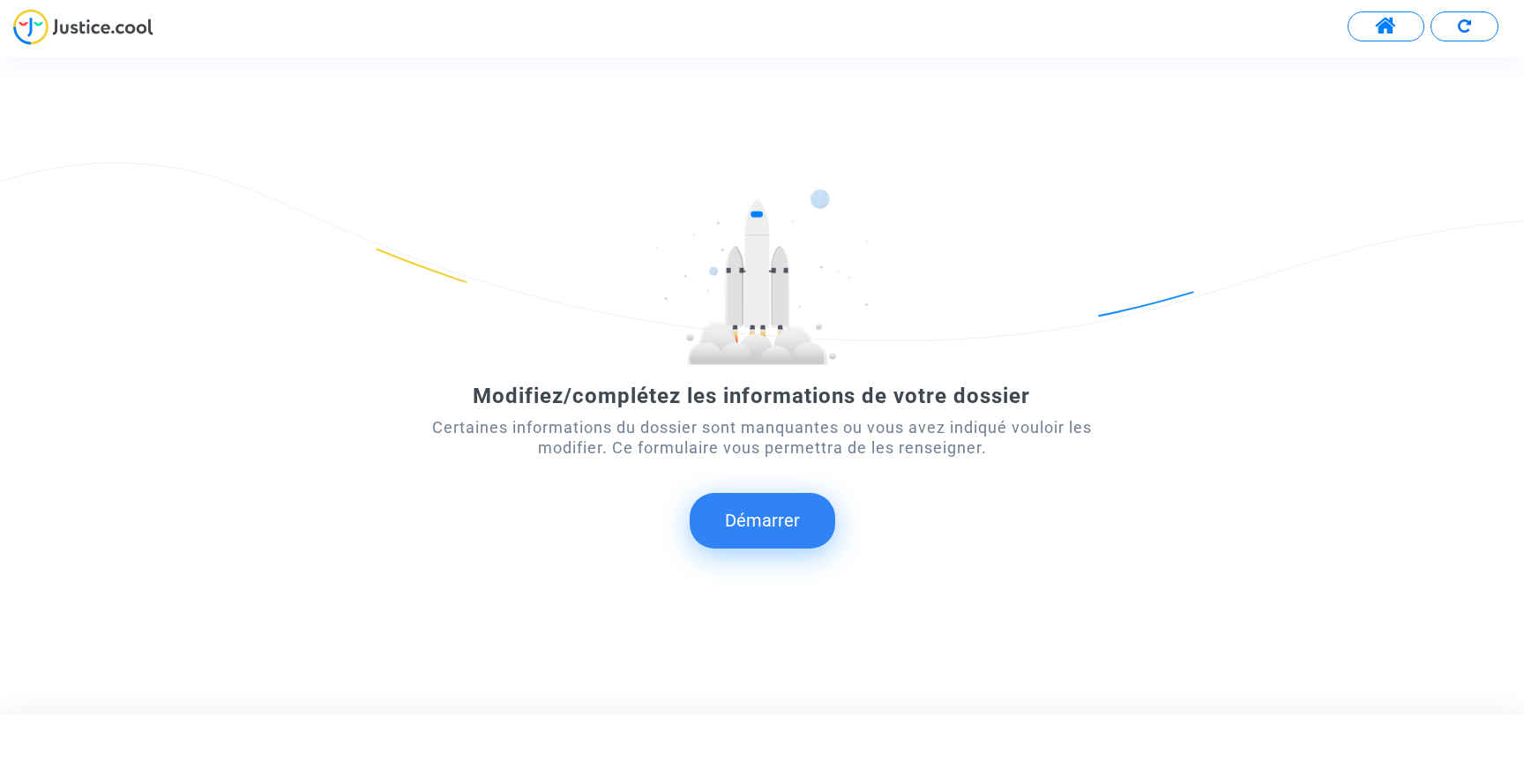
click at [759, 523] on button "Démarrer" at bounding box center [762, 520] width 146 height 54
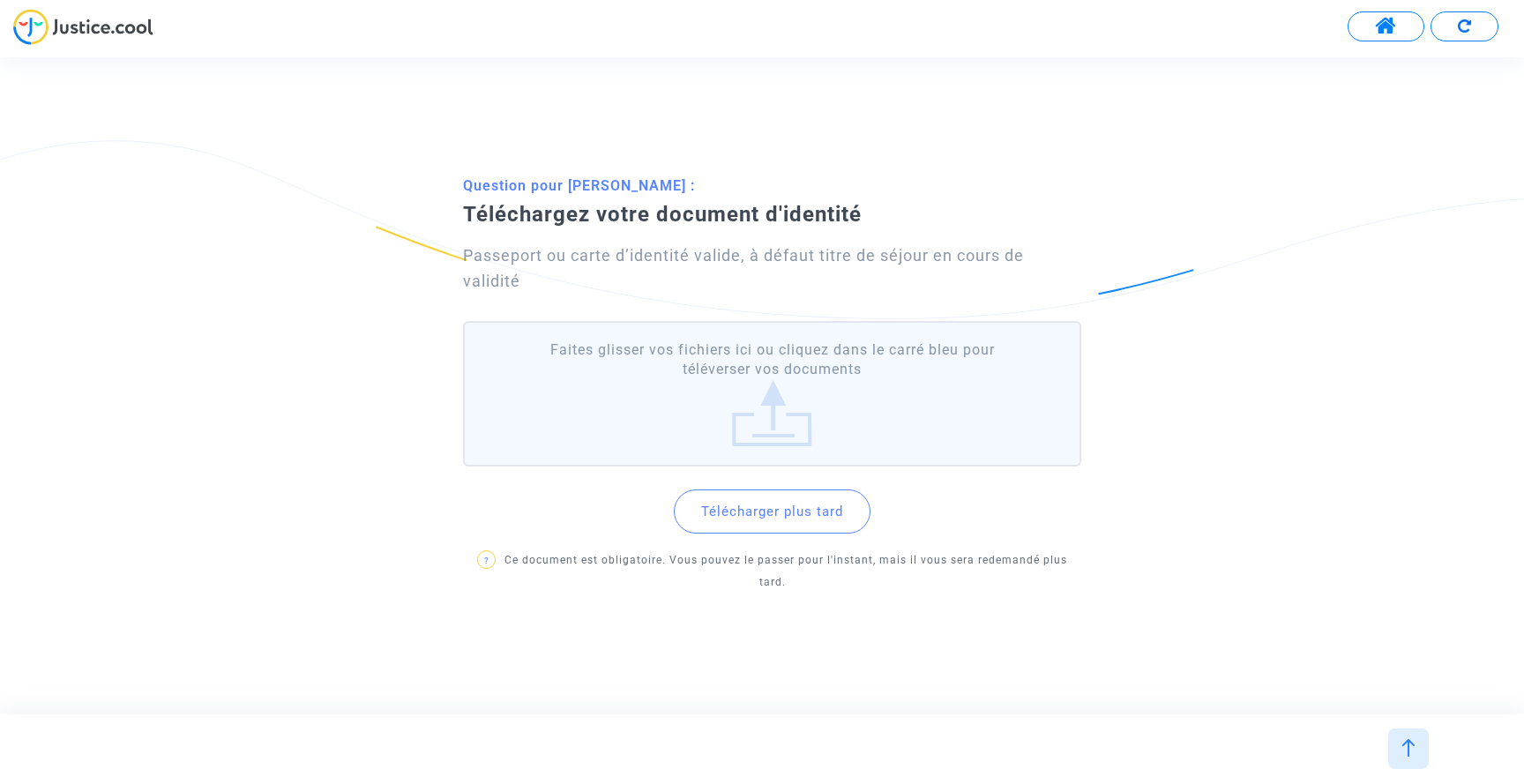
click at [766, 420] on label "Faites glisser vos fichiers ici ou cliquez dans le carré bleu pour téléverser v…" at bounding box center [772, 393] width 618 height 146
click at [0, 0] on input "Faites glisser vos fichiers ici ou cliquez dans le carré bleu pour téléverser v…" at bounding box center [0, 0] width 0 height 0
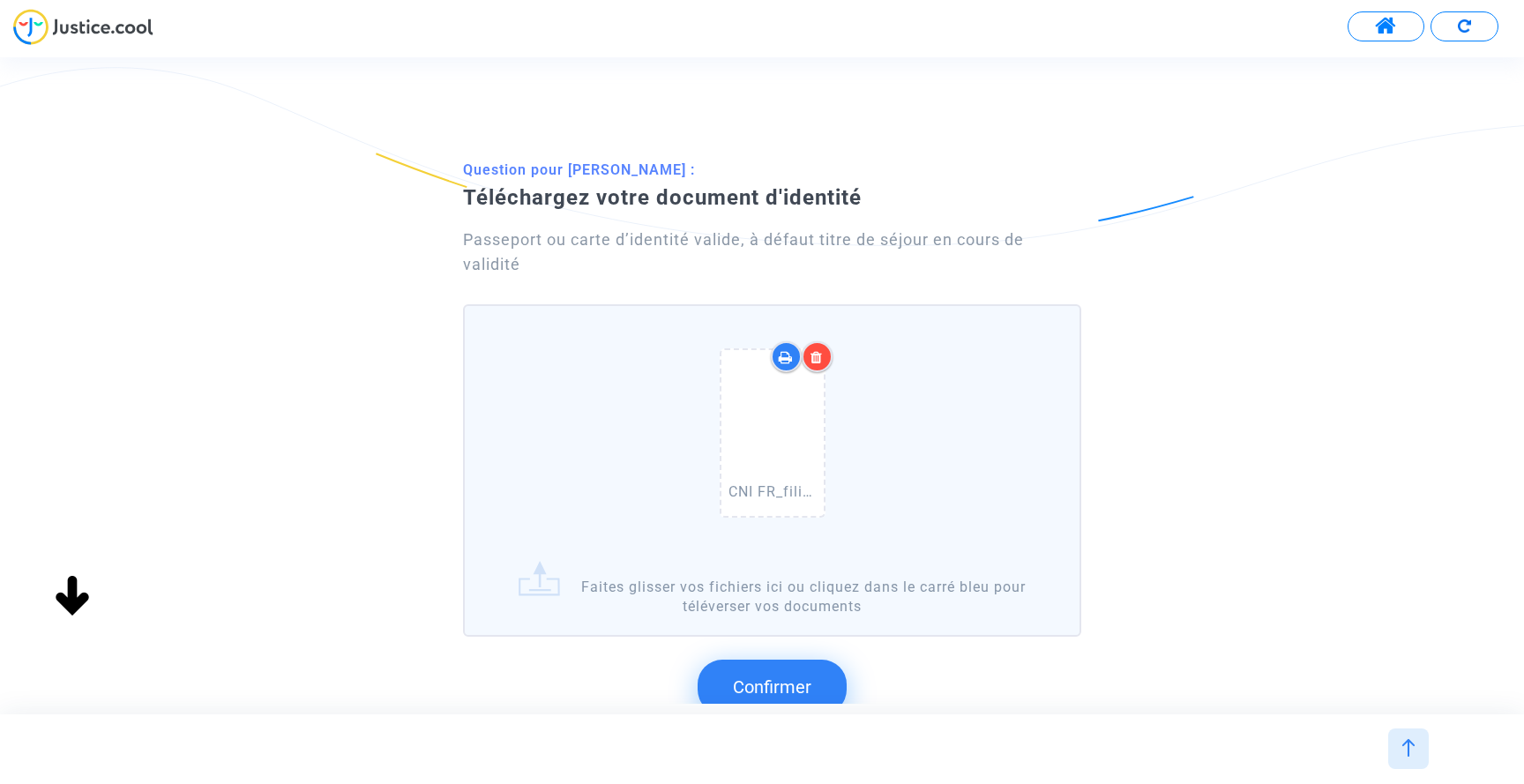
click at [754, 689] on span "Confirmer" at bounding box center [773, 686] width 79 height 22
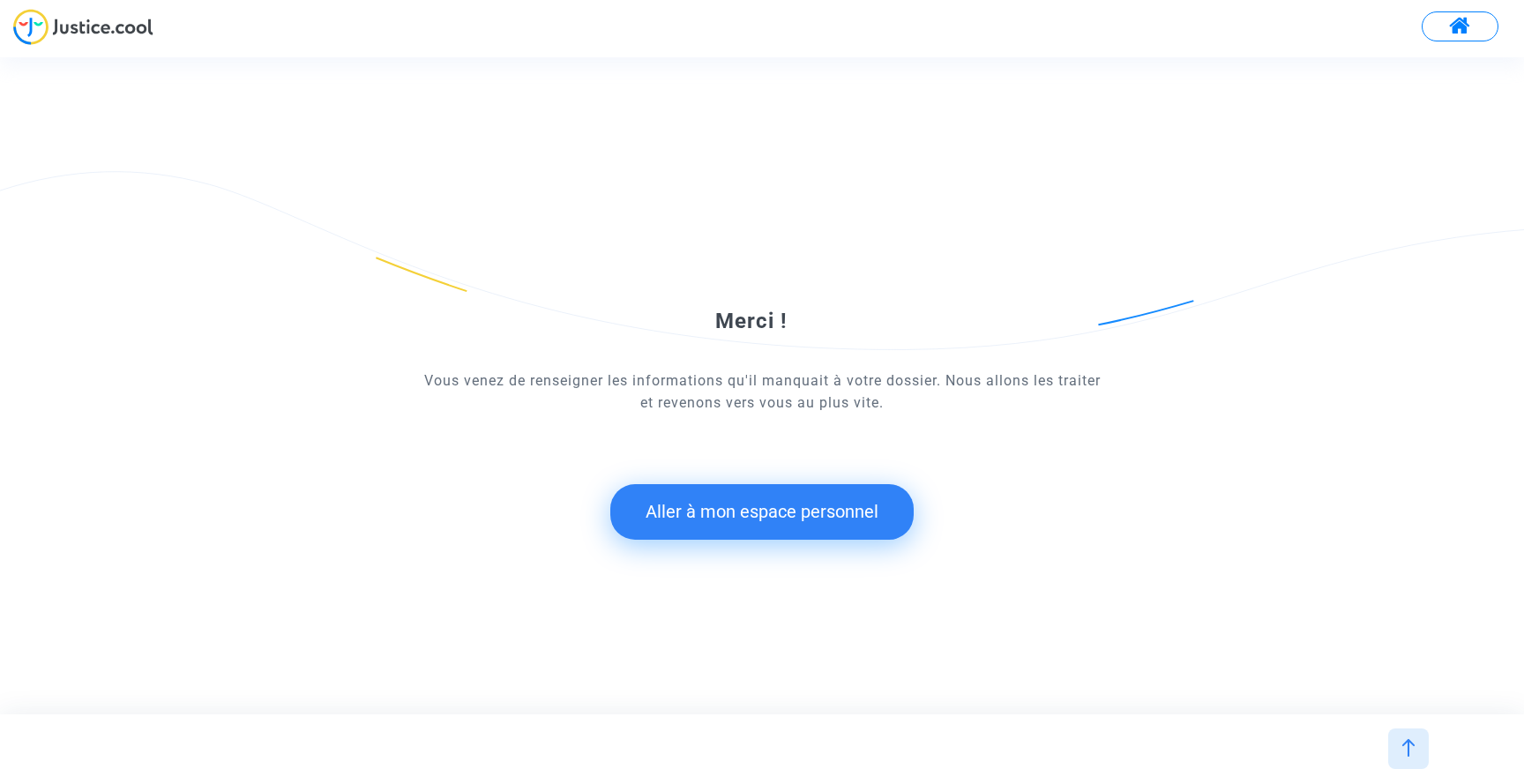
click at [755, 505] on button "Aller à mon espace personnel" at bounding box center [762, 512] width 303 height 54
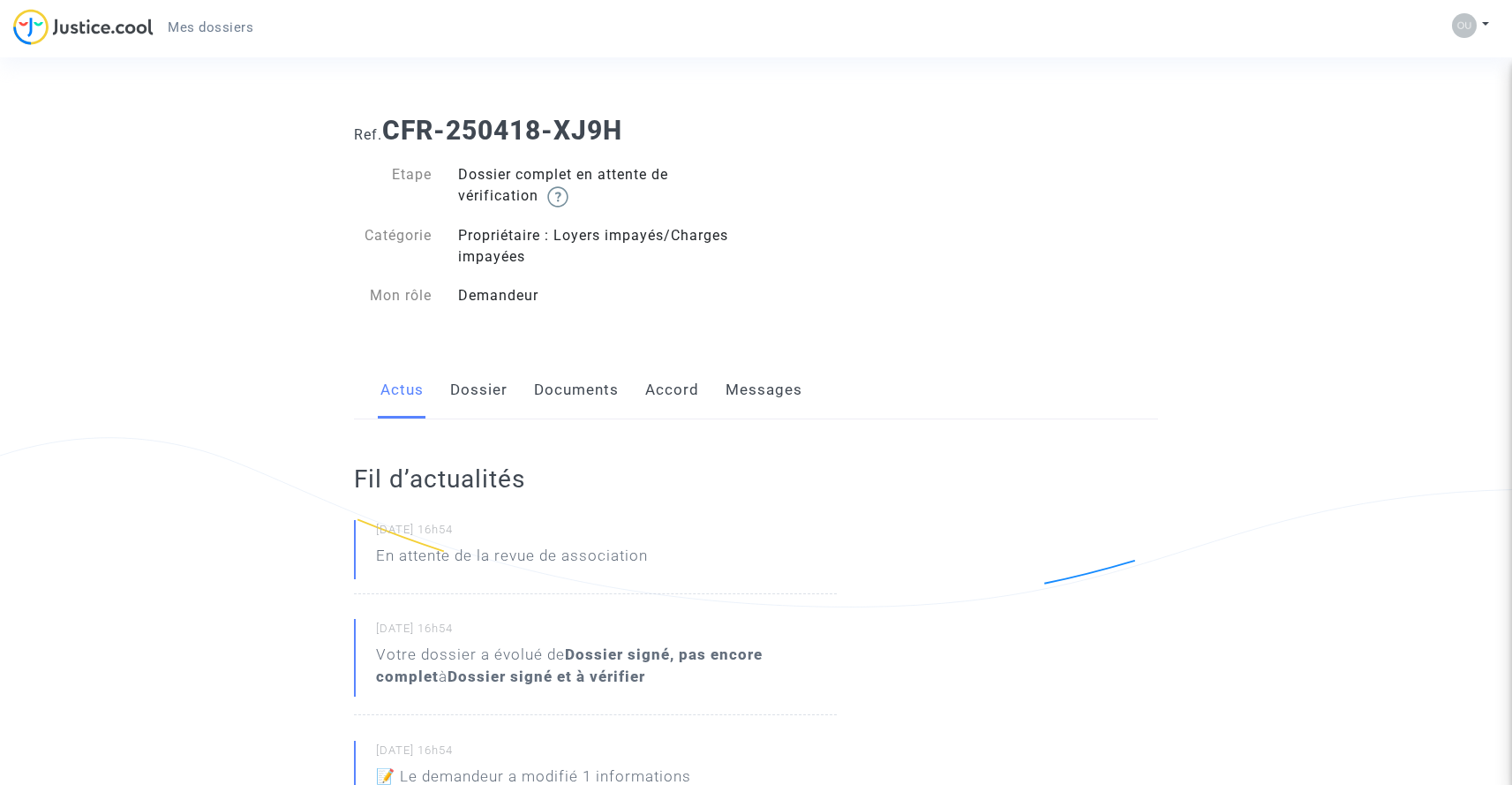
click at [466, 386] on link "Dossier" at bounding box center [478, 390] width 57 height 58
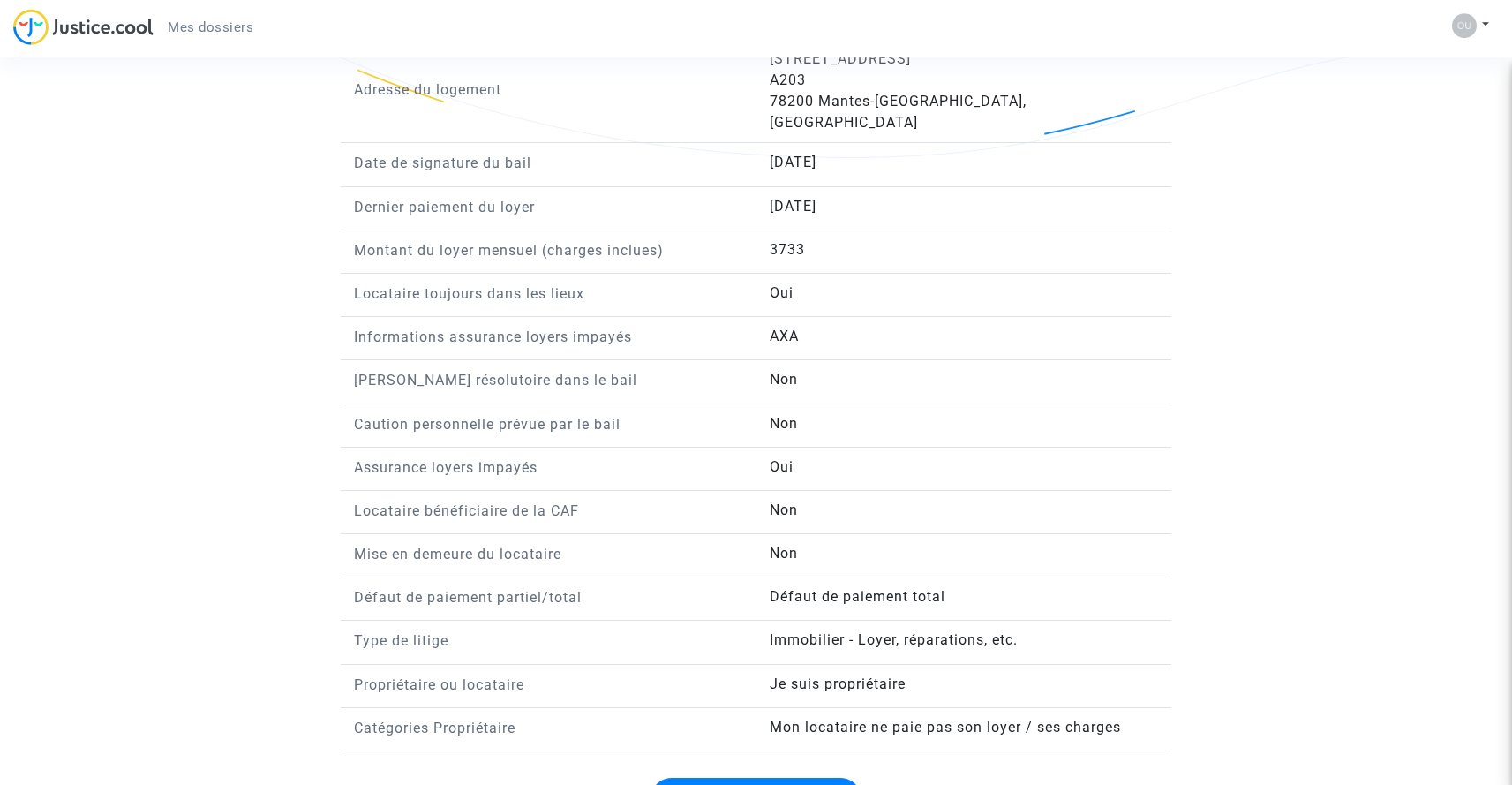
scroll to position [1372, 0]
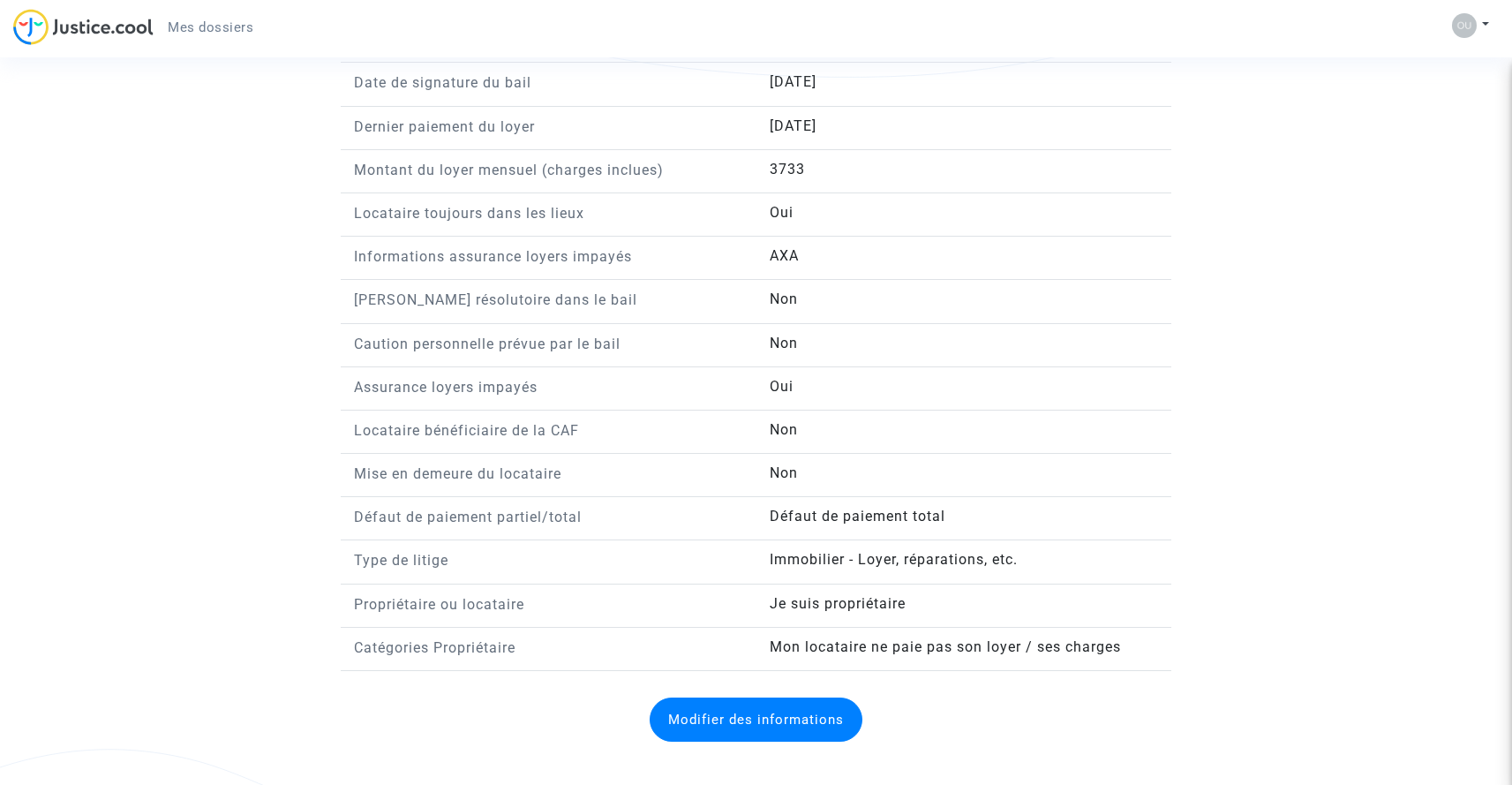
click at [698, 707] on button "Modifier des informations" at bounding box center [756, 719] width 212 height 44
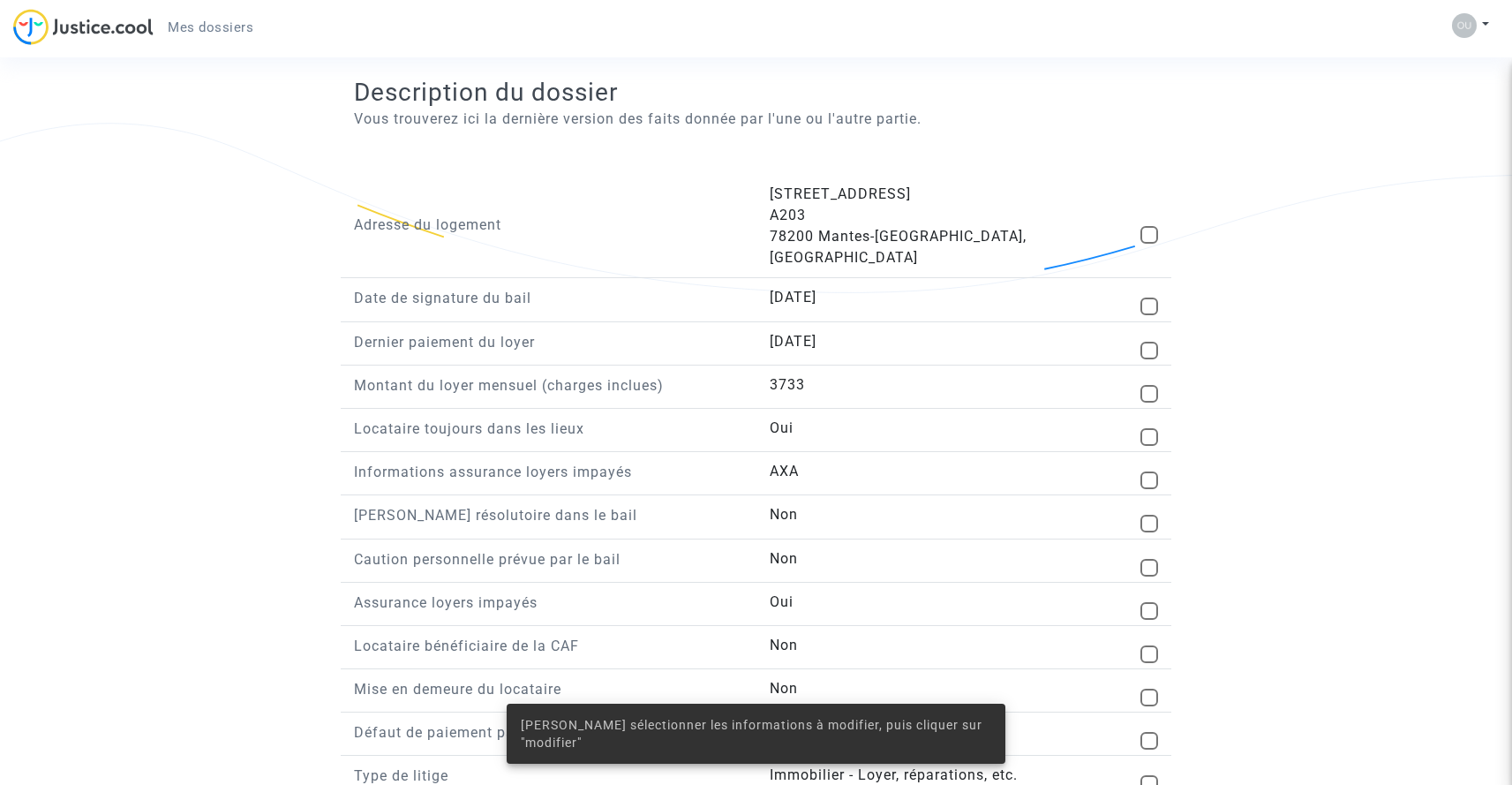
scroll to position [1156, 0]
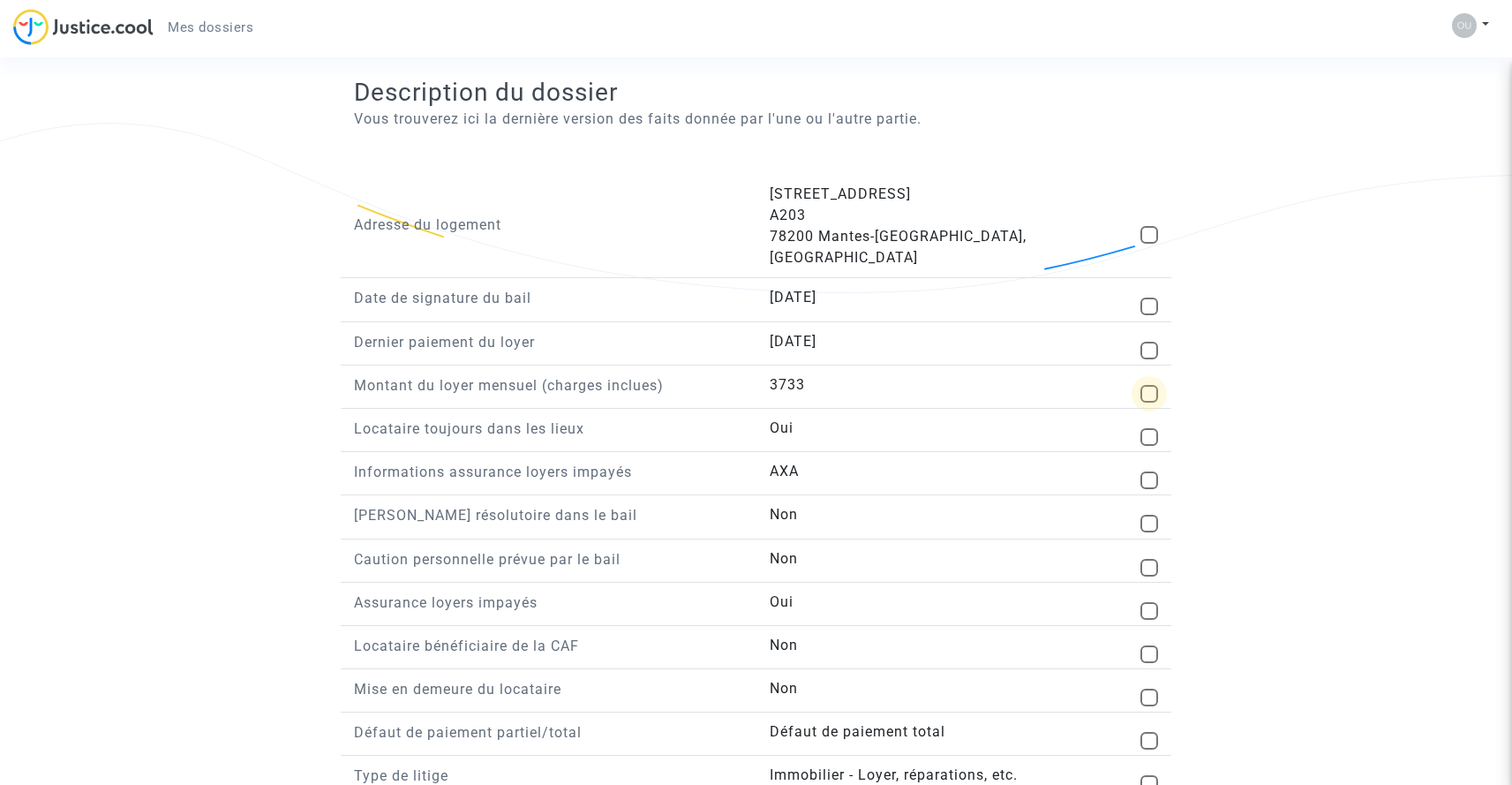
click at [1148, 385] on span at bounding box center [1149, 394] width 18 height 18
click at [1148, 402] on input "checkbox" at bounding box center [1148, 402] width 1 height 1
checkbox input "true"
click at [1147, 472] on span at bounding box center [1149, 480] width 18 height 18
click at [1148, 489] on input "checkbox" at bounding box center [1148, 489] width 1 height 1
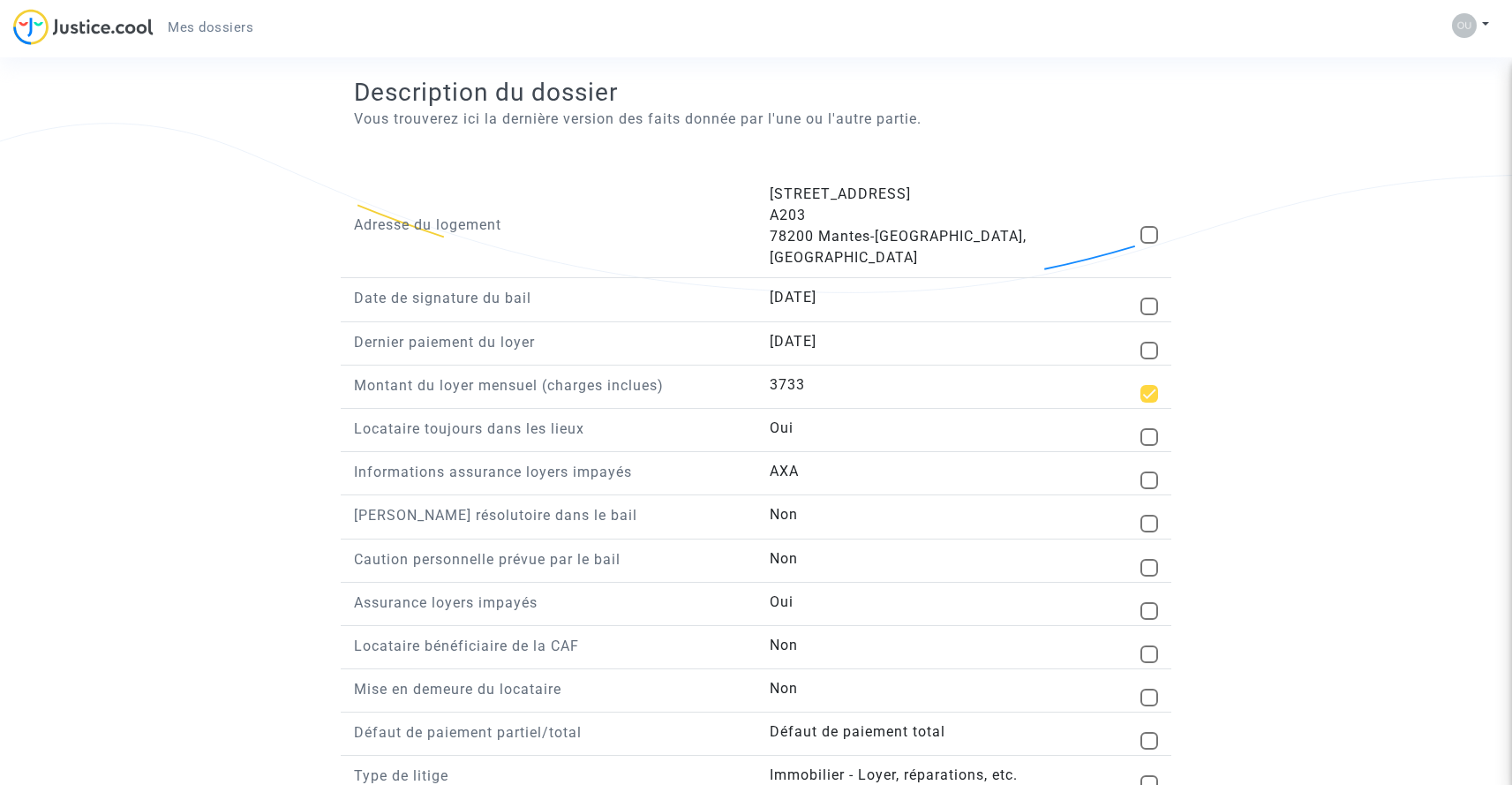
checkbox input "true"
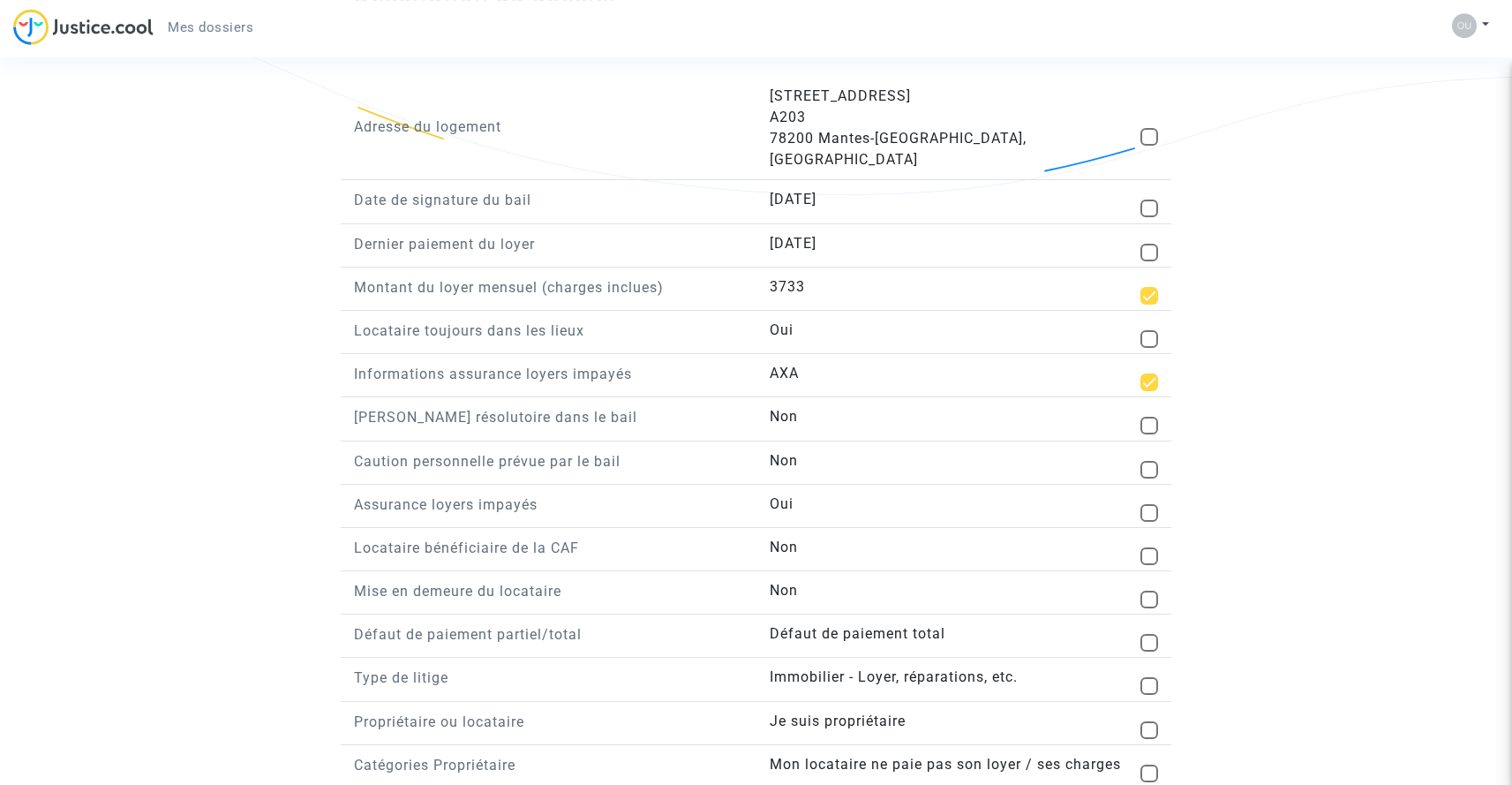
scroll to position [1255, 0]
click at [1146, 503] on span at bounding box center [1149, 511] width 18 height 18
click at [1148, 521] on input "checkbox" at bounding box center [1148, 521] width 1 height 1
checkbox input "true"
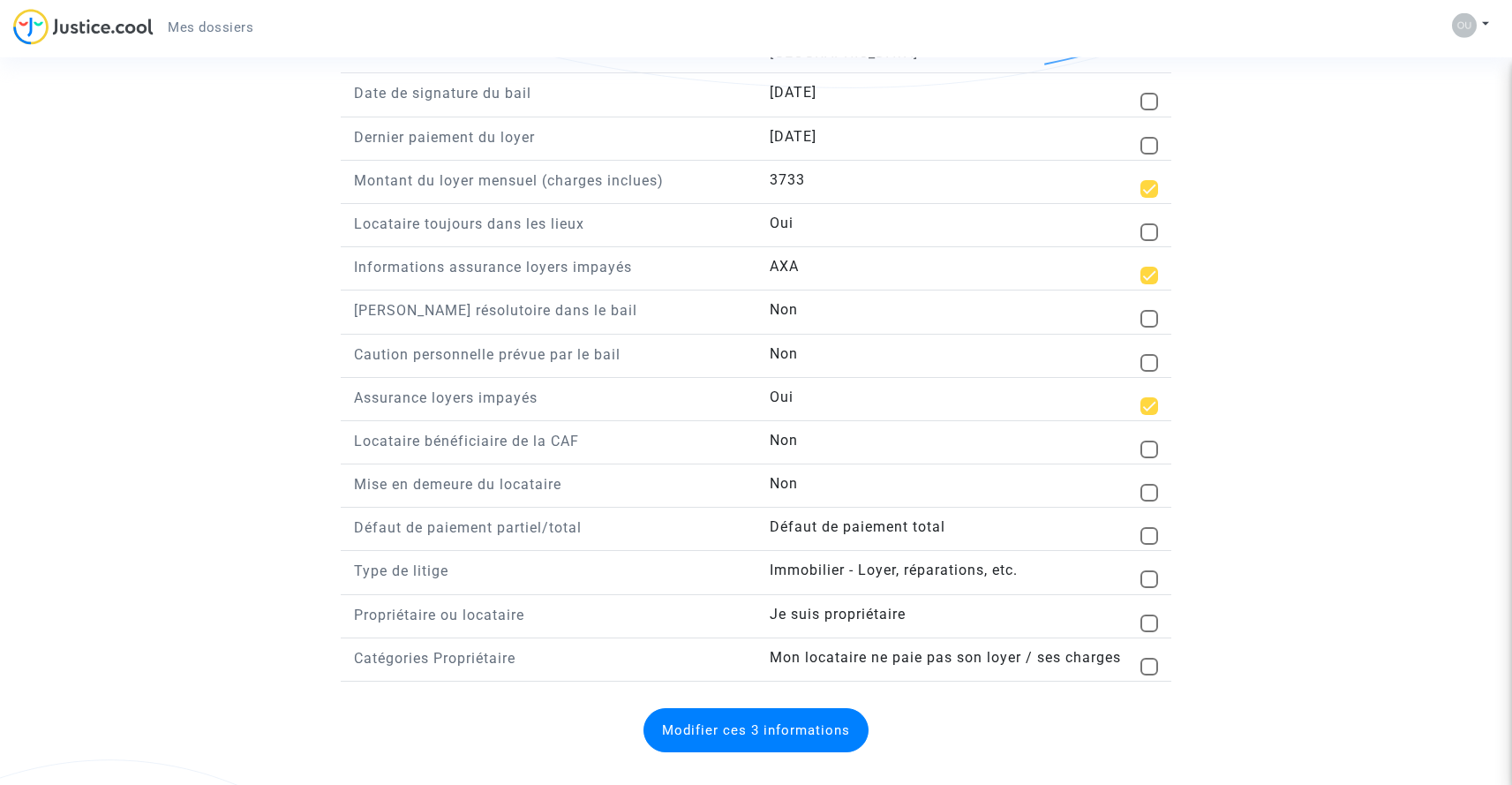
scroll to position [1372, 0]
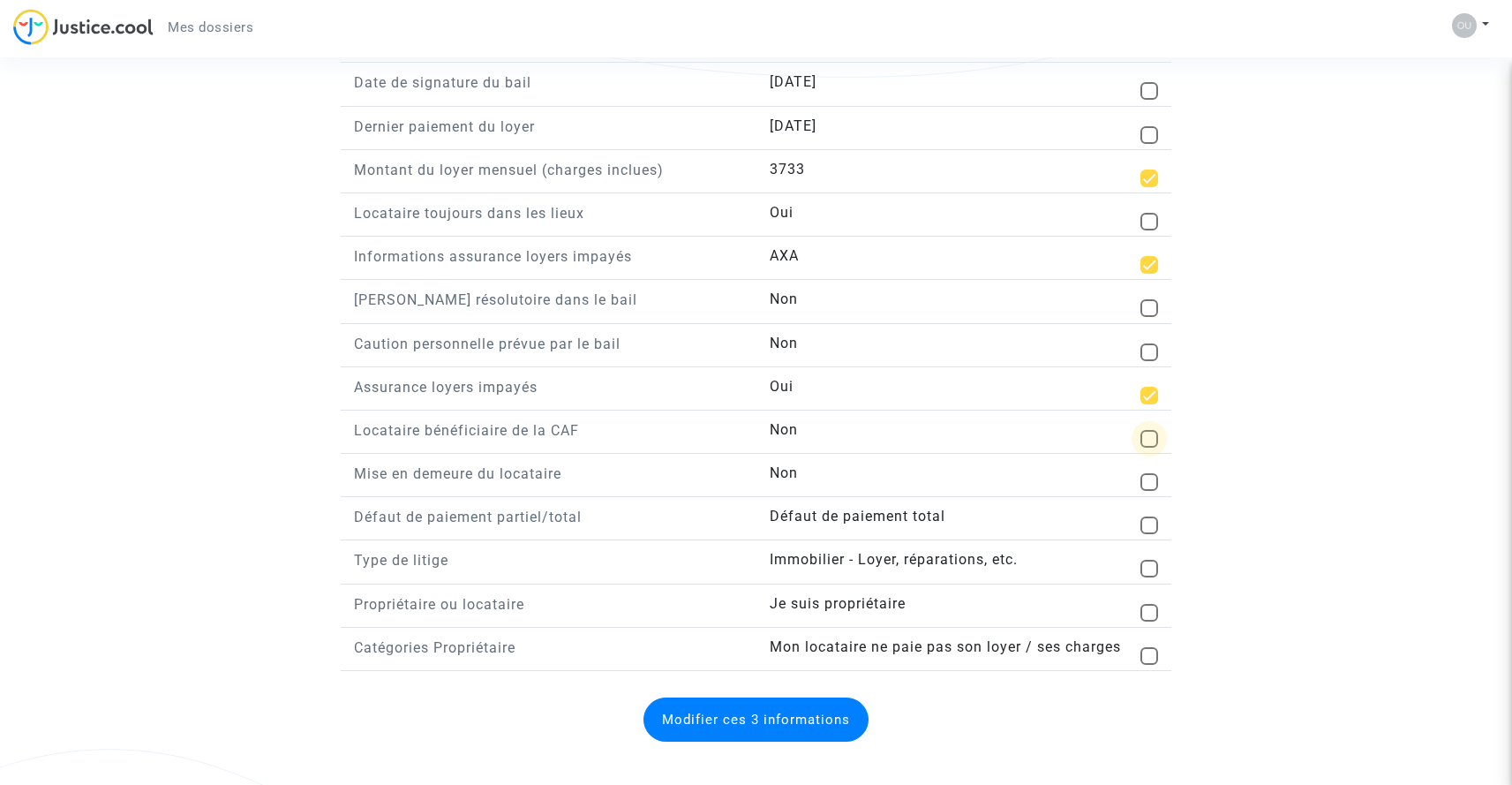
click at [1153, 430] on span at bounding box center [1149, 438] width 18 height 18
click at [1149, 447] on input "checkbox" at bounding box center [1148, 447] width 1 height 1
checkbox input "true"
click at [1146, 648] on span at bounding box center [1149, 656] width 18 height 18
click at [1148, 665] on input "checkbox" at bounding box center [1148, 665] width 1 height 1
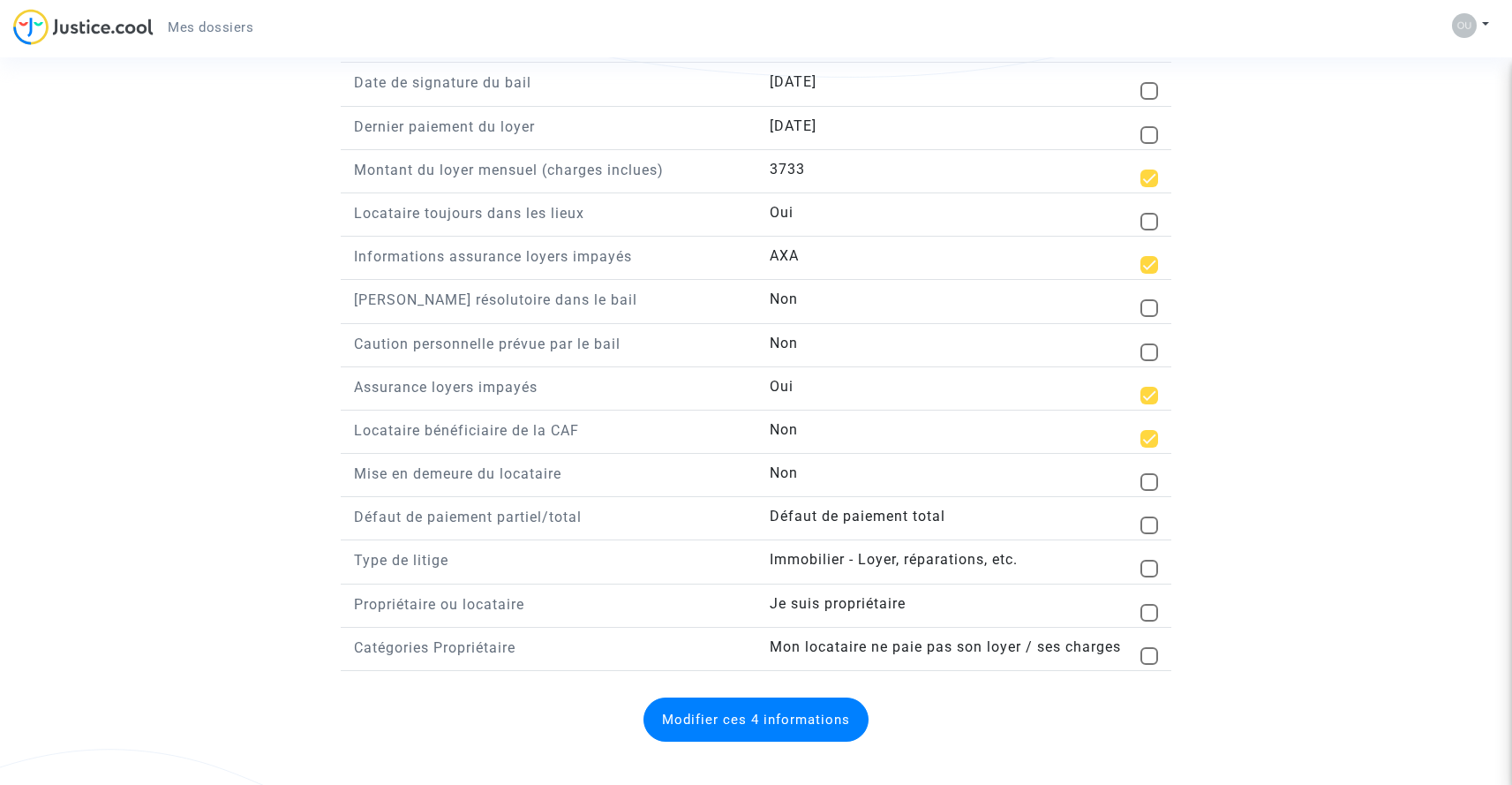
checkbox input "true"
click at [721, 714] on button "Modifier ces 5 informations" at bounding box center [756, 719] width 226 height 44
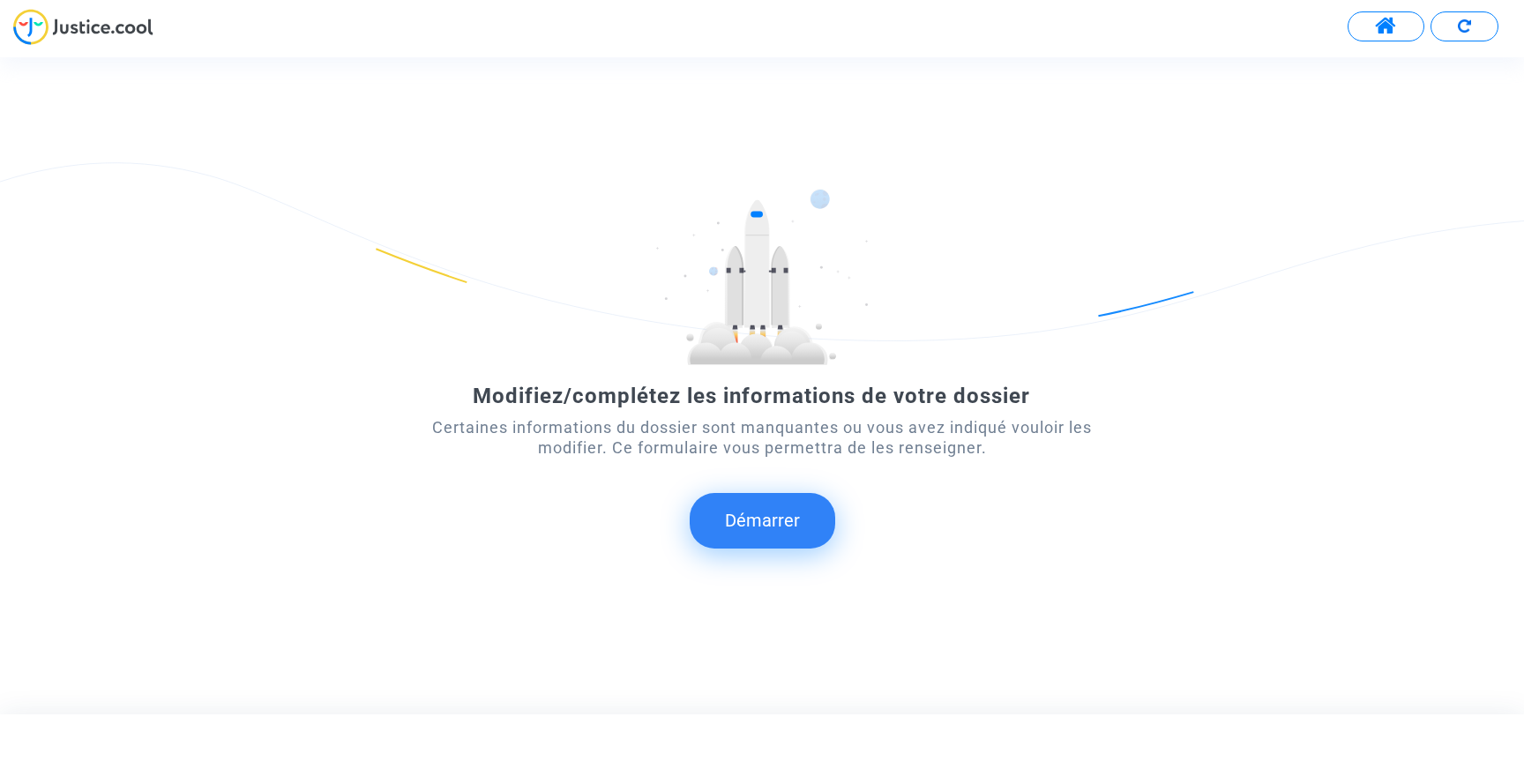
click at [775, 534] on button "Démarrer" at bounding box center [762, 520] width 146 height 54
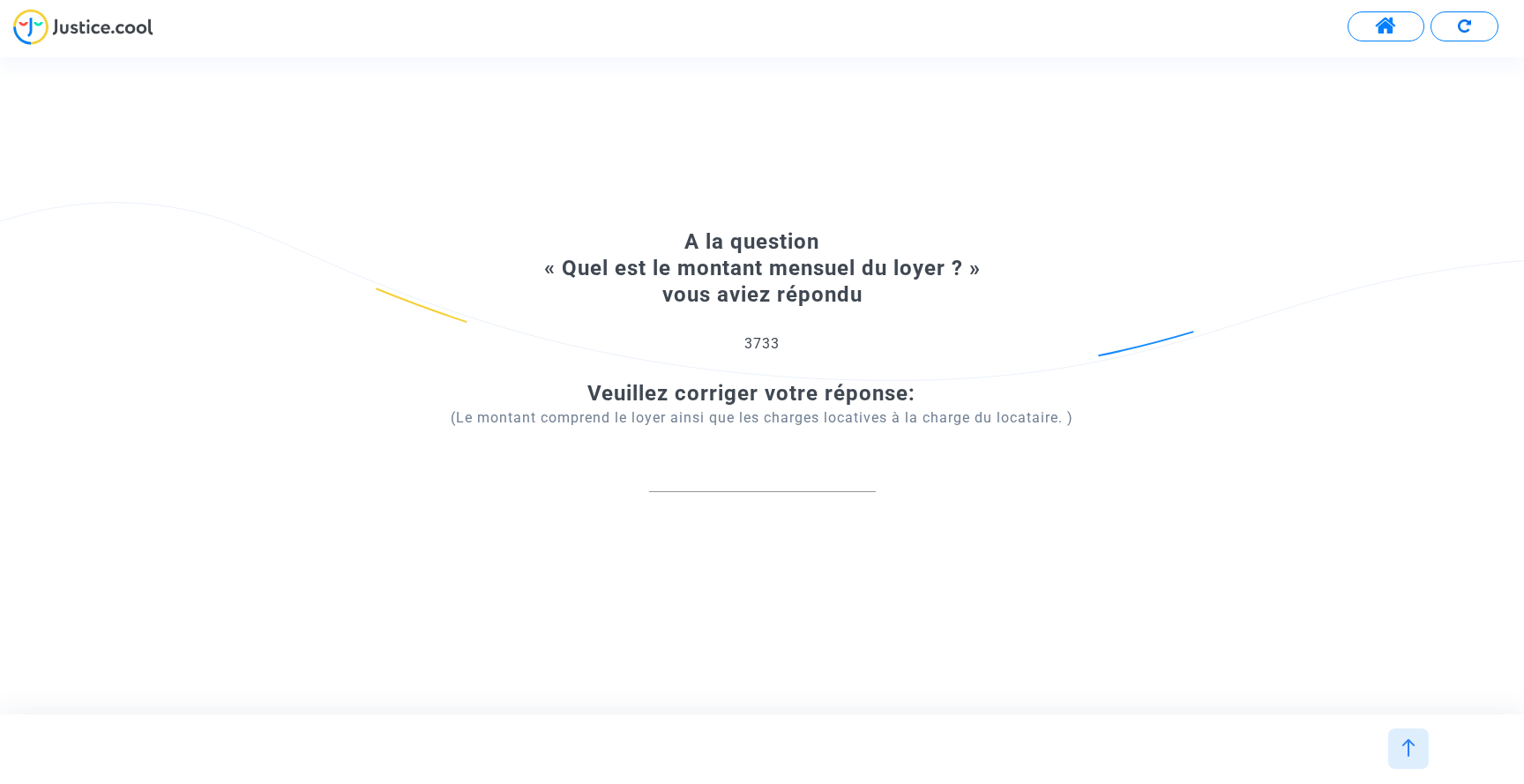
click at [698, 482] on input "number" at bounding box center [762, 472] width 226 height 23
paste input "4.896"
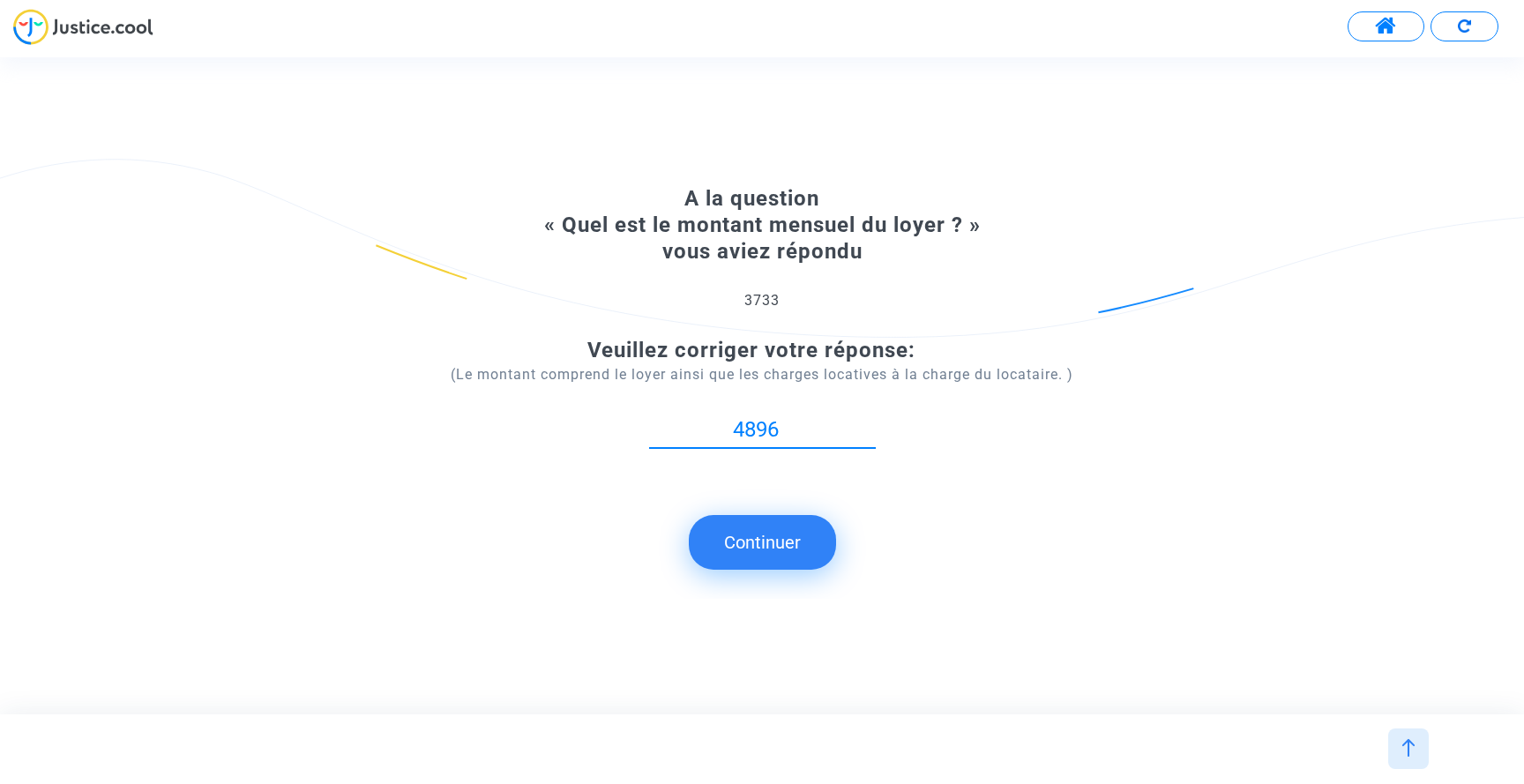
type input "4896"
click at [749, 545] on button "Continuer" at bounding box center [762, 543] width 147 height 54
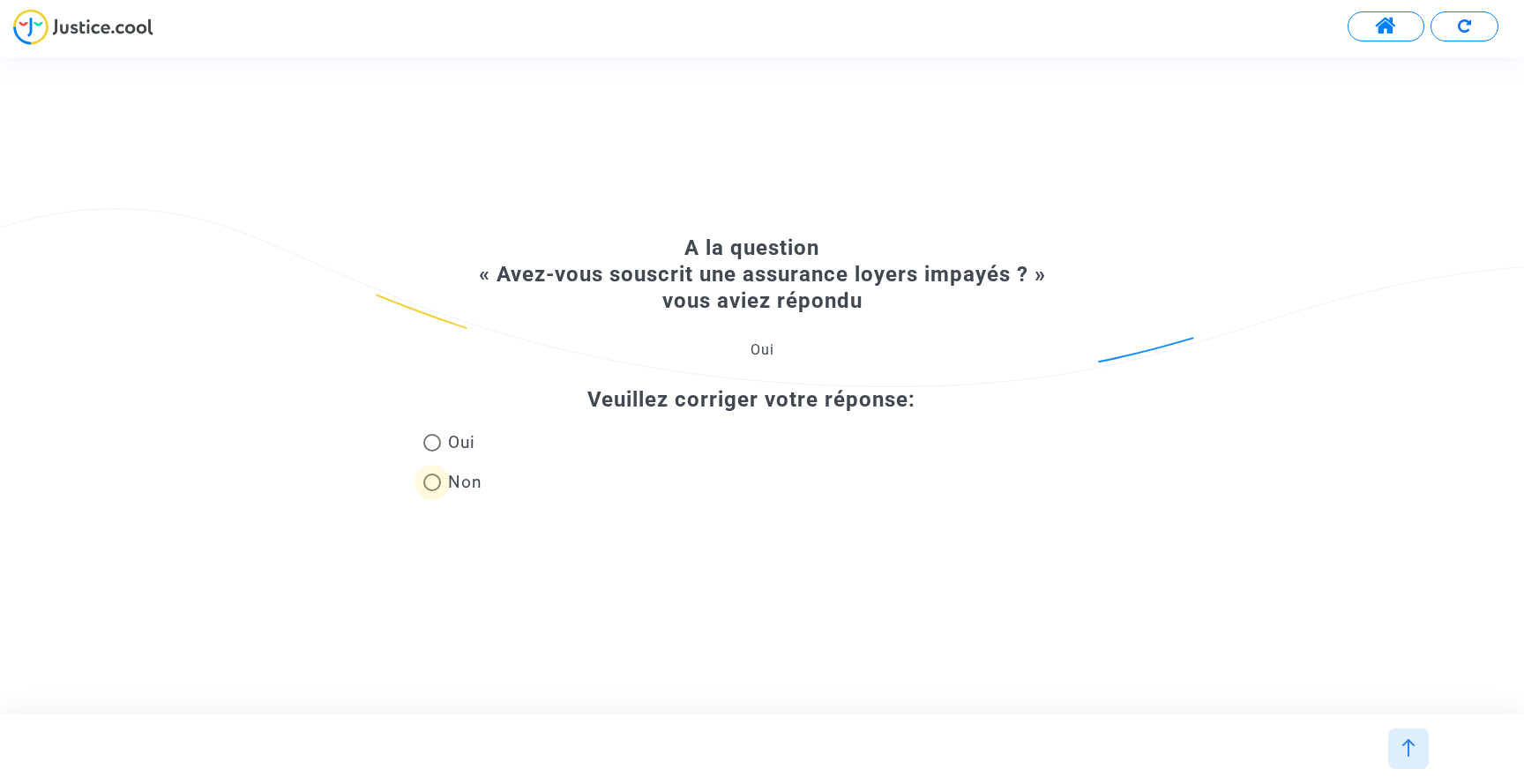
click at [456, 479] on span "Non" at bounding box center [462, 482] width 41 height 23
click at [432, 491] on input "Non" at bounding box center [431, 491] width 1 height 1
radio input "true"
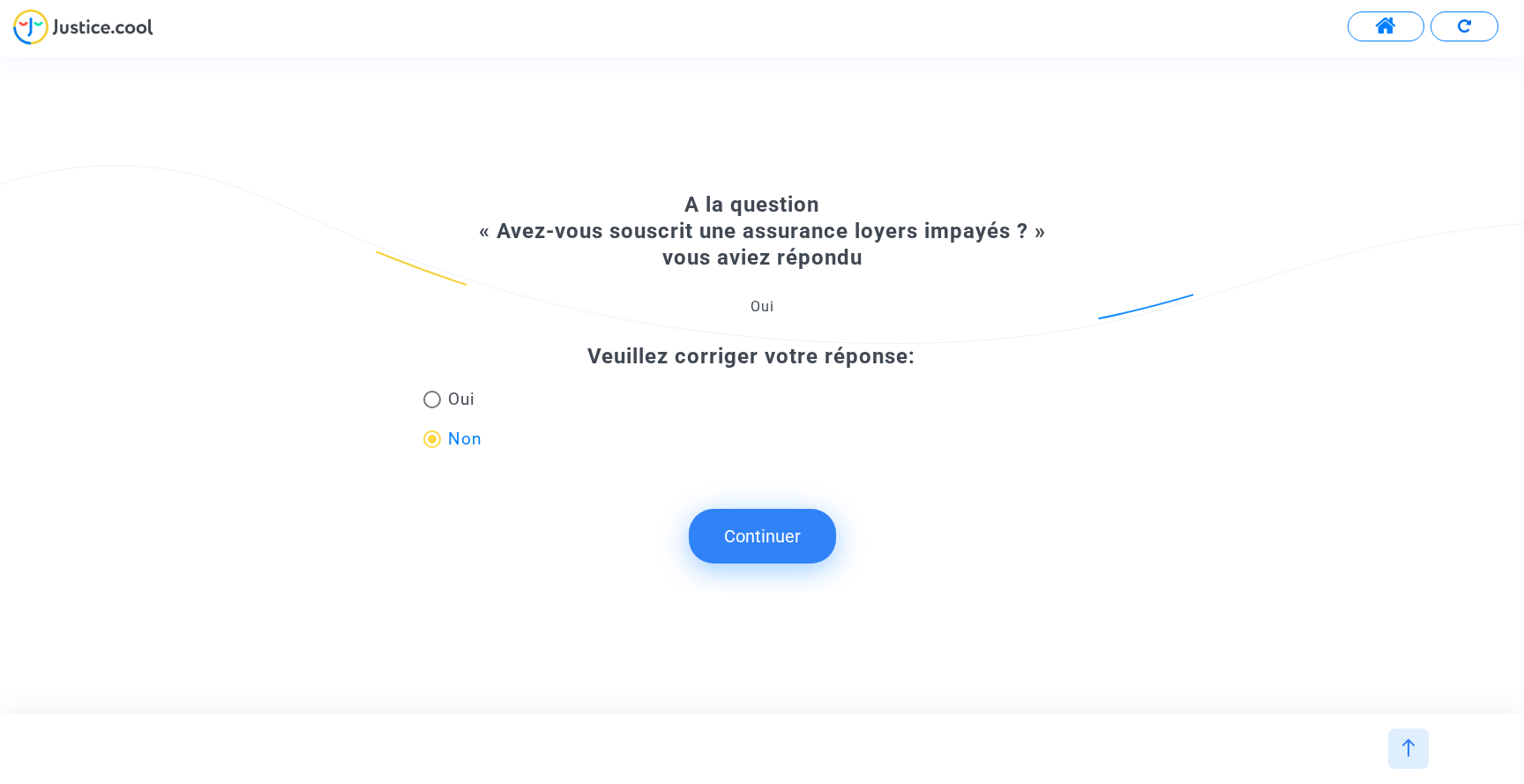
click at [774, 522] on button "Continuer" at bounding box center [762, 536] width 147 height 54
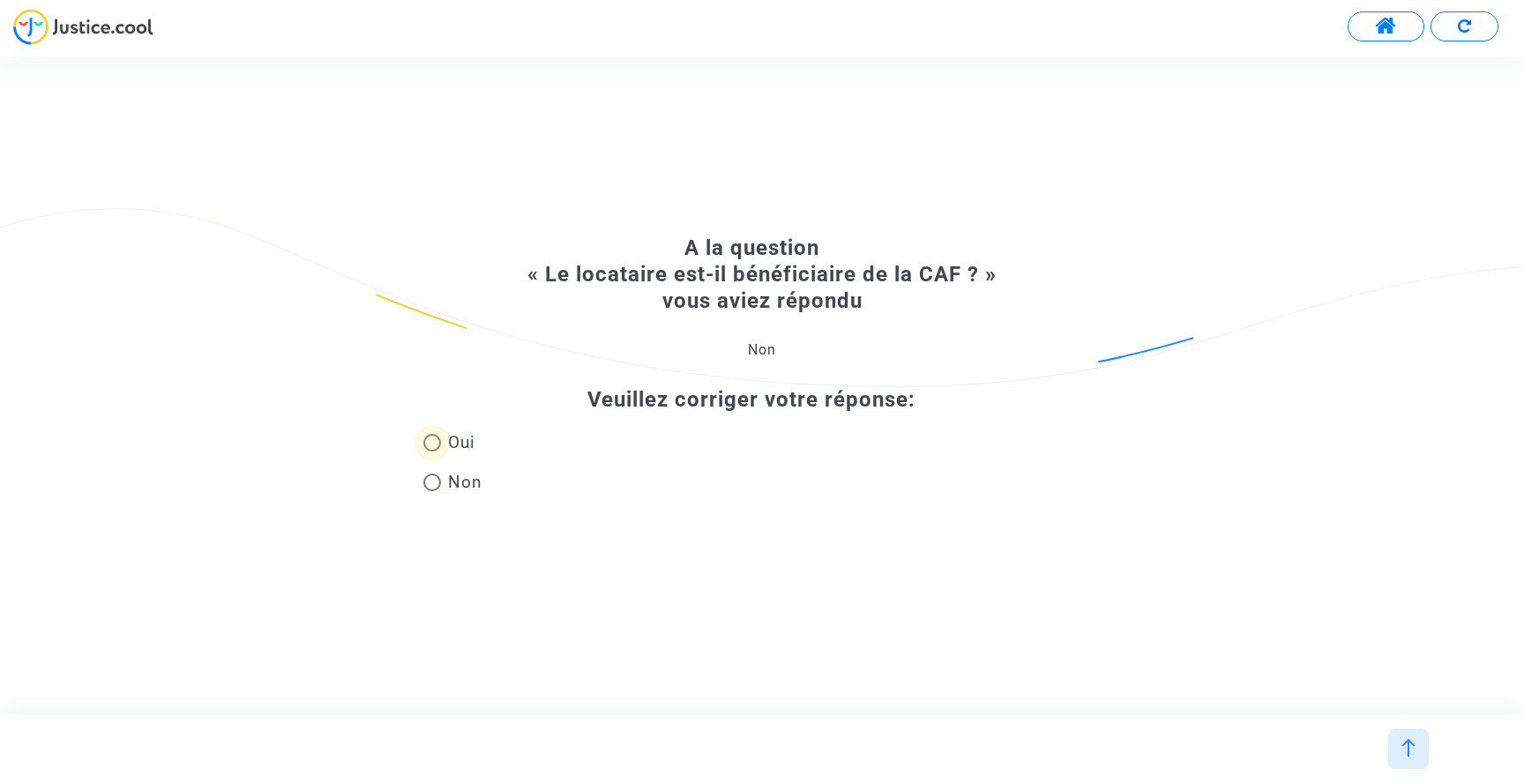
click at [454, 436] on span "Oui" at bounding box center [458, 441] width 35 height 23
click at [432, 452] on input "Oui" at bounding box center [431, 452] width 1 height 1
radio input "true"
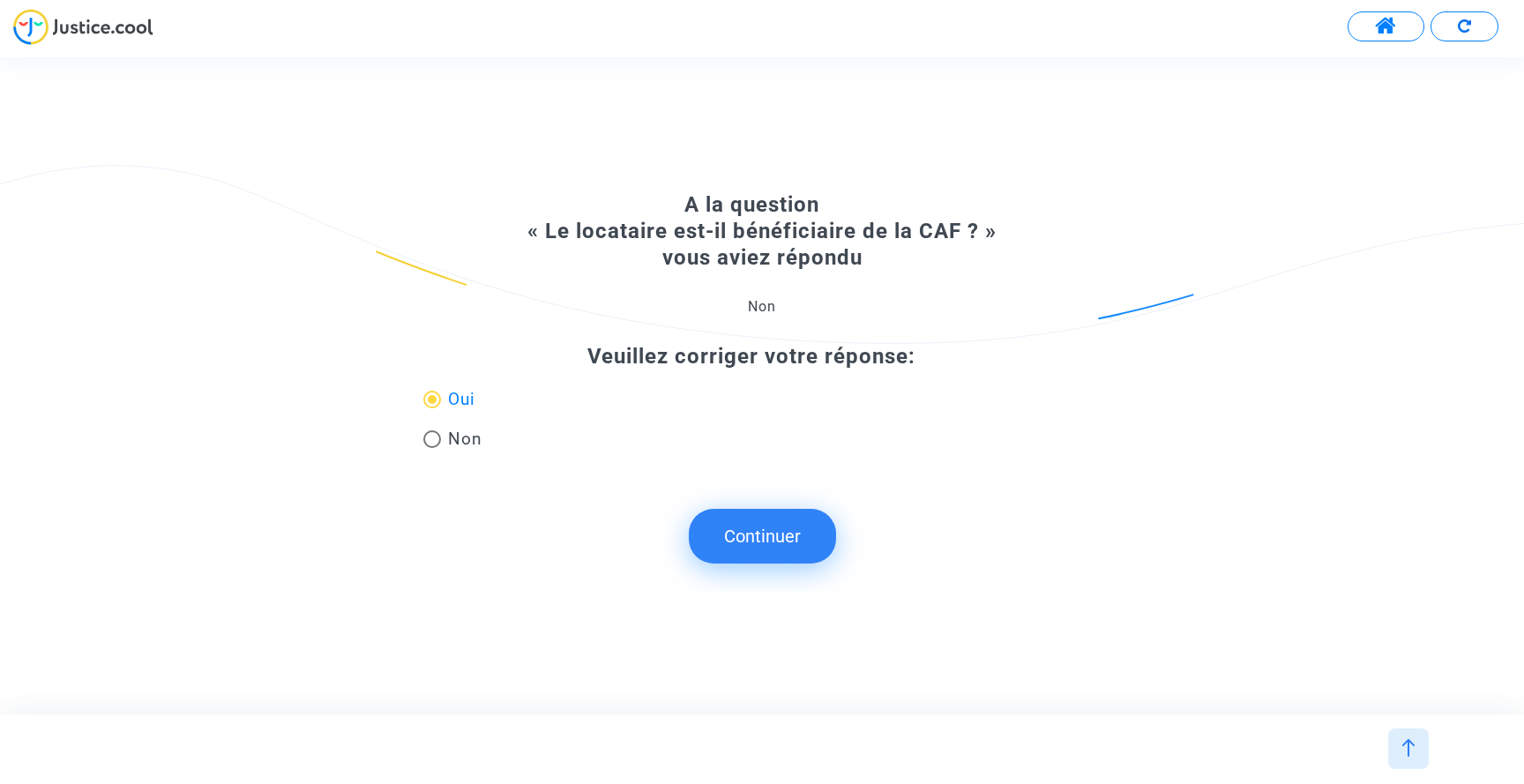
click at [758, 530] on button "Continuer" at bounding box center [762, 536] width 147 height 54
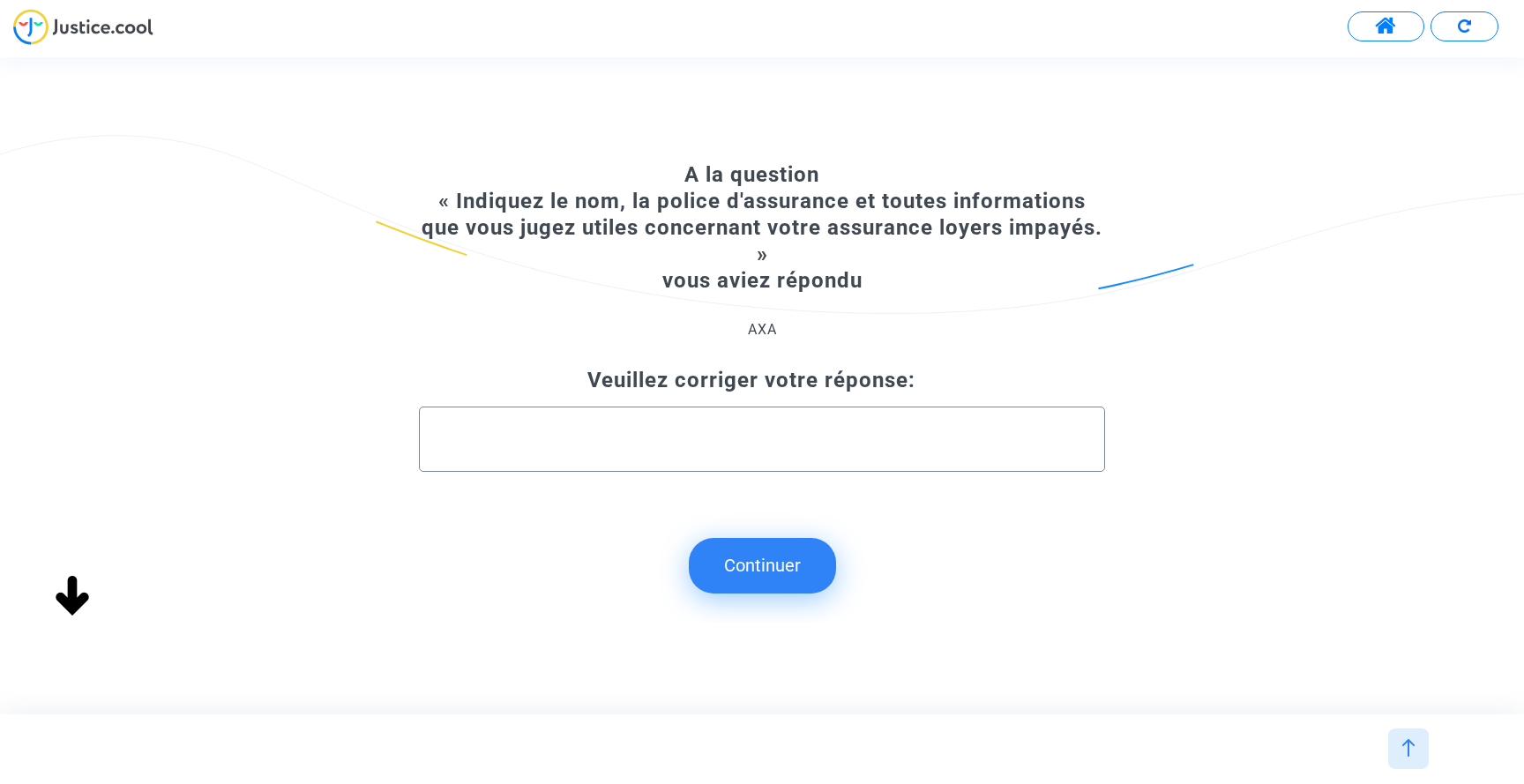
click at [730, 447] on input "text" at bounding box center [762, 439] width 649 height 21
type input "non applicable"
click at [748, 571] on button "Continuer" at bounding box center [762, 565] width 147 height 54
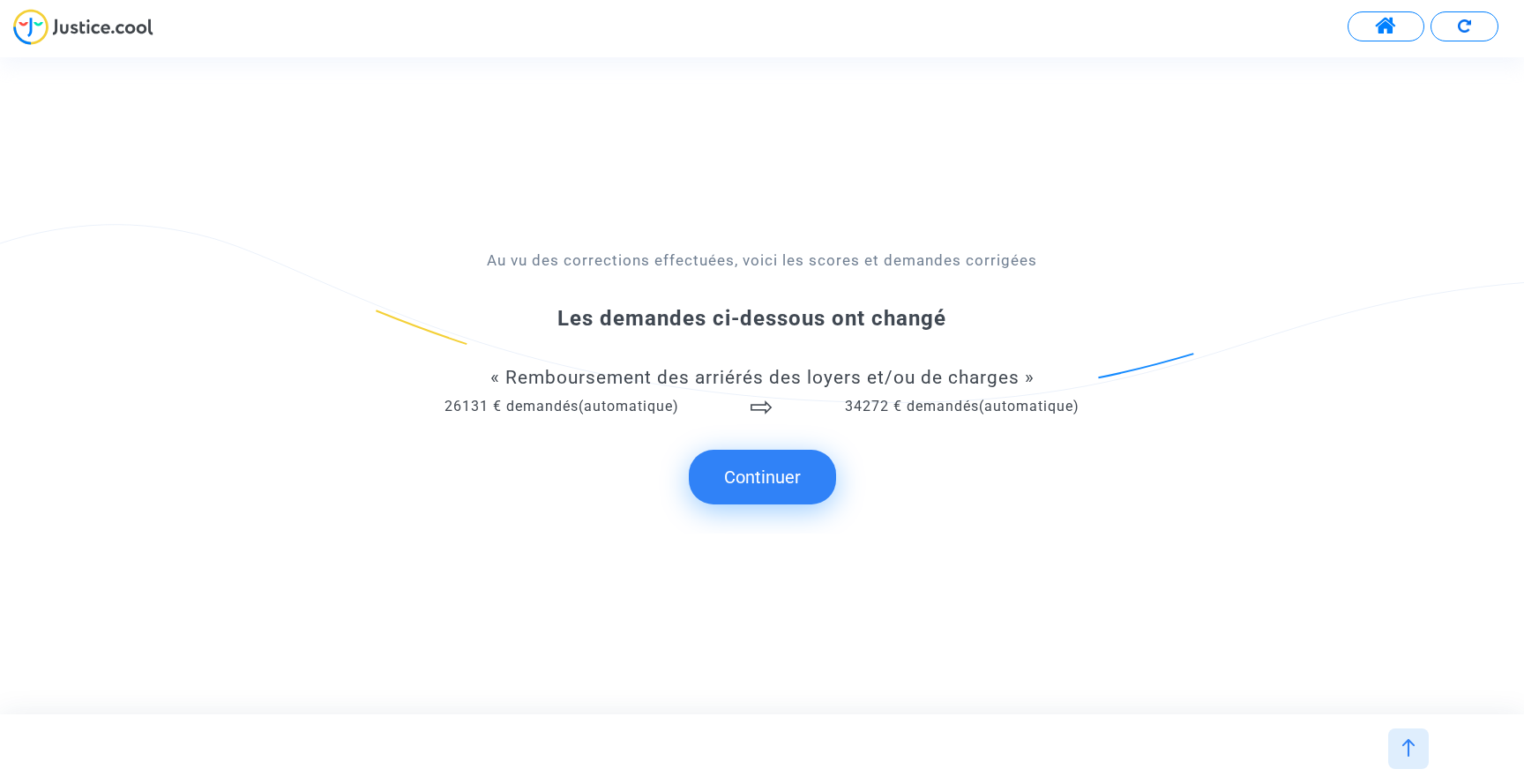
click at [762, 412] on div "⇨" at bounding box center [762, 407] width 24 height 20
click at [797, 500] on button "Continuer" at bounding box center [762, 477] width 147 height 54
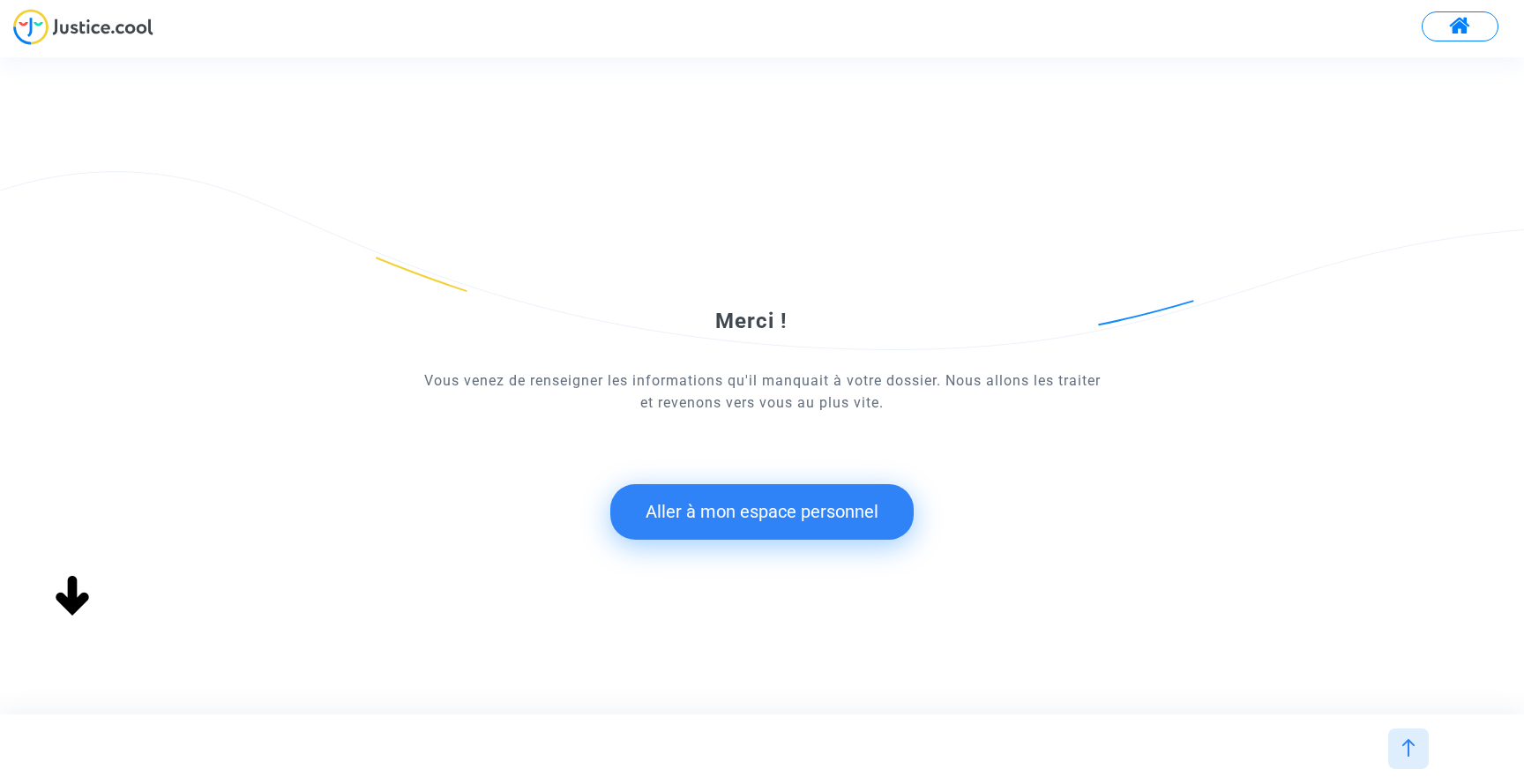
click at [793, 515] on button "Aller à mon espace personnel" at bounding box center [762, 512] width 303 height 54
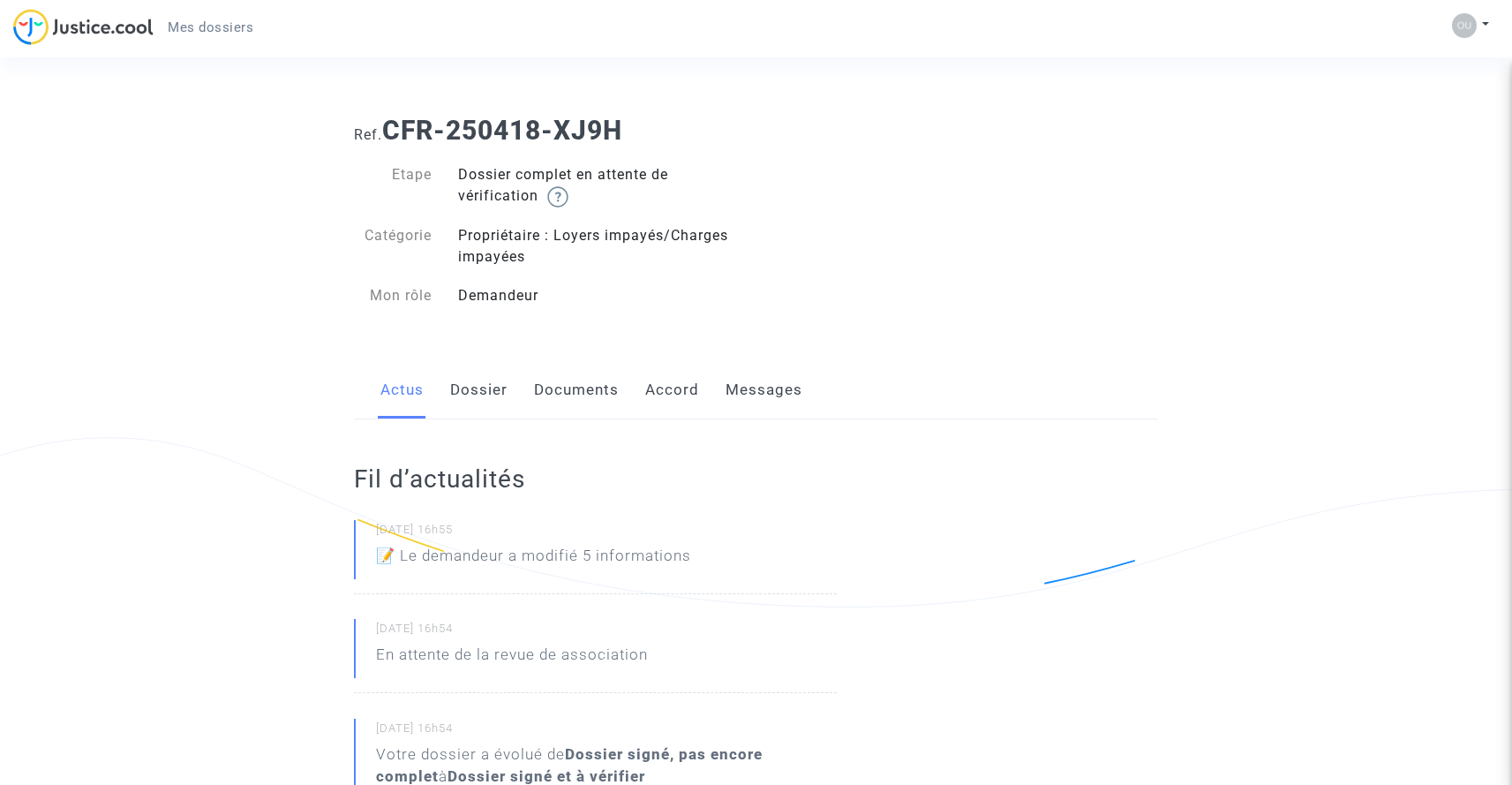
scroll to position [85, 0]
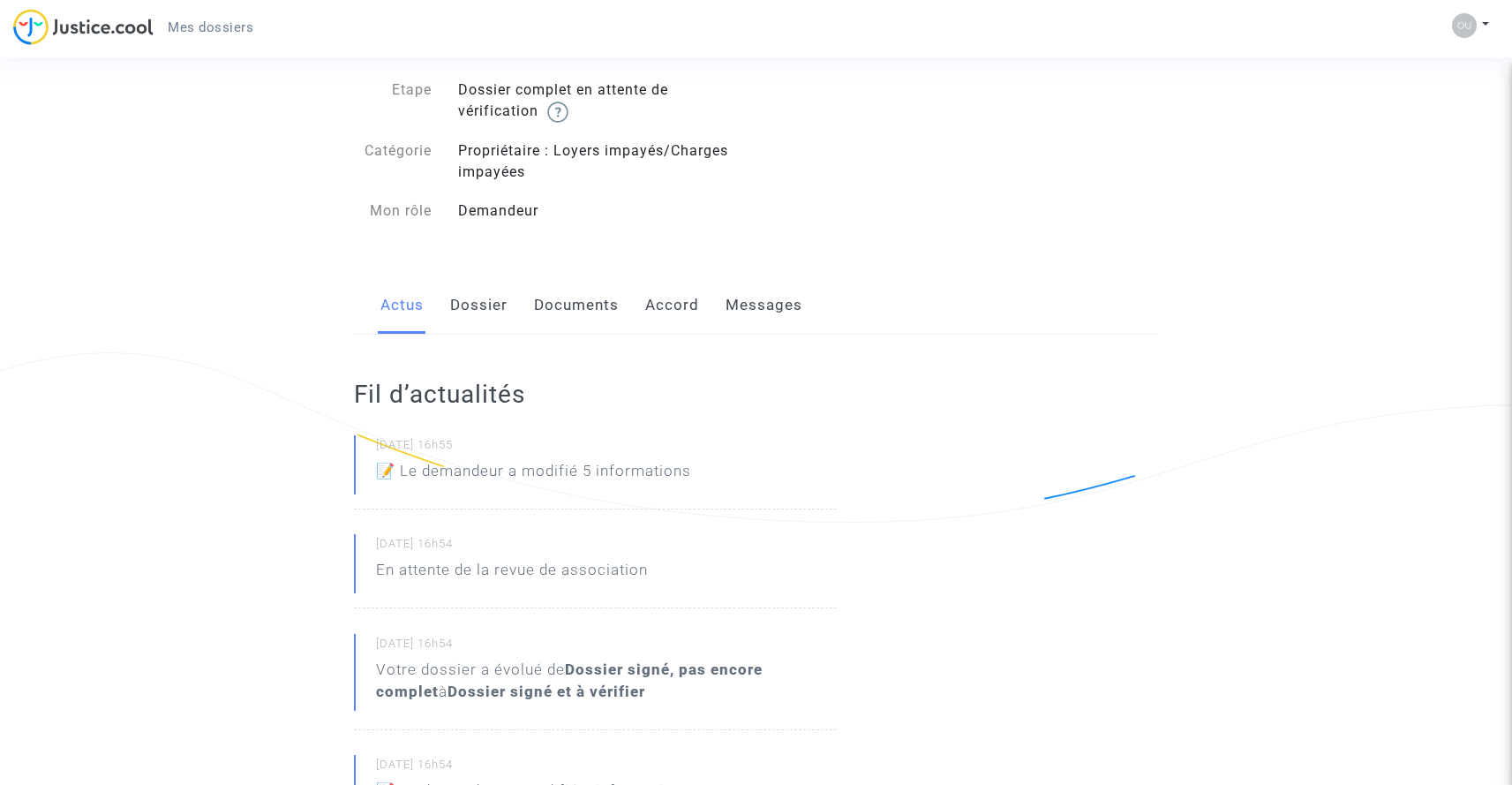
click at [460, 312] on link "Dossier" at bounding box center [478, 306] width 57 height 58
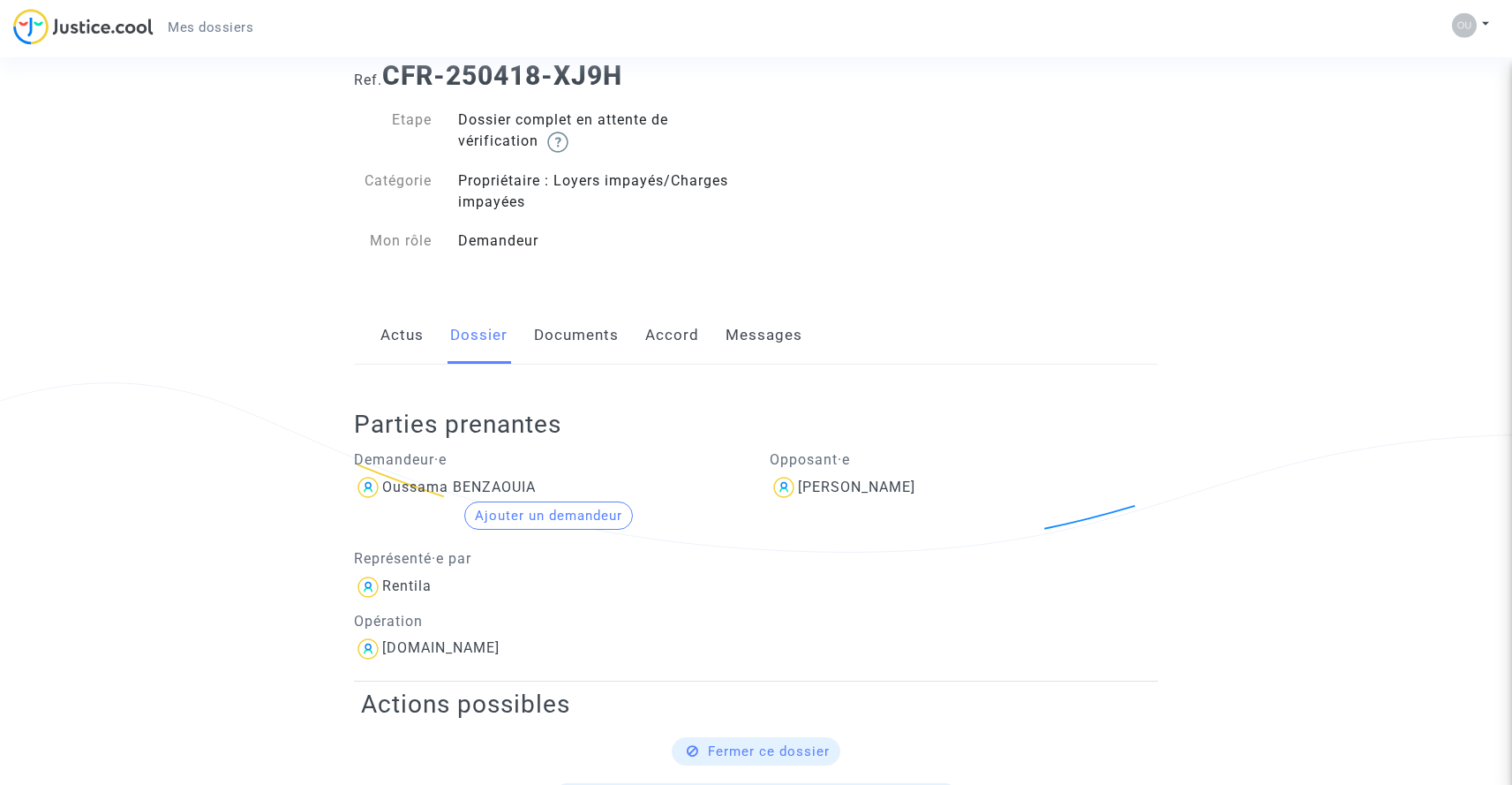
scroll to position [56, 0]
click at [851, 497] on div "Wilten Tevarayin" at bounding box center [964, 486] width 389 height 28
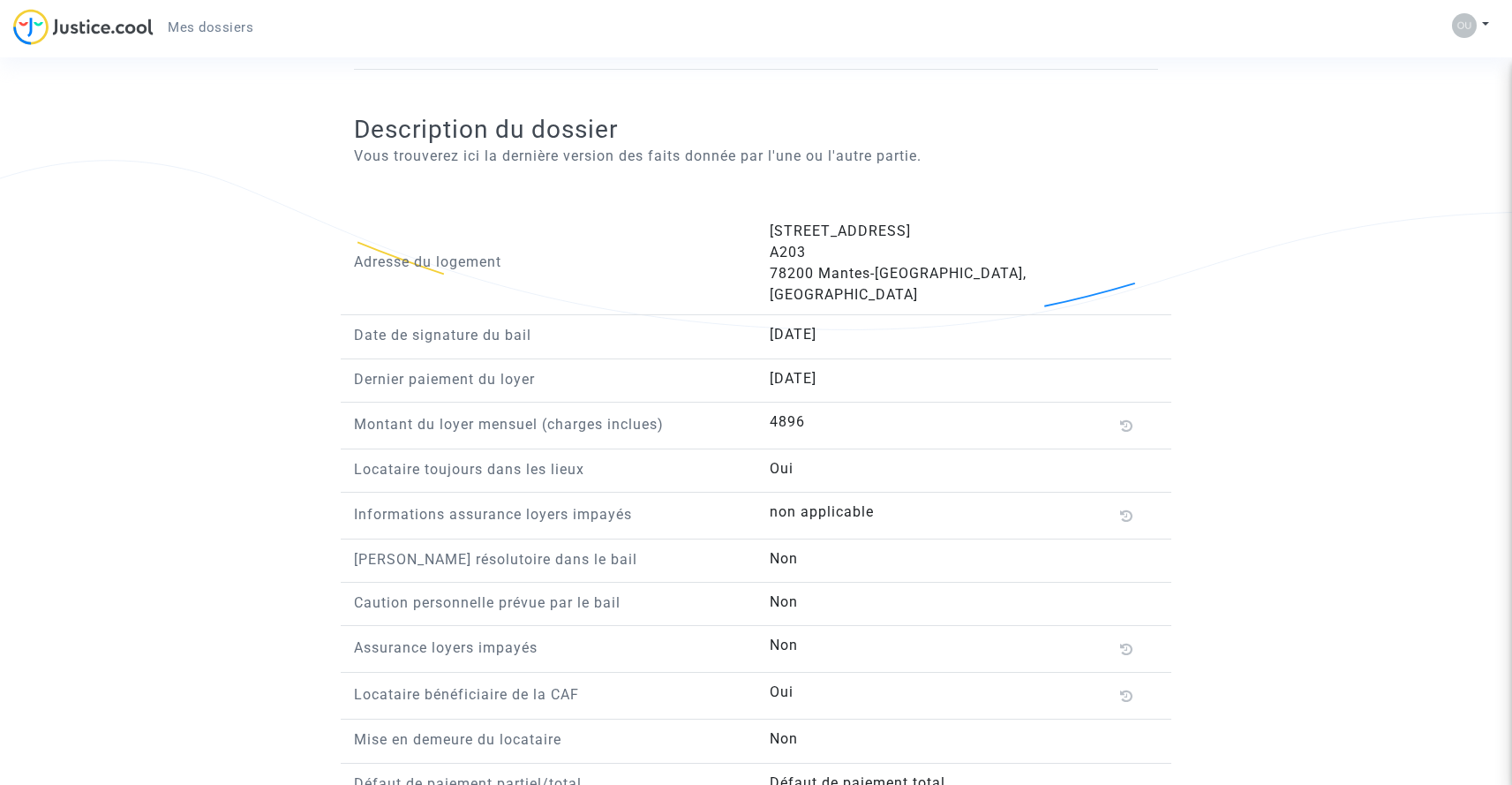
scroll to position [1403, 0]
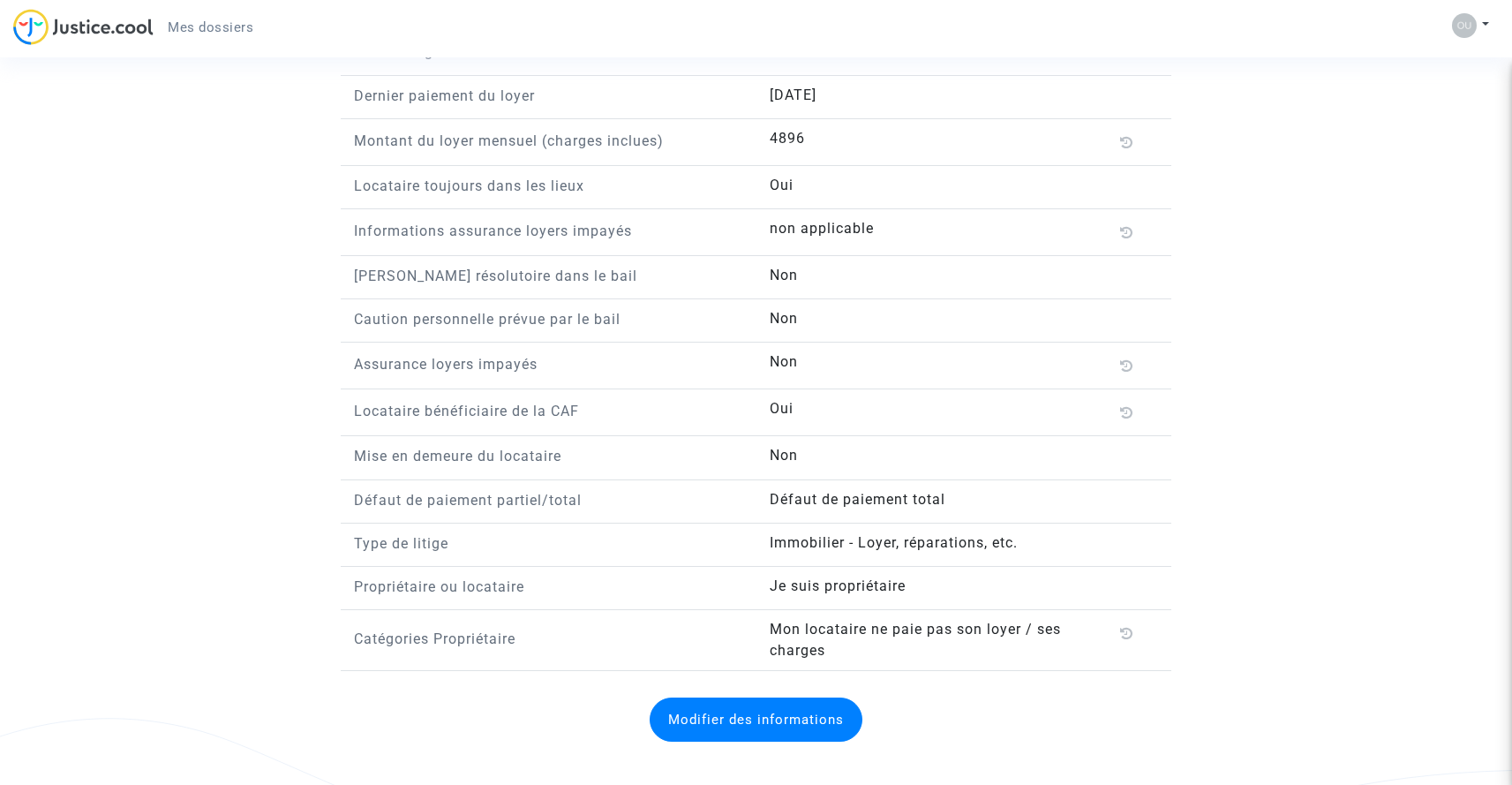
click at [762, 698] on button "Modifier des informations" at bounding box center [756, 719] width 212 height 44
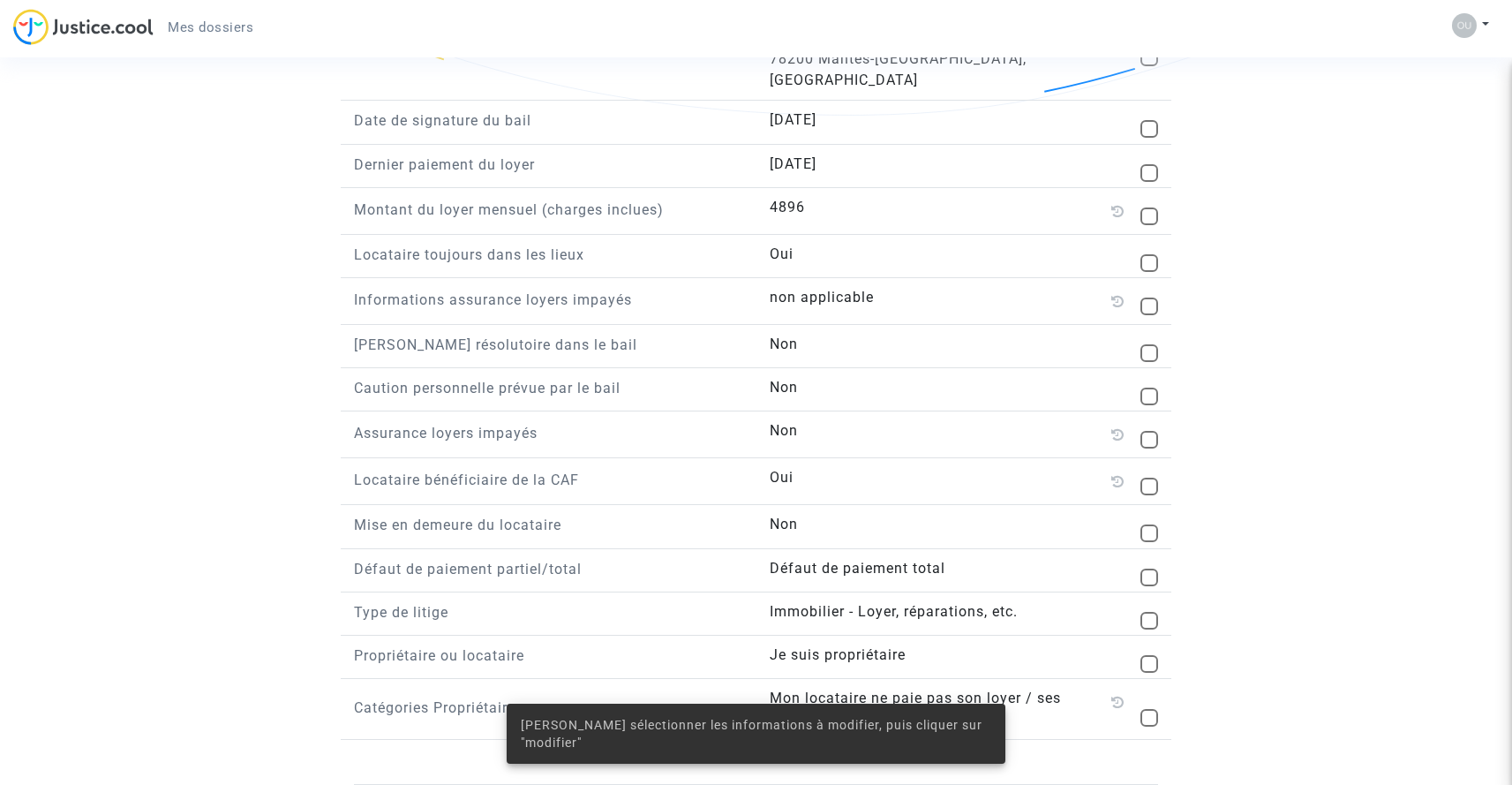
scroll to position [1314, 0]
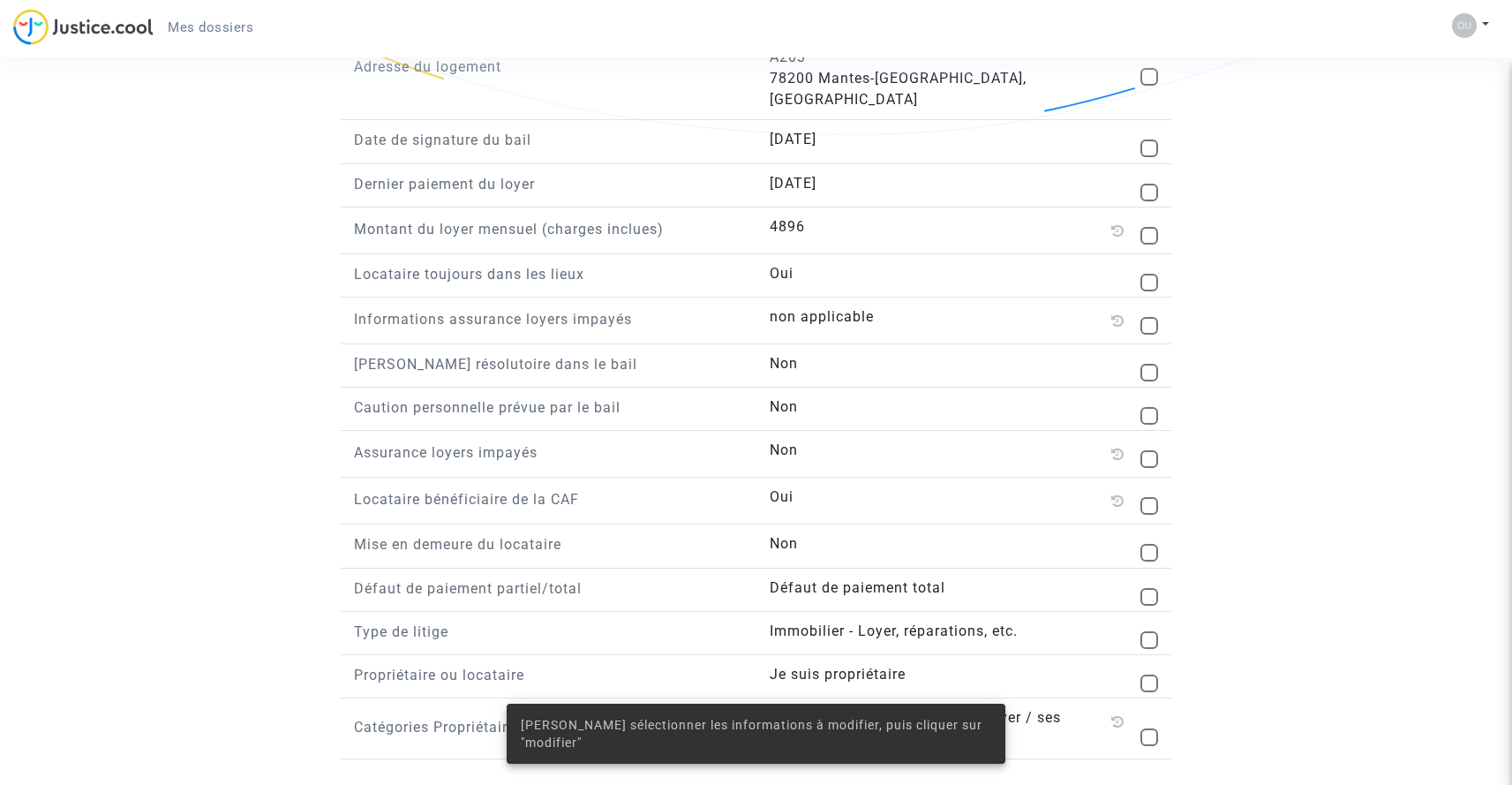
click at [1153, 589] on span at bounding box center [1149, 597] width 18 height 18
click at [1149, 605] on input "checkbox" at bounding box center [1148, 605] width 1 height 1
checkbox input "true"
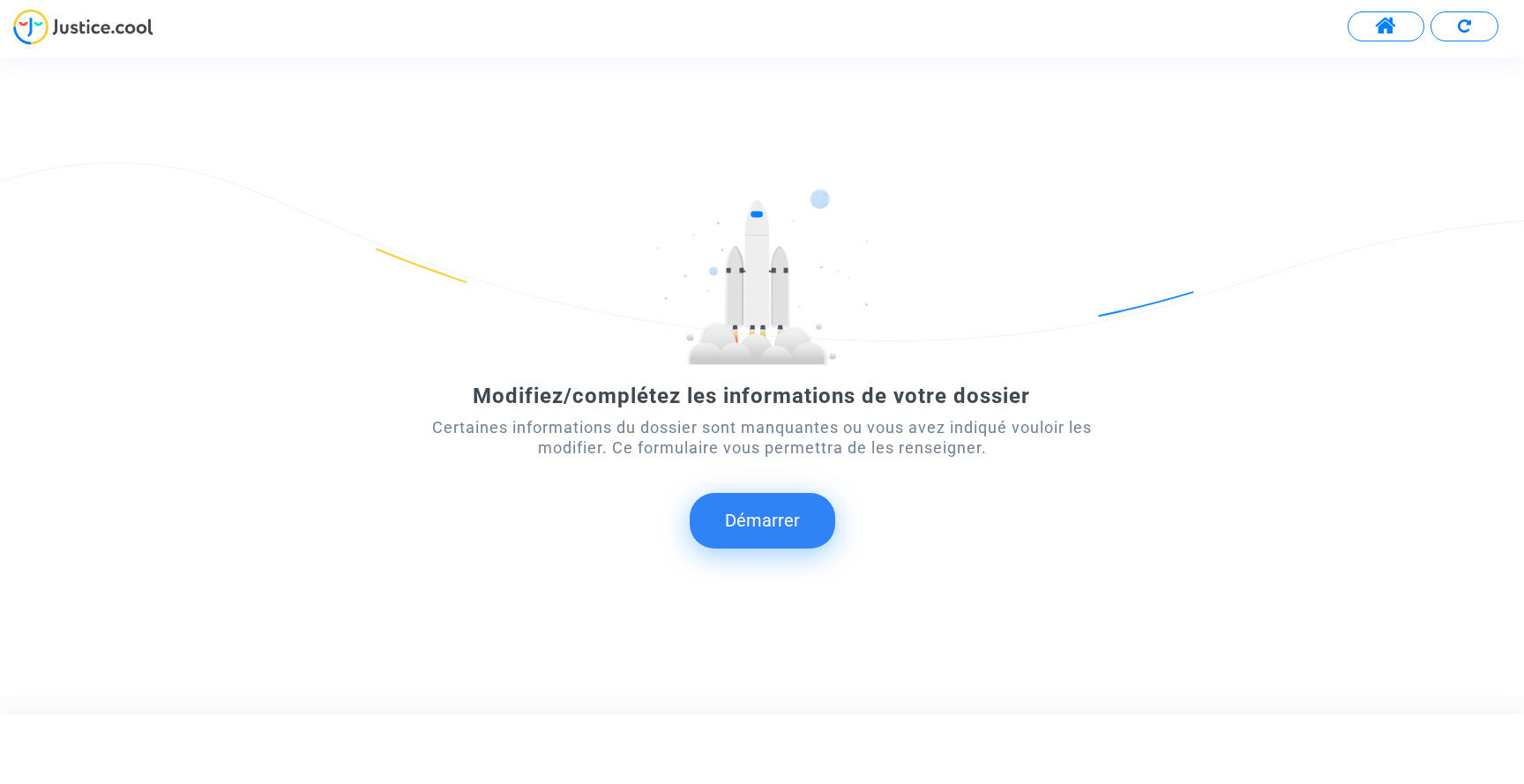
click at [747, 525] on button "Démarrer" at bounding box center [762, 520] width 146 height 54
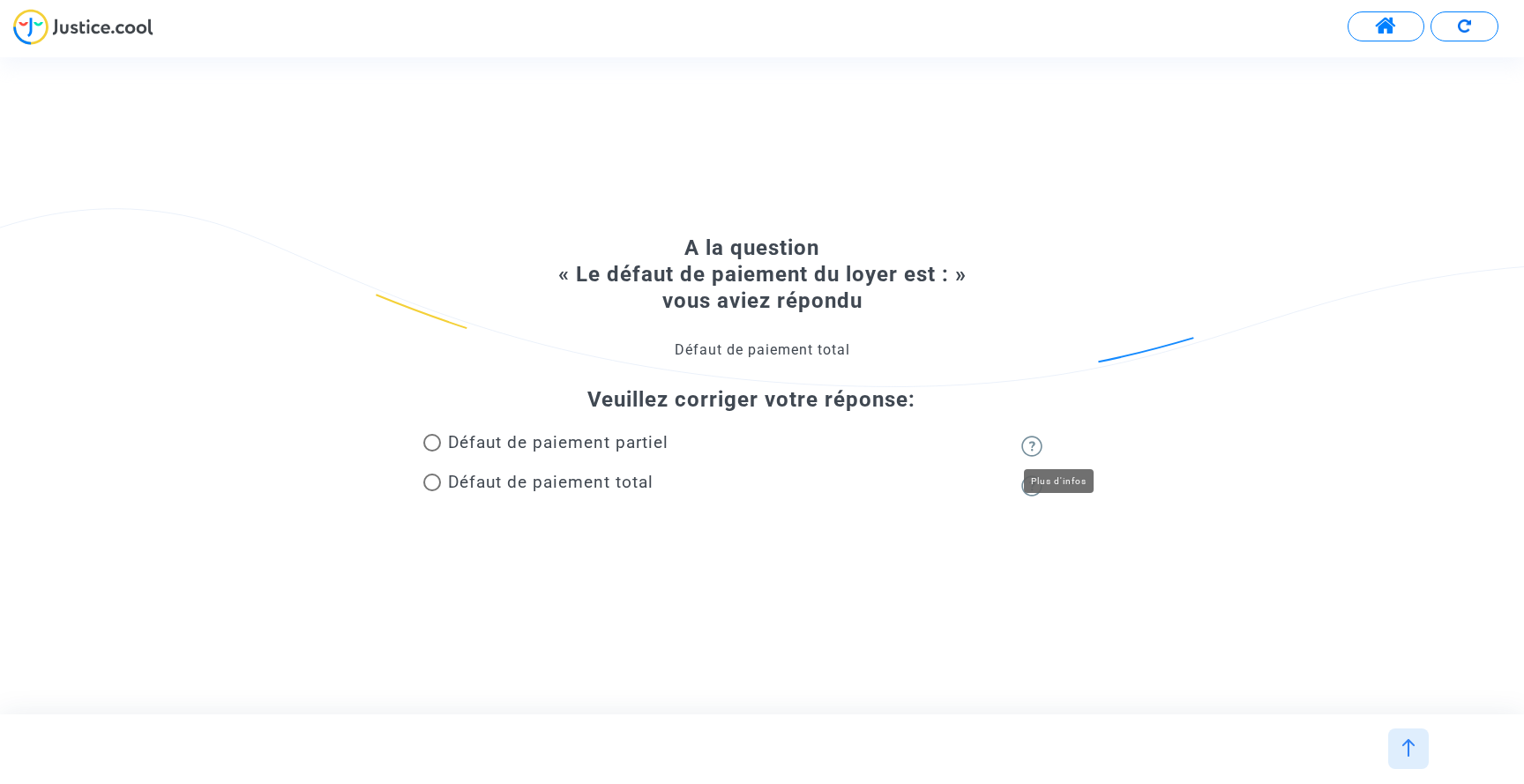
click at [1027, 440] on img at bounding box center [1032, 446] width 22 height 22
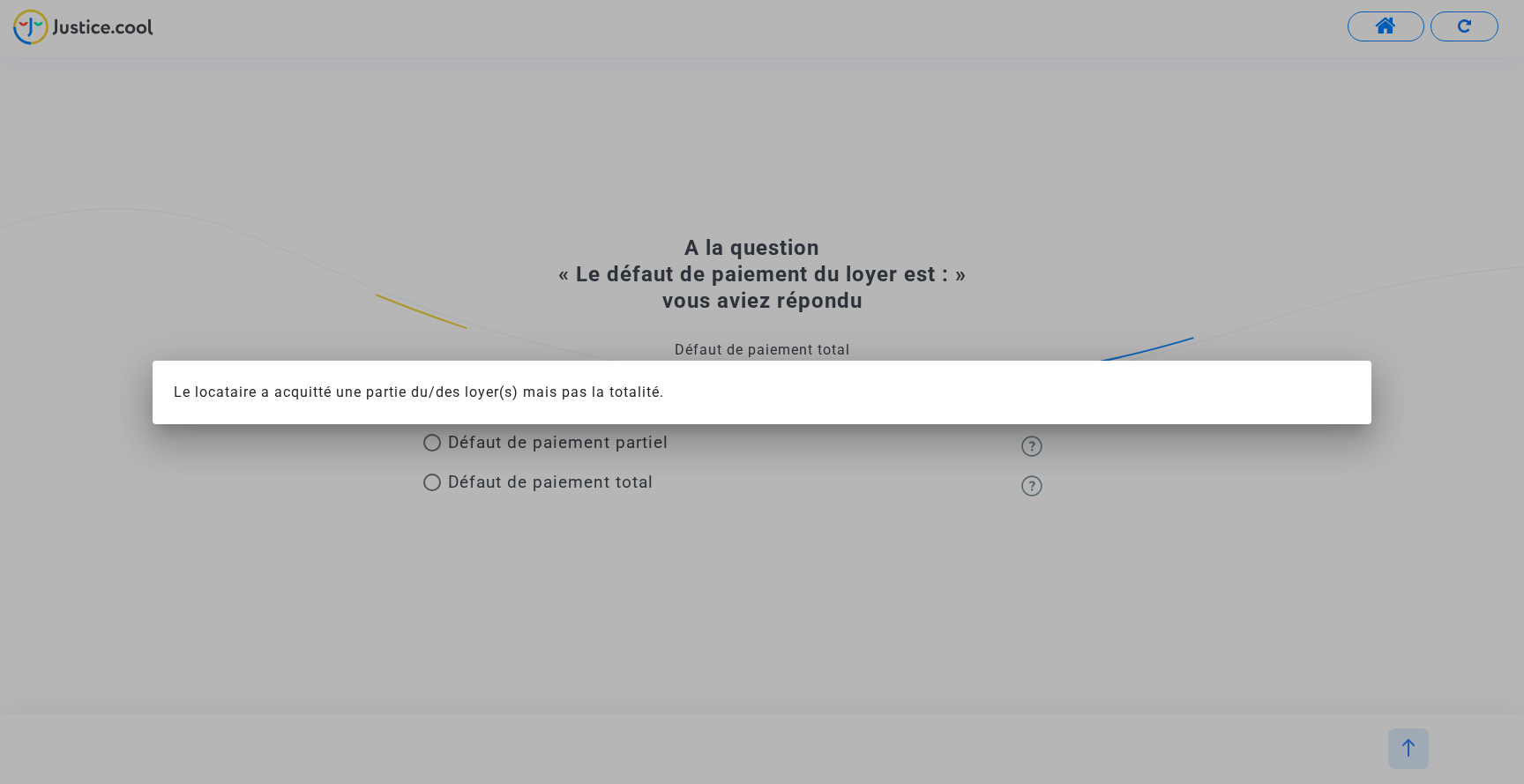
drag, startPoint x: 759, startPoint y: 539, endPoint x: 483, endPoint y: 488, distance: 280.7
click at [748, 537] on div at bounding box center [762, 392] width 1524 height 784
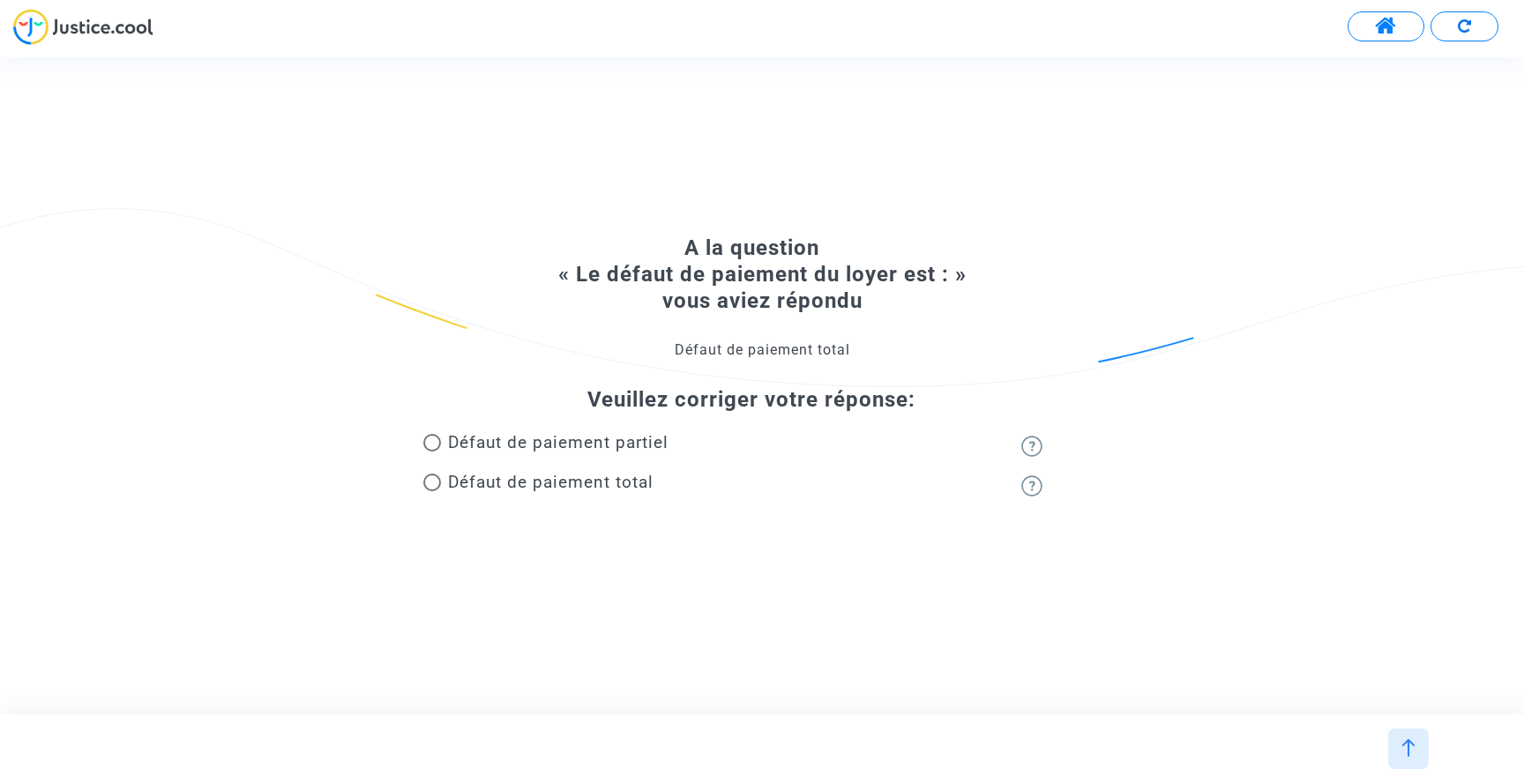
click at [453, 442] on span "Défaut de paiement partiel" at bounding box center [558, 442] width 221 height 21
click at [432, 452] on input "Défaut de paiement partiel" at bounding box center [431, 452] width 1 height 1
radio input "true"
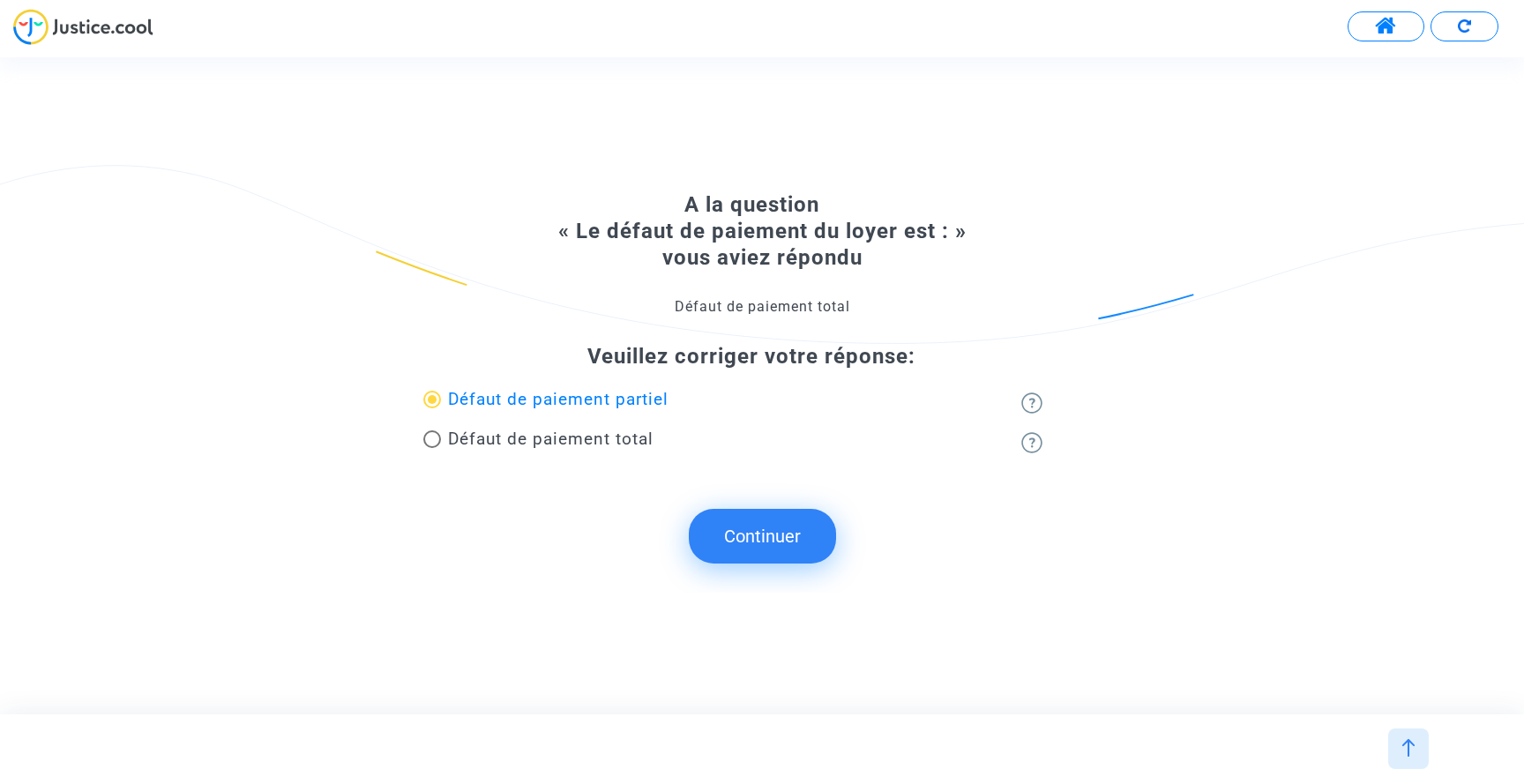
click at [784, 546] on button "Continuer" at bounding box center [762, 536] width 147 height 54
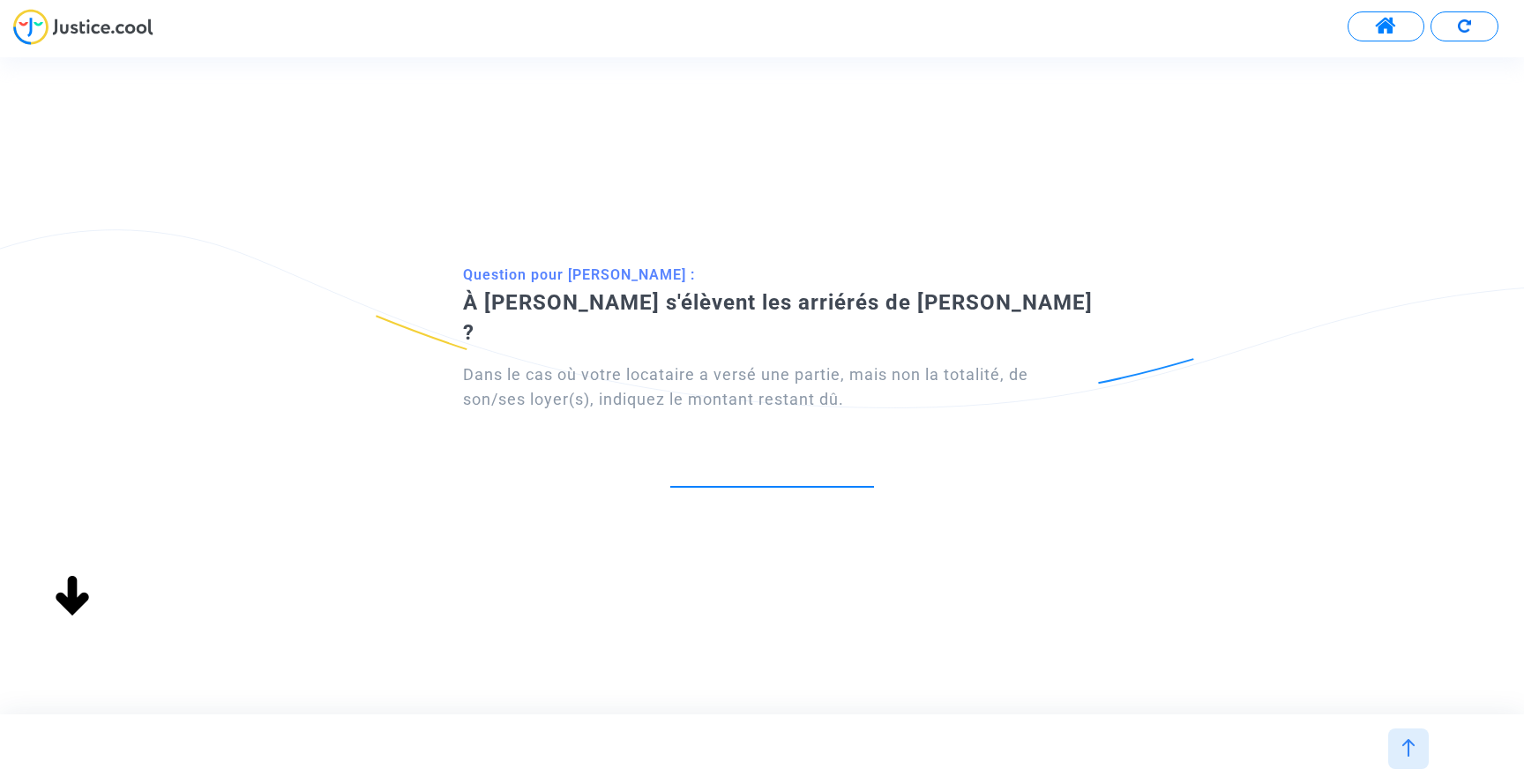
paste input "4.896"
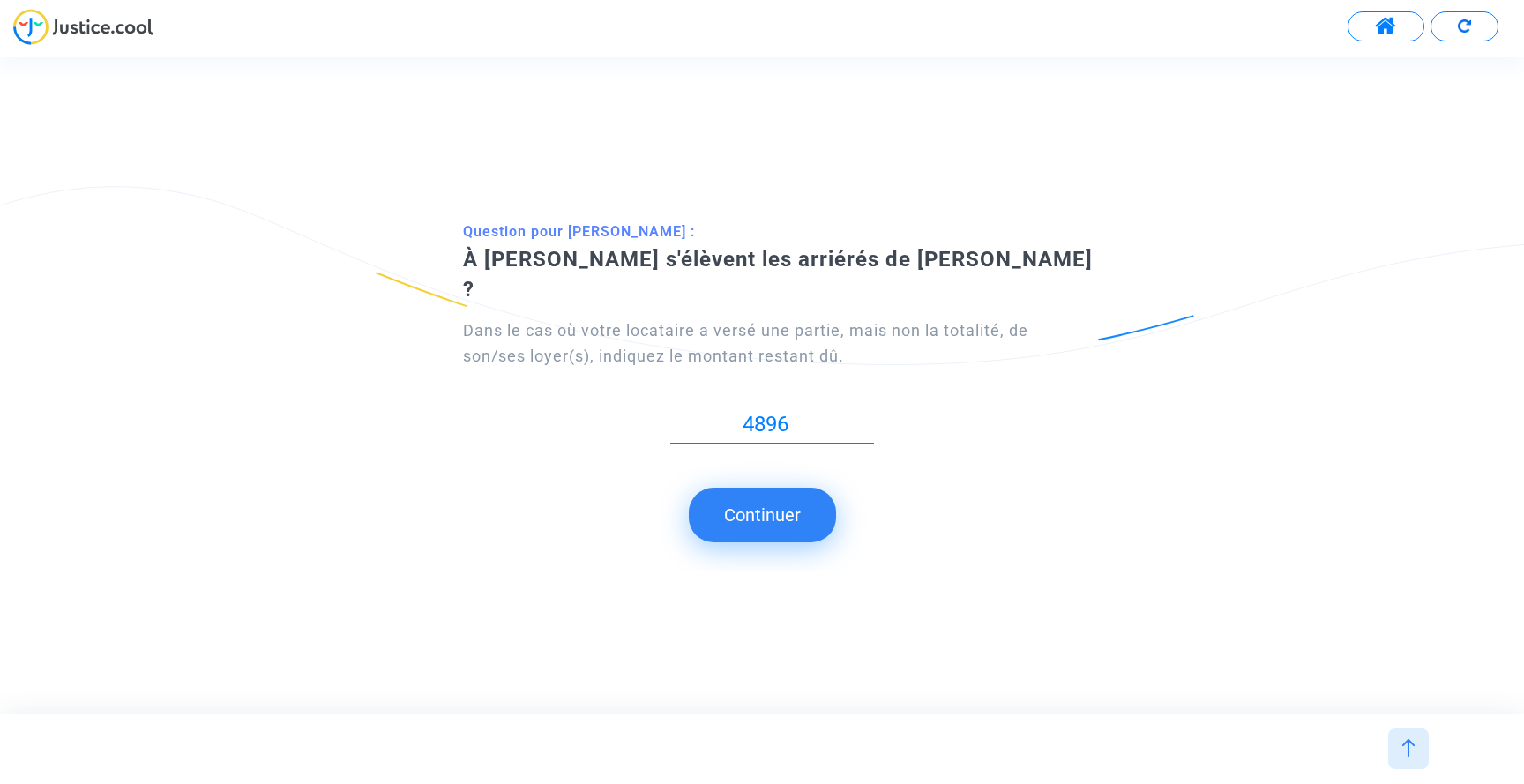
type input "4896"
click at [756, 513] on button "Continuer" at bounding box center [762, 515] width 147 height 54
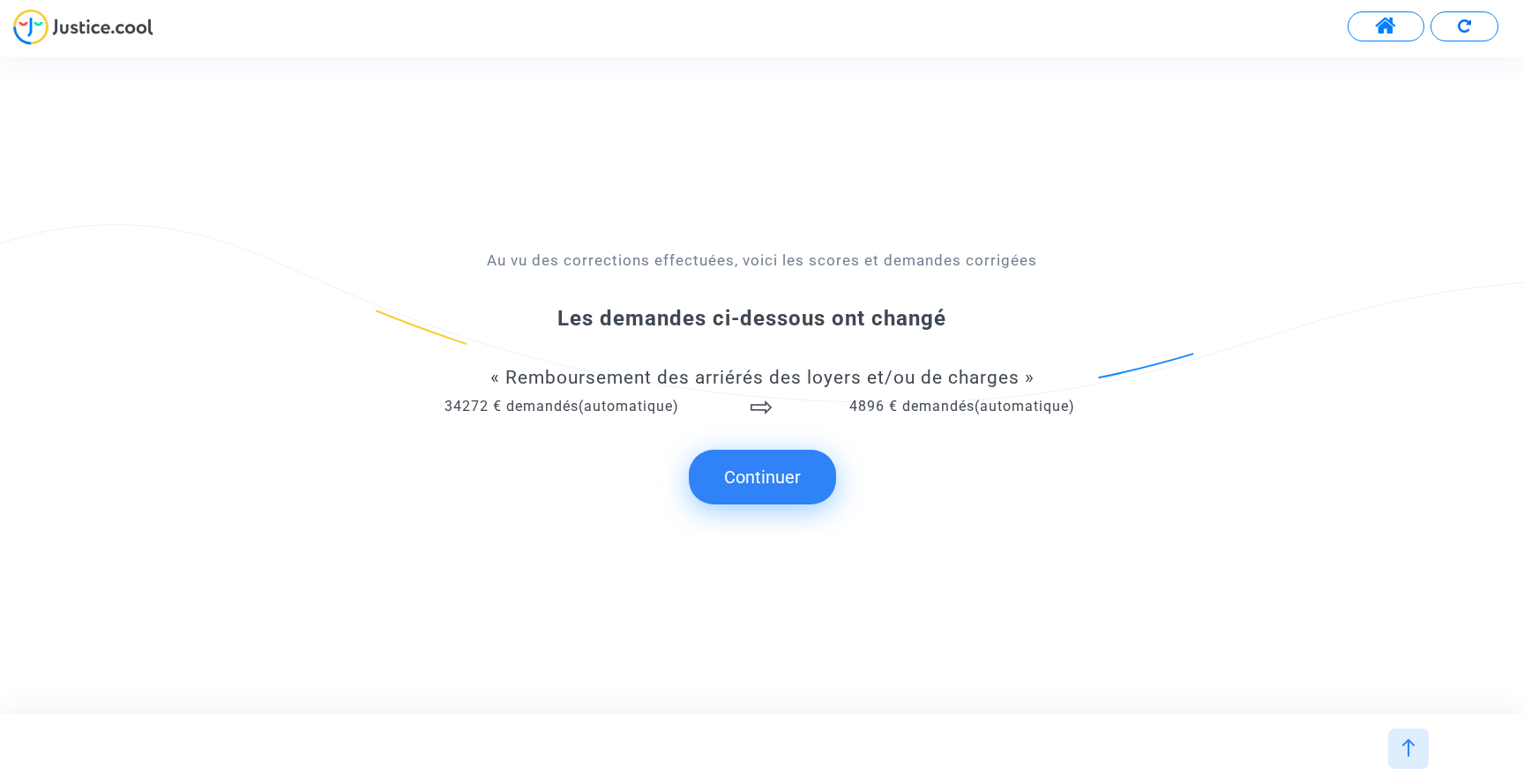
click at [759, 469] on button "Continuer" at bounding box center [762, 477] width 147 height 54
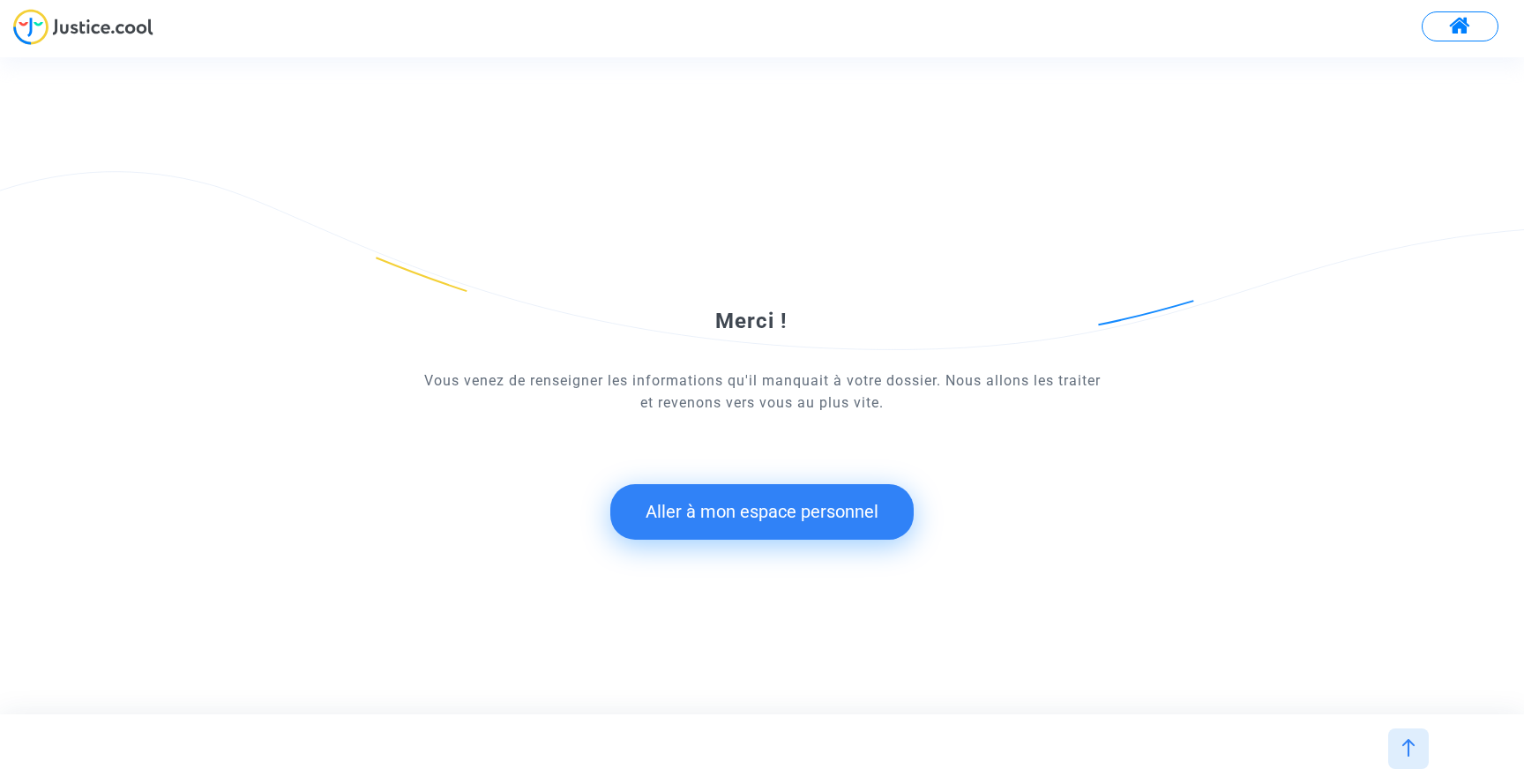
click at [762, 515] on button "Aller à mon espace personnel" at bounding box center [762, 512] width 303 height 54
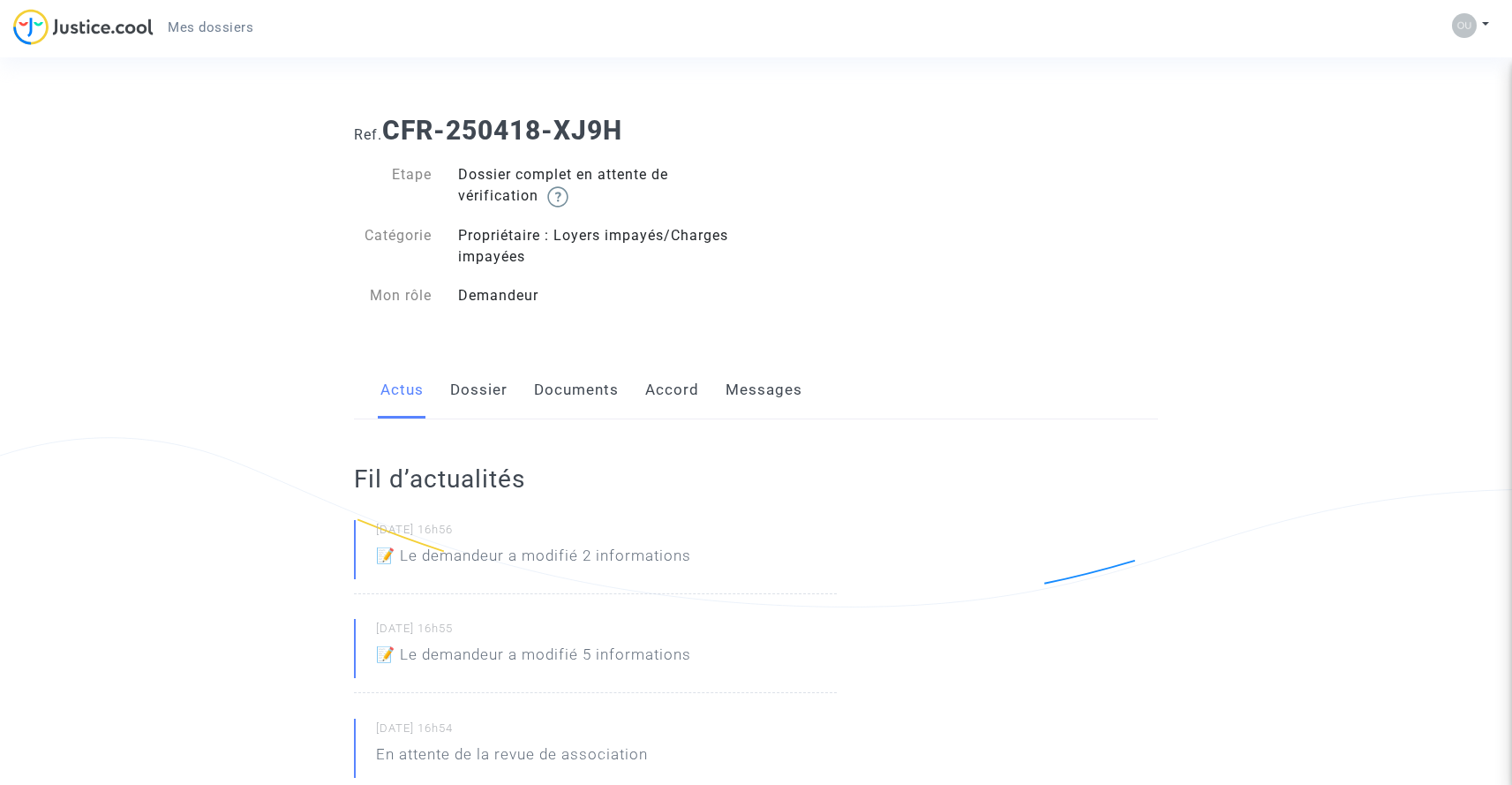
click at [478, 385] on link "Dossier" at bounding box center [478, 390] width 57 height 58
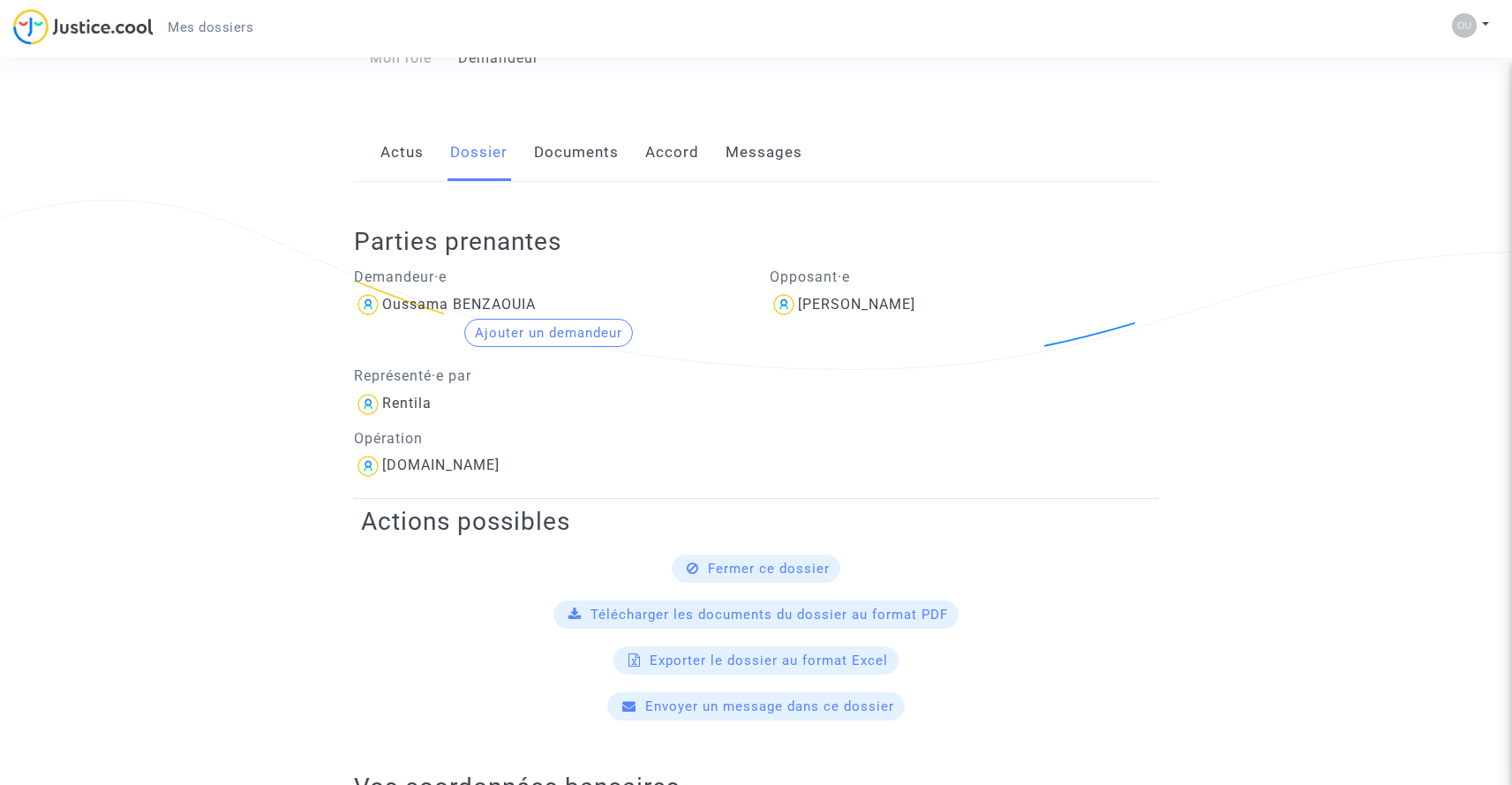
scroll to position [109, 0]
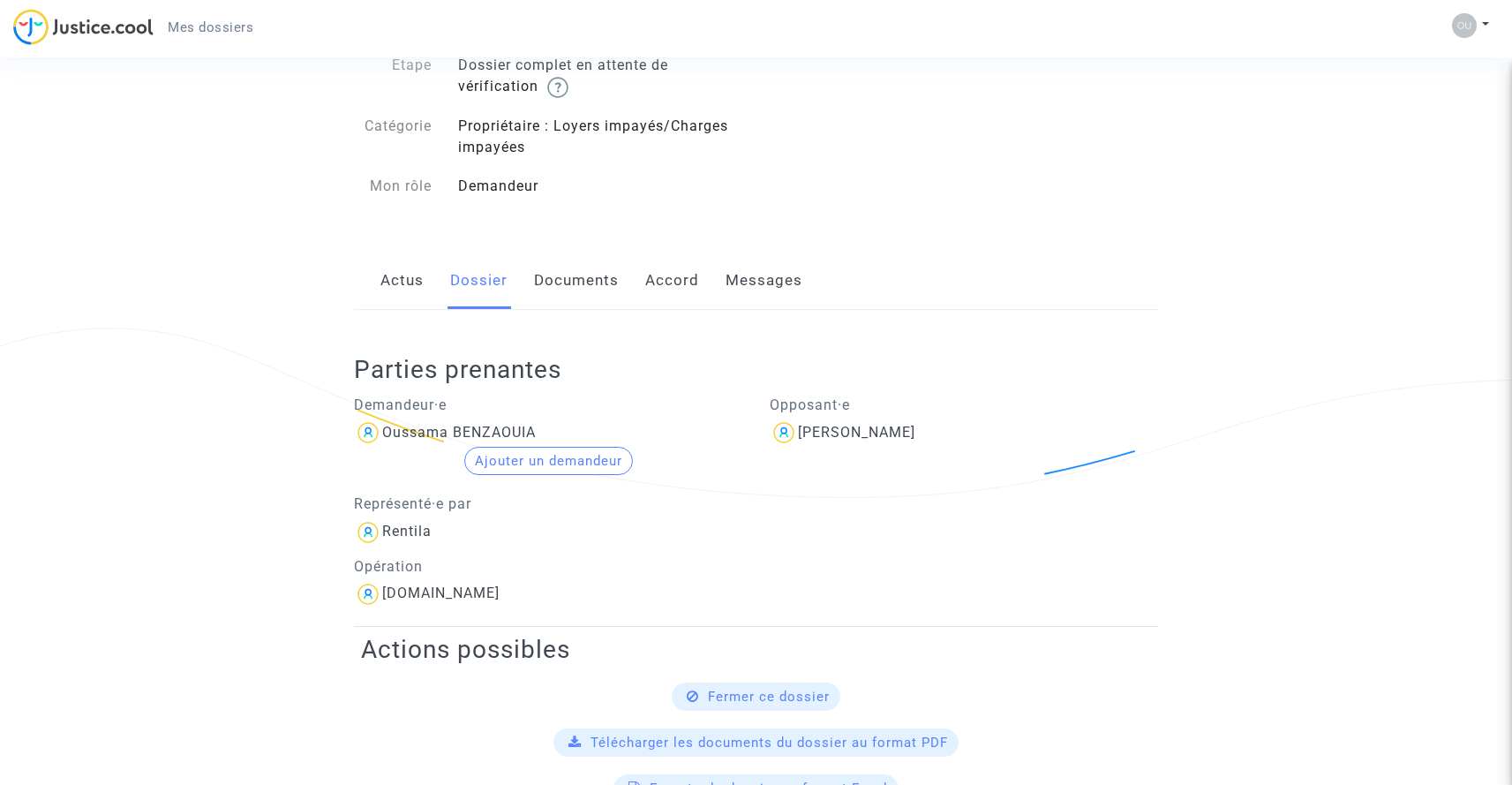
click at [803, 432] on div "Wilten Tevarayin" at bounding box center [856, 432] width 117 height 17
click at [780, 431] on img at bounding box center [784, 432] width 28 height 28
click at [784, 373] on h2 "Parties prenantes" at bounding box center [763, 369] width 818 height 31
click at [557, 280] on link "Documents" at bounding box center [576, 281] width 85 height 58
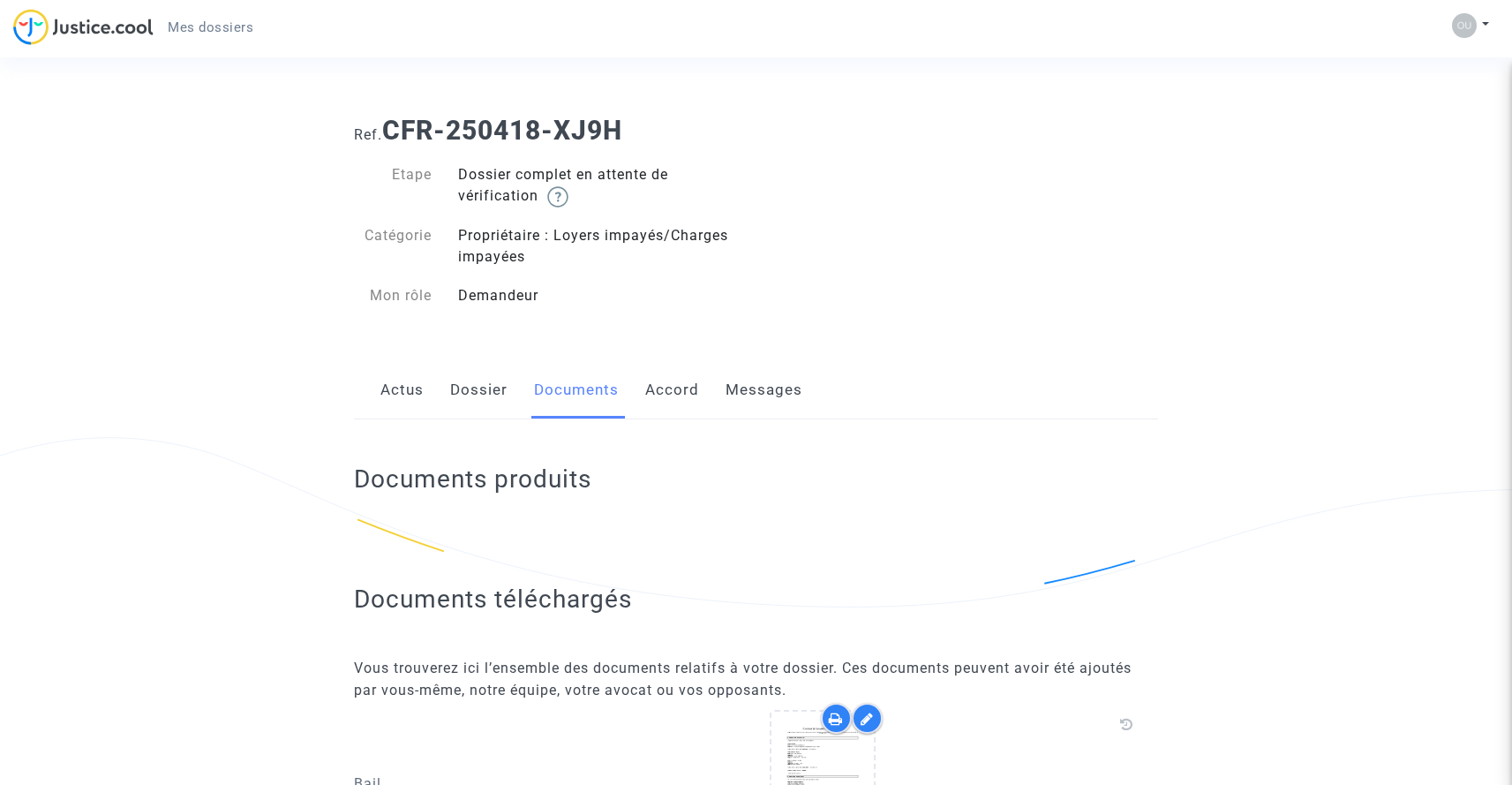
click at [666, 390] on link "Accord" at bounding box center [672, 390] width 54 height 58
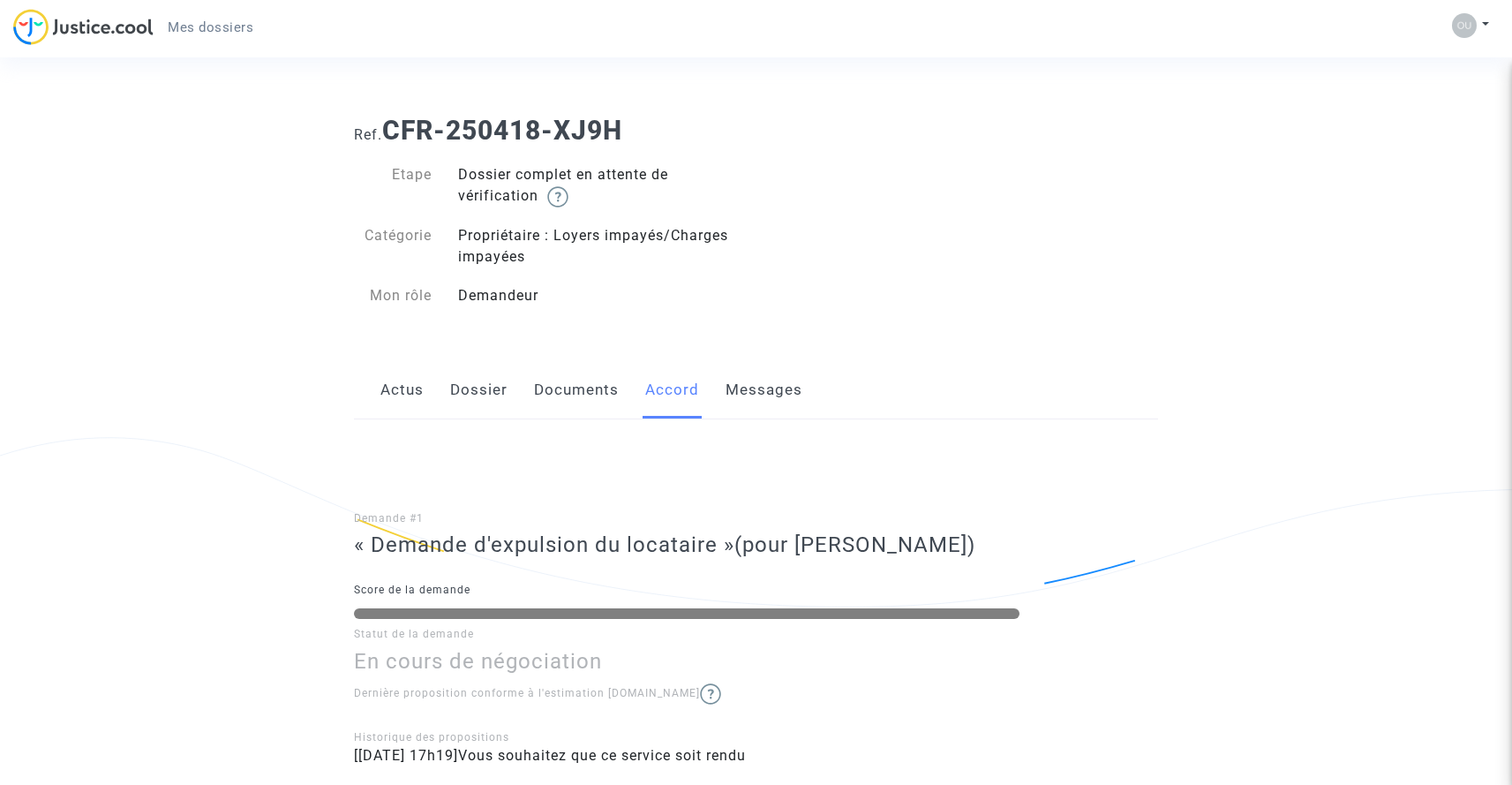
click at [764, 386] on link "Messages" at bounding box center [764, 390] width 77 height 58
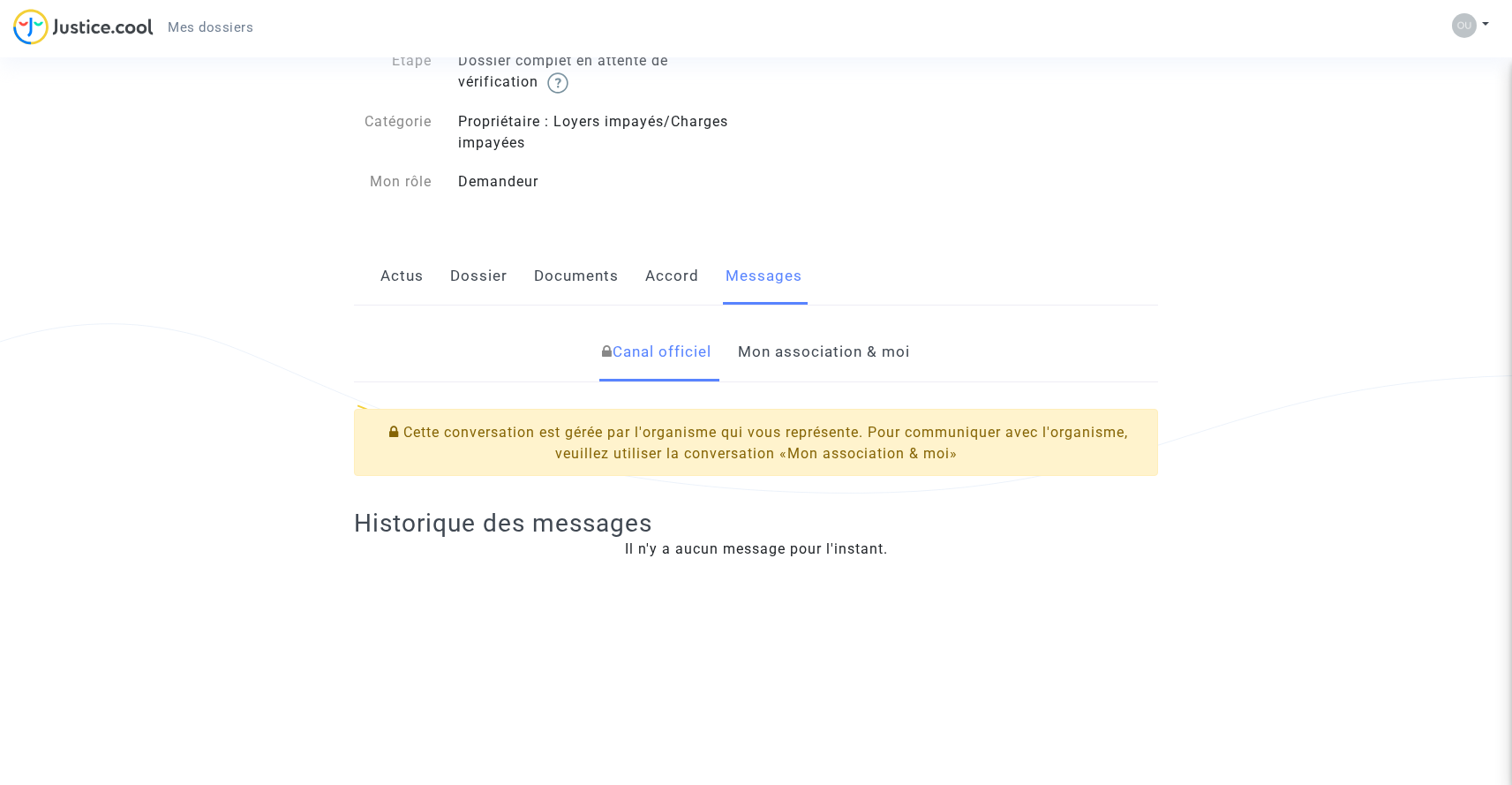
scroll to position [127, 0]
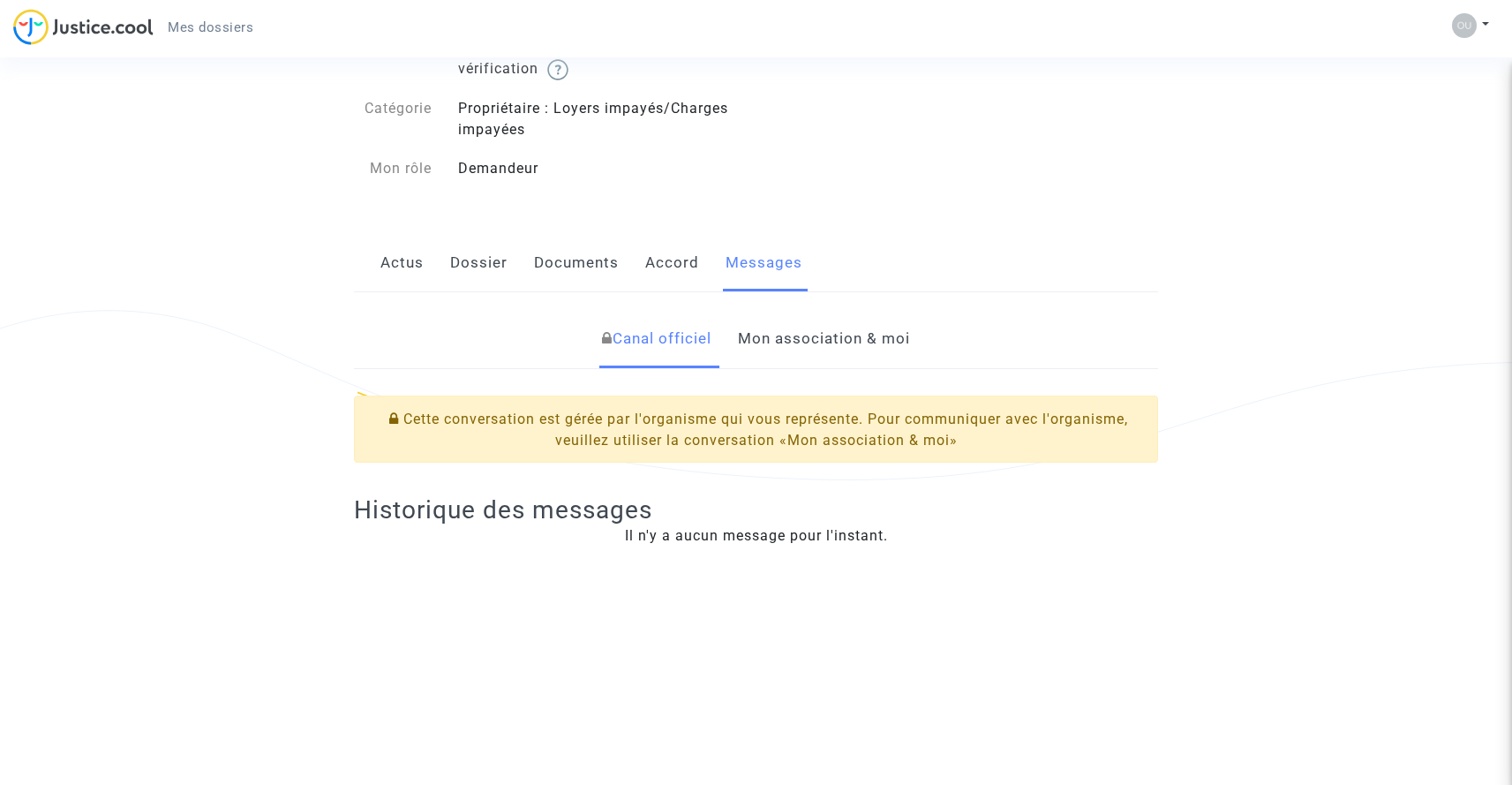
click at [817, 338] on link "Mon association & moi" at bounding box center [823, 339] width 172 height 58
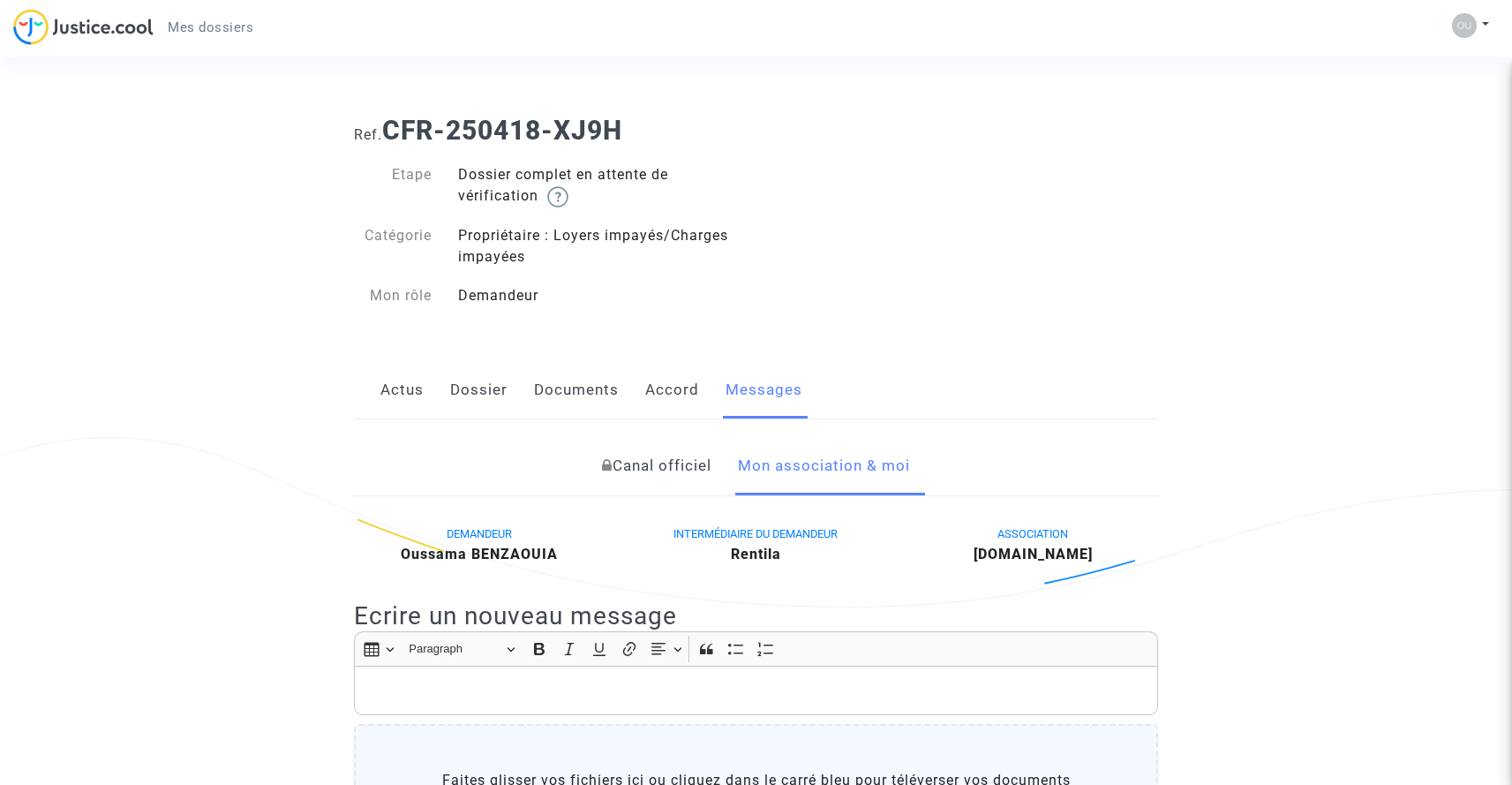
click at [88, 23] on img at bounding box center [83, 26] width 140 height 37
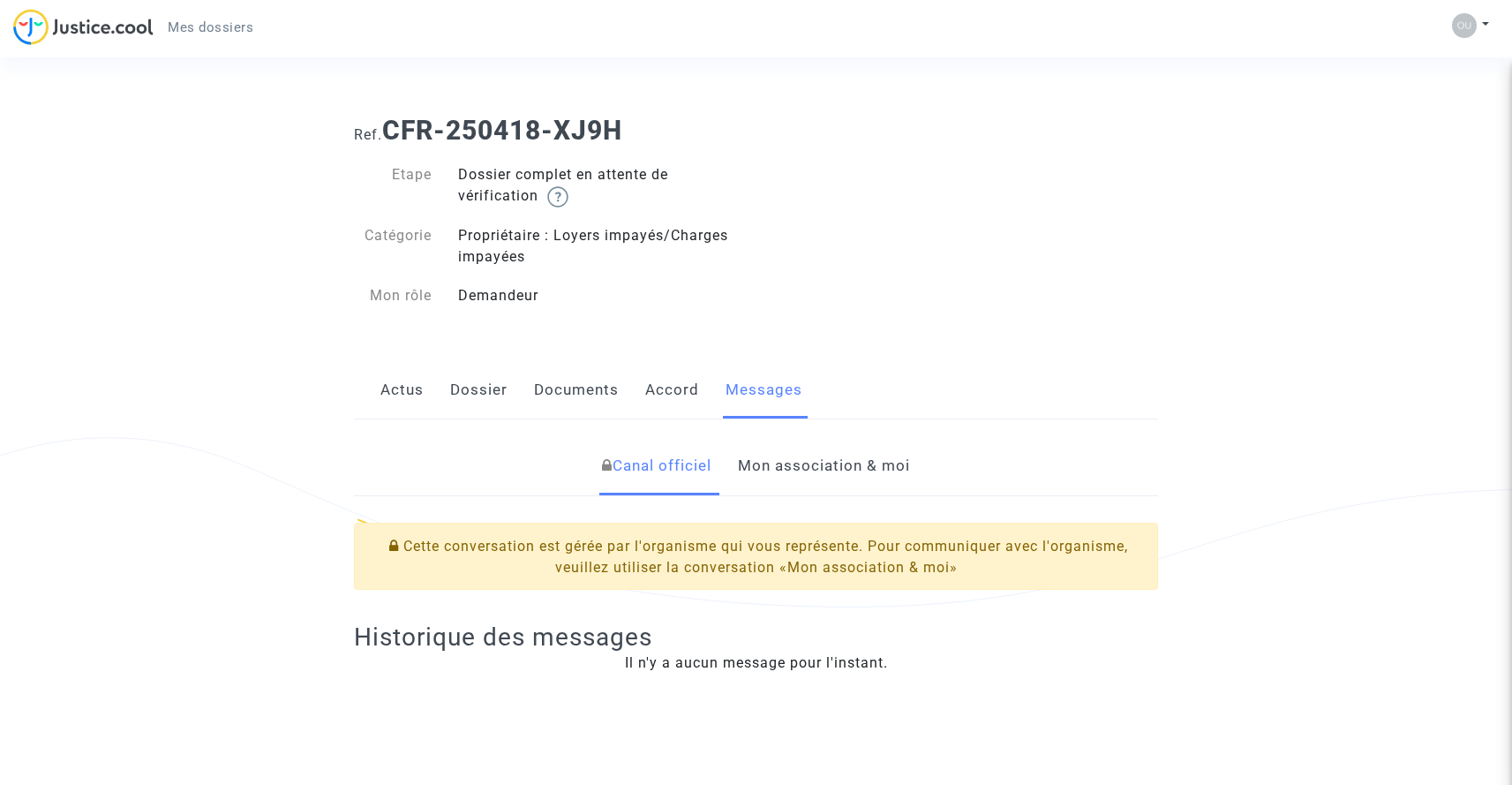
click at [86, 17] on img at bounding box center [83, 26] width 140 height 37
click at [1463, 26] on img at bounding box center [1464, 25] width 24 height 24
click at [1332, 102] on ng-component "Ref. CFR-250418-XJ9H Etape Dossier complet en attente de vérification Catégorie…" at bounding box center [756, 652] width 1271 height 1103
